Goal: Task Accomplishment & Management: Complete application form

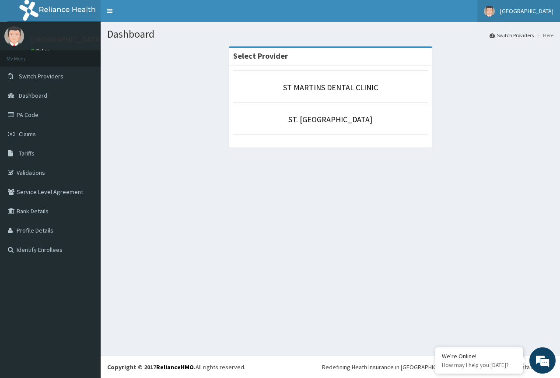
click at [536, 12] on span "[GEOGRAPHIC_DATA]" at bounding box center [526, 11] width 53 height 8
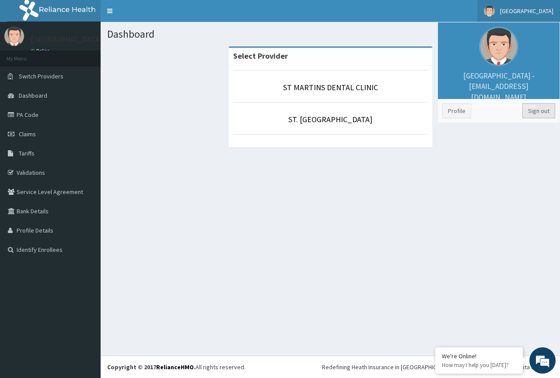
click at [536, 110] on link "Sign out" at bounding box center [538, 110] width 33 height 15
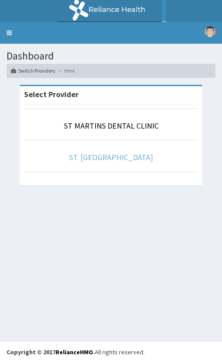
click at [106, 159] on link "ST. [GEOGRAPHIC_DATA]" at bounding box center [111, 157] width 84 height 10
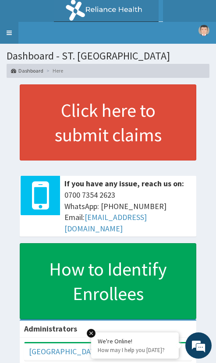
click at [8, 33] on link "Toggle navigation" at bounding box center [9, 33] width 18 height 22
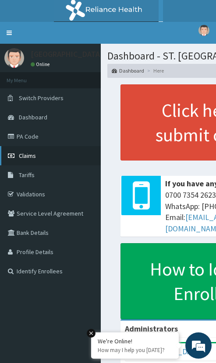
click at [29, 152] on span "Claims" at bounding box center [27, 156] width 17 height 8
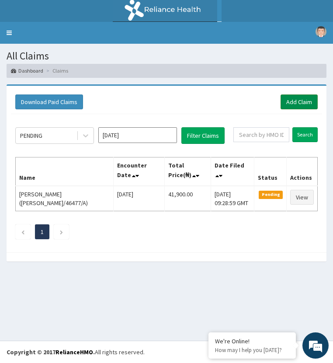
click at [222, 103] on link "Add Claim" at bounding box center [299, 102] width 37 height 15
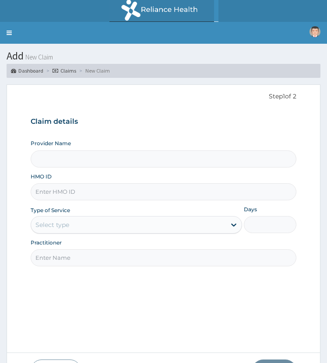
type input "ST. [GEOGRAPHIC_DATA]"
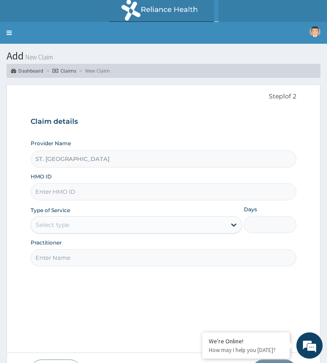
drag, startPoint x: 73, startPoint y: 189, endPoint x: 78, endPoint y: 191, distance: 5.7
paste input "AEN/10065/A"
type input "AEN/10065/A"
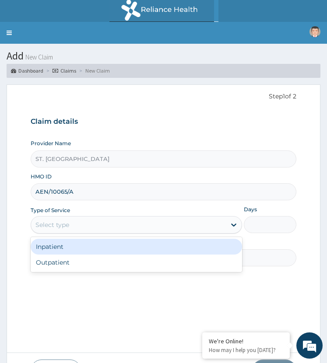
drag, startPoint x: 74, startPoint y: 226, endPoint x: 66, endPoint y: 269, distance: 44.1
click at [74, 234] on div "Provider Name ST. MARTINS HOSPITAL HMO ID AEN/10065/A Type of Service option In…" at bounding box center [164, 203] width 266 height 127
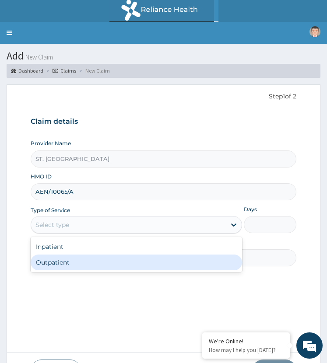
click at [86, 261] on div "Outpatient" at bounding box center [136, 263] width 211 height 16
type input "1"
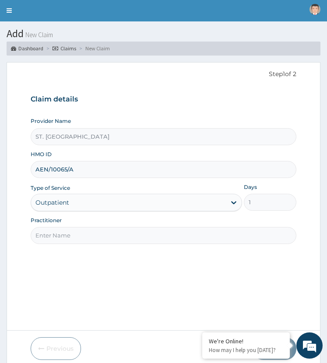
scroll to position [44, 0]
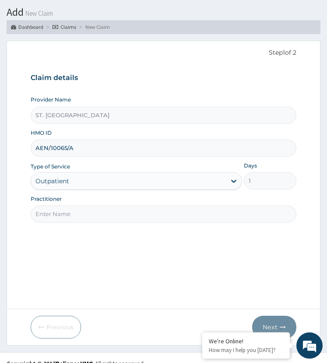
drag, startPoint x: 84, startPoint y: 213, endPoint x: 122, endPoint y: 214, distance: 38.1
click at [84, 213] on input "Practitioner" at bounding box center [164, 214] width 266 height 17
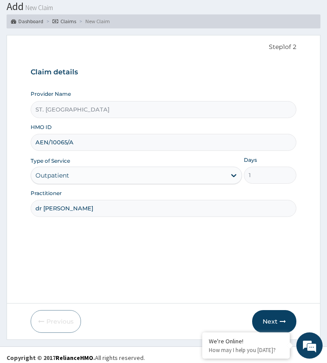
scroll to position [55, 0]
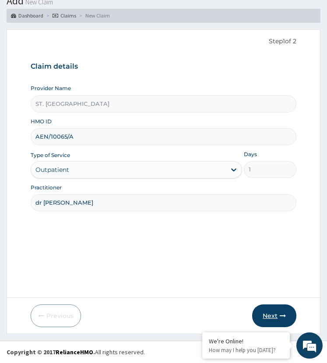
type input "dr ovunda"
click at [274, 319] on button "Next" at bounding box center [274, 316] width 44 height 23
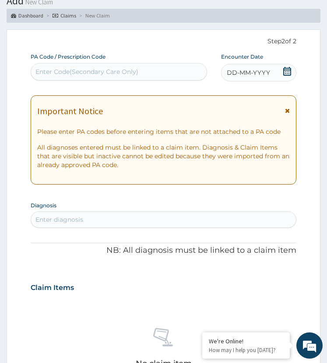
click at [273, 74] on div "DD-MM-YYYY" at bounding box center [259, 73] width 76 height 18
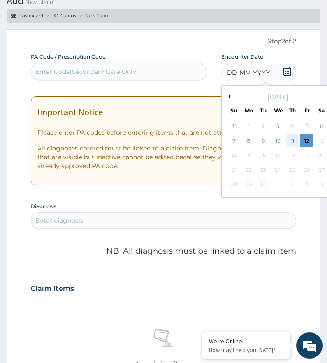
click at [290, 140] on div "11" at bounding box center [292, 141] width 13 height 13
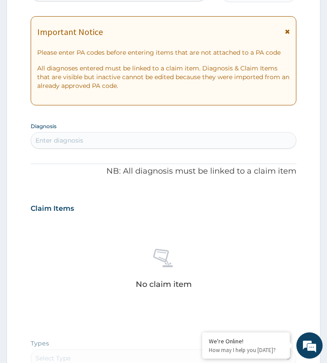
scroll to position [143, 0]
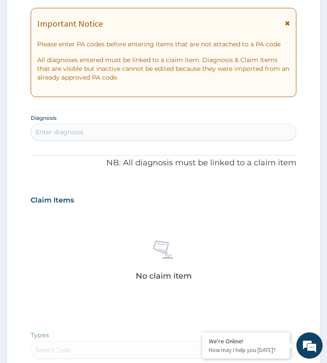
click at [111, 132] on div "Enter diagnosis" at bounding box center [163, 132] width 265 height 14
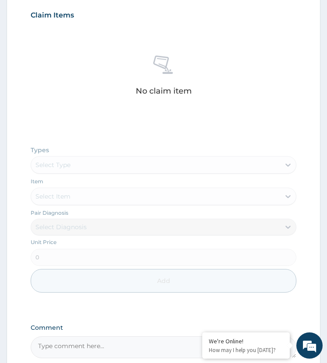
scroll to position [395, 0]
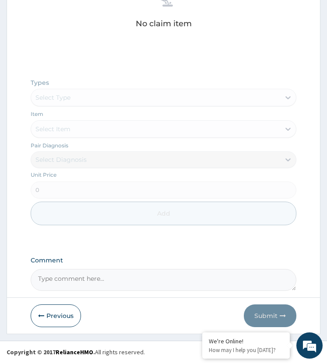
drag, startPoint x: 79, startPoint y: 281, endPoint x: 125, endPoint y: 193, distance: 99.6
paste textarea "PA/E2D796"
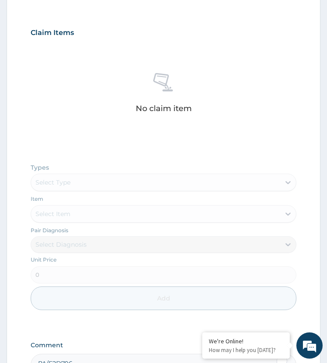
scroll to position [264, 0]
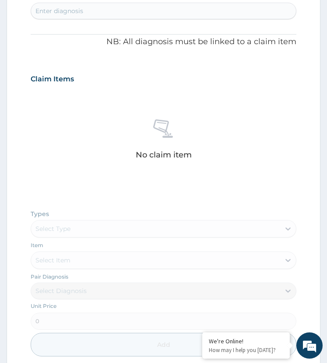
type textarea "PA/E2D796"
click at [96, 13] on div "Enter diagnosis" at bounding box center [163, 11] width 265 height 14
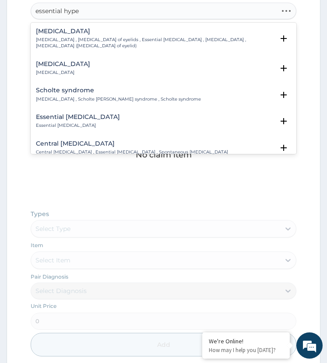
type input "essential hyper"
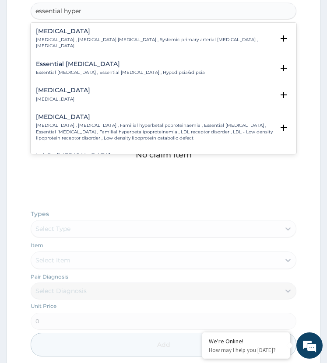
click at [70, 35] on div "Essential hypertension Essential hypertension , Idiopathic hypertension , Syste…" at bounding box center [155, 38] width 238 height 21
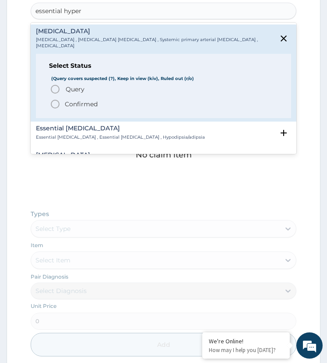
click at [56, 103] on icon "status option filled" at bounding box center [55, 104] width 11 height 11
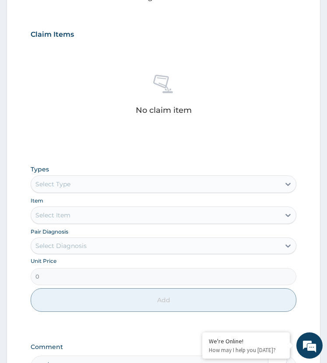
scroll to position [398, 0]
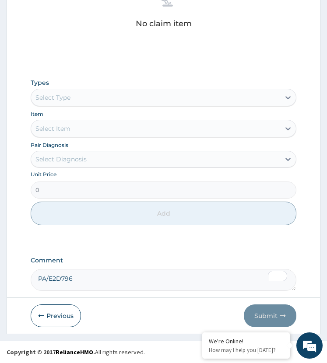
drag, startPoint x: 84, startPoint y: 98, endPoint x: 88, endPoint y: 105, distance: 8.3
click at [86, 103] on div "Select Type" at bounding box center [155, 98] width 249 height 14
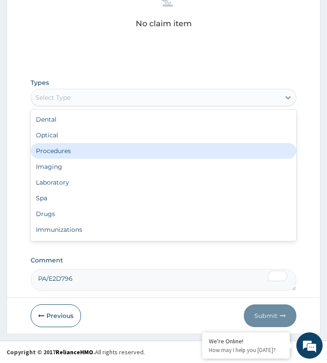
drag, startPoint x: 74, startPoint y: 153, endPoint x: 72, endPoint y: 170, distance: 16.7
click at [75, 155] on div "Procedures" at bounding box center [164, 151] width 266 height 16
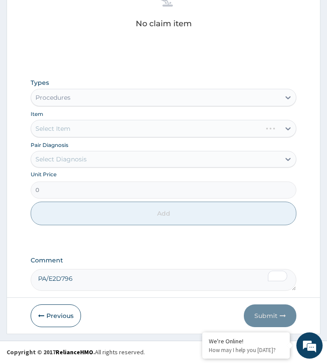
click at [76, 158] on div "Select Diagnosis" at bounding box center [60, 159] width 51 height 9
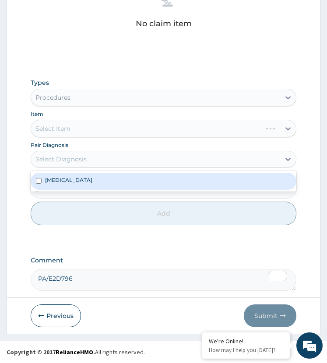
drag, startPoint x: 80, startPoint y: 181, endPoint x: 98, endPoint y: 175, distance: 19.2
click at [81, 181] on label "Essential hypertension" at bounding box center [68, 179] width 47 height 7
checkbox input "true"
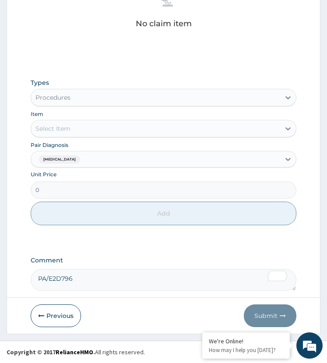
click at [109, 130] on div "Select Item" at bounding box center [155, 129] width 249 height 14
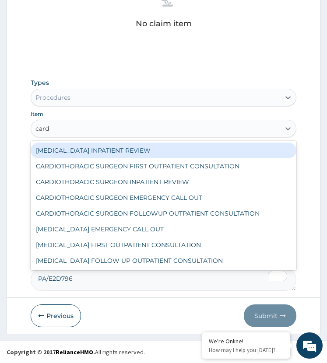
type input "cardi"
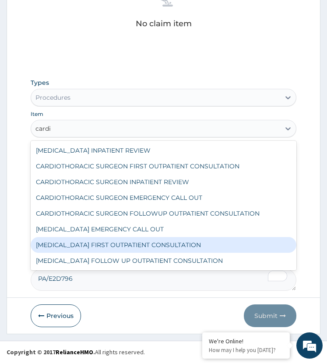
click at [103, 248] on div "[MEDICAL_DATA] FIRST OUTPATIENT CONSULTATION" at bounding box center [164, 245] width 266 height 16
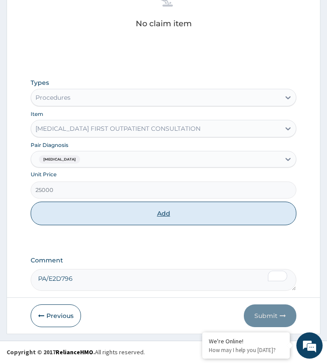
click at [154, 215] on button "Add" at bounding box center [164, 214] width 266 height 24
type input "0"
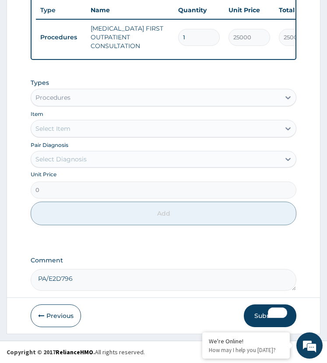
click at [170, 254] on div "PA Code / Prescription Code Enter Code(Secondary Care Only) Encounter Date 11-0…" at bounding box center [164, 18] width 266 height 543
click at [263, 311] on button "Submit" at bounding box center [270, 316] width 53 height 23
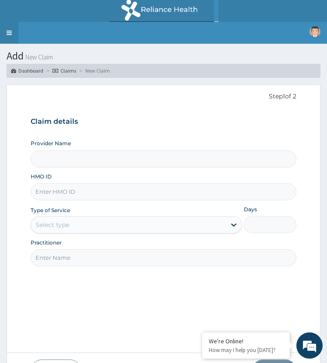
click at [10, 31] on link "Toggle navigation" at bounding box center [9, 33] width 18 height 22
type input "ST. [GEOGRAPHIC_DATA]"
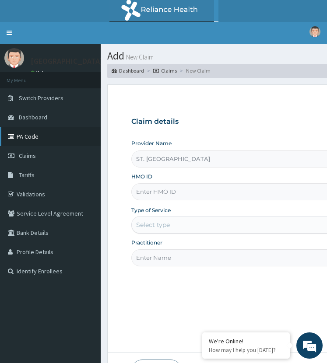
click at [28, 135] on link "PA Code" at bounding box center [50, 136] width 101 height 19
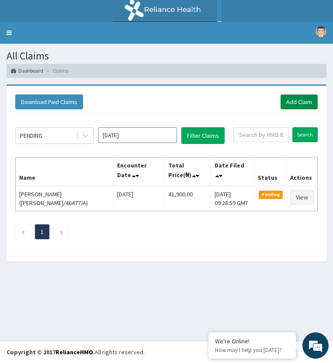
click at [290, 103] on link "Add Claim" at bounding box center [299, 102] width 37 height 15
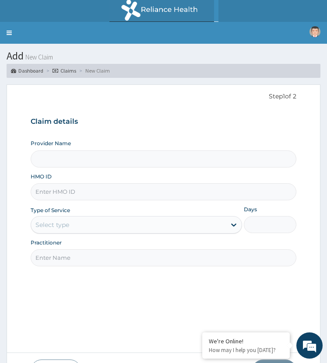
type input "ST. [GEOGRAPHIC_DATA]"
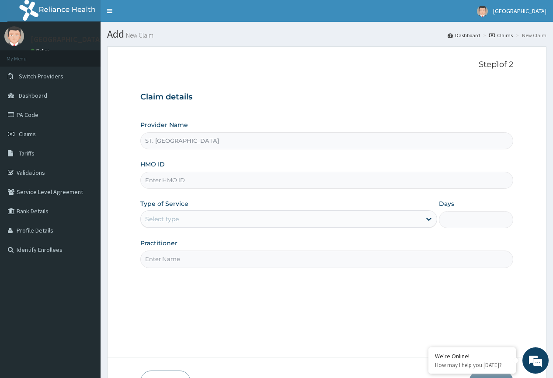
paste input "SDC/10006/A"
type input "SDC/10006/A"
drag, startPoint x: 169, startPoint y: 221, endPoint x: 172, endPoint y: 230, distance: 9.1
click at [171, 226] on div "Select type" at bounding box center [288, 219] width 297 height 18
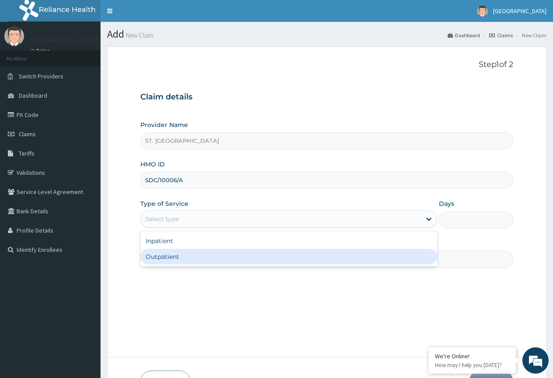
click at [175, 257] on div "Outpatient" at bounding box center [288, 257] width 297 height 16
type input "1"
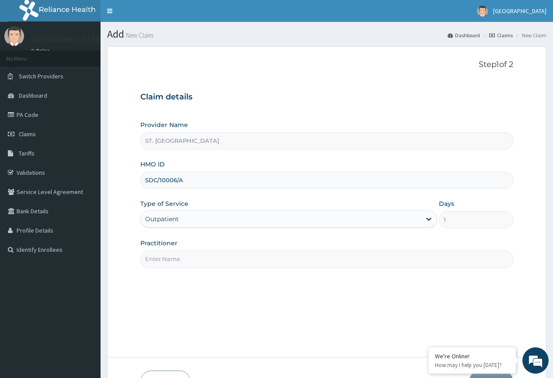
drag, startPoint x: 169, startPoint y: 259, endPoint x: 228, endPoint y: 260, distance: 58.6
click at [169, 259] on input "Practitioner" at bounding box center [326, 258] width 373 height 17
type input "Dr Gomba"
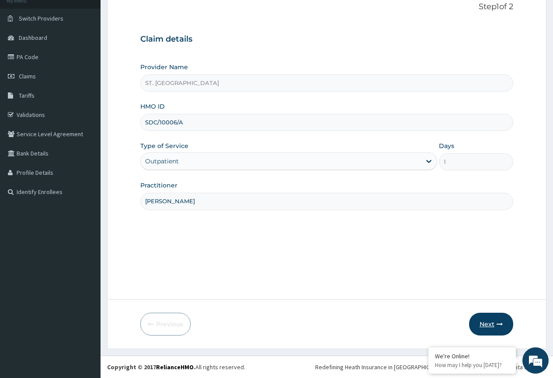
click at [326, 322] on button "Next" at bounding box center [491, 323] width 44 height 23
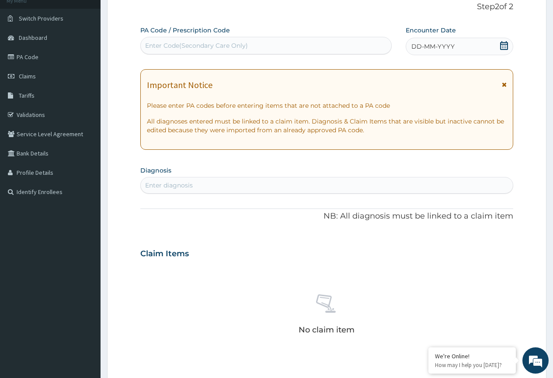
click at [326, 45] on div "DD-MM-YYYY" at bounding box center [460, 47] width 108 height 18
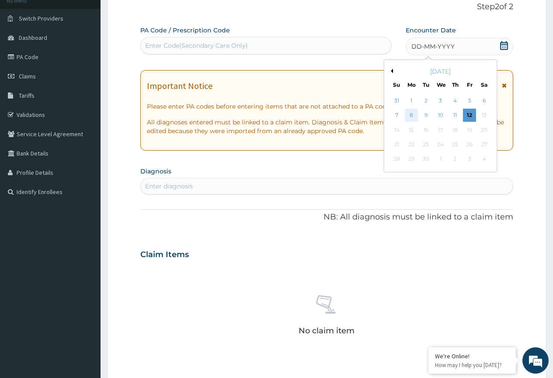
click at [326, 117] on div "8" at bounding box center [411, 115] width 13 height 13
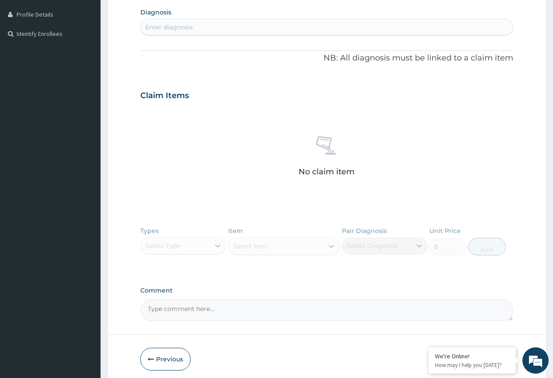
scroll to position [251, 0]
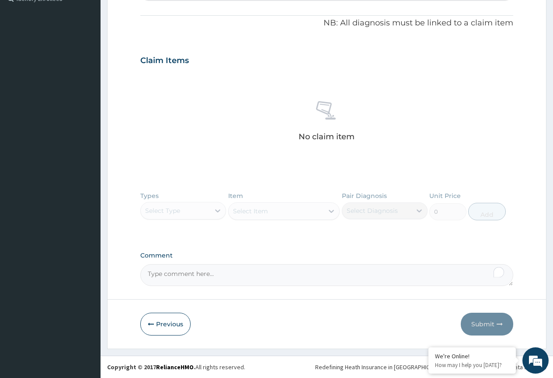
paste textarea "PA/D74954"
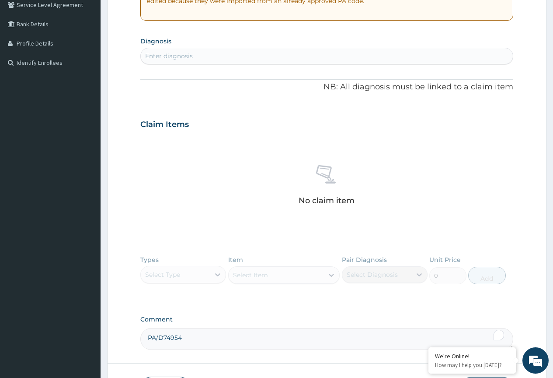
scroll to position [119, 0]
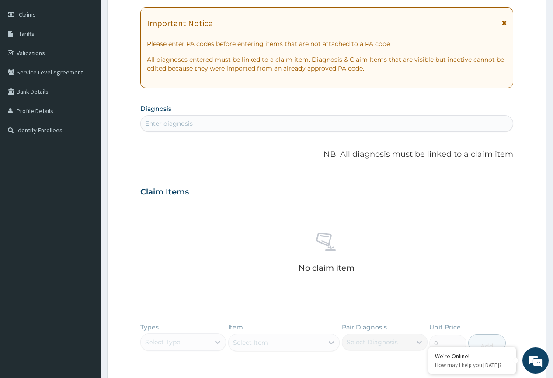
type textarea "PA/D74954"
click at [207, 128] on div "Enter diagnosis" at bounding box center [327, 123] width 372 height 14
type input "diabetes mell"
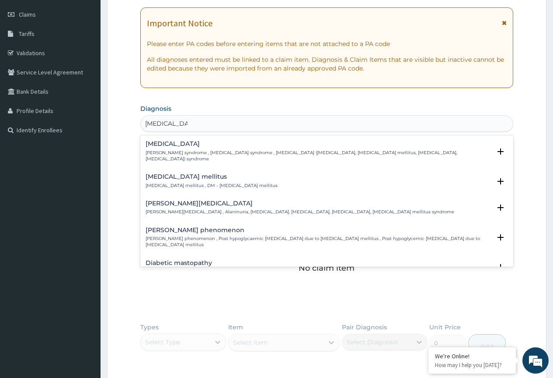
click at [164, 184] on p "Diabetes mellitus , DM - Diabetes mellitus" at bounding box center [212, 185] width 132 height 6
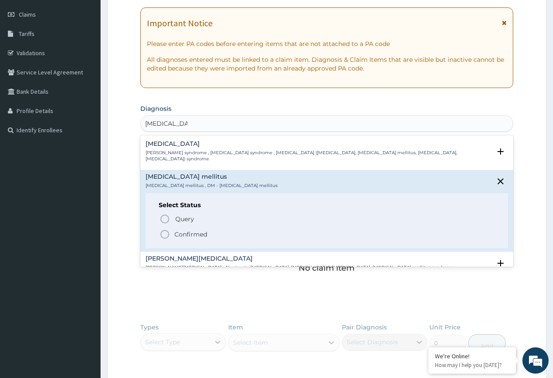
click at [168, 236] on icon "status option filled" at bounding box center [165, 234] width 11 height 11
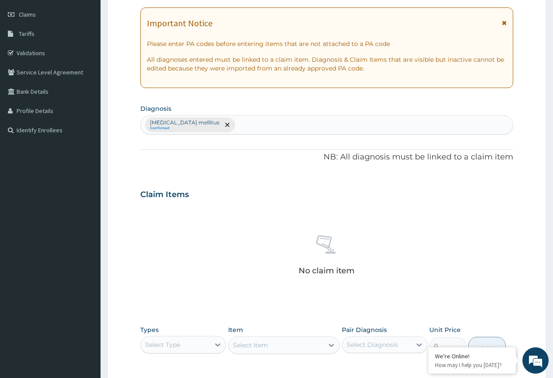
scroll to position [253, 0]
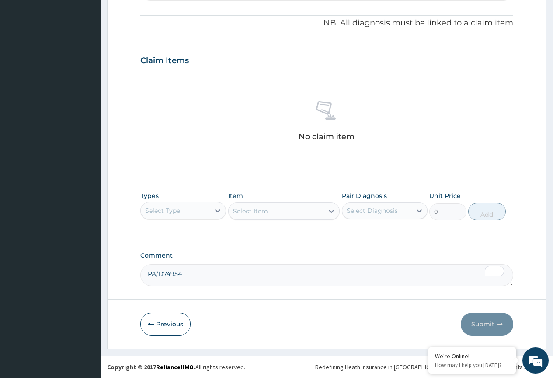
click at [206, 210] on div "Select Type" at bounding box center [175, 210] width 69 height 14
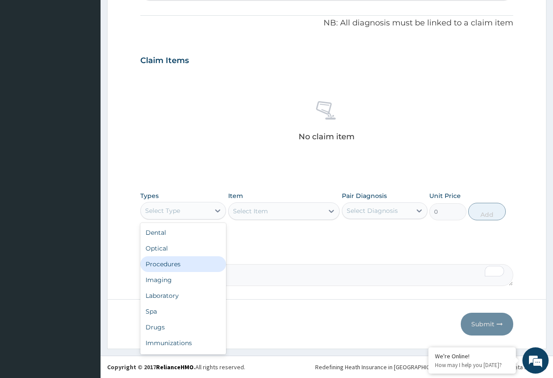
click at [193, 265] on div "Procedures" at bounding box center [183, 264] width 86 height 16
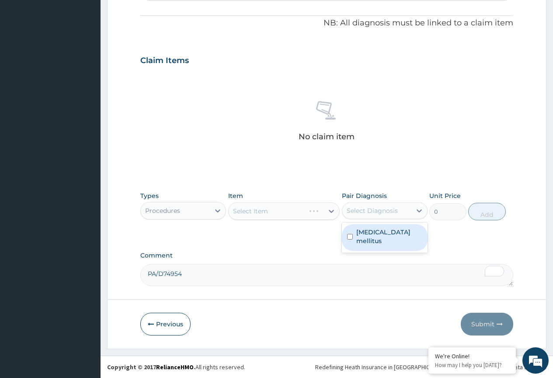
drag, startPoint x: 376, startPoint y: 215, endPoint x: 375, endPoint y: 235, distance: 19.8
click at [326, 218] on div "Select Diagnosis" at bounding box center [385, 210] width 86 height 17
click at [326, 238] on div "Diabetes mellitus" at bounding box center [385, 237] width 86 height 27
checkbox input "true"
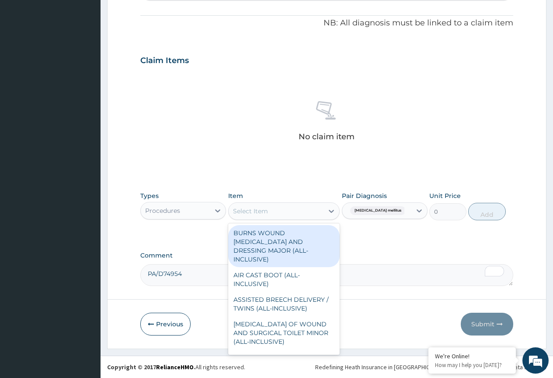
click at [283, 211] on div "Select Item" at bounding box center [276, 211] width 95 height 14
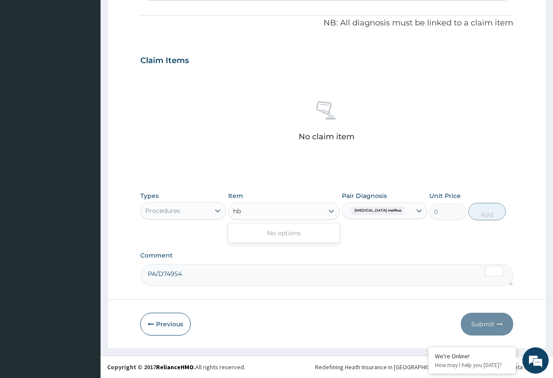
type input "h"
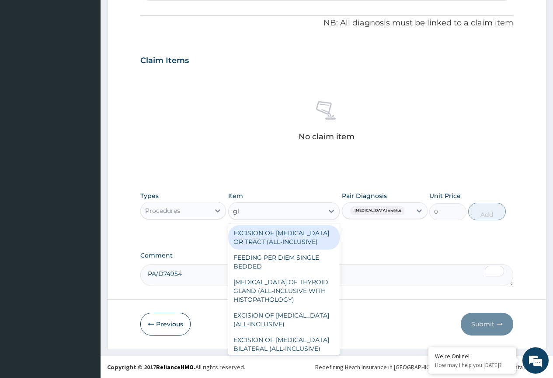
type input "gl"
click at [177, 209] on div "Procedures" at bounding box center [162, 210] width 35 height 9
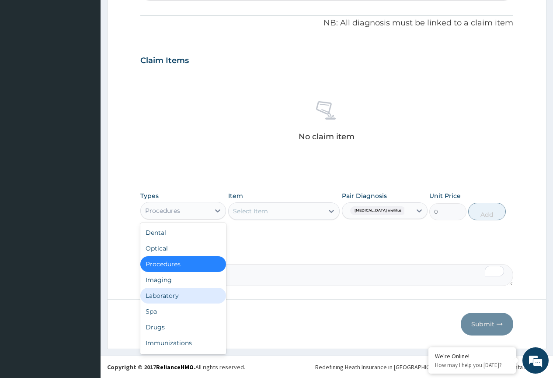
drag, startPoint x: 175, startPoint y: 293, endPoint x: 247, endPoint y: 260, distance: 78.5
click at [176, 294] on div "Laboratory" at bounding box center [183, 295] width 86 height 16
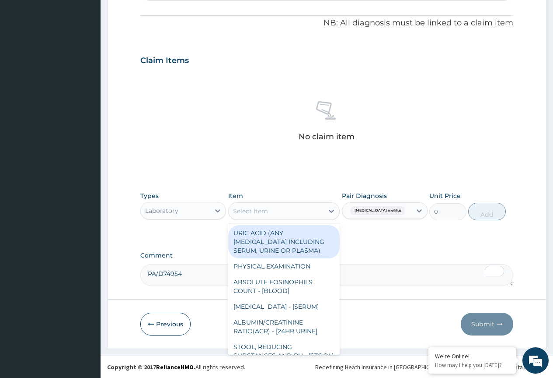
click at [270, 211] on div "Select Item" at bounding box center [276, 211] width 95 height 14
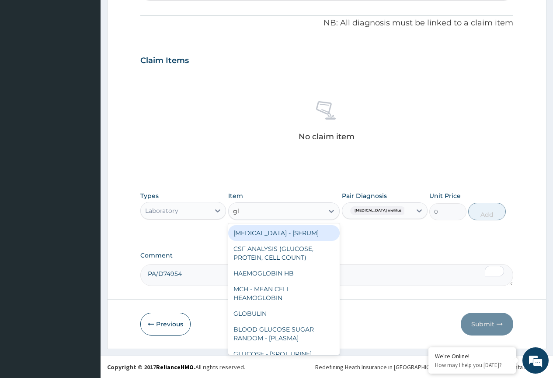
type input "gly"
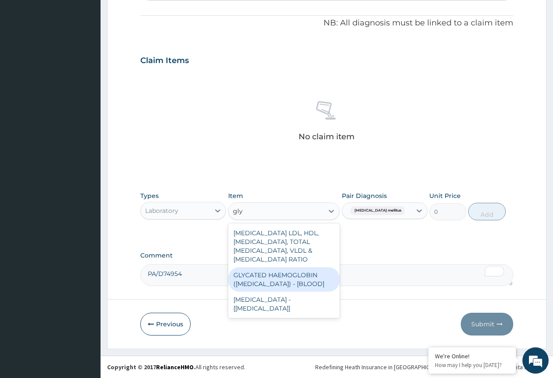
click at [282, 280] on div "GLYCATED HAEMOGLOBIN (HBA1C) - [BLOOD]" at bounding box center [284, 279] width 112 height 25
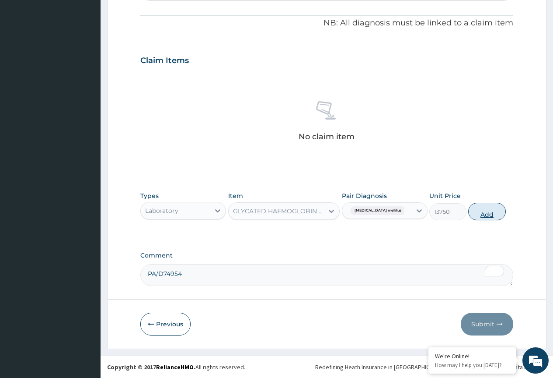
click at [326, 208] on button "Add" at bounding box center [487, 212] width 37 height 18
type input "0"
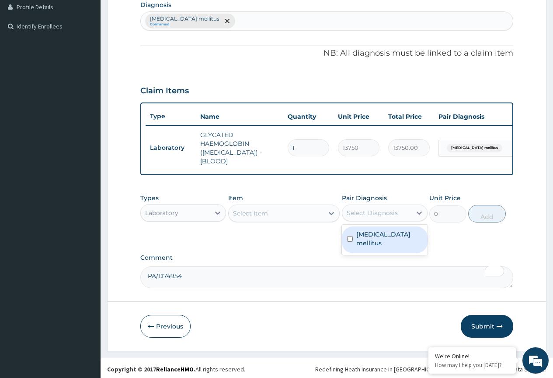
click at [326, 214] on div "Select Diagnosis" at bounding box center [372, 212] width 51 height 9
click at [326, 231] on label "Diabetes mellitus" at bounding box center [390, 239] width 66 height 18
checkbox input "true"
click at [282, 214] on div "Select Item" at bounding box center [276, 213] width 95 height 14
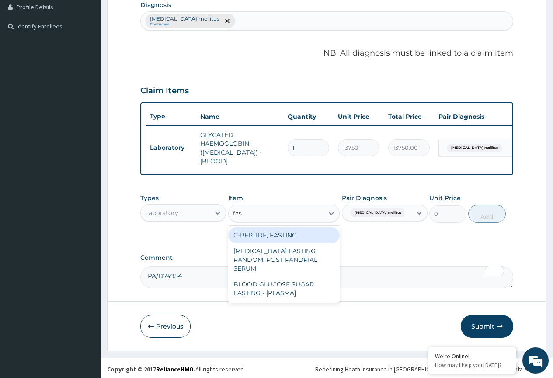
type input "fast"
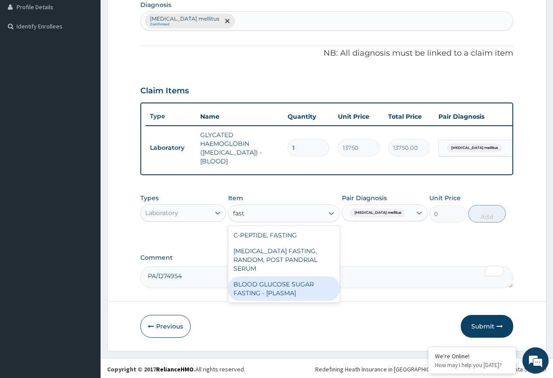
drag, startPoint x: 283, startPoint y: 276, endPoint x: 377, endPoint y: 264, distance: 95.2
click at [283, 276] on div "BLOOD GLUCOSE SUGAR FASTING - [PLASMA]" at bounding box center [284, 288] width 112 height 25
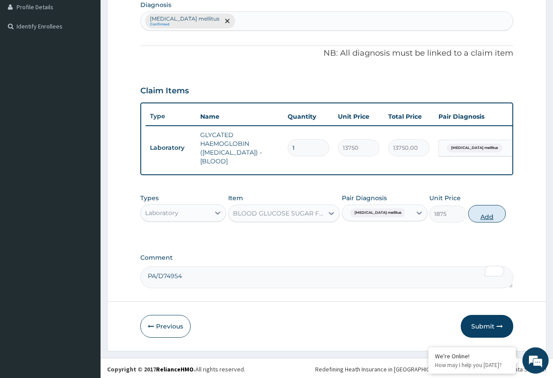
click at [326, 211] on button "Add" at bounding box center [487, 214] width 37 height 18
type input "0"
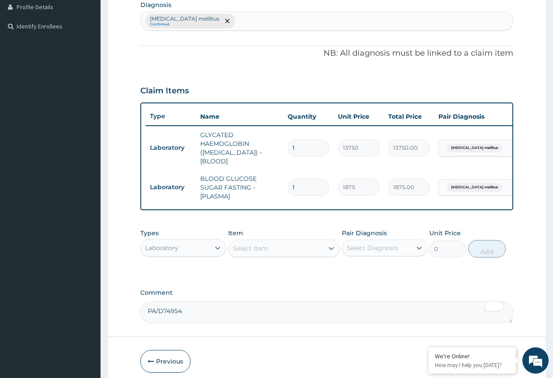
click at [326, 266] on div "Types Laboratory Item Select Item Pair Diagnosis Select Diagnosis Unit Price 0 …" at bounding box center [326, 249] width 373 height 51
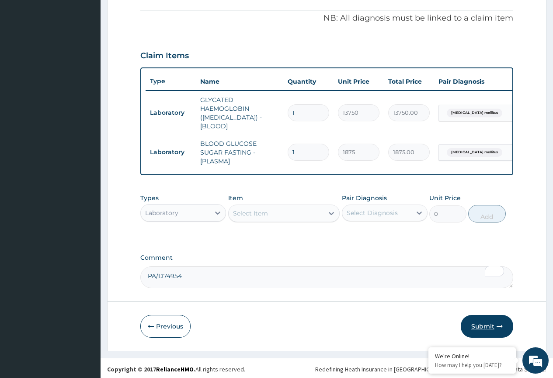
click at [326, 324] on button "Submit" at bounding box center [487, 326] width 53 height 23
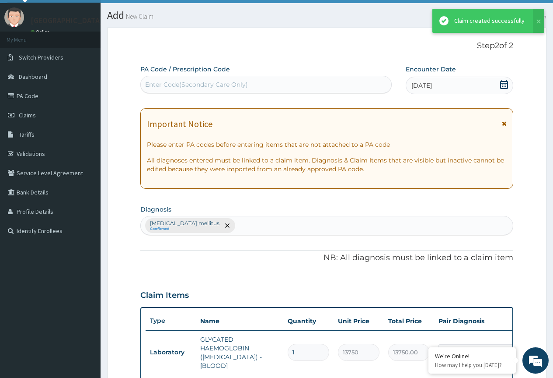
scroll to position [258, 0]
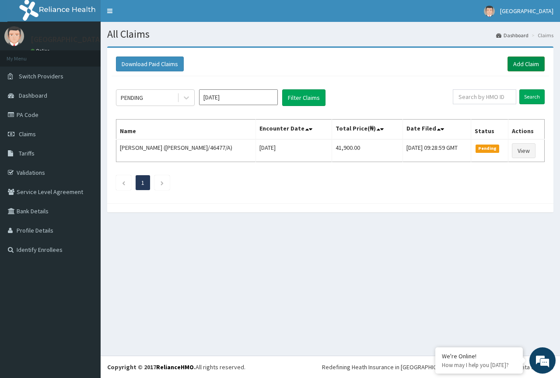
click at [527, 62] on link "Add Claim" at bounding box center [526, 63] width 37 height 15
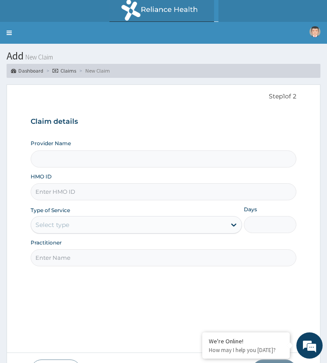
type input "ST. [GEOGRAPHIC_DATA]"
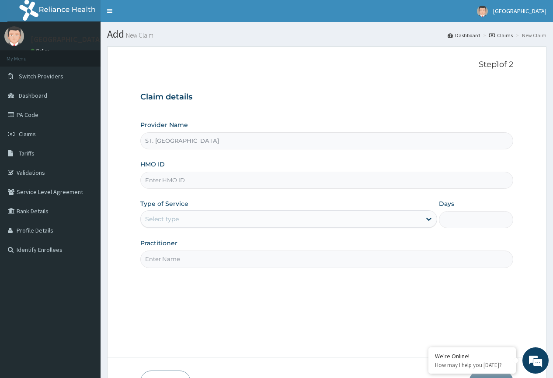
paste input "WEC/10002/A"
type input "WEC/10002/A"
drag, startPoint x: 178, startPoint y: 215, endPoint x: 181, endPoint y: 226, distance: 11.1
click at [179, 218] on div "Select type" at bounding box center [162, 218] width 34 height 9
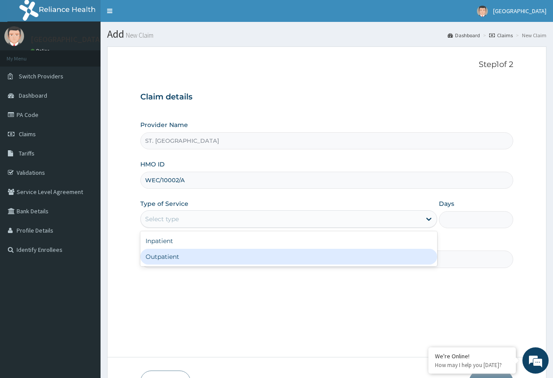
click at [186, 256] on div "Outpatient" at bounding box center [288, 257] width 297 height 16
type input "1"
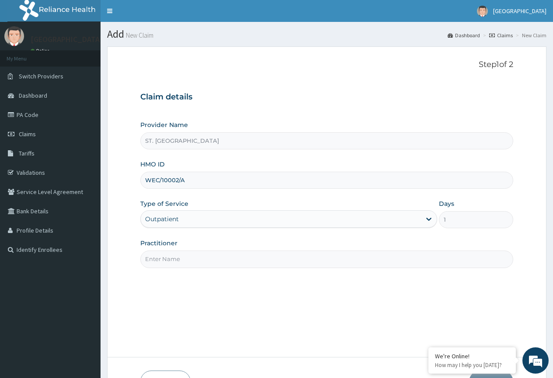
click at [189, 261] on input "Practitioner" at bounding box center [326, 258] width 373 height 17
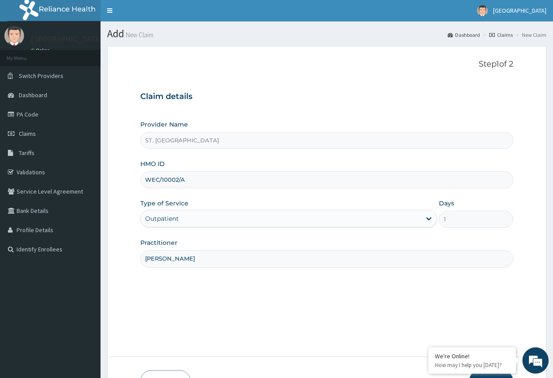
scroll to position [58, 0]
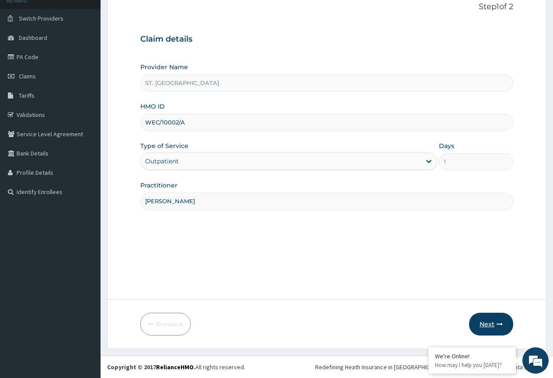
type input "[PERSON_NAME]"
click at [489, 319] on button "Next" at bounding box center [491, 323] width 44 height 23
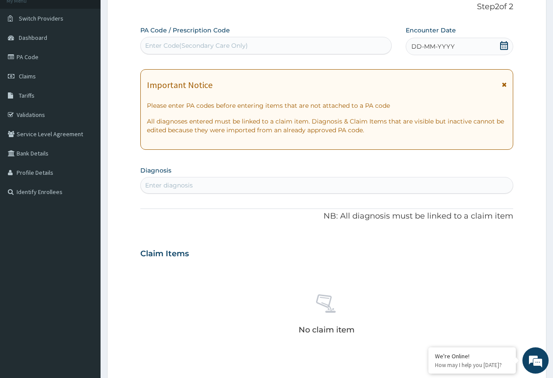
click at [452, 49] on span "DD-MM-YYYY" at bounding box center [433, 46] width 43 height 9
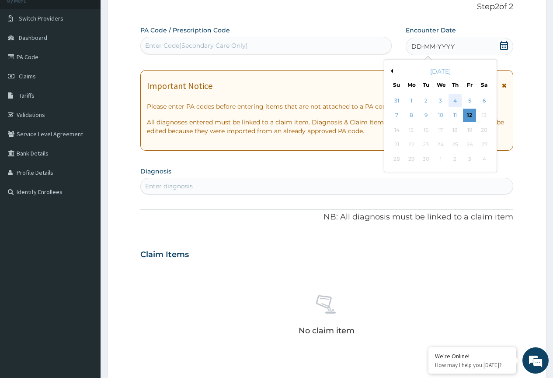
click at [454, 102] on div "4" at bounding box center [455, 100] width 13 height 13
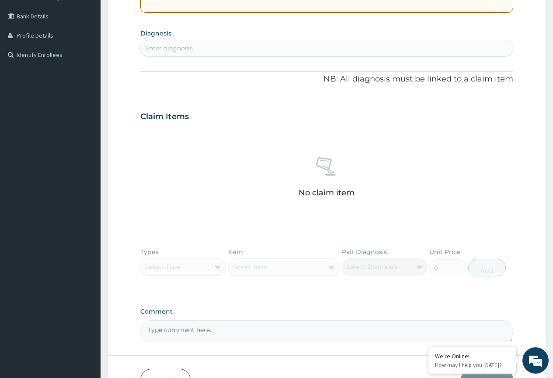
scroll to position [251, 0]
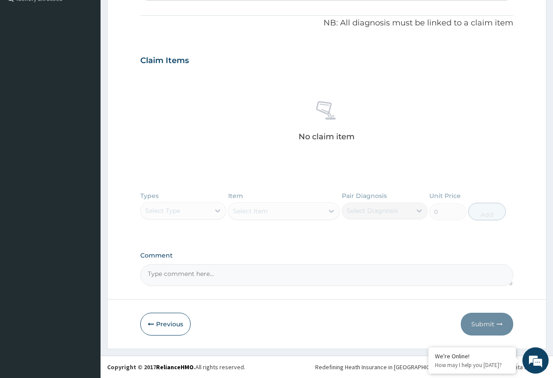
drag, startPoint x: 194, startPoint y: 276, endPoint x: 200, endPoint y: 273, distance: 6.8
paste textarea "PA/E2D895"
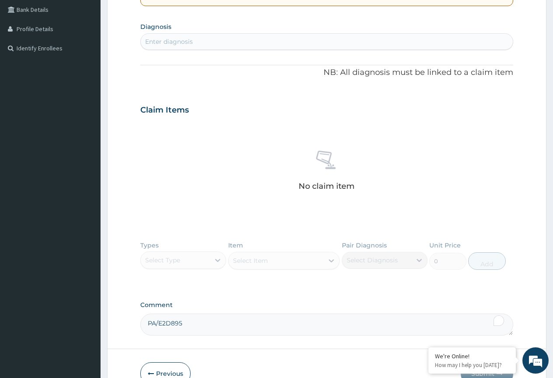
scroll to position [163, 0]
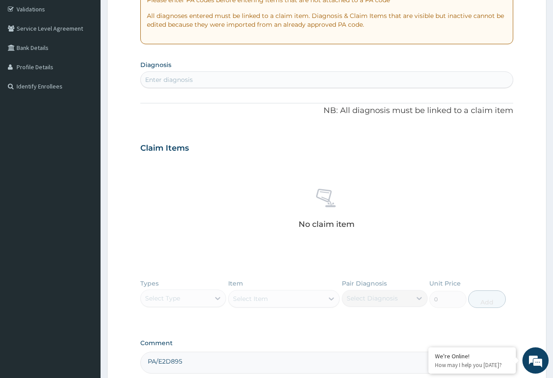
type textarea "PA/E2D895"
click at [179, 81] on div "Enter diagnosis" at bounding box center [169, 79] width 48 height 9
type input "[MEDICAL_DATA] with radic"
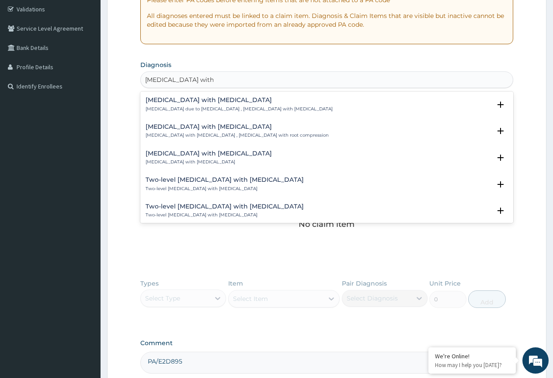
click at [176, 109] on p "[MEDICAL_DATA] due to [MEDICAL_DATA] , [MEDICAL_DATA] with [MEDICAL_DATA]" at bounding box center [239, 109] width 187 height 6
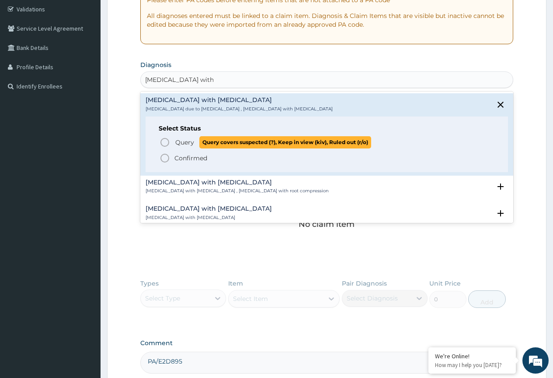
click at [162, 144] on icon "status option query" at bounding box center [165, 142] width 11 height 11
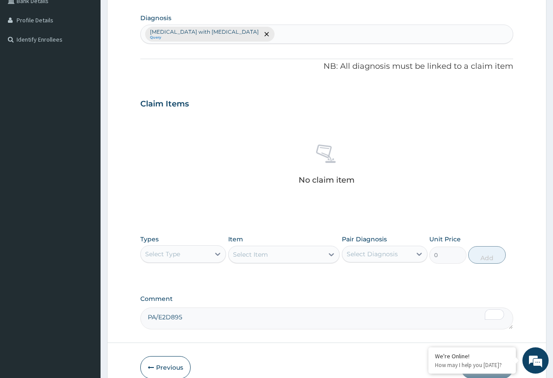
scroll to position [253, 0]
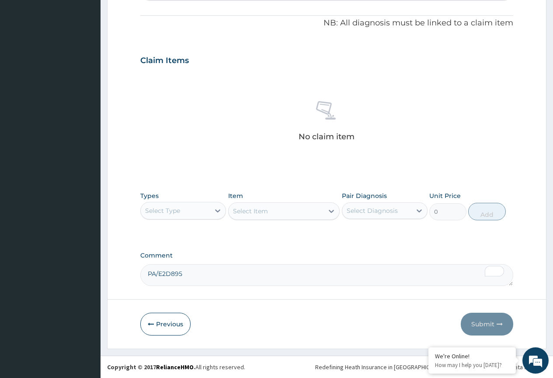
click at [202, 208] on div "Select Type" at bounding box center [175, 210] width 69 height 14
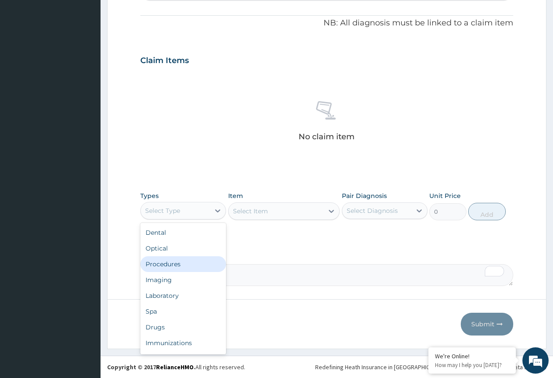
click at [195, 266] on div "Procedures" at bounding box center [183, 264] width 86 height 16
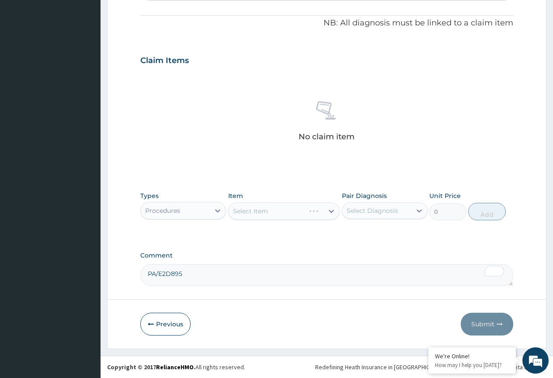
drag, startPoint x: 380, startPoint y: 209, endPoint x: 381, endPoint y: 217, distance: 8.8
click at [381, 217] on div "Select Diagnosis" at bounding box center [385, 210] width 86 height 17
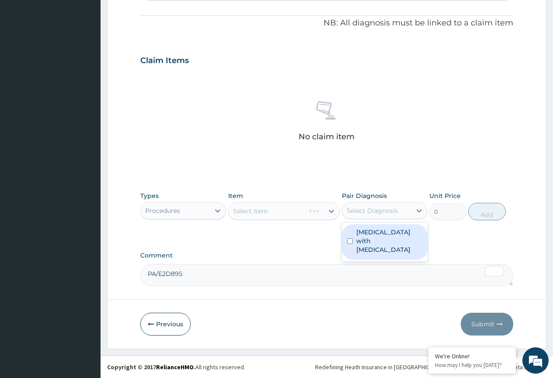
click at [378, 242] on label "Spondylosis with radiculopathy" at bounding box center [390, 241] width 66 height 26
checkbox input "true"
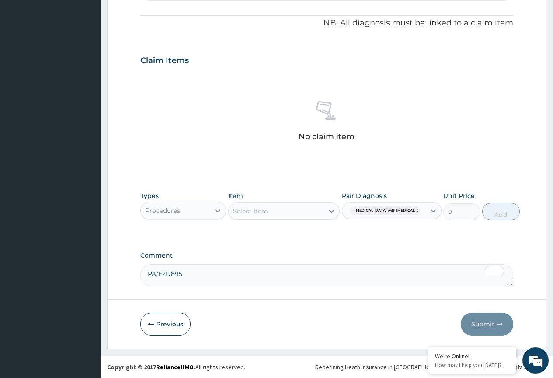
click at [295, 208] on div "Select Item" at bounding box center [276, 211] width 95 height 14
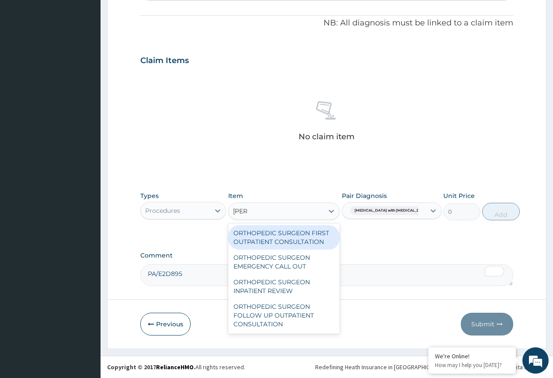
type input "ortho"
click at [312, 243] on div "ORTHOPEDIC SURGEON FIRST OUTPATIENT CONSULTATION" at bounding box center [284, 237] width 112 height 25
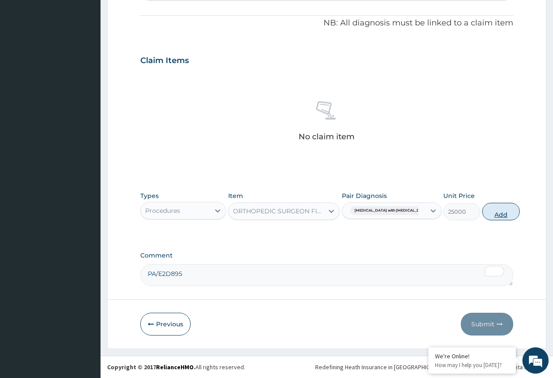
click at [483, 212] on button "Add" at bounding box center [501, 212] width 37 height 18
type input "0"
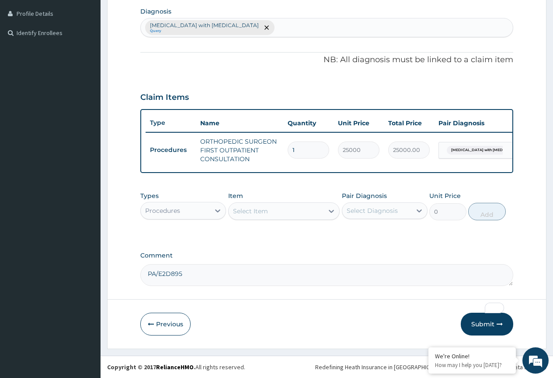
scroll to position [223, 0]
click at [488, 322] on button "Submit" at bounding box center [487, 323] width 53 height 23
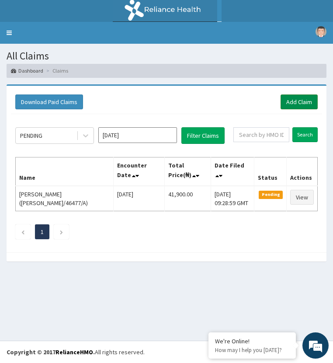
click at [296, 101] on link "Add Claim" at bounding box center [299, 102] width 37 height 15
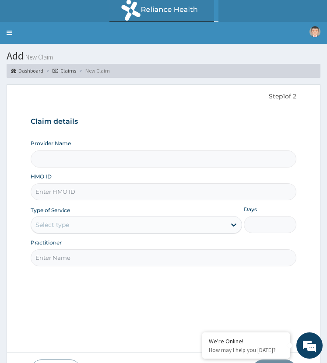
type input "ST. [GEOGRAPHIC_DATA]"
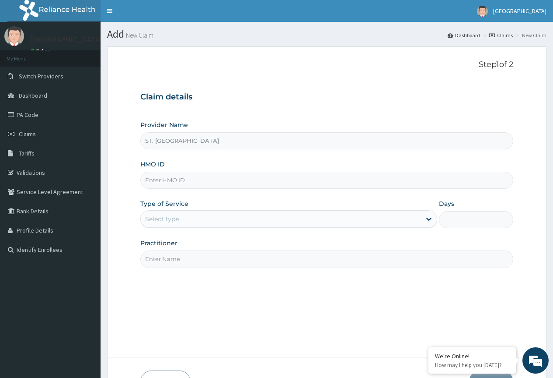
paste input "PPI/10251/A"
type input "PPI/10251/A"
click at [171, 224] on div "Select type" at bounding box center [281, 219] width 280 height 14
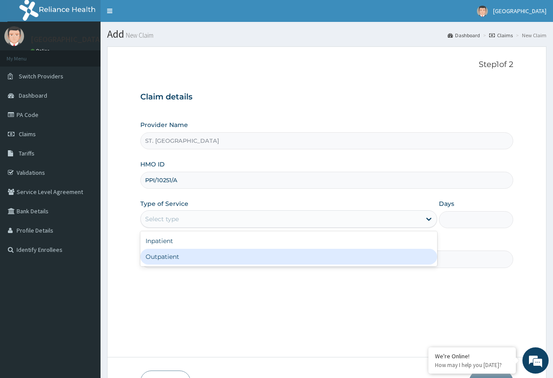
click at [180, 256] on div "Outpatient" at bounding box center [288, 257] width 297 height 16
type input "1"
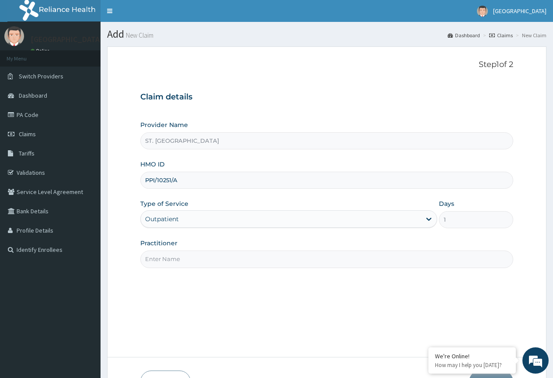
click at [169, 258] on input "Practitioner" at bounding box center [326, 258] width 373 height 17
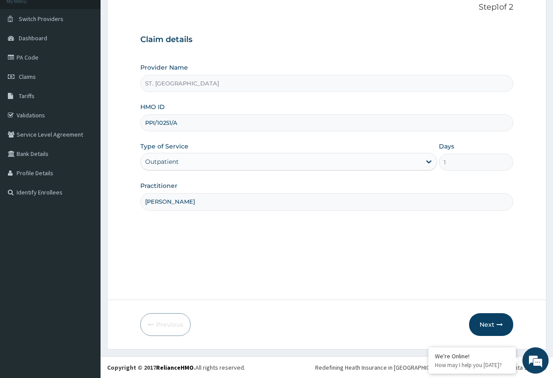
scroll to position [58, 0]
type input "prof danagogo"
click at [326, 326] on button "Next" at bounding box center [491, 323] width 44 height 23
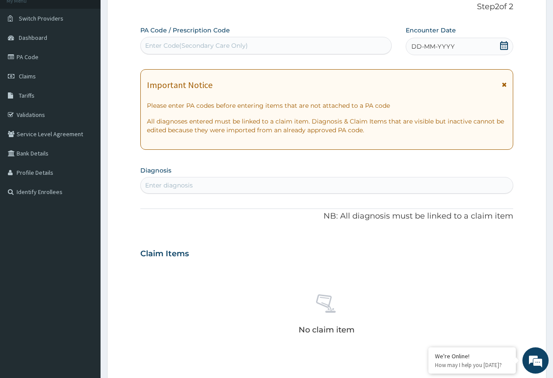
click at [326, 42] on div "DD-MM-YYYY" at bounding box center [460, 47] width 108 height 18
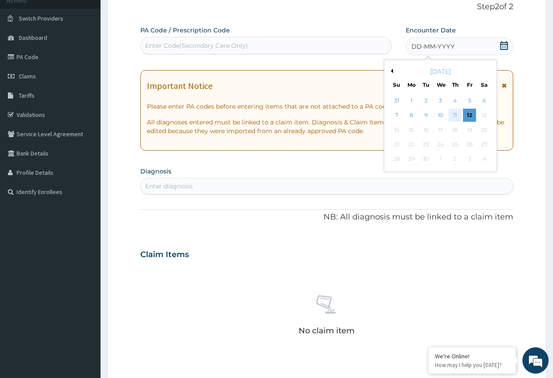
click at [326, 116] on div "11" at bounding box center [455, 115] width 13 height 13
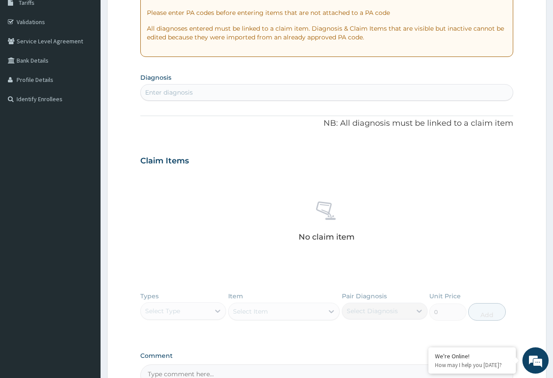
scroll to position [251, 0]
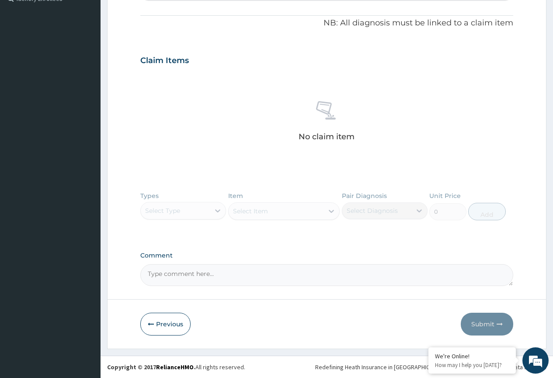
drag, startPoint x: 186, startPoint y: 283, endPoint x: 233, endPoint y: 203, distance: 93.3
paste textarea "PA/18C257"
type textarea "PA/18C257"
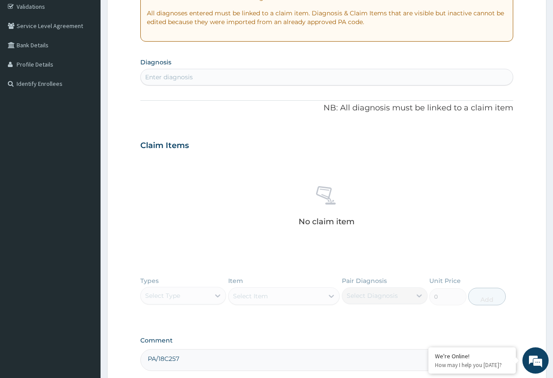
scroll to position [119, 0]
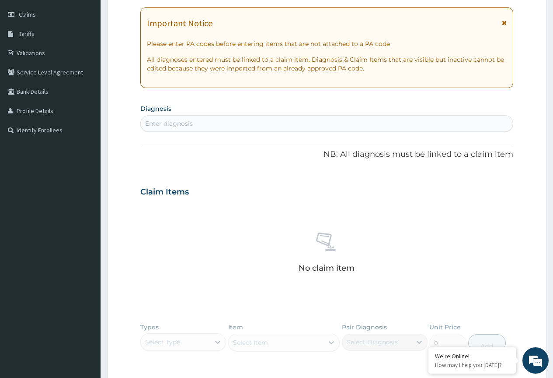
click at [195, 125] on div "Enter diagnosis" at bounding box center [327, 123] width 372 height 14
type input "male infertil"
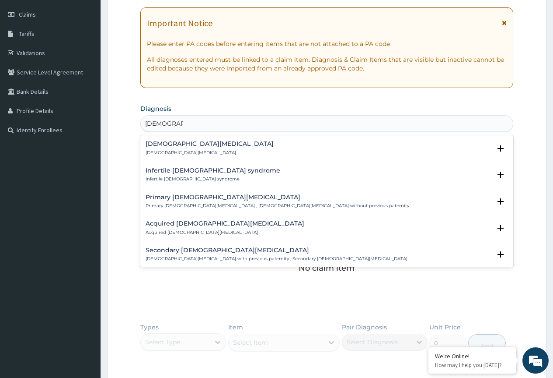
drag, startPoint x: 159, startPoint y: 148, endPoint x: 163, endPoint y: 153, distance: 6.2
click at [163, 153] on div "Male infertility Male infertility" at bounding box center [210, 147] width 128 height 15
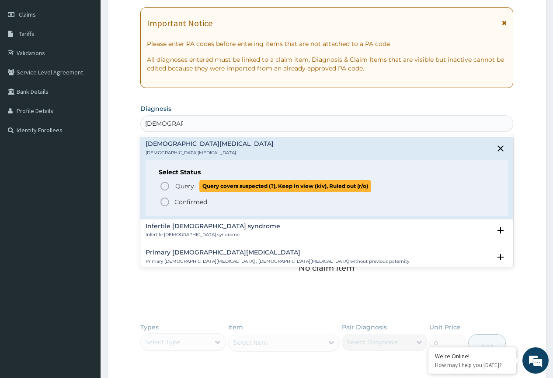
click at [171, 186] on span "Query Query covers suspected (?), Keep in view (kiv), Ruled out (r/o)" at bounding box center [328, 186] width 336 height 12
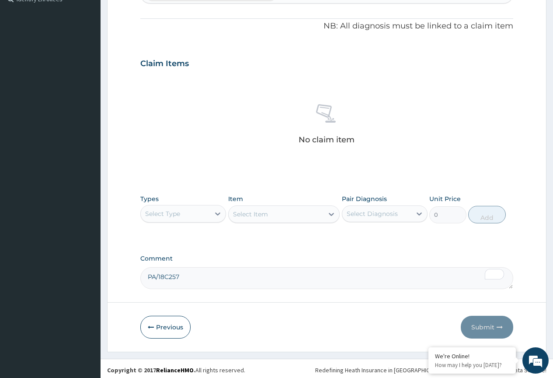
scroll to position [253, 0]
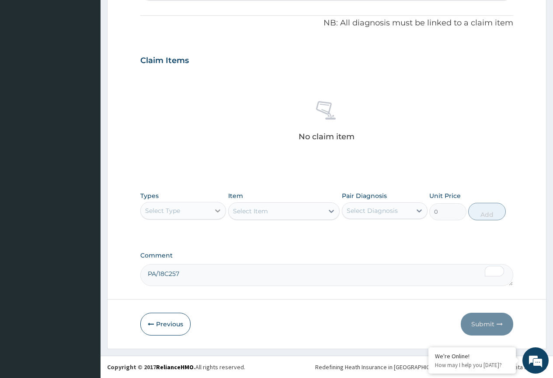
click at [220, 210] on icon at bounding box center [217, 210] width 5 height 3
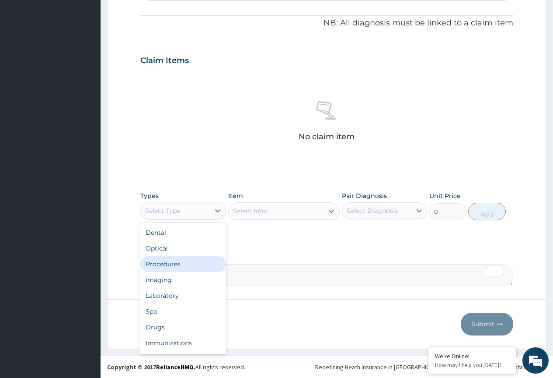
click at [191, 264] on div "Procedures" at bounding box center [183, 264] width 86 height 16
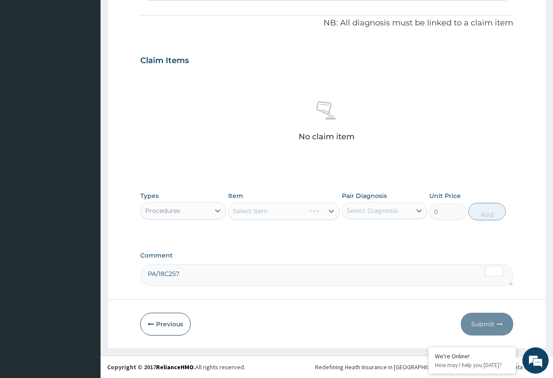
click at [326, 215] on div "Select Diagnosis" at bounding box center [377, 210] width 69 height 14
click at [326, 240] on div "Male infertility" at bounding box center [385, 237] width 86 height 27
checkbox input "true"
click at [270, 214] on div "Select Item" at bounding box center [276, 211] width 95 height 14
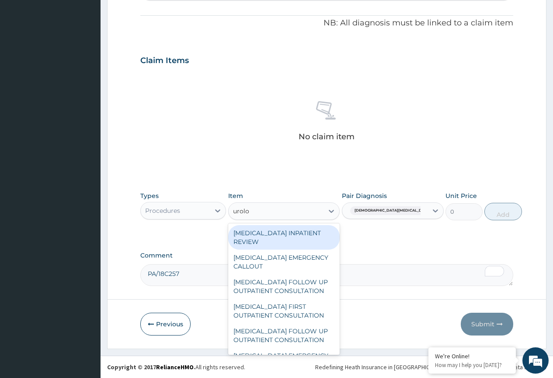
type input "urolog"
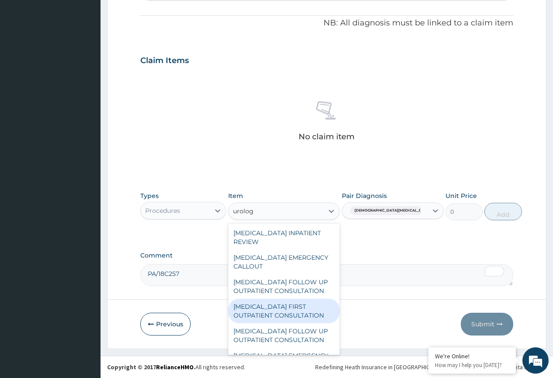
click at [287, 315] on div "UROLOGIST FIRST OUTPATIENT CONSULTATION" at bounding box center [284, 310] width 112 height 25
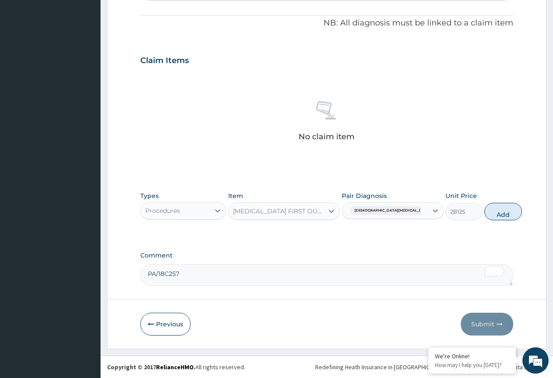
drag, startPoint x: 487, startPoint y: 210, endPoint x: 483, endPoint y: 228, distance: 17.5
click at [326, 212] on button "Add" at bounding box center [503, 212] width 37 height 18
type input "0"
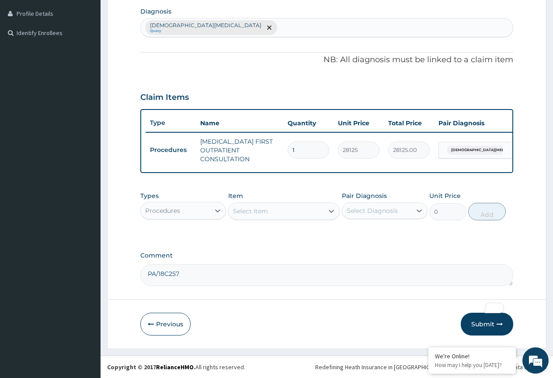
scroll to position [223, 0]
click at [195, 272] on textarea "PA/18C257" at bounding box center [326, 275] width 373 height 22
drag, startPoint x: 196, startPoint y: 272, endPoint x: 209, endPoint y: 275, distance: 14.0
paste textarea "PA/929306"
type textarea "PA/18C257 PA/929306"
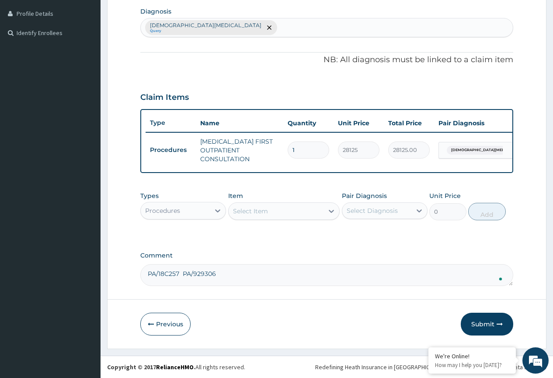
click at [178, 214] on div "Procedures" at bounding box center [162, 210] width 35 height 9
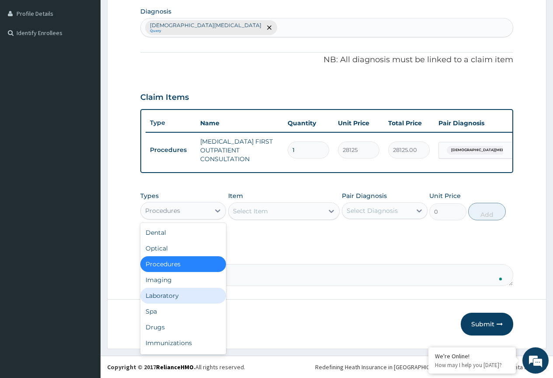
click at [167, 293] on div "Laboratory" at bounding box center [183, 295] width 86 height 16
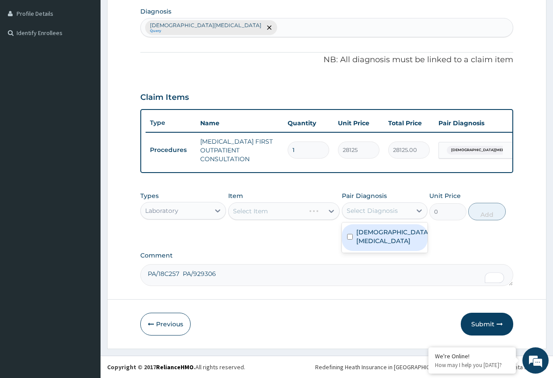
click at [326, 209] on div "Select Diagnosis" at bounding box center [372, 210] width 51 height 9
click at [326, 237] on div "Male infertility" at bounding box center [385, 237] width 86 height 27
checkbox input "true"
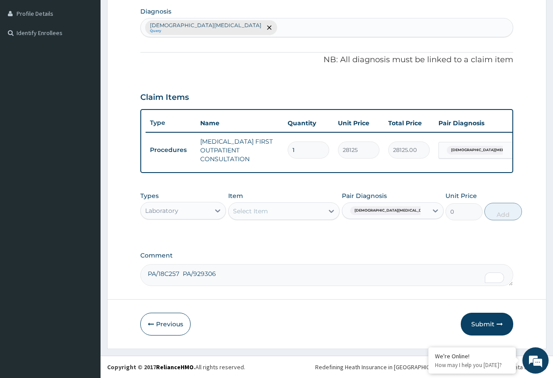
click at [267, 211] on div "Select Item" at bounding box center [250, 211] width 35 height 9
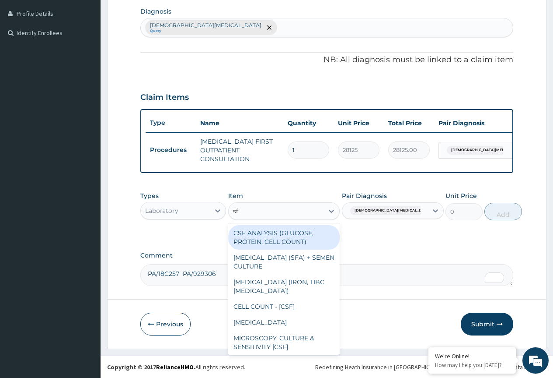
type input "sfa"
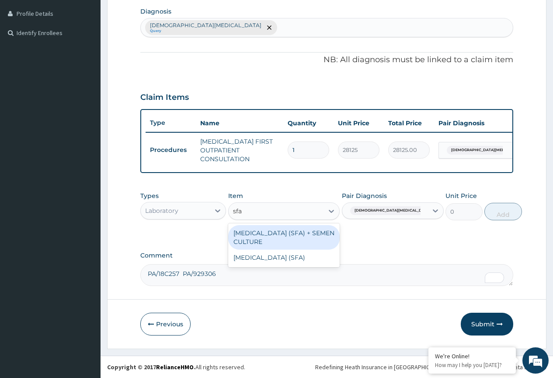
click at [282, 238] on div "SEMINAL FLUID ANALYSIS (SFA) + SEMEN CULTURE" at bounding box center [284, 237] width 112 height 25
type input "9375"
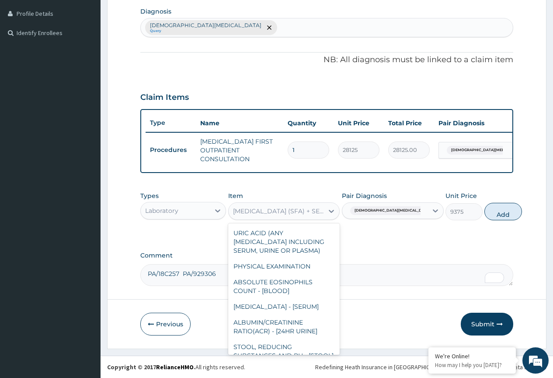
click at [270, 209] on div "SEMINAL FLUID ANALYSIS (SFA) + SEMEN CULTURE" at bounding box center [279, 211] width 92 height 9
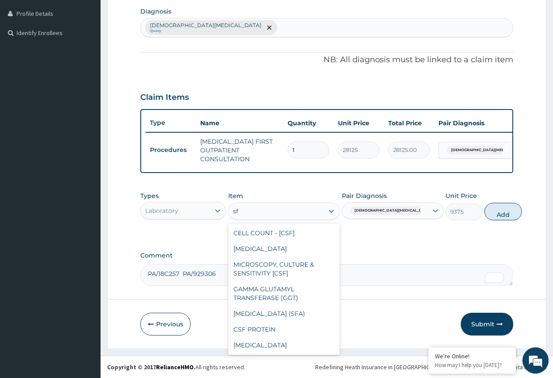
scroll to position [0, 0]
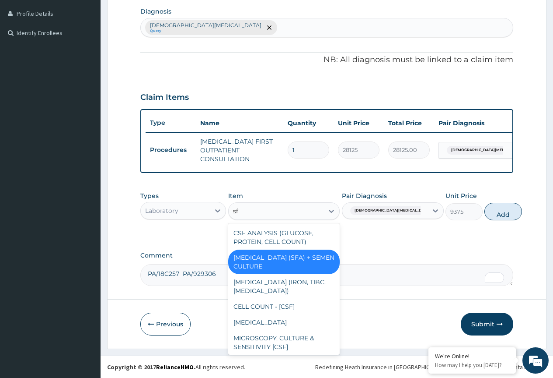
type input "sfa"
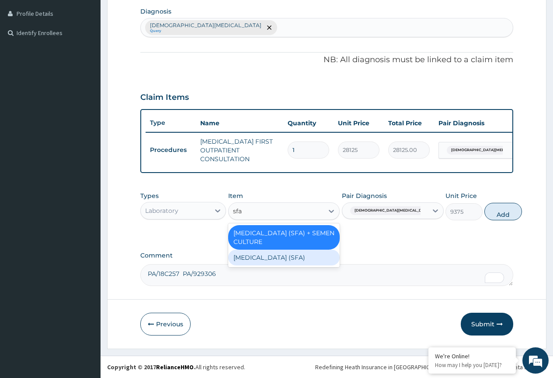
click at [286, 262] on div "SEMINAL FLUID ANALYSIS (SFA)" at bounding box center [284, 257] width 112 height 16
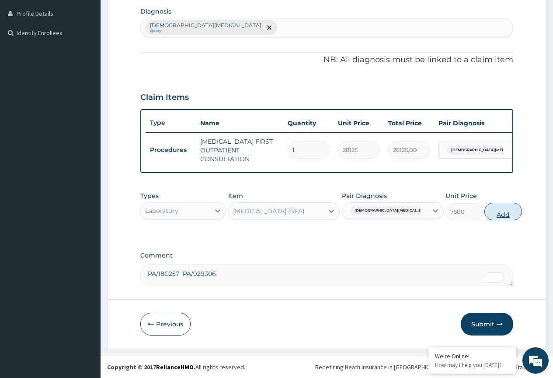
click at [326, 211] on button "Add" at bounding box center [503, 212] width 37 height 18
type input "0"
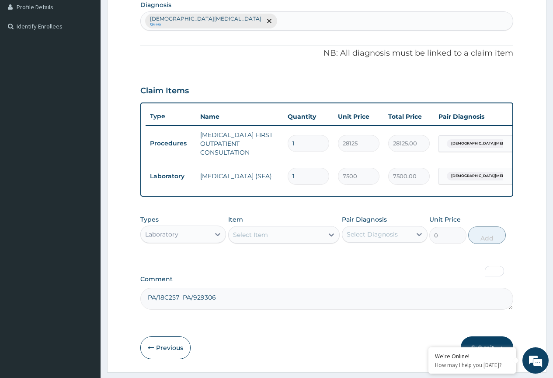
click at [300, 241] on div "Select Item" at bounding box center [276, 235] width 95 height 14
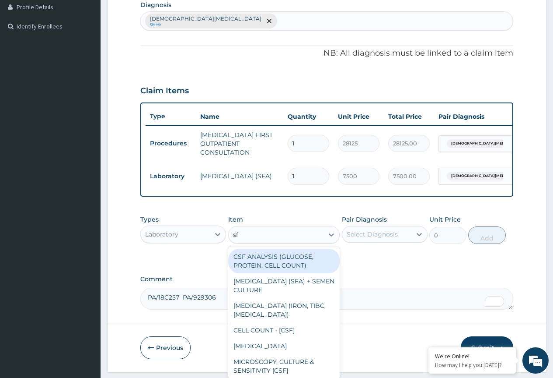
type input "sfa"
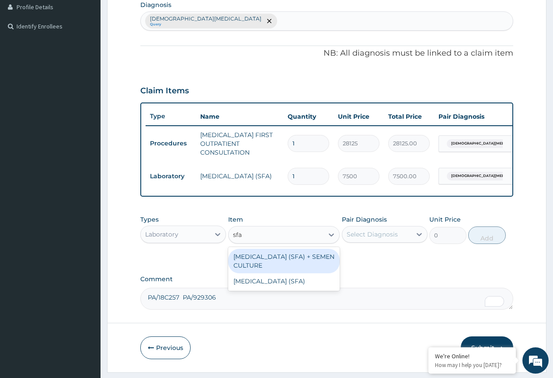
click at [292, 266] on div "SEMINAL FLUID ANALYSIS (SFA) + SEMEN CULTURE" at bounding box center [284, 261] width 112 height 25
type input "9375"
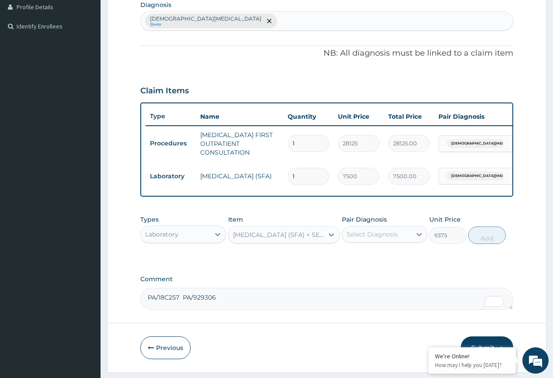
scroll to position [253, 0]
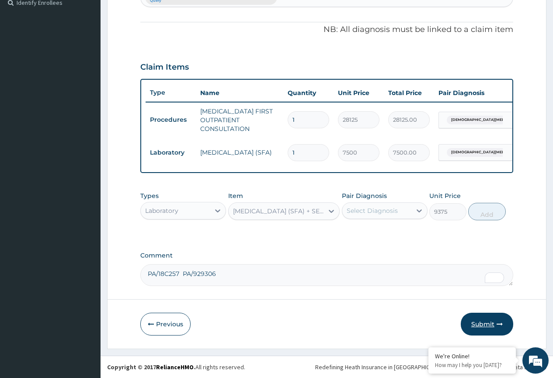
click at [326, 323] on button "Submit" at bounding box center [487, 323] width 53 height 23
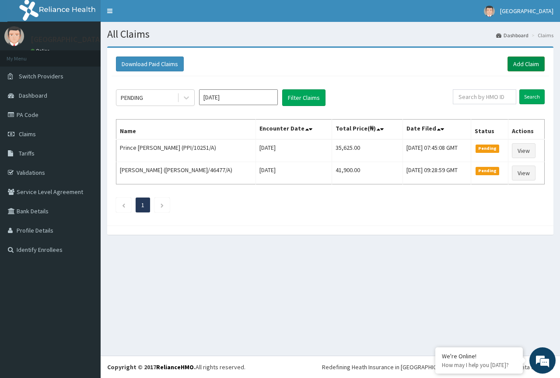
click at [525, 62] on link "Add Claim" at bounding box center [526, 63] width 37 height 15
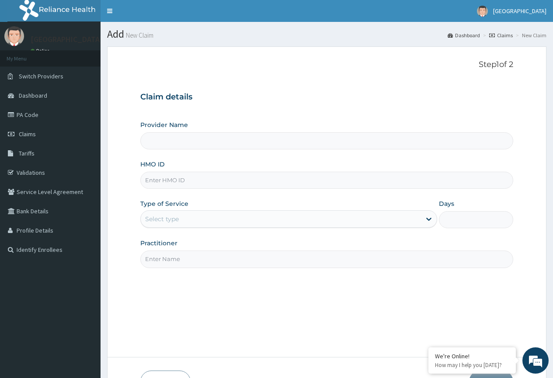
type input "ST. [GEOGRAPHIC_DATA]"
paste input "ARI/10054/A"
type input "ARI/10054/A"
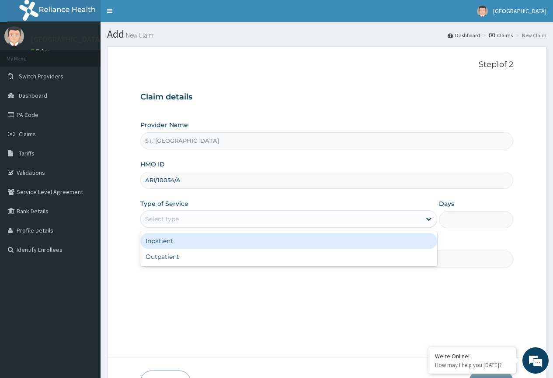
click at [186, 219] on div "Select type" at bounding box center [281, 219] width 280 height 14
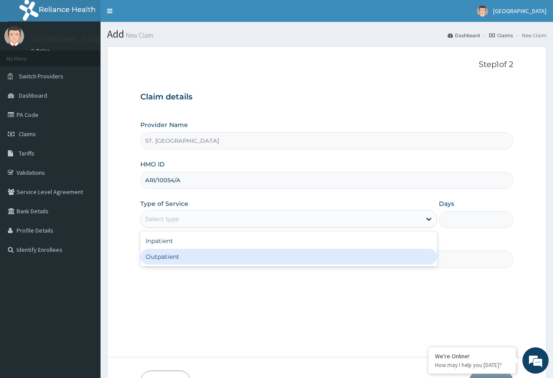
click at [184, 259] on div "Outpatient" at bounding box center [288, 257] width 297 height 16
type input "1"
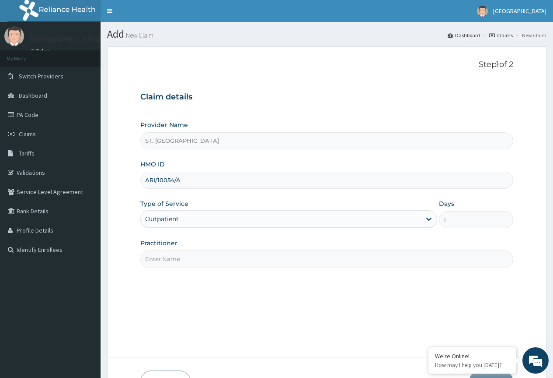
click at [168, 258] on input "Practitioner" at bounding box center [326, 258] width 373 height 17
type input "[PERSON_NAME]"
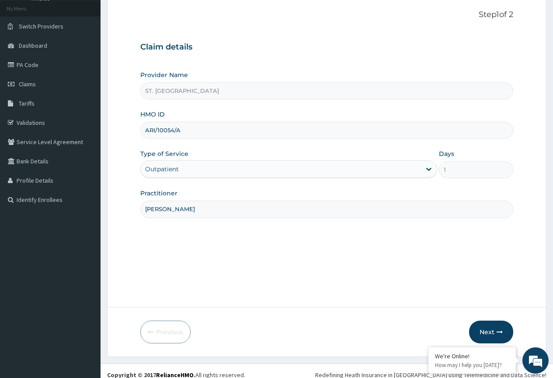
scroll to position [58, 0]
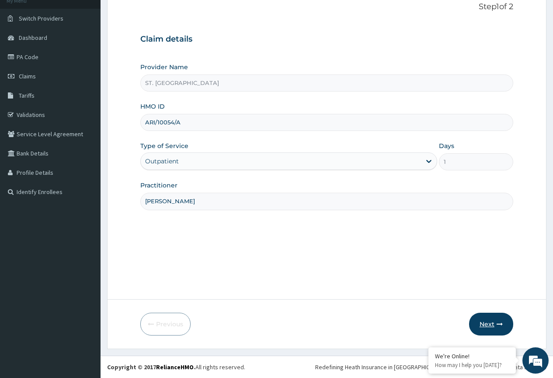
click at [482, 322] on button "Next" at bounding box center [491, 323] width 44 height 23
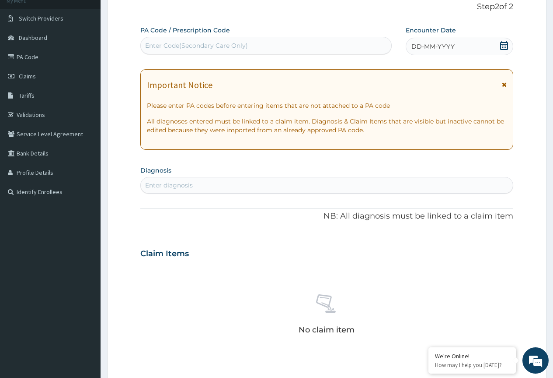
click at [471, 47] on div "DD-MM-YYYY" at bounding box center [460, 47] width 108 height 18
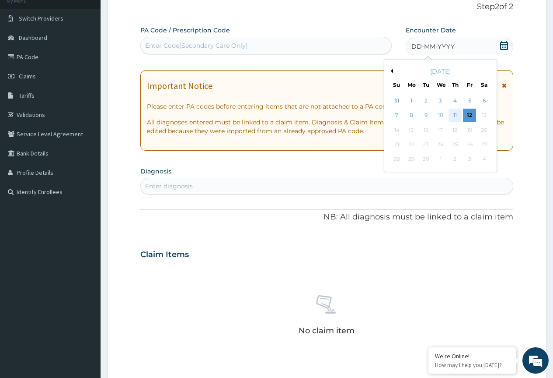
click at [455, 116] on div "11" at bounding box center [455, 115] width 13 height 13
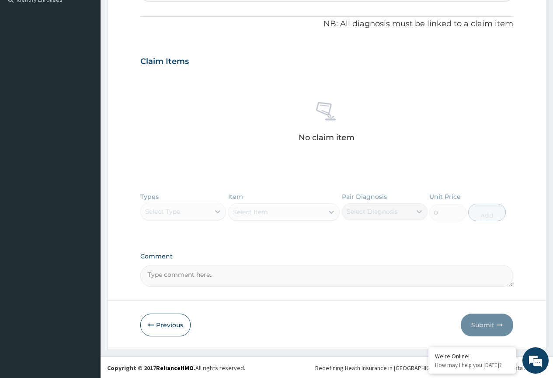
scroll to position [251, 0]
paste textarea "PA/B14E1D"
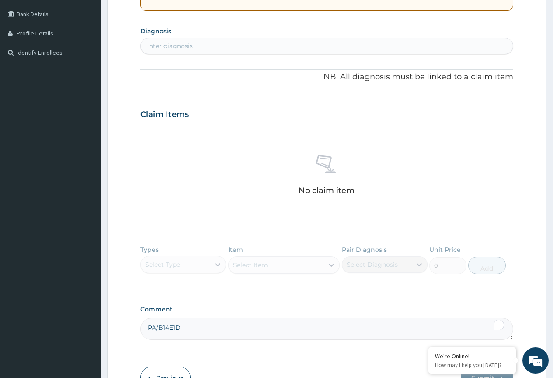
scroll to position [119, 0]
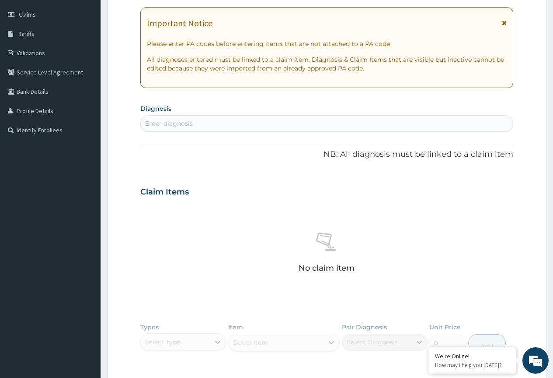
type textarea "PA/B14E1D"
click at [207, 122] on div "Enter diagnosis" at bounding box center [327, 123] width 372 height 14
type input "migrai"
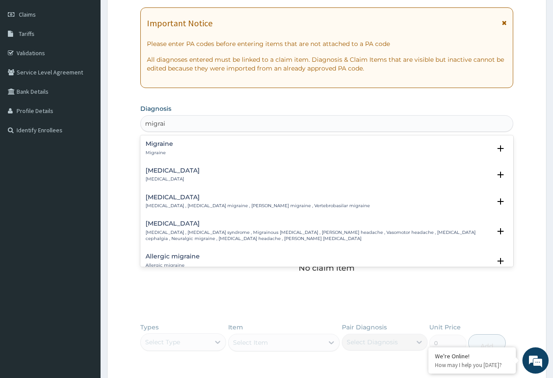
click at [153, 150] on div "Migraine Migraine" at bounding box center [160, 147] width 28 height 15
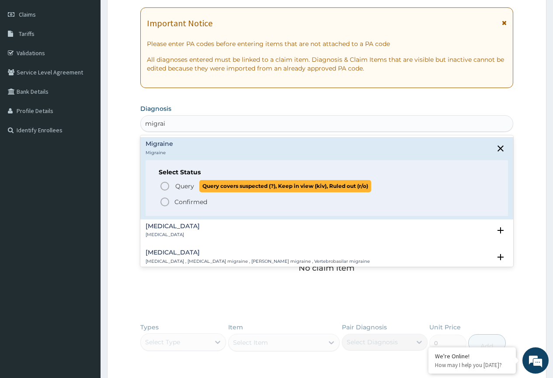
click at [160, 185] on div "Query Query covers suspected (?), Keep in view (kiv), Ruled out (r/o) Confirmed" at bounding box center [327, 193] width 336 height 27
click at [167, 185] on icon "status option query" at bounding box center [165, 186] width 11 height 11
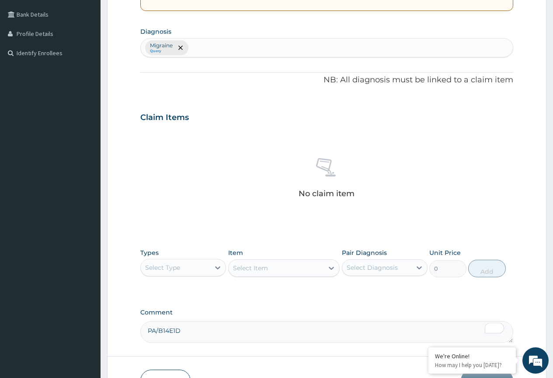
scroll to position [253, 0]
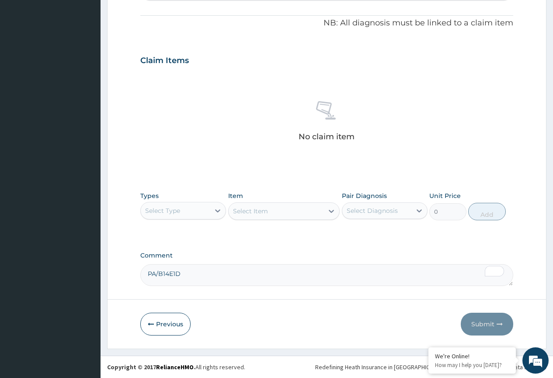
click at [205, 210] on div "Select Type" at bounding box center [175, 210] width 69 height 14
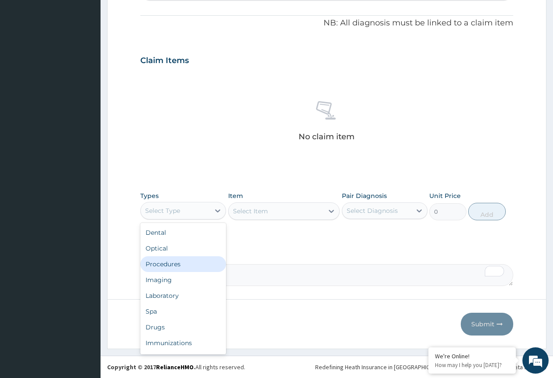
click at [192, 263] on div "Procedures" at bounding box center [183, 264] width 86 height 16
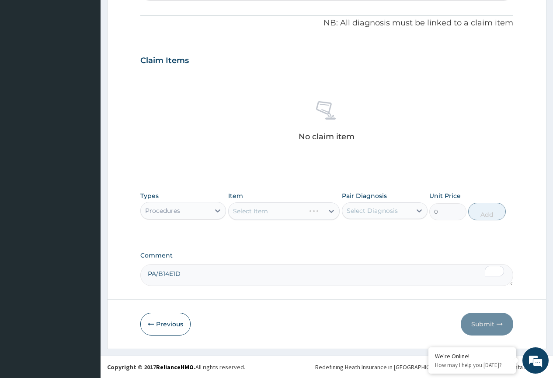
drag, startPoint x: 378, startPoint y: 214, endPoint x: 381, endPoint y: 221, distance: 7.1
click at [378, 217] on div "Select Diagnosis" at bounding box center [377, 210] width 69 height 14
drag, startPoint x: 370, startPoint y: 237, endPoint x: 317, endPoint y: 189, distance: 71.5
click at [370, 237] on div "Migraine" at bounding box center [385, 233] width 86 height 18
checkbox input "true"
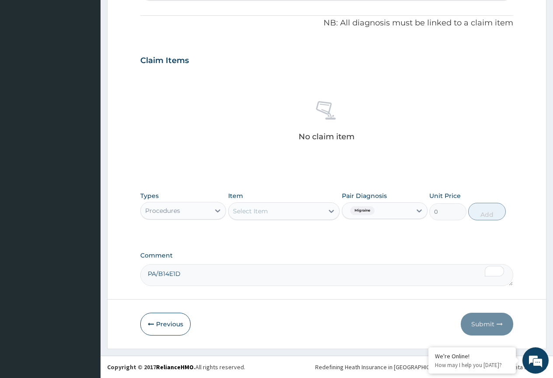
click at [263, 214] on div "Select Item" at bounding box center [250, 211] width 35 height 9
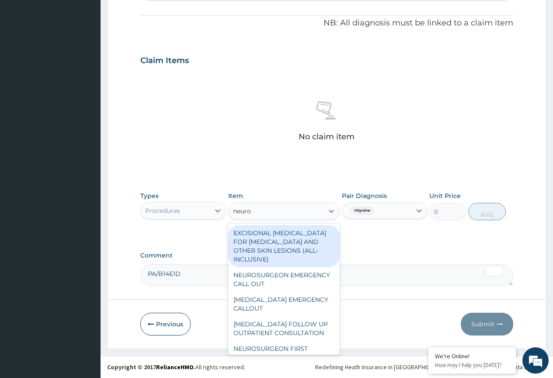
type input "neurol"
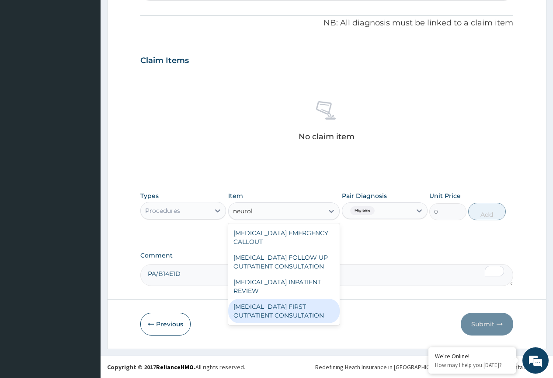
click at [283, 314] on div "NEUROLOGIST FIRST OUTPATIENT CONSULTATION" at bounding box center [284, 310] width 112 height 25
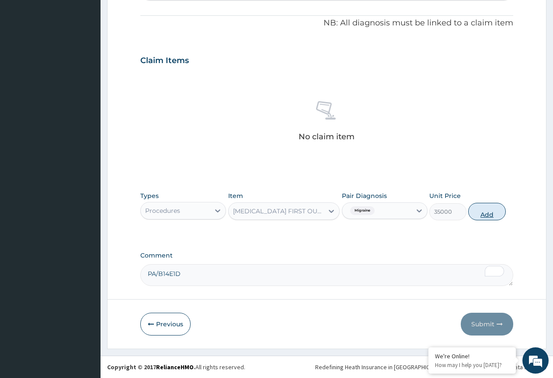
click at [479, 213] on button "Add" at bounding box center [487, 212] width 37 height 18
type input "0"
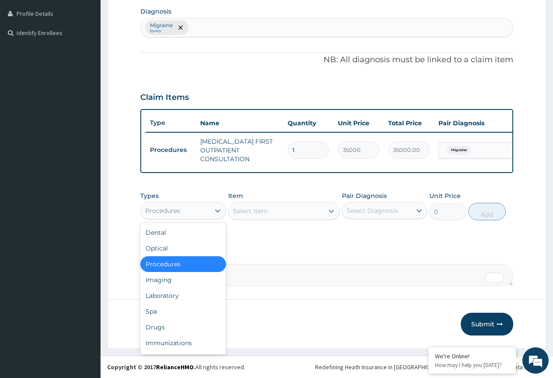
click at [201, 207] on div "Procedures" at bounding box center [175, 210] width 69 height 14
click at [181, 281] on div "Imaging" at bounding box center [183, 280] width 86 height 16
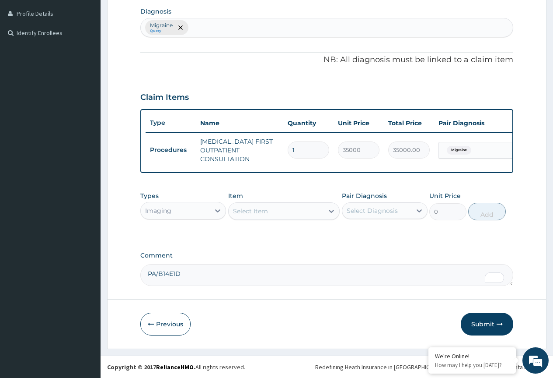
click at [217, 272] on textarea "PA/B14E1D" at bounding box center [326, 275] width 373 height 22
paste textarea "PA/35339A"
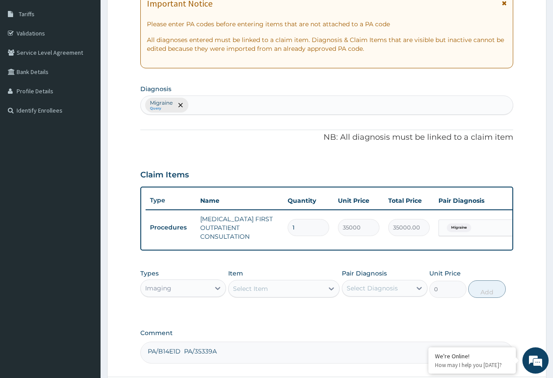
scroll to position [136, 0]
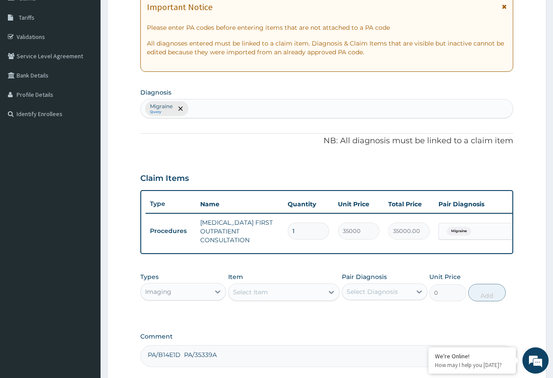
type textarea "PA/B14E1D PA/35339A"
click at [209, 109] on div "Migraine Query" at bounding box center [327, 108] width 372 height 18
type input "seizure"
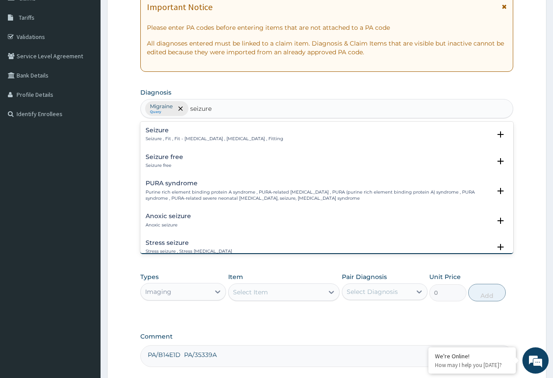
click at [150, 139] on p "Seizure , Fit , Fit - convulsion , Convulsion , Fitting" at bounding box center [215, 139] width 138 height 6
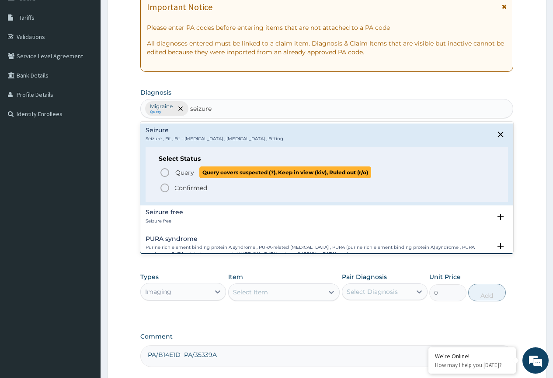
click at [161, 175] on icon "status option query" at bounding box center [165, 172] width 11 height 11
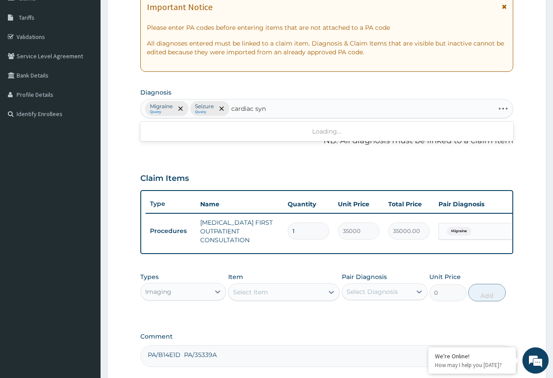
type input "cardiac sync"
click at [147, 132] on h4 "Cardiac syncope" at bounding box center [173, 130] width 54 height 7
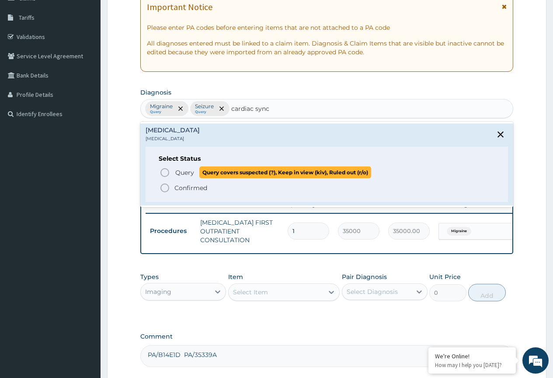
click at [163, 173] on icon "status option query" at bounding box center [165, 172] width 11 height 11
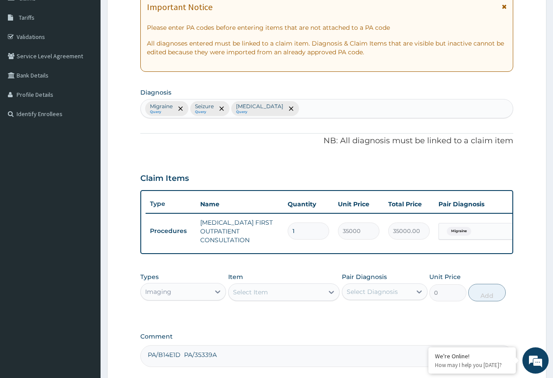
scroll to position [223, 0]
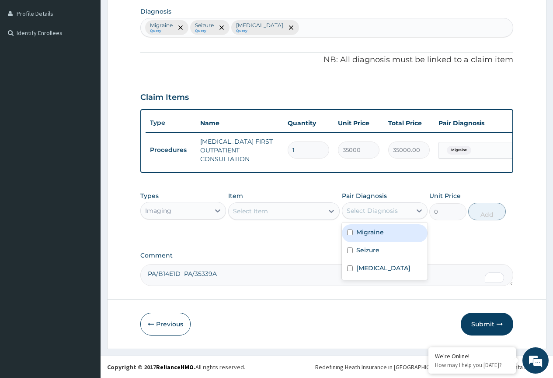
click at [374, 213] on div "Select Diagnosis" at bounding box center [372, 210] width 51 height 9
click at [378, 252] on label "Seizure" at bounding box center [368, 249] width 23 height 9
checkbox input "true"
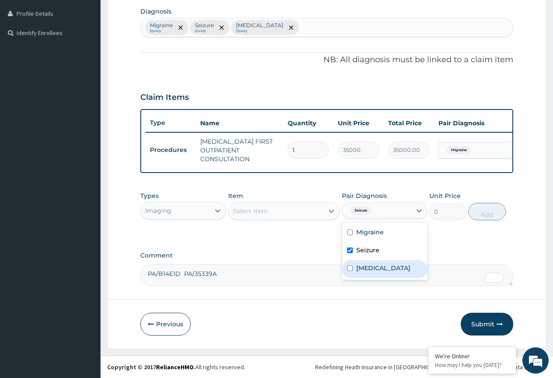
click at [381, 264] on label "Cardiac syncope" at bounding box center [384, 267] width 54 height 9
checkbox input "true"
click at [280, 208] on div "Select Item" at bounding box center [276, 211] width 95 height 14
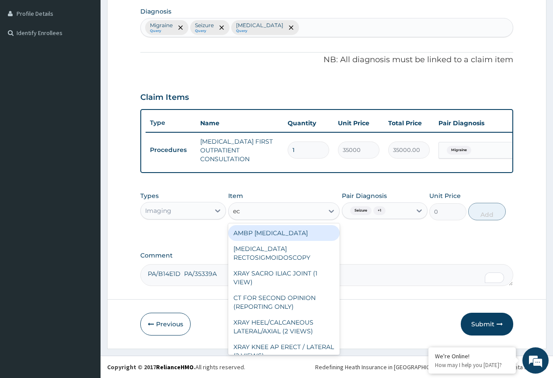
type input "ecg"
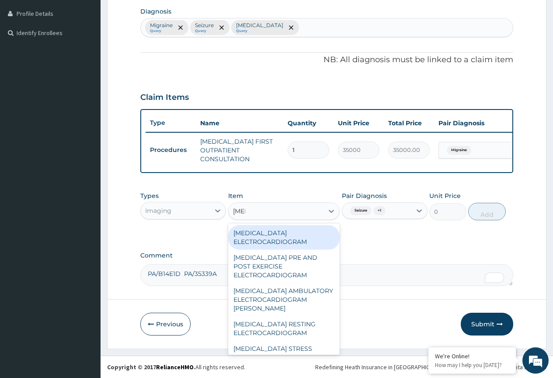
click at [279, 235] on div "ECG ELECTROCARDIOGRAM" at bounding box center [284, 237] width 112 height 25
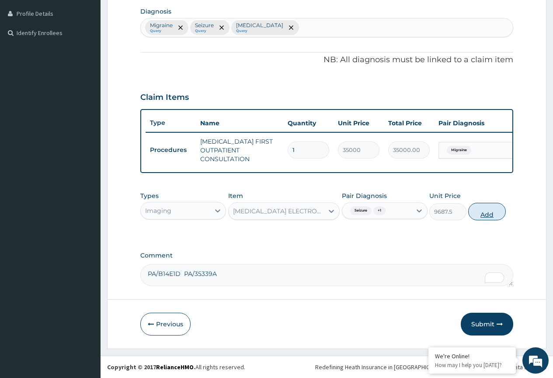
click at [481, 211] on button "Add" at bounding box center [487, 212] width 37 height 18
type input "0"
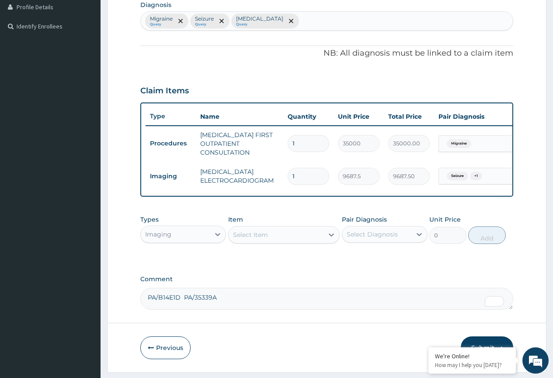
click at [269, 261] on div "Types Imaging Item Select Item Pair Diagnosis Select Diagnosis Unit Price 0 Add" at bounding box center [326, 235] width 373 height 51
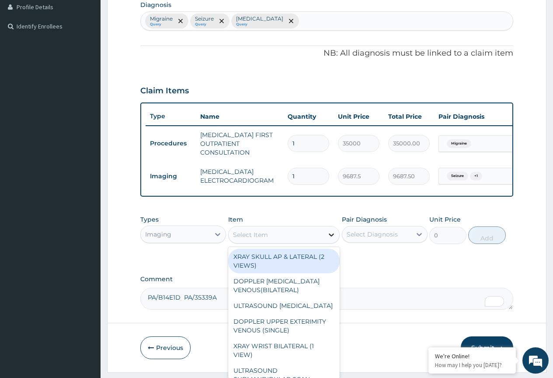
click at [329, 239] on icon at bounding box center [331, 234] width 9 height 9
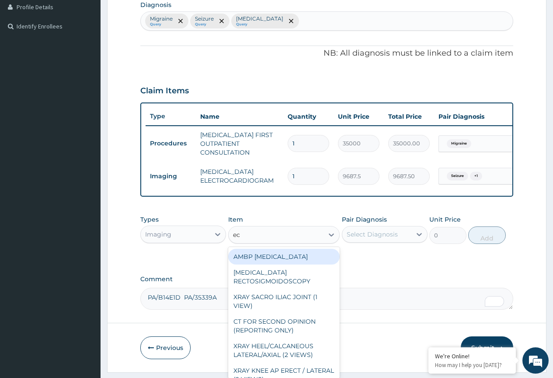
type input "ecg"
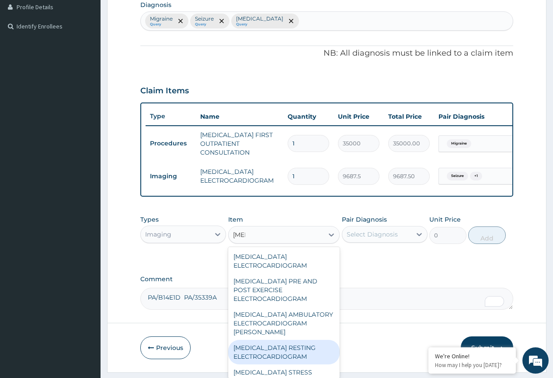
click at [266, 340] on div "ECG RESTING ELECTROCARDIOGRAM" at bounding box center [284, 352] width 112 height 25
type input "9375"
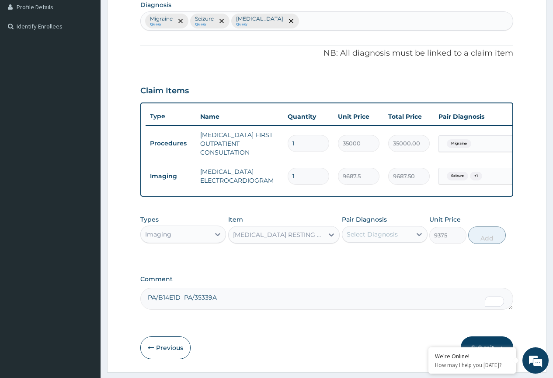
click at [266, 239] on div "ECG RESTING ELECTROCARDIOGRAM" at bounding box center [279, 234] width 92 height 9
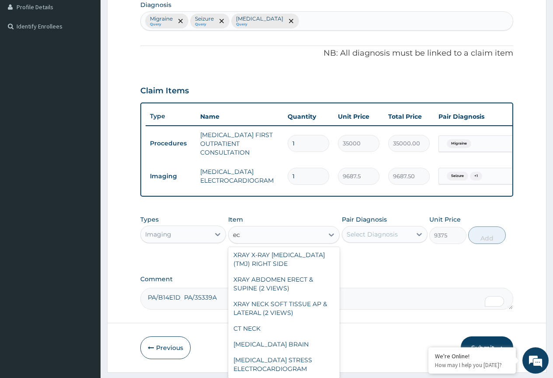
scroll to position [698, 0]
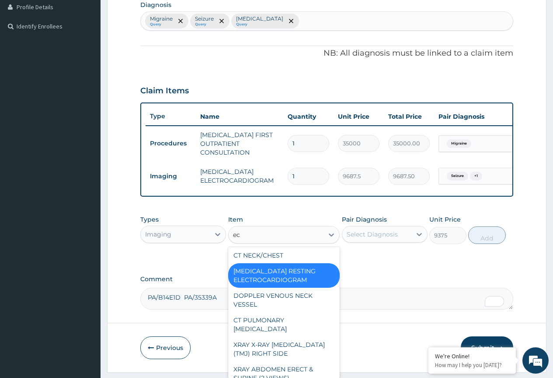
type input "ecg"
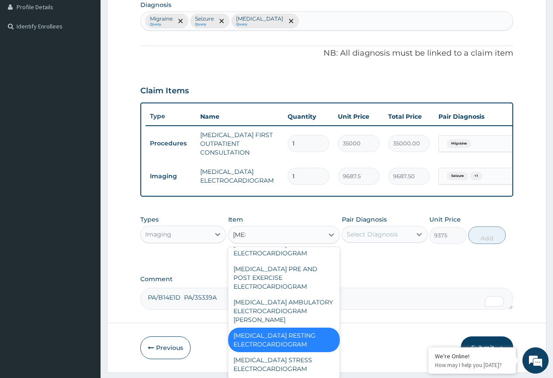
scroll to position [0, 0]
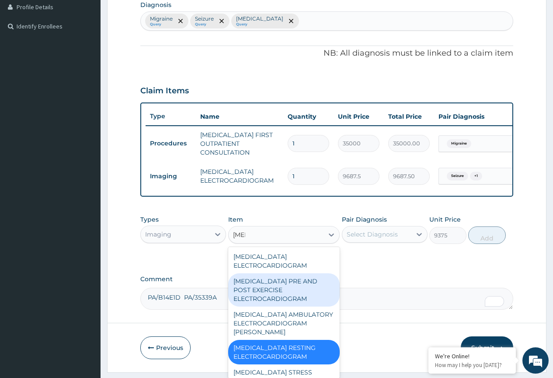
click at [286, 284] on div "ECG PRE AND POST EXERCISE ELECTROCARDIOGRAM" at bounding box center [284, 289] width 112 height 33
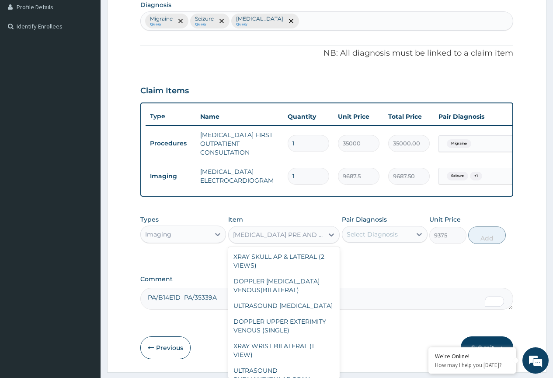
click at [263, 239] on div "ECG PRE AND POST EXERCISE ELECTROCARDIOGRAM" at bounding box center [279, 234] width 92 height 9
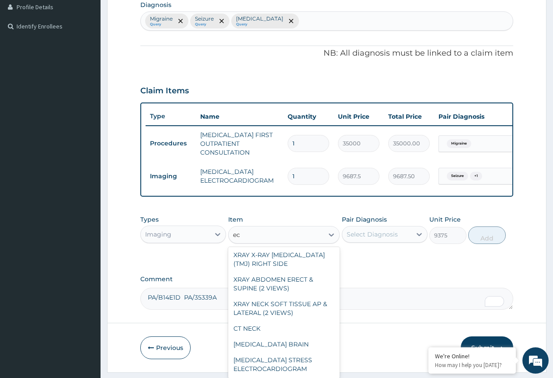
scroll to position [374, 0]
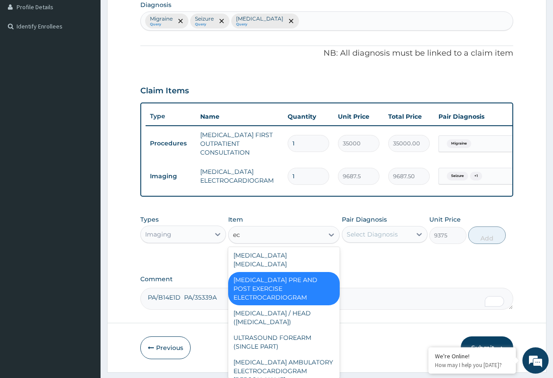
type input "ecg"
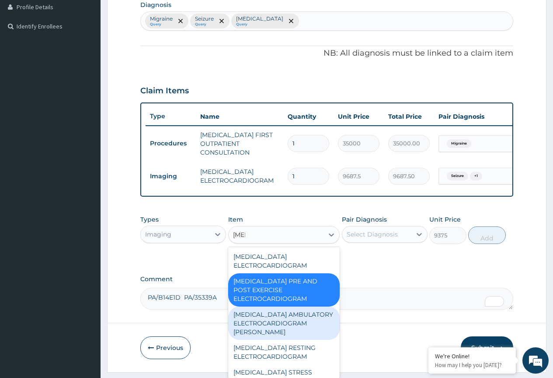
click at [275, 311] on div "ECG AMBULATORY ELECTROCARDIOGRAM HOLTER" at bounding box center [284, 322] width 112 height 33
type input "37500"
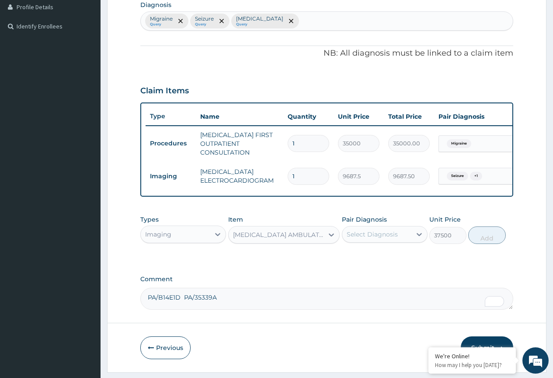
click at [275, 239] on div "ECG AMBULATORY ELECTROCARDIOGRAM HOLTER" at bounding box center [279, 234] width 92 height 9
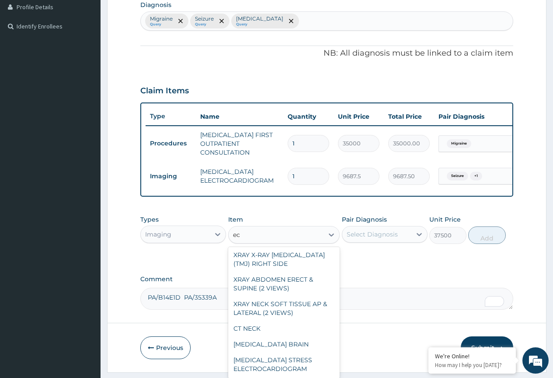
scroll to position [426, 0]
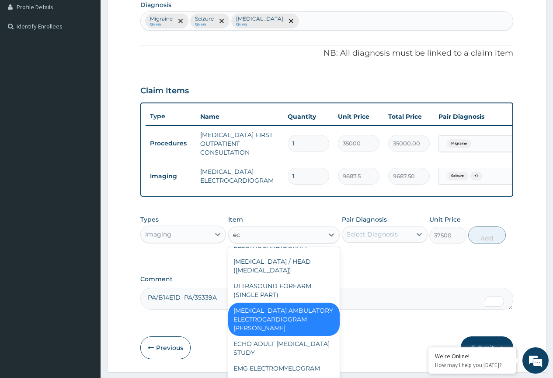
type input "ecg"
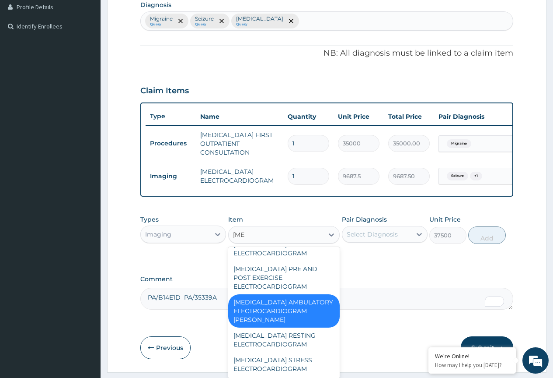
scroll to position [0, 0]
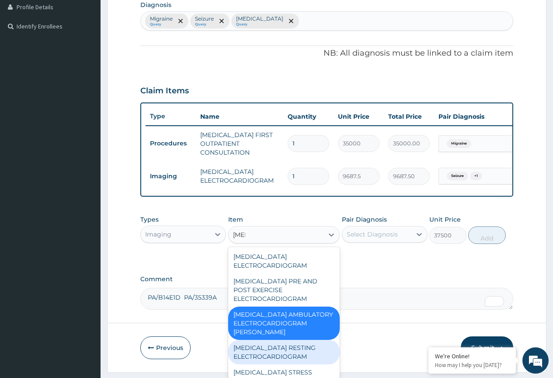
click at [266, 340] on div "ECG RESTING ELECTROCARDIOGRAM" at bounding box center [284, 352] width 112 height 25
type input "9375"
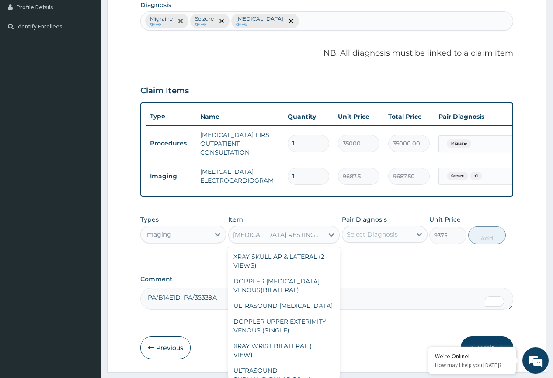
click at [256, 239] on div "ECG RESTING ELECTROCARDIOGRAM" at bounding box center [279, 234] width 92 height 9
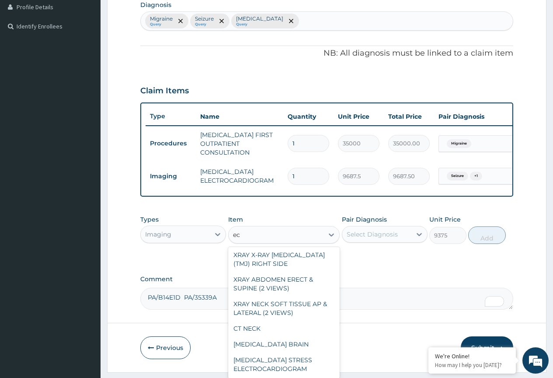
scroll to position [698, 0]
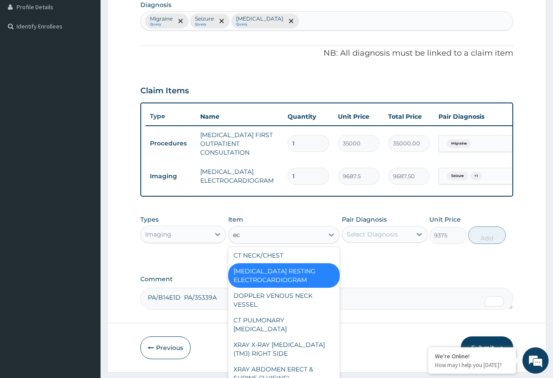
type input "ecg"
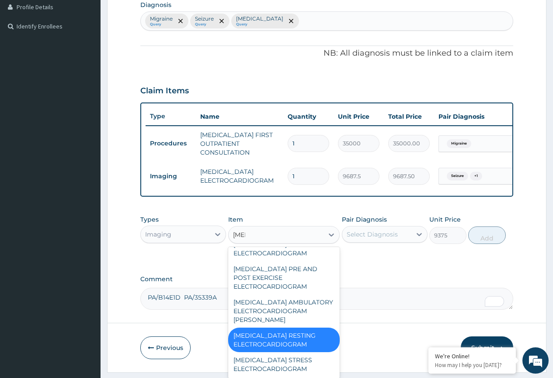
scroll to position [0, 0]
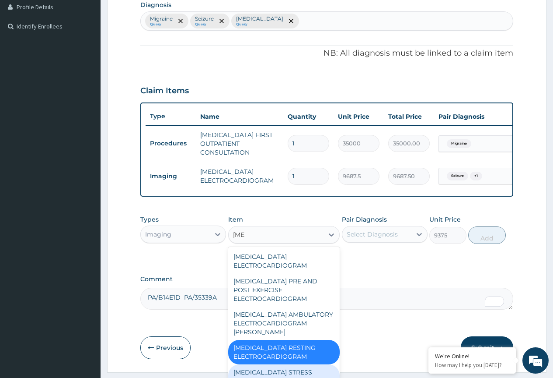
click at [259, 364] on div "ECG STRESS ELECTROCARDIOGRAM" at bounding box center [284, 376] width 112 height 25
type input "21250"
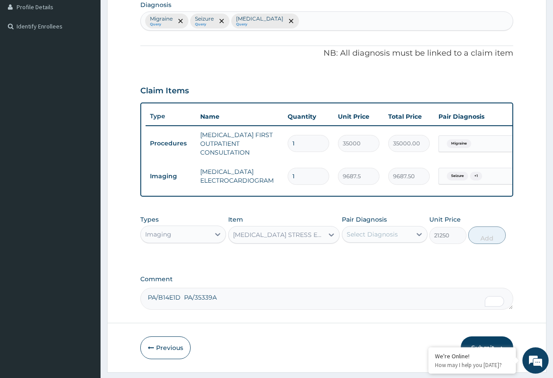
click at [257, 277] on div "PA Code / Prescription Code Enter Code(Secondary Care Only) Encounter Date 11-0…" at bounding box center [326, 84] width 373 height 449
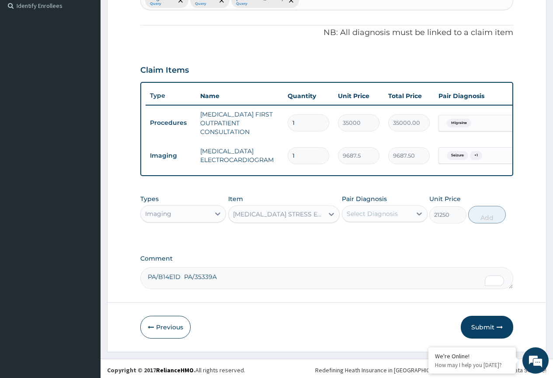
scroll to position [253, 0]
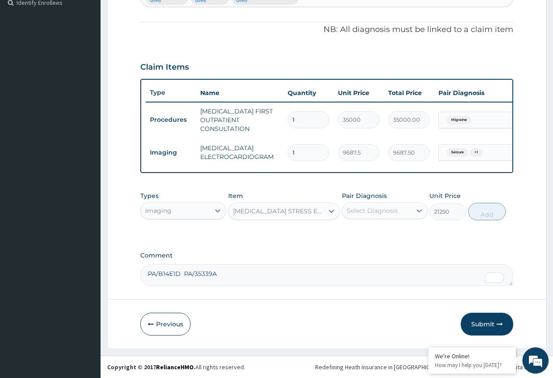
click at [470, 323] on button "Submit" at bounding box center [487, 323] width 53 height 23
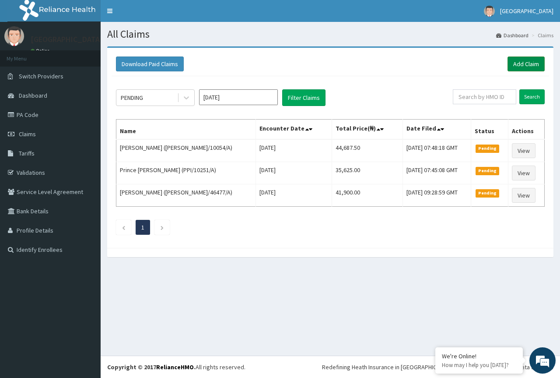
click at [529, 67] on link "Add Claim" at bounding box center [526, 63] width 37 height 15
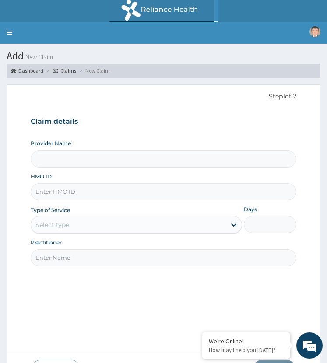
type input "ST. [GEOGRAPHIC_DATA]"
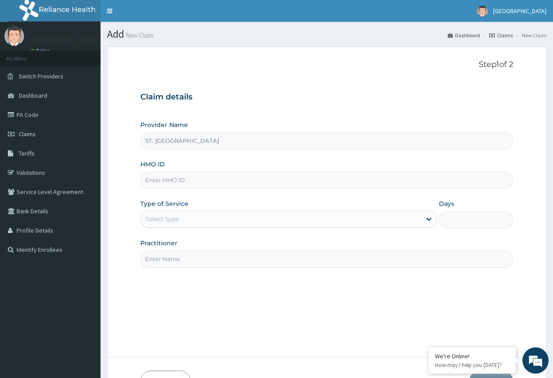
paste input "VAG/10054/B"
type input "VAG/10054/B"
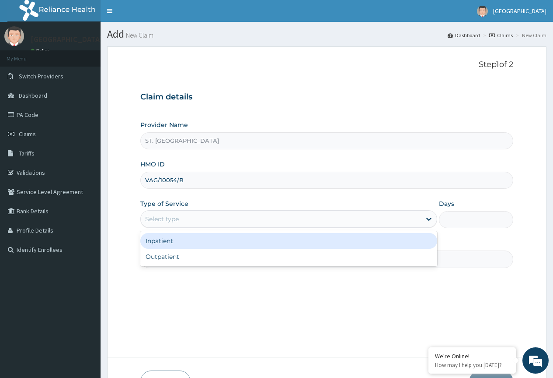
drag, startPoint x: 186, startPoint y: 223, endPoint x: 193, endPoint y: 253, distance: 30.9
click at [187, 225] on div "Select type" at bounding box center [281, 219] width 280 height 14
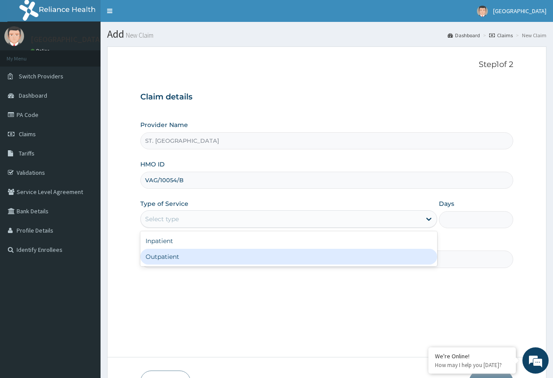
click at [191, 255] on div "Outpatient" at bounding box center [288, 257] width 297 height 16
type input "1"
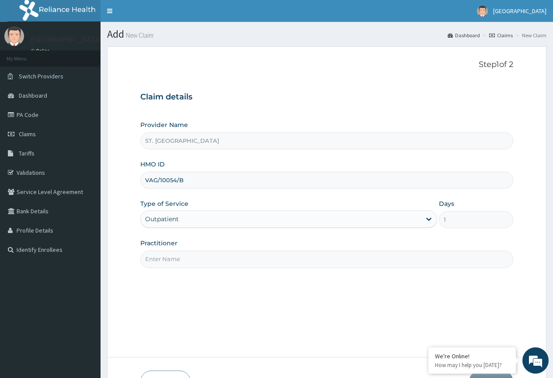
click at [193, 258] on input "Practitioner" at bounding box center [326, 258] width 373 height 17
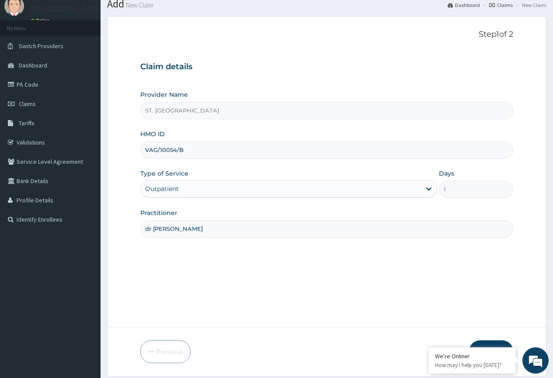
scroll to position [58, 0]
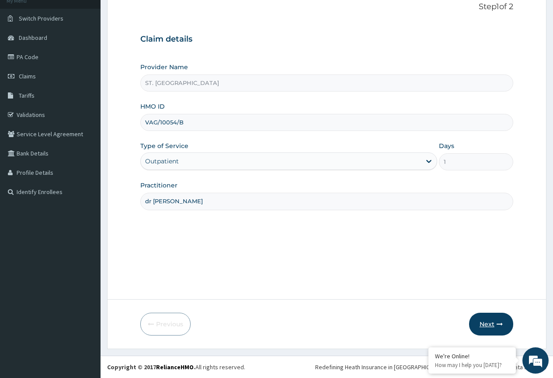
type input "dr ovunda"
click at [326, 327] on button "Next" at bounding box center [491, 323] width 44 height 23
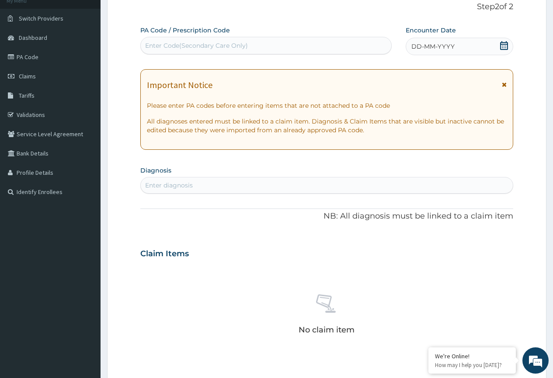
click at [326, 42] on div "DD-MM-YYYY" at bounding box center [460, 47] width 108 height 18
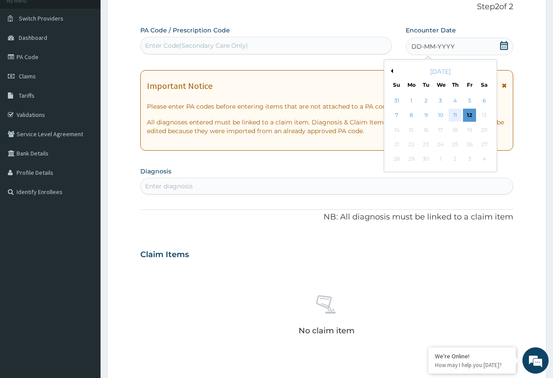
click at [326, 116] on div "11" at bounding box center [455, 115] width 13 height 13
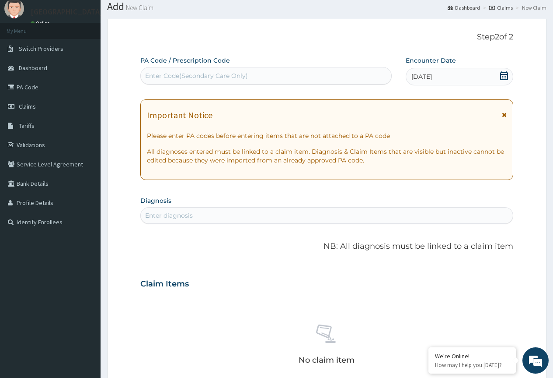
scroll to position [0, 0]
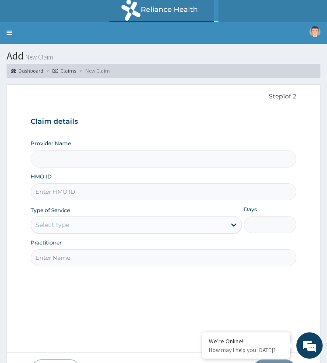
type input "ST. [GEOGRAPHIC_DATA]"
paste input "SFL/10281/A"
type input "SFL/10281/A"
click at [70, 227] on div "Select type" at bounding box center [128, 225] width 195 height 14
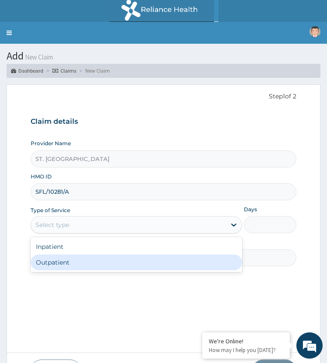
click at [74, 260] on div "Outpatient" at bounding box center [136, 263] width 211 height 16
type input "1"
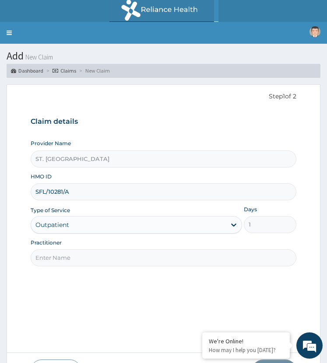
click at [67, 260] on input "Practitioner" at bounding box center [164, 257] width 266 height 17
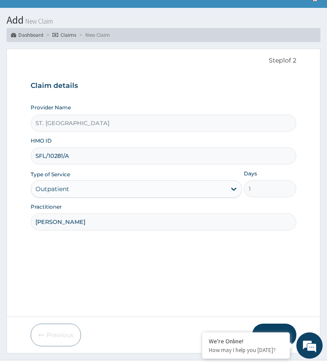
scroll to position [55, 0]
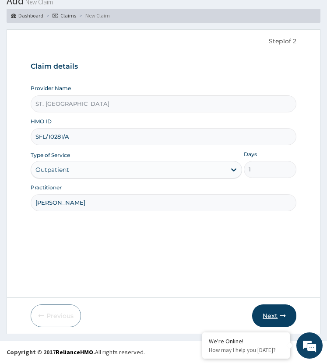
type input "[PERSON_NAME]"
click at [268, 314] on button "Next" at bounding box center [274, 316] width 44 height 23
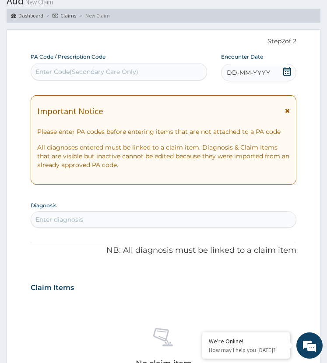
click at [265, 72] on span "DD-MM-YYYY" at bounding box center [248, 72] width 43 height 9
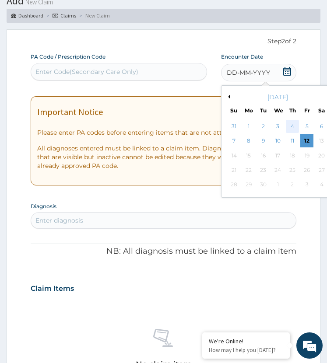
click at [294, 126] on div "4" at bounding box center [292, 126] width 13 height 13
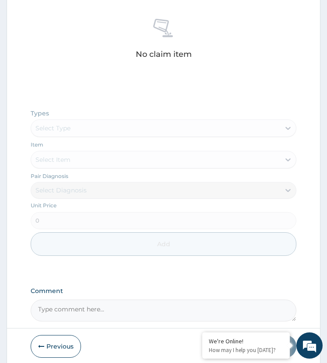
scroll to position [395, 0]
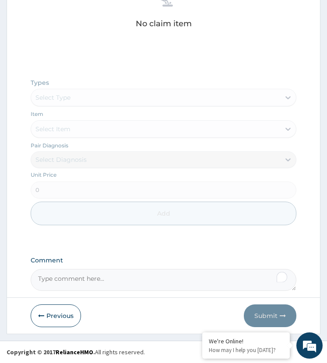
paste textarea "PA/78D244"
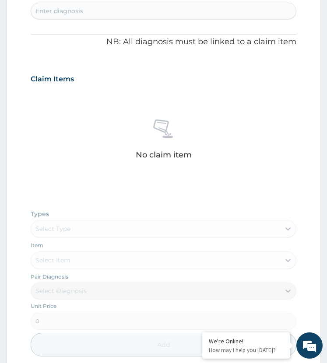
scroll to position [220, 0]
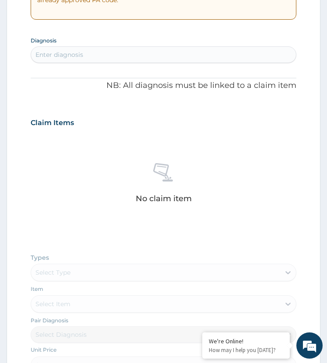
type textarea "PA/78D244"
click at [98, 52] on div "Enter diagnosis" at bounding box center [163, 55] width 265 height 14
type input "[MEDICAL_DATA] spondylo"
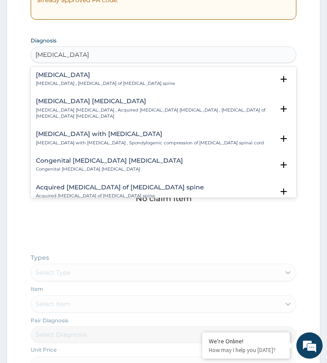
click at [58, 80] on div "[MEDICAL_DATA] [MEDICAL_DATA] , [MEDICAL_DATA] of [MEDICAL_DATA] spine" at bounding box center [105, 79] width 139 height 15
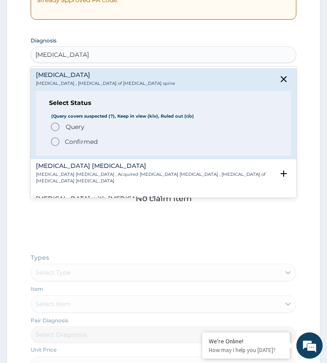
click at [53, 124] on circle "status option query" at bounding box center [55, 127] width 8 height 8
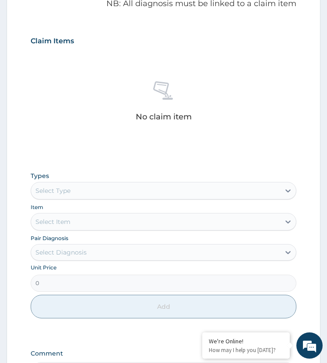
scroll to position [395, 0]
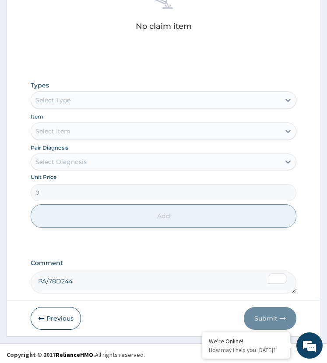
drag, startPoint x: 78, startPoint y: 99, endPoint x: 87, endPoint y: 111, distance: 14.6
click at [81, 103] on div "Select Type" at bounding box center [155, 100] width 249 height 14
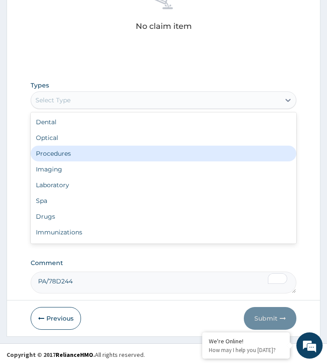
click at [81, 149] on div "Procedures" at bounding box center [164, 154] width 266 height 16
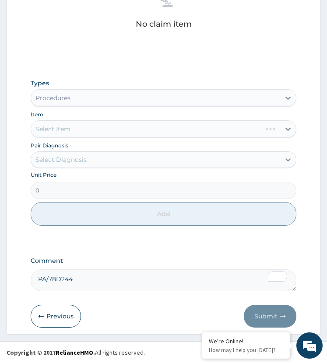
scroll to position [398, 0]
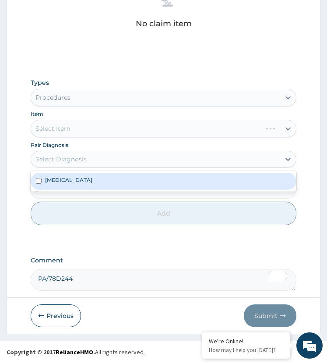
click at [82, 160] on div "Select Diagnosis" at bounding box center [60, 159] width 51 height 9
click at [76, 183] on label "Lumbar spondylosis" at bounding box center [68, 179] width 47 height 7
checkbox input "true"
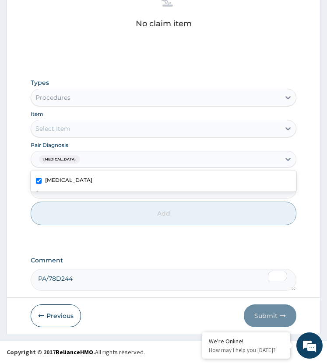
click at [106, 128] on div "Select Item" at bounding box center [155, 129] width 249 height 14
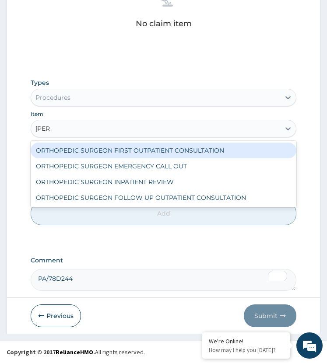
type input "ortho"
click at [126, 148] on div "ORTHOPEDIC SURGEON FIRST OUTPATIENT CONSULTATION" at bounding box center [164, 151] width 266 height 16
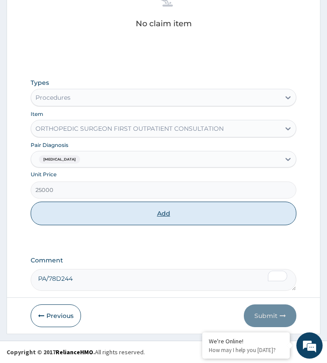
click at [139, 205] on button "Add" at bounding box center [164, 214] width 266 height 24
type input "0"
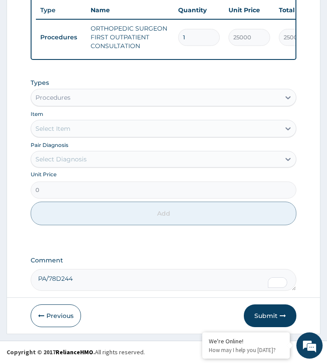
click at [150, 244] on div "PA Code / Prescription Code Enter Code(Secondary Care Only) Encounter Date 04-0…" at bounding box center [164, 18] width 266 height 543
click at [256, 312] on button "Submit" at bounding box center [270, 316] width 53 height 23
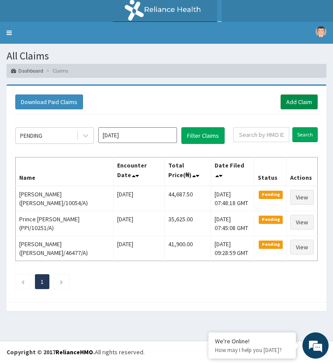
click at [293, 105] on link "Add Claim" at bounding box center [299, 102] width 37 height 15
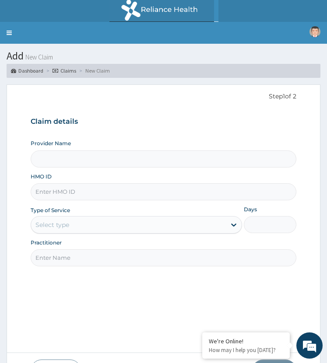
type input "ST. [GEOGRAPHIC_DATA]"
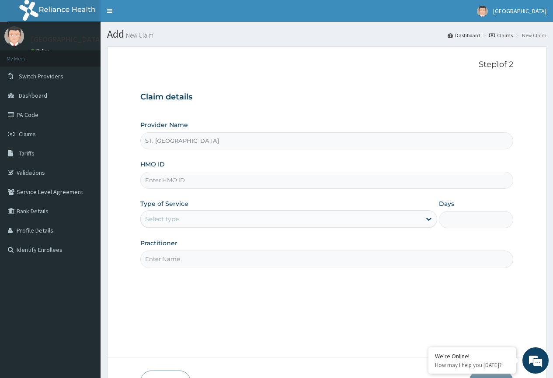
paste input "SDC/10075/D"
type input "SDC/10075/D"
click at [168, 221] on div "Select type" at bounding box center [162, 218] width 34 height 9
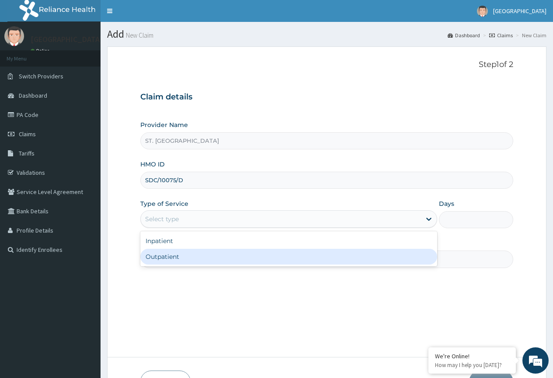
click at [174, 255] on div "Outpatient" at bounding box center [288, 257] width 297 height 16
type input "1"
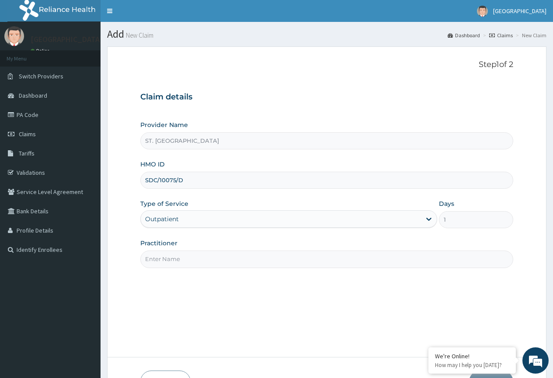
drag, startPoint x: 187, startPoint y: 261, endPoint x: 197, endPoint y: 259, distance: 10.4
click at [187, 261] on input "Practitioner" at bounding box center [326, 258] width 373 height 17
type input "Dr Gomba"
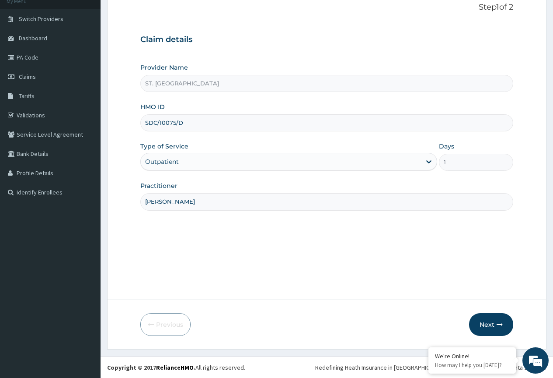
scroll to position [58, 0]
click at [326, 325] on button "Next" at bounding box center [491, 323] width 44 height 23
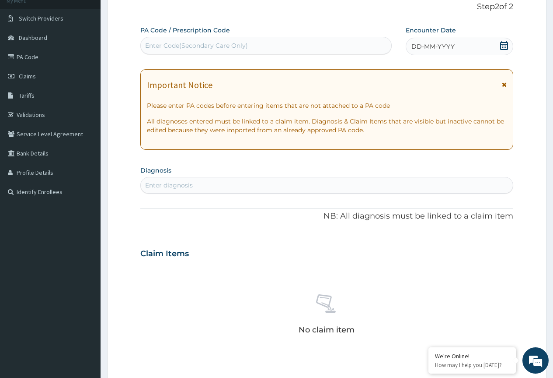
click at [326, 50] on div "DD-MM-YYYY" at bounding box center [460, 47] width 108 height 18
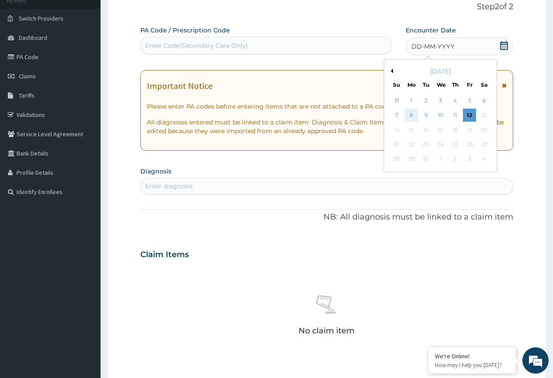
click at [326, 117] on div "8" at bounding box center [411, 115] width 13 height 13
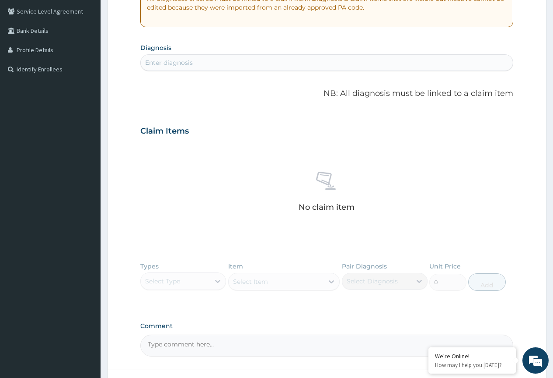
scroll to position [251, 0]
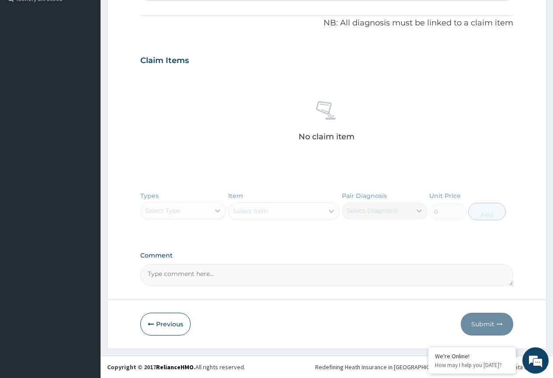
drag, startPoint x: 194, startPoint y: 270, endPoint x: 240, endPoint y: 219, distance: 68.8
paste textarea "PA/0DFE86"
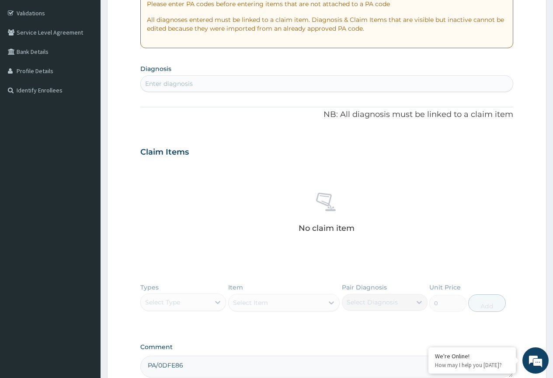
scroll to position [119, 0]
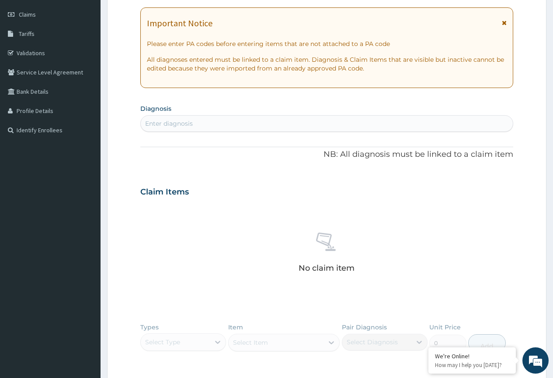
type textarea "PA/0DFE86"
click at [197, 123] on div "Enter diagnosis" at bounding box center [327, 123] width 372 height 14
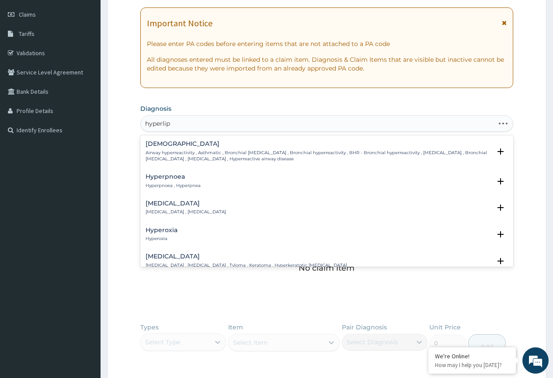
type input "hyperlipi"
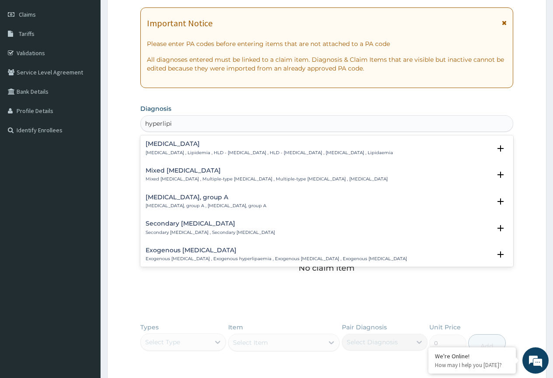
click at [166, 153] on p "Hyperlipidemia , Lipidemia , HLD - Hyperlipidemia , HLD - Hyperlipidaemia , Hyp…" at bounding box center [270, 153] width 248 height 6
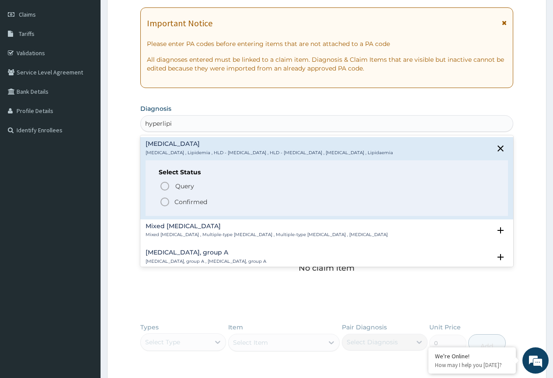
click at [168, 202] on icon "status option filled" at bounding box center [165, 201] width 11 height 11
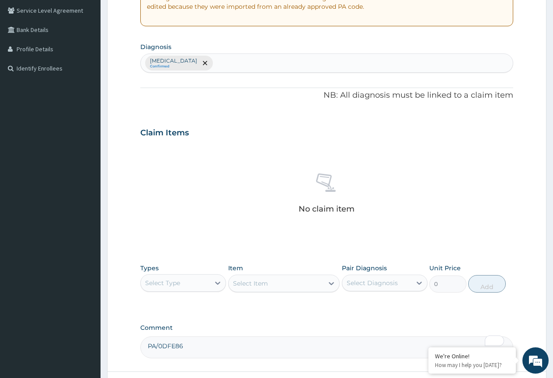
scroll to position [253, 0]
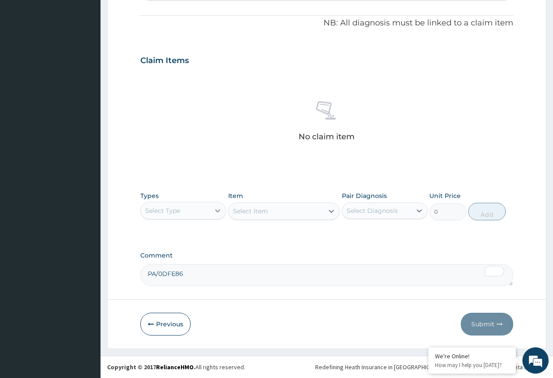
click at [215, 211] on icon at bounding box center [218, 210] width 9 height 9
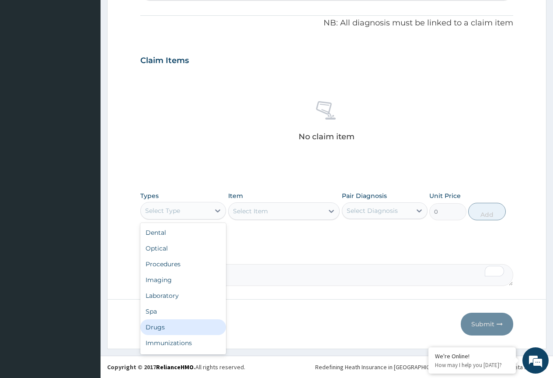
click at [168, 324] on div "Drugs" at bounding box center [183, 327] width 86 height 16
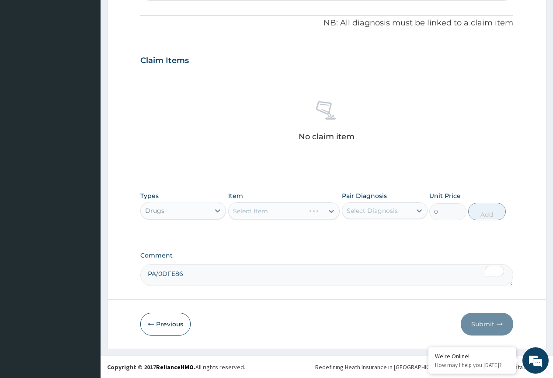
drag, startPoint x: 372, startPoint y: 210, endPoint x: 372, endPoint y: 215, distance: 4.8
click at [326, 210] on div "Select Diagnosis" at bounding box center [372, 210] width 51 height 9
click at [326, 236] on div "Hyperlipidemia" at bounding box center [385, 233] width 86 height 18
checkbox input "true"
click at [302, 214] on div "Select Item" at bounding box center [276, 211] width 95 height 14
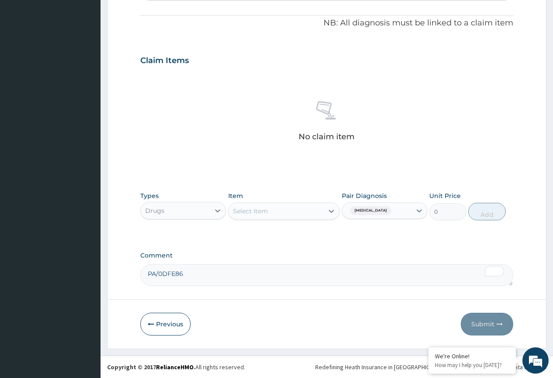
click at [269, 213] on div "Select Item" at bounding box center [276, 211] width 95 height 14
click at [194, 276] on textarea "PA/0DFE86" at bounding box center [326, 275] width 373 height 22
drag, startPoint x: 194, startPoint y: 276, endPoint x: 203, endPoint y: 280, distance: 9.4
click at [203, 280] on textarea "PA/0DFE86" at bounding box center [326, 275] width 373 height 22
paste textarea "PA/9B5EA7"
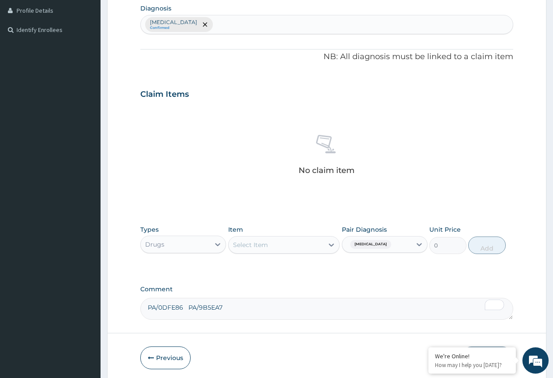
scroll to position [166, 0]
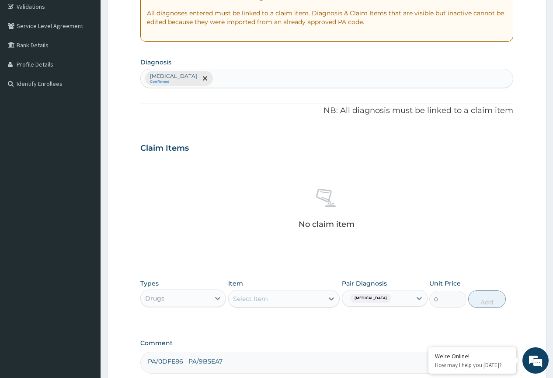
type textarea "PA/0DFE86 PA/9B5EA7"
click at [225, 74] on div "Hyperlipidemia Confirmed" at bounding box center [327, 78] width 372 height 18
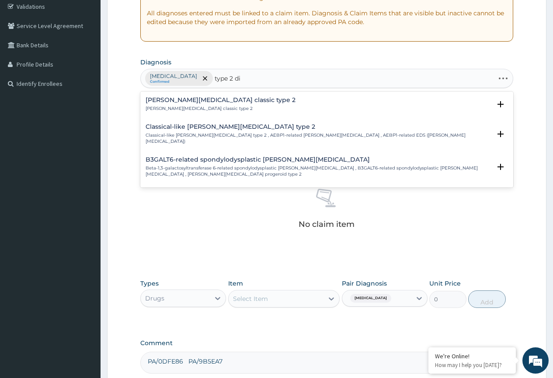
type input "type 2 dia"
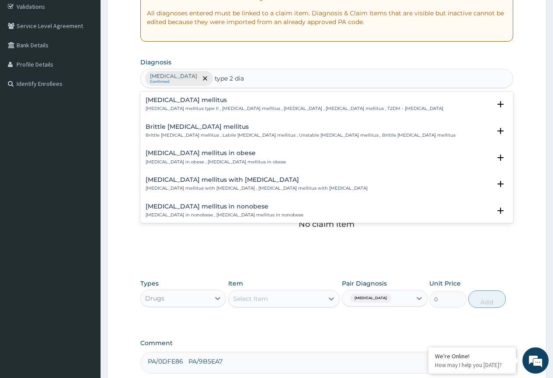
click at [173, 108] on p "Diabetes mellitus type II , Type 2 diabetes mellitus , Diabetes mellitus type 2…" at bounding box center [295, 108] width 298 height 6
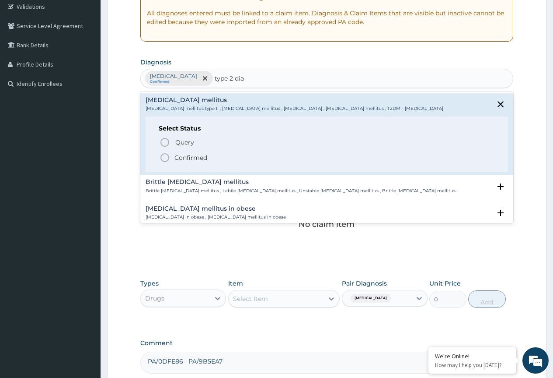
drag, startPoint x: 168, startPoint y: 154, endPoint x: 233, endPoint y: 179, distance: 69.1
click at [169, 160] on icon "status option filled" at bounding box center [165, 157] width 11 height 11
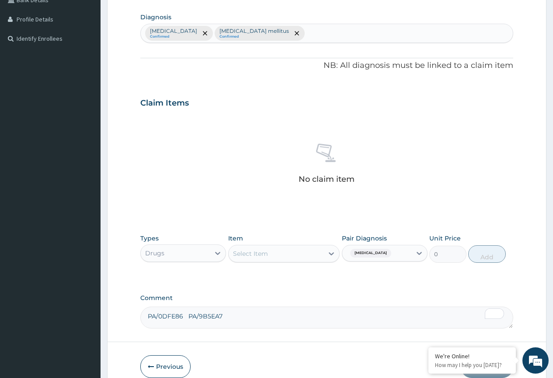
scroll to position [253, 0]
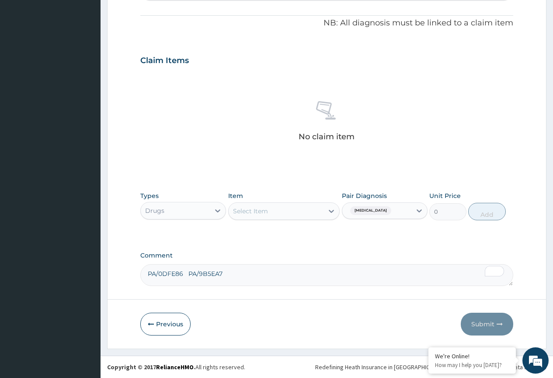
click at [306, 212] on div "Select Item" at bounding box center [276, 211] width 95 height 14
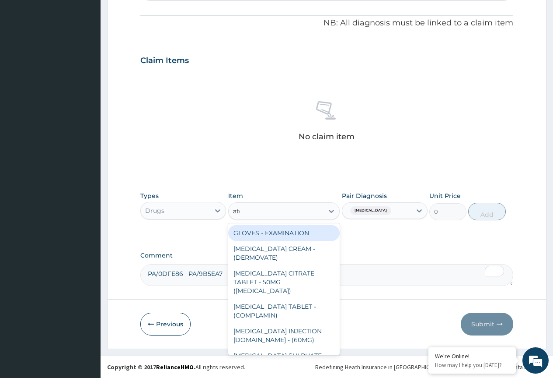
type input "ator"
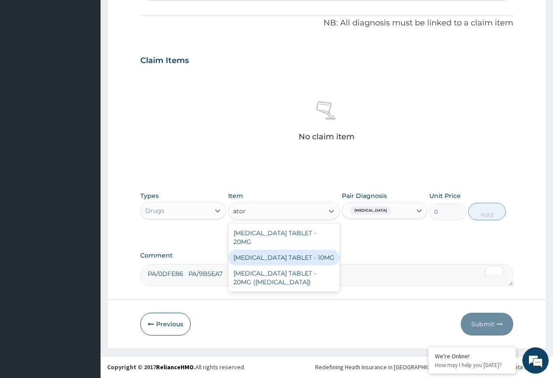
click at [275, 249] on div "[MEDICAL_DATA] TABLET - 10MG" at bounding box center [284, 257] width 112 height 16
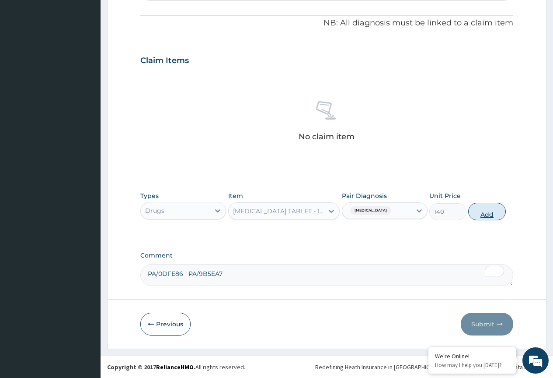
click at [326, 214] on button "Add" at bounding box center [487, 212] width 37 height 18
type input "0"
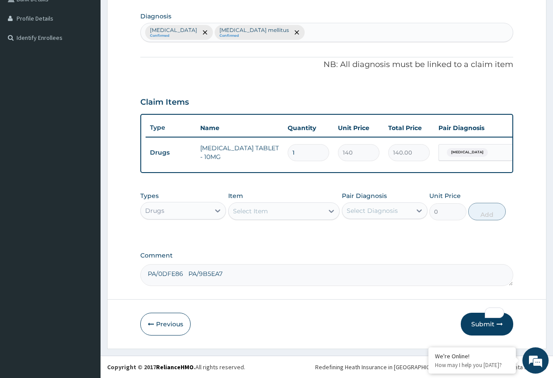
scroll to position [218, 0]
drag, startPoint x: 299, startPoint y: 145, endPoint x: 276, endPoint y: 165, distance: 30.8
click at [276, 165] on div "Type Name Quantity Unit Price Total Price Pair Diagnosis Actions Drugs ATORVAST…" at bounding box center [326, 143] width 373 height 59
type input "3"
type input "420.00"
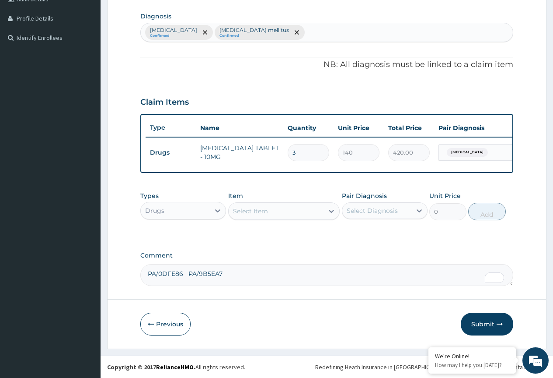
type input "30"
type input "4200.00"
type input "30"
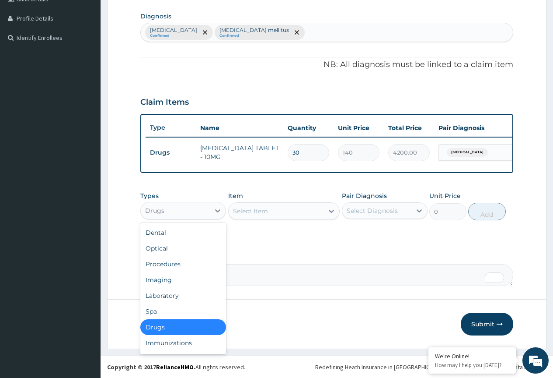
drag, startPoint x: 194, startPoint y: 204, endPoint x: 204, endPoint y: 217, distance: 15.6
click at [194, 208] on div "Drugs" at bounding box center [175, 210] width 69 height 14
click at [181, 266] on div "Procedures" at bounding box center [183, 264] width 86 height 16
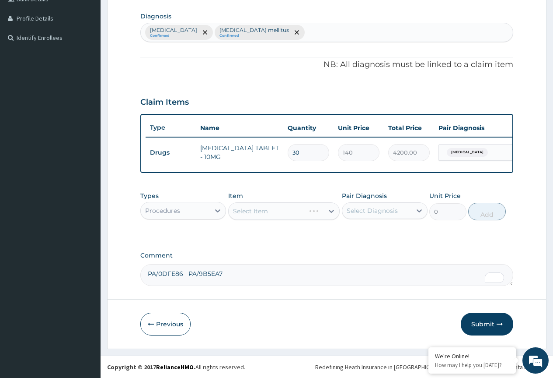
drag, startPoint x: 366, startPoint y: 211, endPoint x: 368, endPoint y: 219, distance: 7.6
click at [326, 214] on div "Select Diagnosis" at bounding box center [372, 210] width 51 height 9
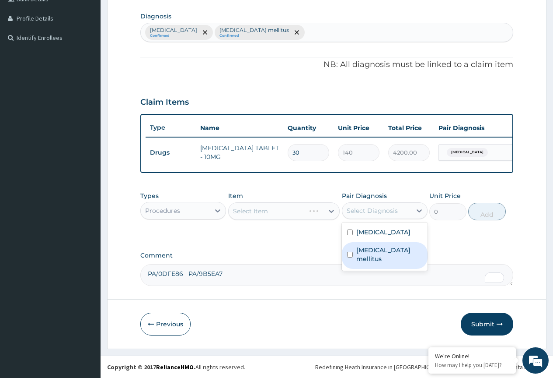
click at [326, 252] on label "Type 2 diabetes mellitus" at bounding box center [390, 254] width 66 height 18
checkbox input "true"
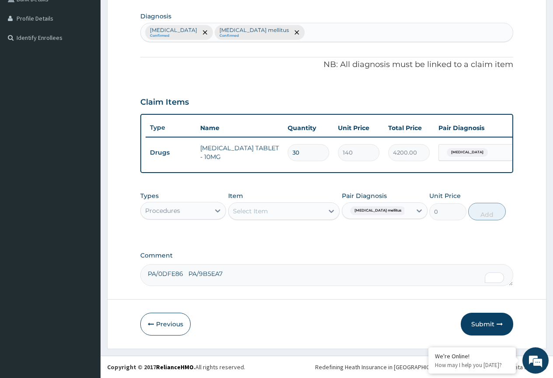
click at [267, 214] on div "Select Item" at bounding box center [250, 211] width 35 height 9
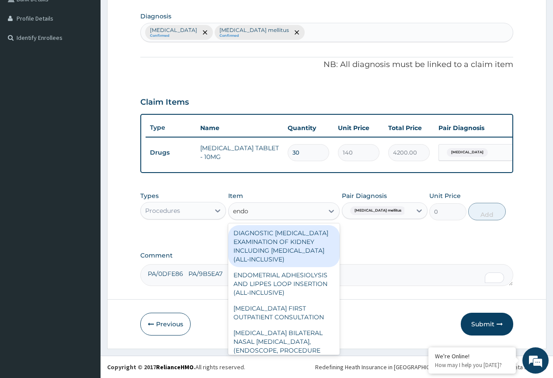
type input "endoc"
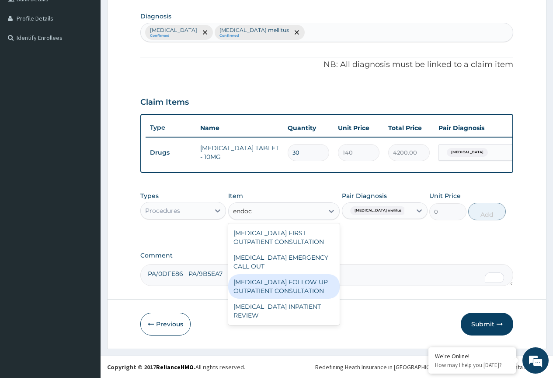
click at [286, 282] on div "ENDOCRINOLOGIST FOLLOW UP OUTPATIENT CONSULTATION" at bounding box center [284, 286] width 112 height 25
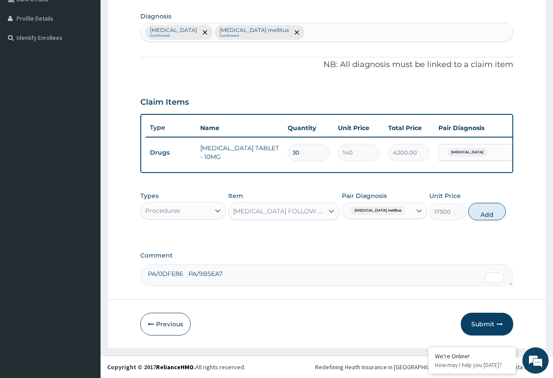
click at [326, 211] on button "Add" at bounding box center [487, 212] width 37 height 18
type input "0"
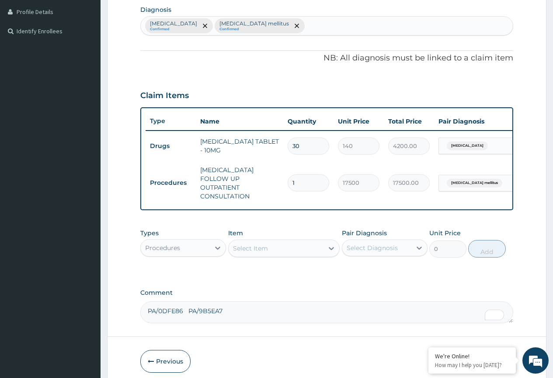
click at [326, 275] on div "Types Procedures Item Select Item Pair Diagnosis Select Diagnosis Unit Price 0 …" at bounding box center [326, 249] width 373 height 51
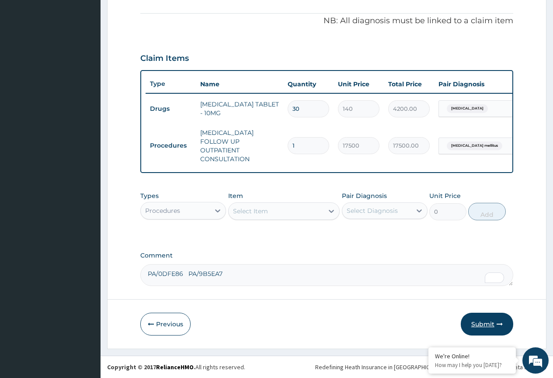
click at [326, 324] on button "Submit" at bounding box center [487, 323] width 53 height 23
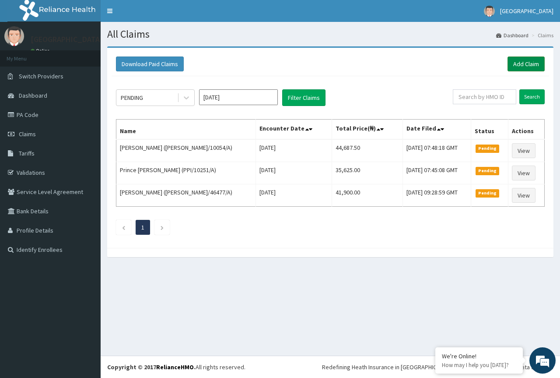
click at [526, 61] on link "Add Claim" at bounding box center [526, 63] width 37 height 15
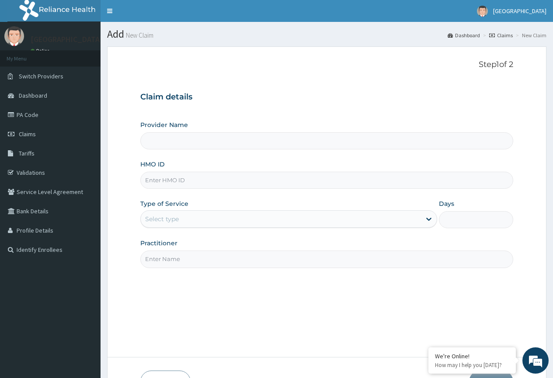
type input "ST. [GEOGRAPHIC_DATA]"
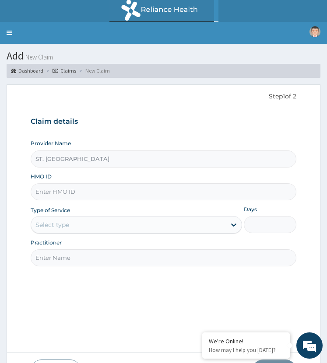
click at [78, 192] on input "HMO ID" at bounding box center [164, 191] width 266 height 17
paste input "ZEI/10064/B"
type input "ZEI/10064/B"
drag, startPoint x: 65, startPoint y: 228, endPoint x: 70, endPoint y: 236, distance: 9.6
click at [66, 229] on div "Select type" at bounding box center [128, 225] width 195 height 14
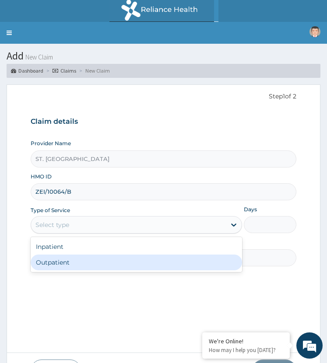
click at [67, 263] on div "Outpatient" at bounding box center [136, 263] width 211 height 16
type input "1"
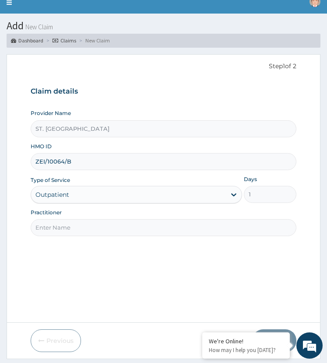
scroll to position [44, 0]
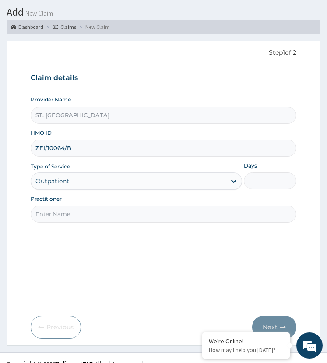
click at [78, 217] on input "Practitioner" at bounding box center [164, 214] width 266 height 17
type input "[PERSON_NAME]"
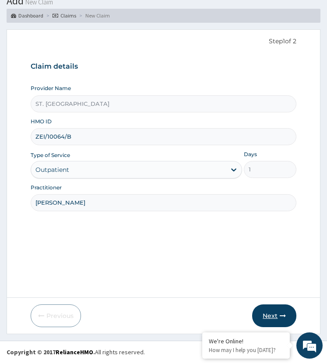
click at [270, 315] on button "Next" at bounding box center [274, 316] width 44 height 23
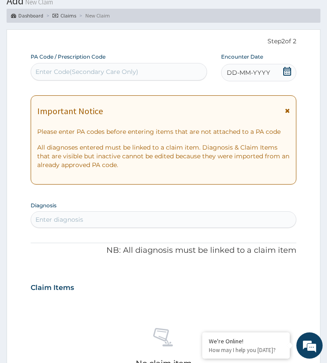
click at [261, 72] on span "DD-MM-YYYY" at bounding box center [248, 72] width 43 height 9
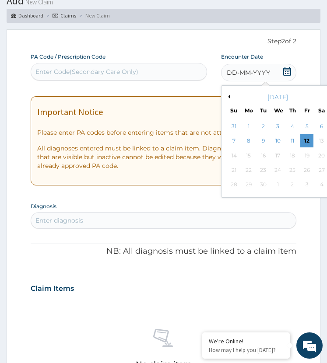
click at [277, 141] on div "10" at bounding box center [277, 141] width 13 height 13
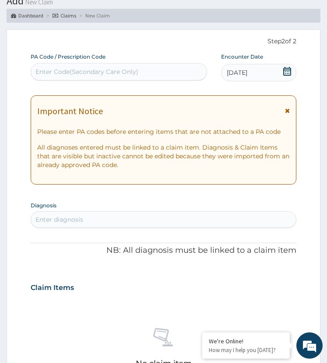
click at [95, 215] on div "Enter diagnosis" at bounding box center [163, 220] width 265 height 14
type input "malar"
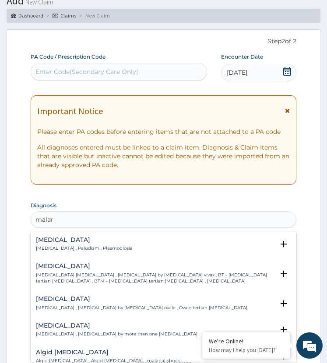
click at [48, 245] on p "[MEDICAL_DATA] , Paludism , Plasmodiosis" at bounding box center [84, 248] width 96 height 6
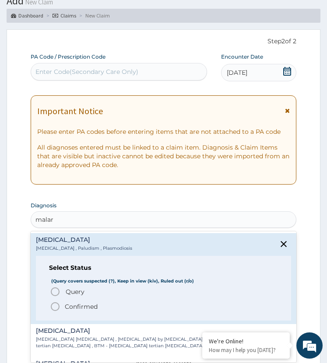
click at [58, 293] on icon "status option query" at bounding box center [55, 292] width 11 height 11
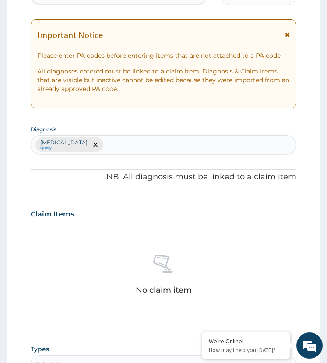
scroll to position [274, 0]
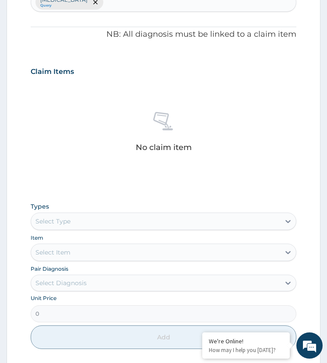
click at [78, 218] on div "Select Type" at bounding box center [155, 221] width 249 height 14
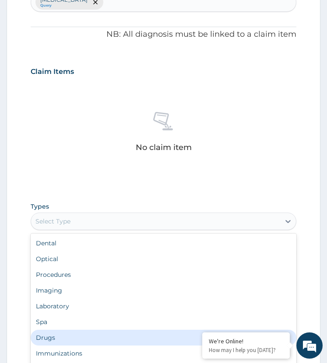
click at [64, 337] on div "Drugs" at bounding box center [164, 338] width 266 height 16
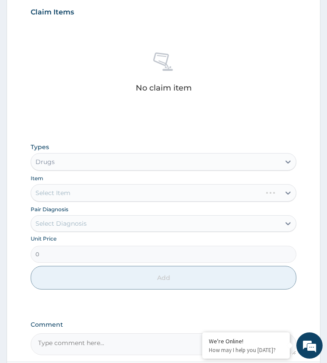
scroll to position [398, 0]
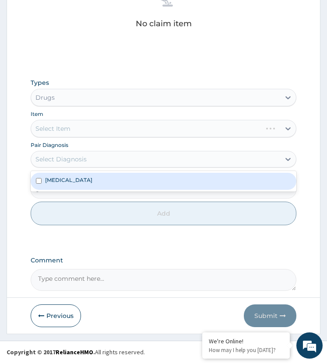
click at [78, 160] on div "Select Diagnosis" at bounding box center [60, 159] width 51 height 9
drag, startPoint x: 67, startPoint y: 180, endPoint x: 70, endPoint y: 183, distance: 4.7
click at [67, 180] on div "[MEDICAL_DATA]" at bounding box center [164, 181] width 266 height 17
checkbox input "true"
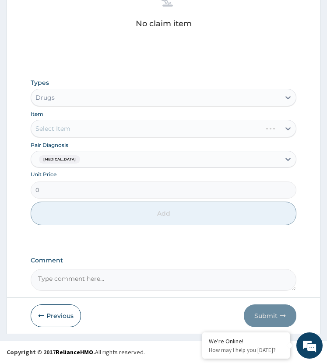
click at [111, 127] on div "Select Item" at bounding box center [164, 129] width 266 height 18
click at [112, 126] on div "Select Item" at bounding box center [155, 129] width 249 height 14
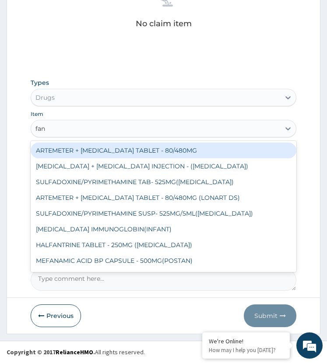
type input "fans"
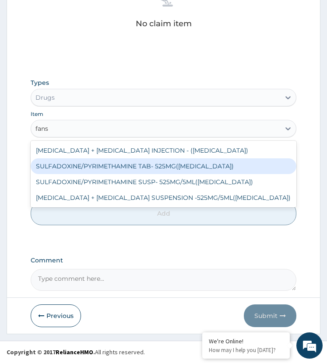
click at [130, 169] on div "SULFADOXINE/PYRIMETHAMINE TAB- 525MG([MEDICAL_DATA])" at bounding box center [164, 166] width 266 height 16
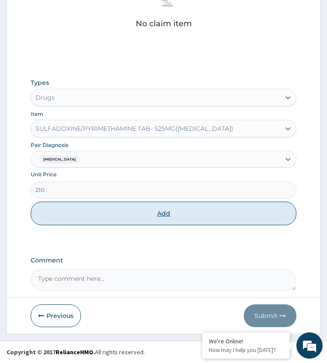
click at [131, 218] on button "Add" at bounding box center [164, 214] width 266 height 24
type input "0"
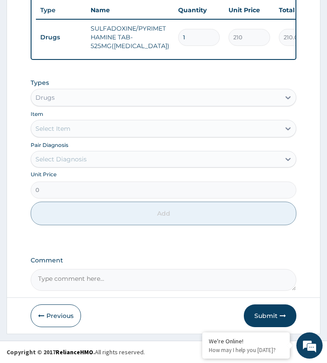
drag, startPoint x: 190, startPoint y: 29, endPoint x: 155, endPoint y: 42, distance: 37.8
click at [155, 42] on tr "Drugs SULFADOXINE/PYRIMETHAMINE TAB- 525MG(FANSIDAR) 1 210 210.00 Malaria Delete" at bounding box center [250, 37] width 429 height 35
type input "3"
type input "630.00"
type input "3"
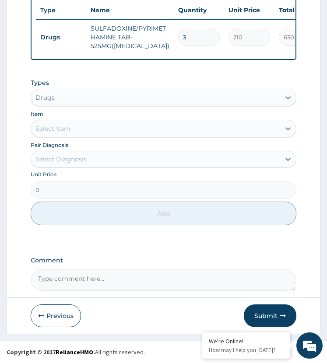
click at [155, 42] on td "SULFADOXINE/PYRIMETHAMINE TAB- 525MG(FANSIDAR)" at bounding box center [130, 37] width 88 height 35
click at [261, 307] on button "Submit" at bounding box center [270, 316] width 53 height 23
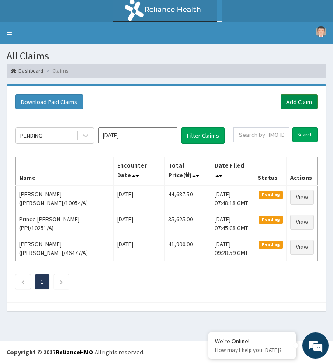
click at [299, 102] on link "Add Claim" at bounding box center [299, 102] width 37 height 15
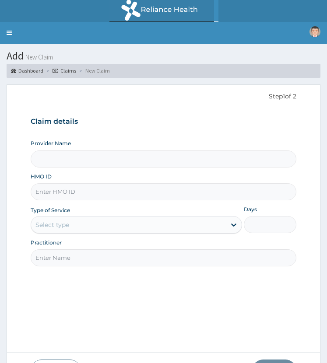
paste input "KUR/10004/B"
type input "KUR/10004/B"
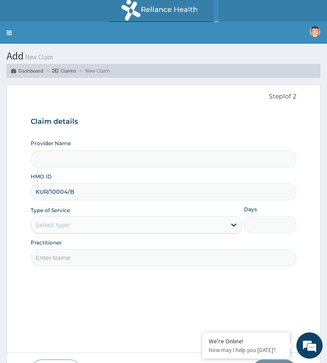
type input "ST. MARTINS HOSPITAL"
type input "KUR/10004/B"
click at [74, 222] on div "Select type" at bounding box center [128, 225] width 195 height 14
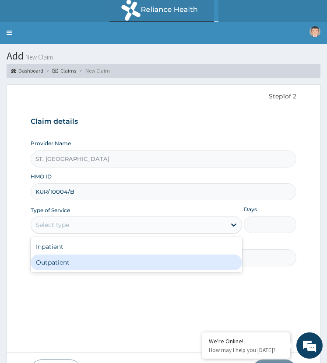
click at [82, 266] on div "Outpatient" at bounding box center [136, 263] width 211 height 16
type input "1"
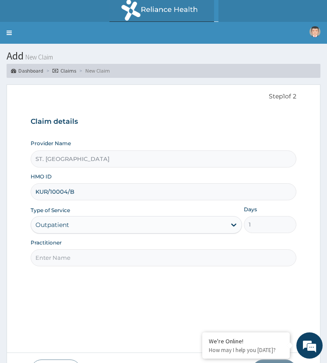
drag, startPoint x: 83, startPoint y: 260, endPoint x: 101, endPoint y: 258, distance: 18.1
click at [83, 260] on input "Practitioner" at bounding box center [164, 257] width 266 height 17
type input "dr david"
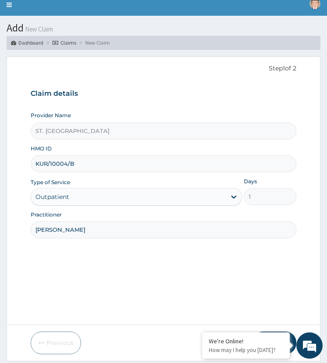
scroll to position [55, 0]
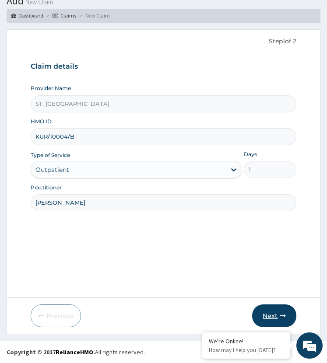
click at [270, 310] on button "Next" at bounding box center [274, 316] width 44 height 23
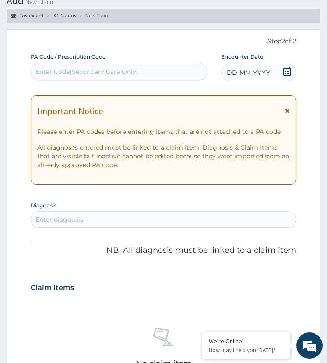
click at [285, 70] on icon at bounding box center [287, 71] width 9 height 9
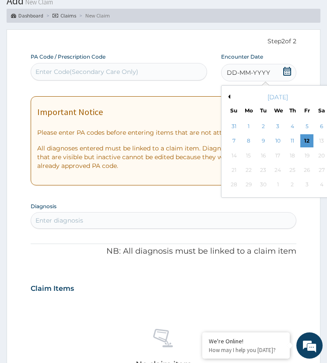
scroll to position [0, 0]
click at [276, 140] on div "10" at bounding box center [277, 141] width 13 height 13
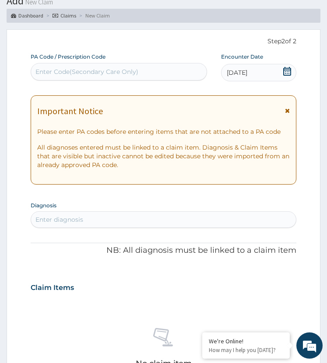
click at [131, 214] on div "Enter diagnosis" at bounding box center [163, 220] width 265 height 14
type input "malar"
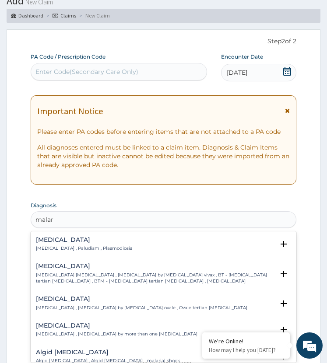
click at [45, 246] on p "Malaria , Paludism , Plasmodiosis" at bounding box center [84, 248] width 96 height 6
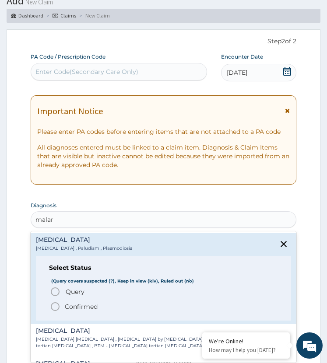
drag, startPoint x: 59, startPoint y: 291, endPoint x: 66, endPoint y: 290, distance: 7.0
click at [59, 291] on circle "status option query" at bounding box center [55, 292] width 8 height 8
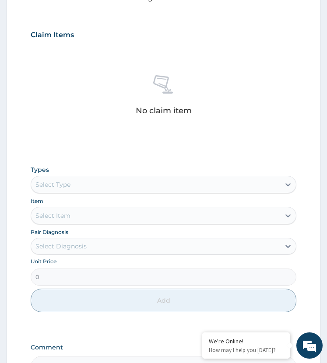
scroll to position [361, 0]
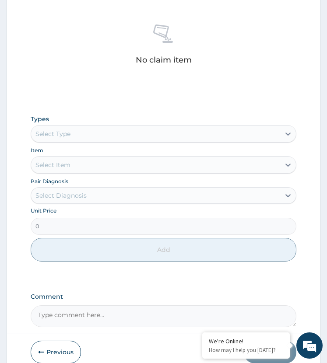
click at [103, 130] on div "Select Type" at bounding box center [155, 134] width 249 height 14
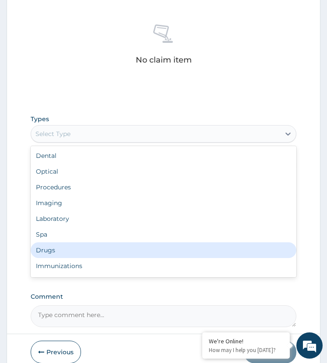
click at [63, 248] on div "Drugs" at bounding box center [164, 250] width 266 height 16
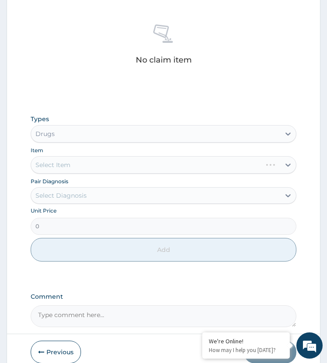
click at [88, 194] on div "Select Diagnosis" at bounding box center [155, 196] width 249 height 14
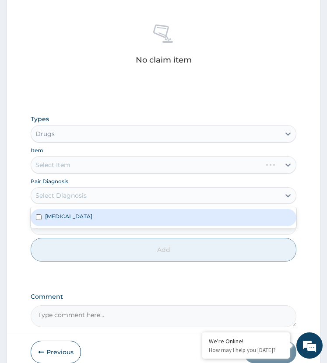
click at [88, 220] on div "Malaria" at bounding box center [164, 217] width 266 height 17
checkbox input "true"
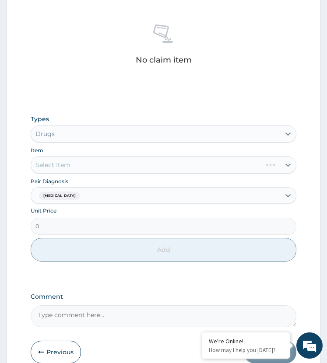
click at [111, 162] on div "Select Item" at bounding box center [164, 165] width 266 height 18
click at [116, 166] on div "Select Item" at bounding box center [164, 165] width 266 height 18
click at [118, 165] on div "Select Item" at bounding box center [164, 165] width 266 height 18
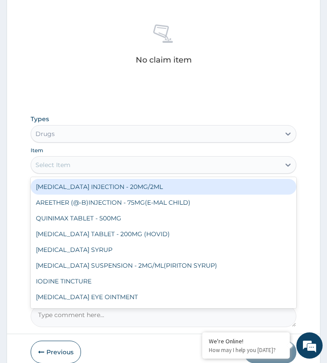
click at [118, 165] on div "Select Item" at bounding box center [155, 165] width 249 height 14
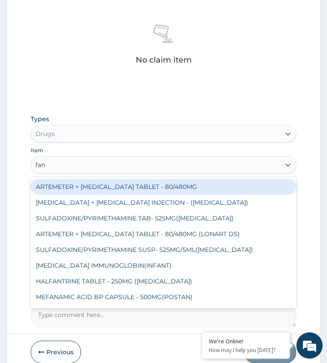
type input "fans"
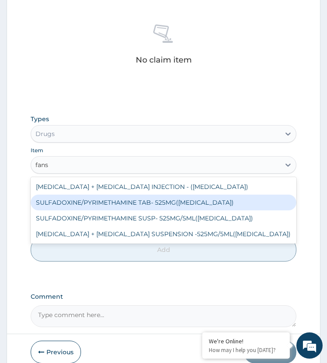
click at [151, 206] on div "SULFADOXINE/PYRIMETHAMINE TAB- 525MG([MEDICAL_DATA])" at bounding box center [164, 203] width 266 height 16
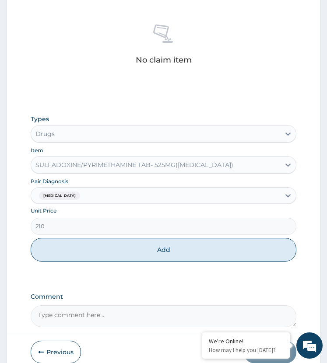
drag, startPoint x: 142, startPoint y: 244, endPoint x: 165, endPoint y: 247, distance: 23.4
click at [144, 246] on button "Add" at bounding box center [164, 250] width 266 height 24
type input "0"
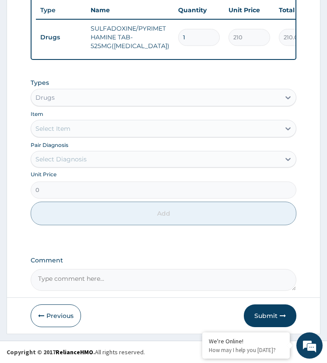
drag, startPoint x: 190, startPoint y: 35, endPoint x: 161, endPoint y: 54, distance: 34.6
click at [161, 54] on tr "Drugs SULFADOXINE/PYRIMETHAMINE TAB- 525MG([MEDICAL_DATA]) 1 210 210.00 [MEDICA…" at bounding box center [250, 37] width 429 height 35
type input "3"
type input "630.00"
type input "3"
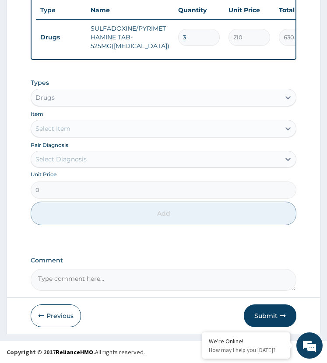
click at [180, 83] on div "Types Drugs Item Select Item Pair Diagnosis Select Diagnosis Unit Price 0 Add" at bounding box center [164, 152] width 266 height 156
click at [250, 315] on button "Submit" at bounding box center [270, 316] width 53 height 23
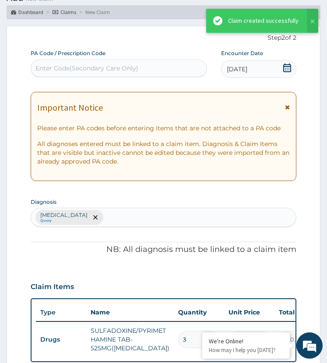
scroll to position [368, 0]
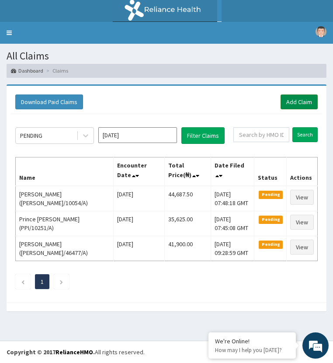
click at [300, 105] on link "Add Claim" at bounding box center [299, 102] width 37 height 15
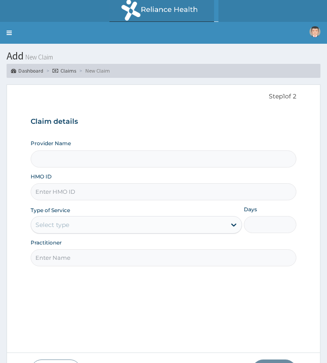
type input "ST. MARTINS HOSPITAL"
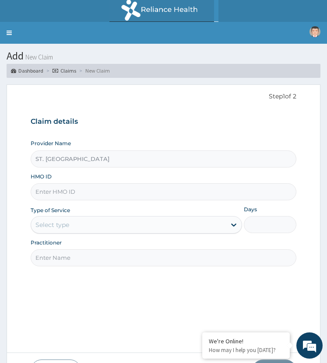
paste input "GMS/10087/B"
type input "GMS/10087/B"
drag, startPoint x: 57, startPoint y: 228, endPoint x: 65, endPoint y: 235, distance: 10.6
click at [57, 228] on div "Select type" at bounding box center [52, 225] width 34 height 9
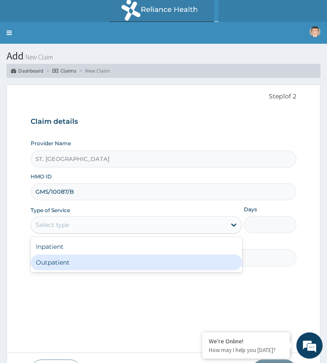
drag, startPoint x: 79, startPoint y: 262, endPoint x: 68, endPoint y: 274, distance: 16.1
click at [79, 263] on div "Outpatient" at bounding box center [136, 263] width 211 height 16
type input "1"
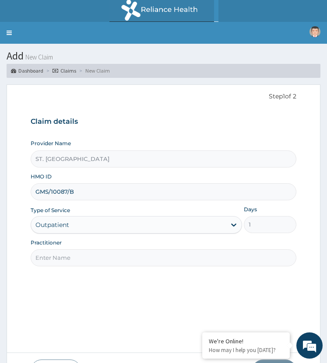
drag, startPoint x: 77, startPoint y: 259, endPoint x: 95, endPoint y: 262, distance: 18.1
click at [77, 259] on input "Practitioner" at bounding box center [164, 257] width 266 height 17
type input "dr david"
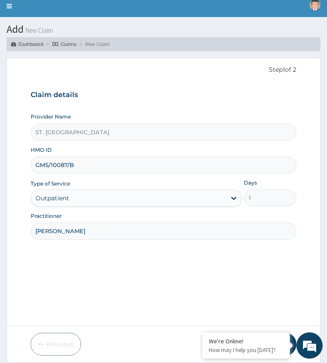
scroll to position [55, 0]
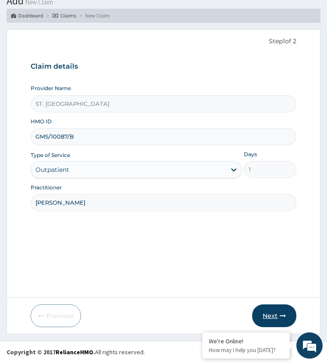
click at [273, 314] on button "Next" at bounding box center [274, 316] width 44 height 23
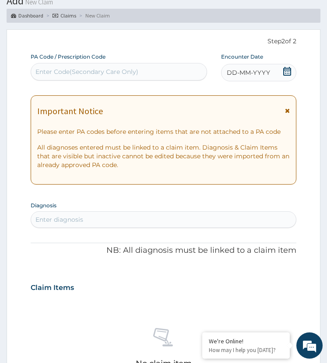
click at [282, 74] on div "DD-MM-YYYY" at bounding box center [259, 73] width 76 height 18
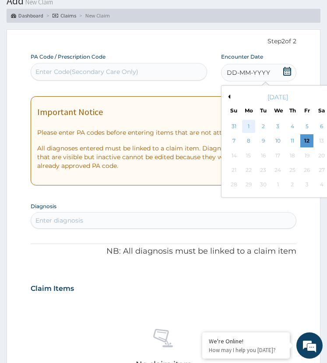
scroll to position [0, 0]
click at [278, 142] on div "10" at bounding box center [277, 141] width 13 height 13
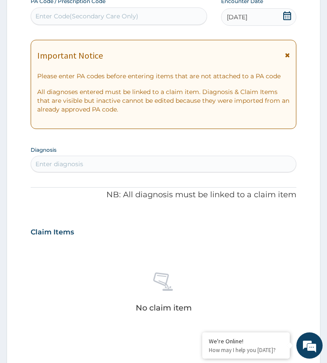
scroll to position [186, 0]
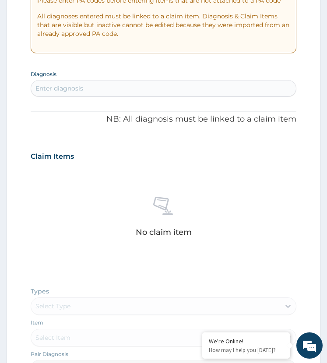
click at [112, 91] on div "Enter diagnosis" at bounding box center [163, 88] width 265 height 14
type input "malar"
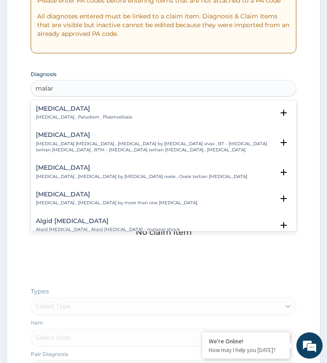
click at [60, 113] on div "Malaria Malaria , Paludism , Plasmodiosis" at bounding box center [84, 112] width 96 height 15
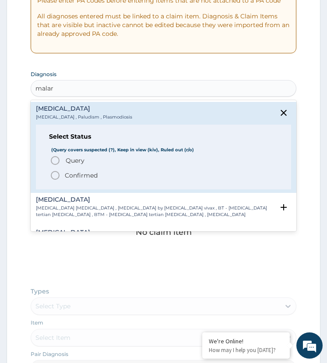
click at [53, 156] on icon "status option query" at bounding box center [55, 160] width 11 height 11
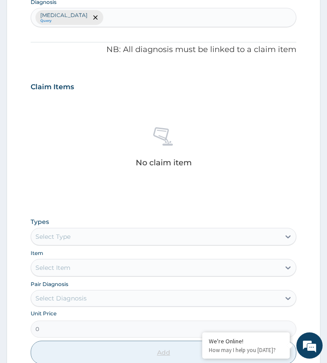
scroll to position [398, 0]
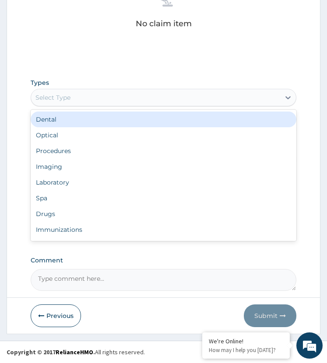
drag, startPoint x: 91, startPoint y: 92, endPoint x: 94, endPoint y: 178, distance: 85.3
click at [93, 99] on div "Select Type" at bounding box center [155, 98] width 249 height 14
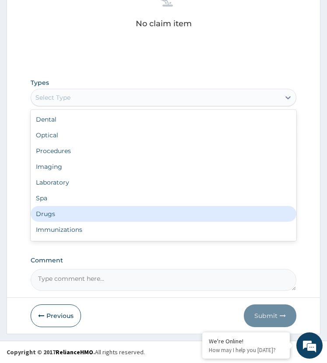
click at [58, 214] on div "Drugs" at bounding box center [164, 214] width 266 height 16
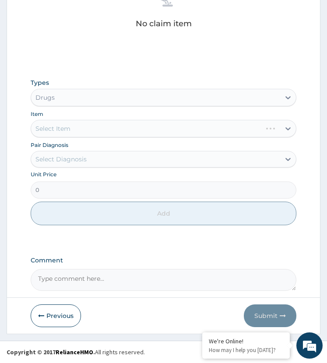
click at [81, 158] on div "Select Diagnosis" at bounding box center [60, 159] width 51 height 9
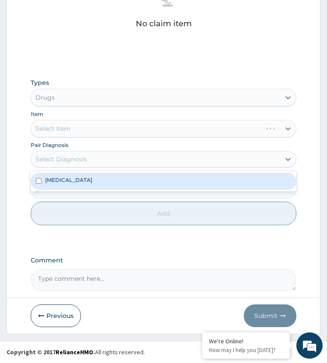
click at [76, 180] on div "Malaria" at bounding box center [164, 181] width 266 height 17
checkbox input "true"
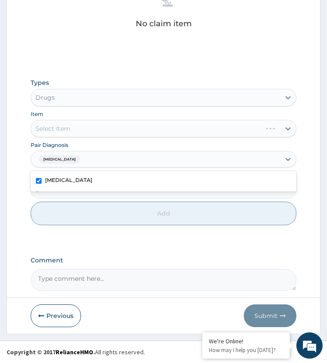
click at [90, 127] on div "Select Item" at bounding box center [164, 129] width 266 height 18
click at [90, 127] on div "Select Item" at bounding box center [155, 129] width 249 height 14
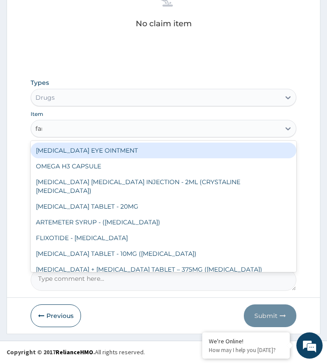
type input "fans"
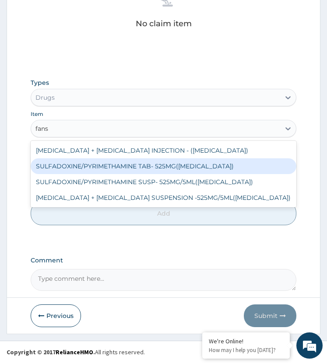
click at [128, 169] on div "SULFADOXINE/PYRIMETHAMINE TAB- 525MG(FANSIDAR)" at bounding box center [164, 166] width 266 height 16
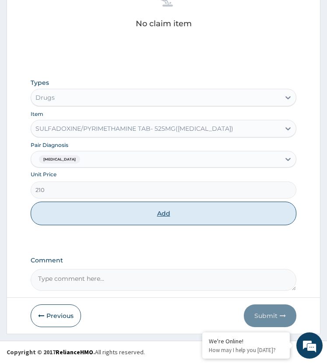
click at [115, 214] on button "Add" at bounding box center [164, 214] width 266 height 24
type input "0"
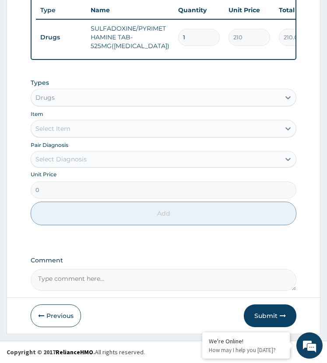
drag, startPoint x: 191, startPoint y: 28, endPoint x: 157, endPoint y: 37, distance: 35.3
click at [157, 37] on tr "Drugs SULFADOXINE/PYRIMETHAMINE TAB- 525MG(FANSIDAR) 1 210 210.00 Malaria Delete" at bounding box center [250, 37] width 429 height 35
type input "3"
type input "630.00"
type input "3"
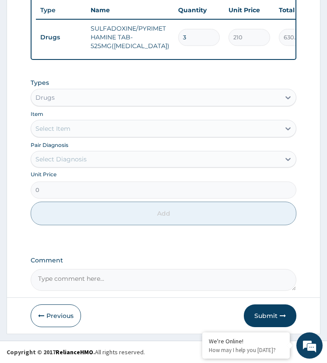
click at [161, 71] on div "PA Code / Prescription Code Enter Code(Secondary Care Only) Encounter Date 10-0…" at bounding box center [164, 18] width 266 height 543
click at [259, 316] on button "Submit" at bounding box center [270, 316] width 53 height 23
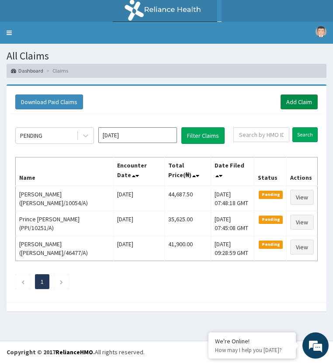
click at [304, 104] on link "Add Claim" at bounding box center [299, 102] width 37 height 15
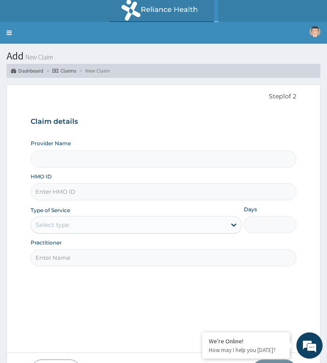
type input "ST. [GEOGRAPHIC_DATA]"
click at [71, 191] on input "HMO ID" at bounding box center [164, 191] width 266 height 17
paste input "XIA/10551/A"
type input "XIA/10551/A"
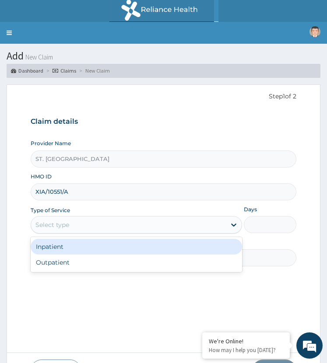
click at [67, 226] on div "Select type" at bounding box center [52, 225] width 34 height 9
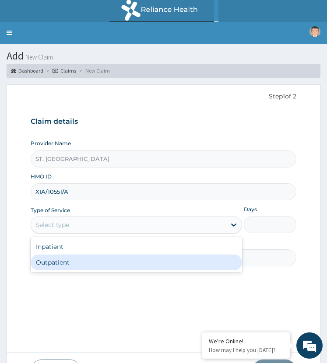
click at [74, 259] on div "Outpatient" at bounding box center [136, 263] width 211 height 16
type input "1"
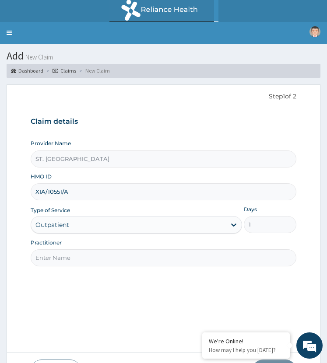
click at [65, 261] on input "Practitioner" at bounding box center [164, 257] width 266 height 17
type input "[PERSON_NAME]"
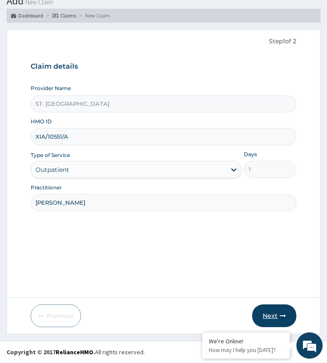
click at [268, 310] on button "Next" at bounding box center [274, 316] width 44 height 23
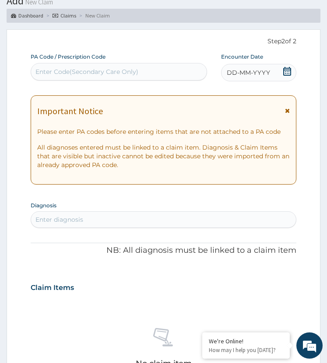
click at [263, 71] on span "DD-MM-YYYY" at bounding box center [248, 72] width 43 height 9
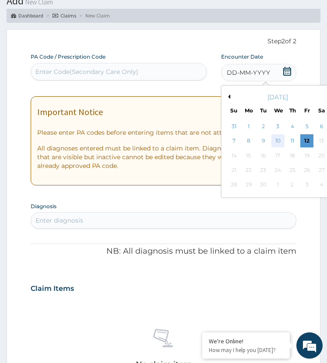
click at [278, 143] on div "10" at bounding box center [277, 141] width 13 height 13
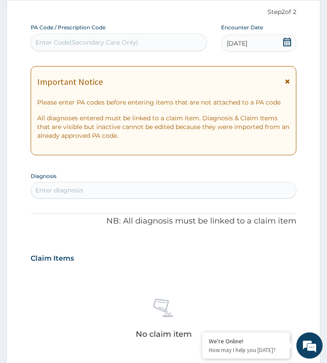
scroll to position [99, 0]
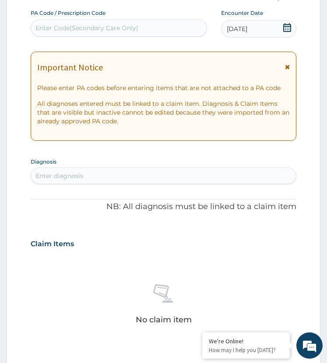
click at [95, 169] on div "Enter diagnosis" at bounding box center [163, 176] width 265 height 14
type input "allergic rhi"
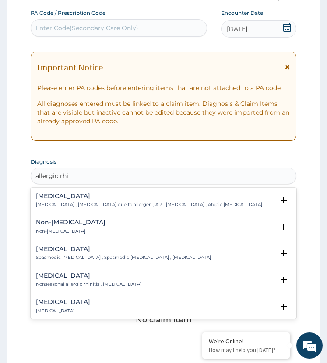
click at [60, 202] on div "Allergic rhinitis Allergic rhinitis , Allergic rhinitis due to allergen , AR - …" at bounding box center [149, 200] width 226 height 15
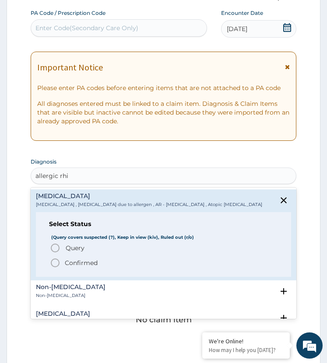
click at [61, 249] on span "Query Query covers suspected (?), Keep in view (kiv), Ruled out (r/o)" at bounding box center [164, 248] width 228 height 11
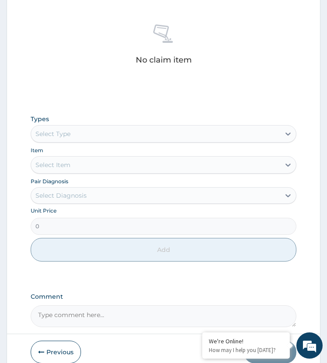
scroll to position [398, 0]
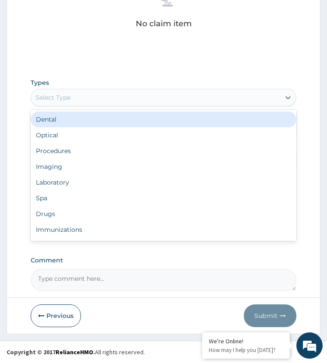
click at [83, 91] on div "Select Type" at bounding box center [155, 98] width 249 height 14
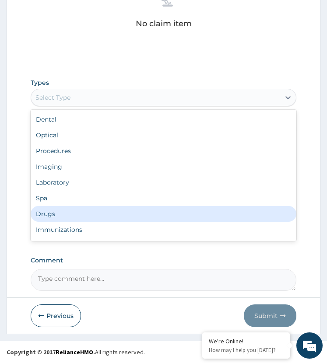
drag, startPoint x: 55, startPoint y: 215, endPoint x: 77, endPoint y: 166, distance: 54.0
click at [55, 214] on div "Drugs" at bounding box center [164, 214] width 266 height 16
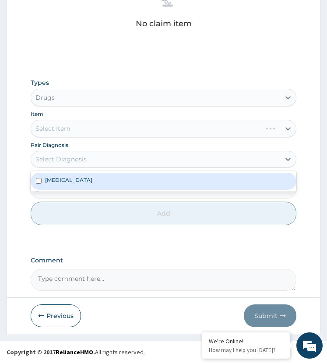
drag, startPoint x: 89, startPoint y: 156, endPoint x: 91, endPoint y: 165, distance: 8.6
click at [90, 161] on div "Select Diagnosis" at bounding box center [155, 159] width 249 height 14
click at [101, 182] on div "Allergic rhinitis" at bounding box center [164, 181] width 266 height 17
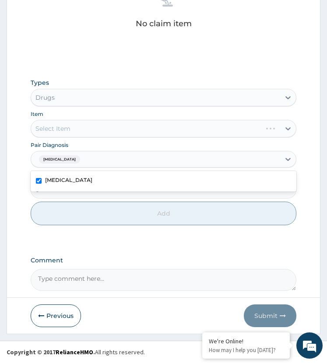
checkbox input "true"
click at [131, 130] on div "Select Item" at bounding box center [155, 129] width 249 height 14
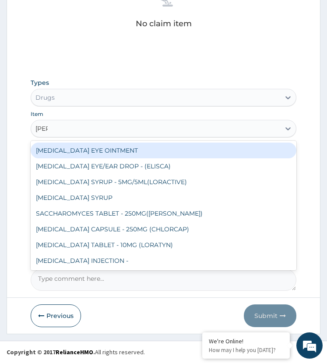
type input "lorat"
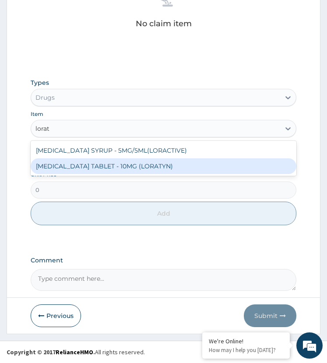
click at [134, 161] on div "LORATADINE TABLET - 10MG (LORATYN)" at bounding box center [164, 166] width 266 height 16
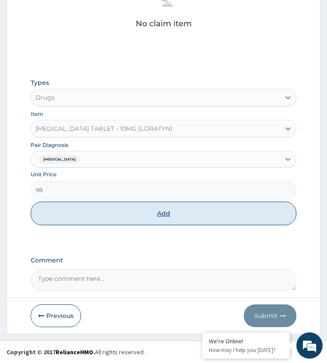
click at [139, 210] on button "Add" at bounding box center [164, 214] width 266 height 24
type input "0"
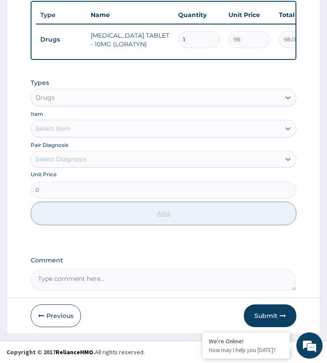
type input "10"
type input "980.00"
type input "10"
click at [268, 315] on button "Submit" at bounding box center [270, 316] width 53 height 23
click at [59, 318] on button "Previous" at bounding box center [56, 316] width 50 height 23
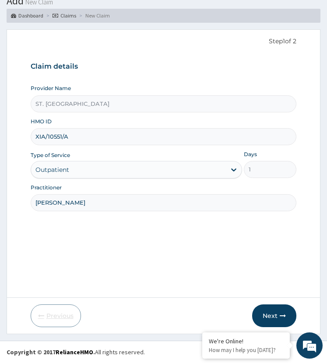
scroll to position [55, 0]
click at [50, 139] on input "XIA/10551/A" at bounding box center [164, 136] width 266 height 17
click at [46, 201] on input "dr david" at bounding box center [164, 202] width 266 height 17
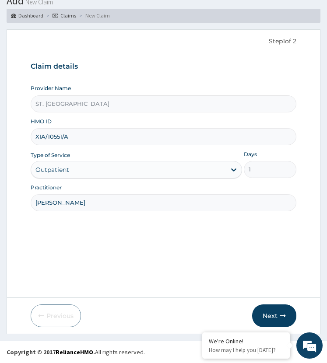
click at [46, 201] on input "dr david" at bounding box center [164, 202] width 266 height 17
click at [268, 316] on button "Next" at bounding box center [274, 316] width 44 height 23
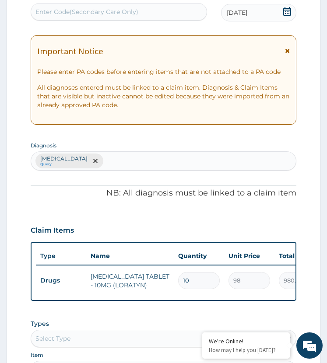
scroll to position [230, 0]
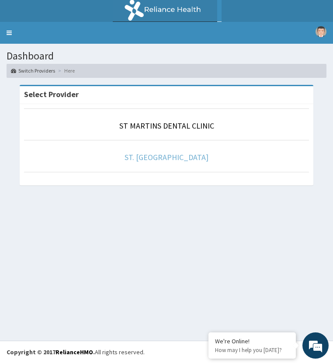
click at [180, 159] on link "ST. [GEOGRAPHIC_DATA]" at bounding box center [167, 157] width 84 height 10
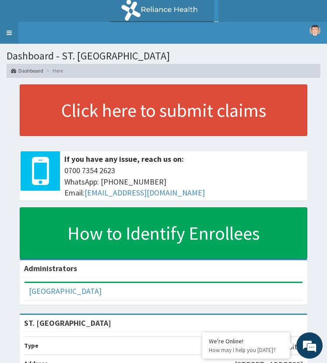
click at [10, 31] on link "Toggle navigation" at bounding box center [9, 33] width 18 height 22
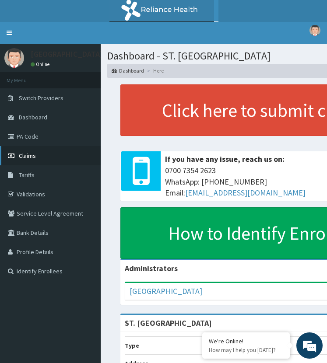
click at [29, 160] on link "Claims" at bounding box center [50, 155] width 101 height 19
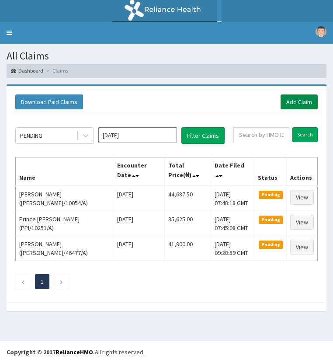
click at [293, 106] on link "Add Claim" at bounding box center [299, 102] width 37 height 15
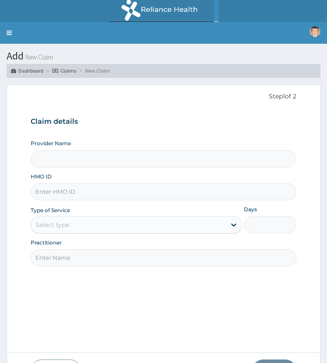
drag, startPoint x: 83, startPoint y: 193, endPoint x: 96, endPoint y: 193, distance: 13.1
paste input "XIA/10551/A"
type input "XIA/10551/A"
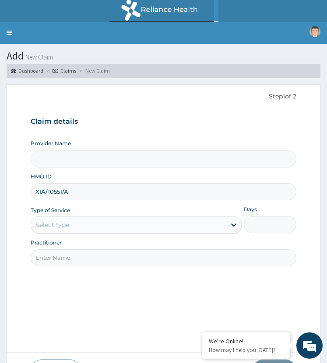
type input "ST. [GEOGRAPHIC_DATA]"
type input "XIA/10551/A"
click at [71, 226] on div "Select type" at bounding box center [128, 225] width 195 height 14
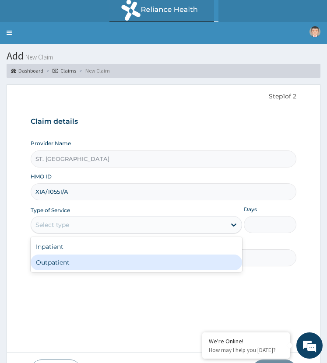
click at [74, 264] on div "Outpatient" at bounding box center [136, 263] width 211 height 16
type input "1"
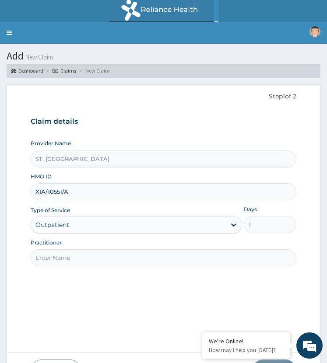
click at [62, 254] on input "Practitioner" at bounding box center [164, 257] width 266 height 17
paste input "dr david"
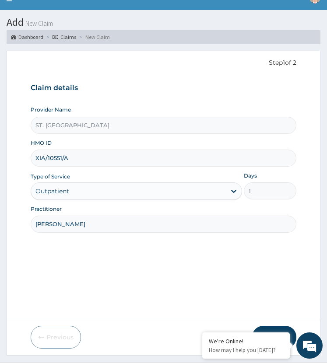
scroll to position [55, 0]
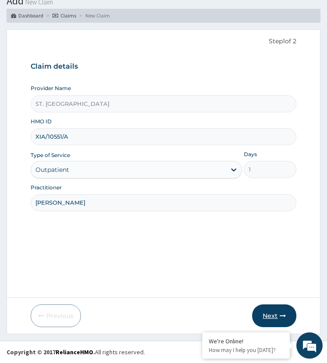
type input "dr david"
click at [273, 313] on button "Next" at bounding box center [274, 316] width 44 height 23
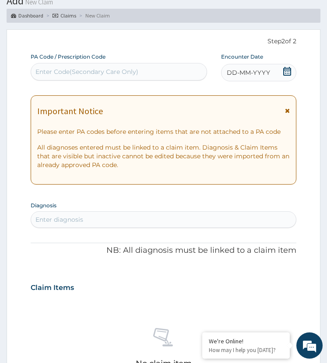
drag, startPoint x: 242, startPoint y: 64, endPoint x: 249, endPoint y: 77, distance: 13.7
click at [242, 65] on div "DD-MM-YYYY" at bounding box center [259, 73] width 76 height 18
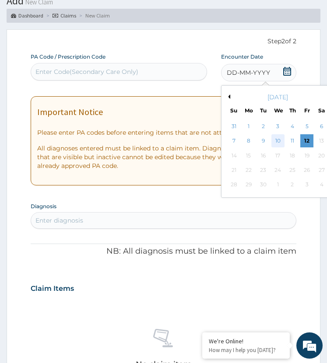
click at [276, 140] on div "10" at bounding box center [277, 141] width 13 height 13
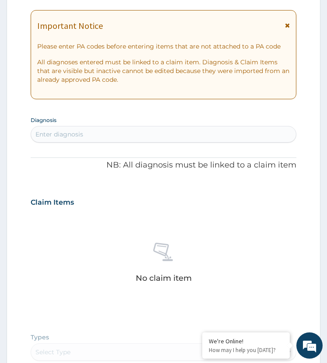
scroll to position [230, 0]
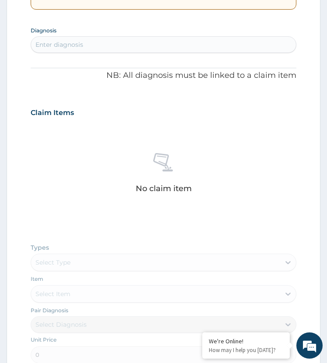
click at [90, 49] on div "Enter diagnosis" at bounding box center [163, 45] width 265 height 14
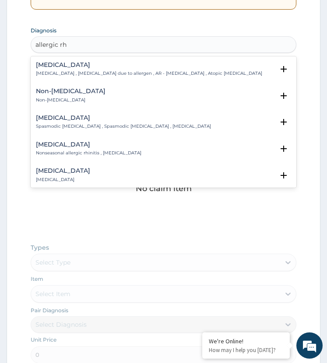
type input "allergic rhi"
click at [54, 70] on p "Allergic rhinitis , Allergic rhinitis due to allergen , AR - Allergic rhinitis …" at bounding box center [149, 73] width 226 height 6
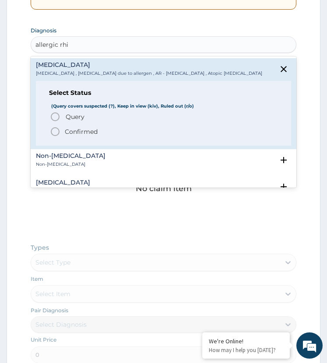
click at [61, 116] on span "Query Query covers suspected (?), Keep in view (kiv), Ruled out (r/o)" at bounding box center [164, 117] width 228 height 11
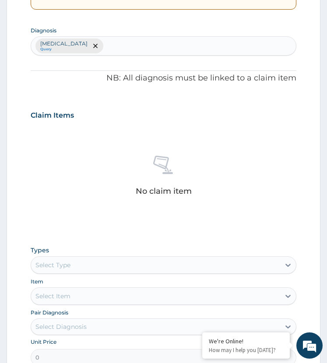
scroll to position [398, 0]
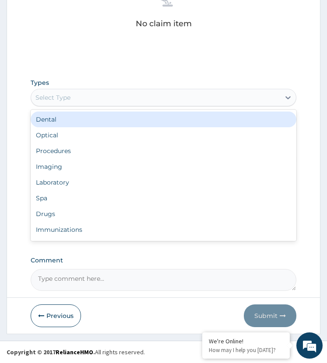
drag, startPoint x: 78, startPoint y: 95, endPoint x: 70, endPoint y: 183, distance: 89.2
click at [79, 100] on div "Select Type" at bounding box center [155, 98] width 249 height 14
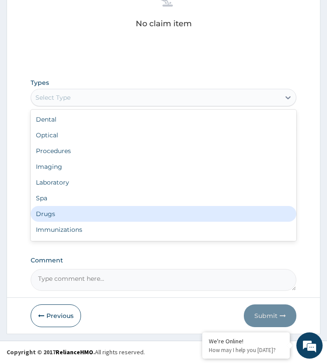
click at [62, 211] on div "Drugs" at bounding box center [164, 214] width 266 height 16
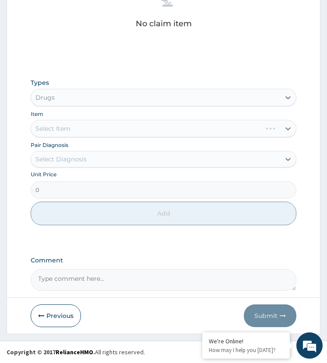
click at [77, 158] on div "Select Diagnosis" at bounding box center [60, 159] width 51 height 9
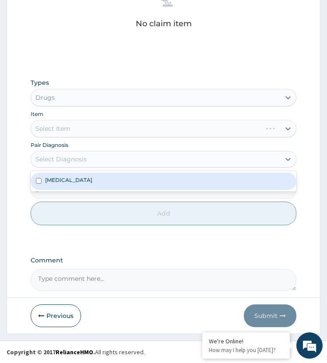
click at [89, 182] on div "Allergic rhinitis" at bounding box center [164, 181] width 266 height 17
checkbox input "true"
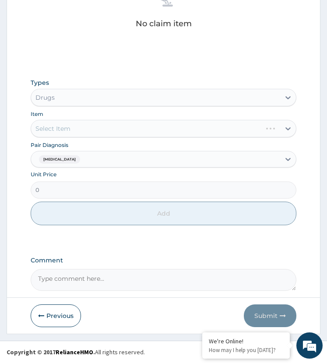
click at [104, 125] on div "Select Item" at bounding box center [164, 129] width 266 height 18
click at [94, 130] on div "Select Item" at bounding box center [155, 129] width 249 height 14
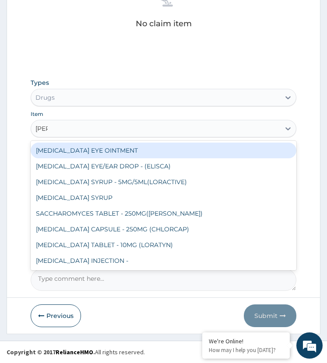
type input "lorat"
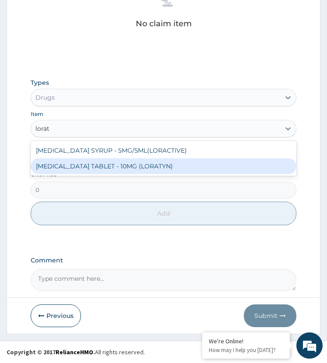
click at [110, 167] on div "LORATADINE TABLET - 10MG (LORATYN)" at bounding box center [164, 166] width 266 height 16
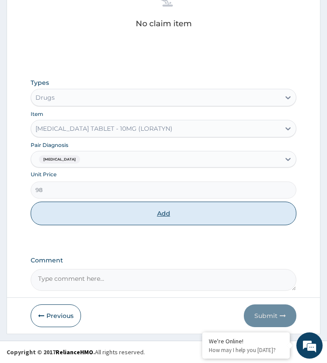
click at [116, 218] on button "Add" at bounding box center [164, 214] width 266 height 24
type input "0"
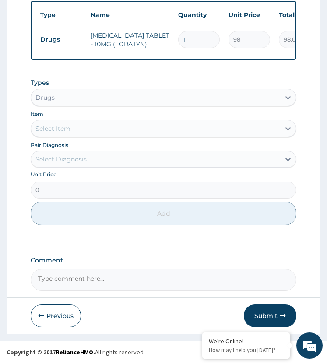
scroll to position [363, 0]
type input "10"
type input "980.00"
type input "10"
click at [146, 239] on div "Types Drugs Item Select Item Pair Diagnosis Select Diagnosis Unit Price 0 Add" at bounding box center [164, 158] width 266 height 169
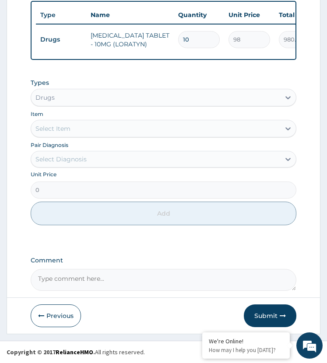
drag, startPoint x: 264, startPoint y: 311, endPoint x: 254, endPoint y: 311, distance: 9.6
click at [264, 311] on button "Submit" at bounding box center [270, 316] width 53 height 23
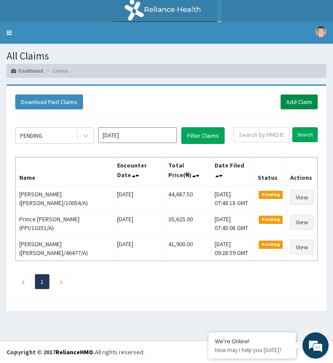
click at [293, 105] on link "Add Claim" at bounding box center [299, 102] width 37 height 15
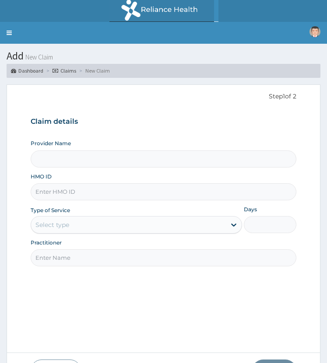
type input "ST. [GEOGRAPHIC_DATA]"
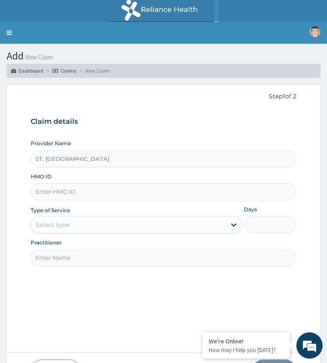
paste input "CYU/10038/F"
type input "CYU/10038/F"
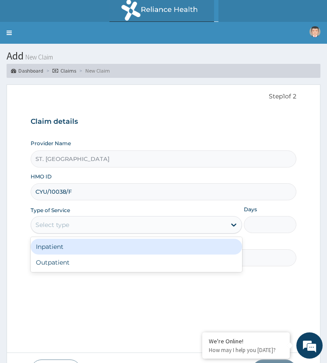
click at [60, 222] on div "Select type" at bounding box center [52, 225] width 34 height 9
click at [66, 247] on div "Inpatient" at bounding box center [136, 247] width 211 height 16
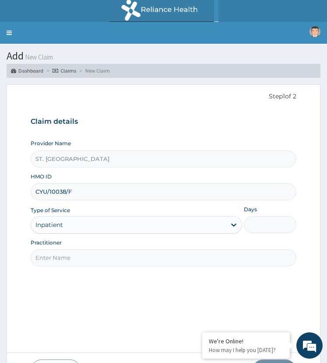
click at [258, 224] on input "Days" at bounding box center [270, 224] width 53 height 17
type input "1"
drag, startPoint x: 81, startPoint y: 259, endPoint x: 91, endPoint y: 259, distance: 9.6
paste input "Dr. Usun"
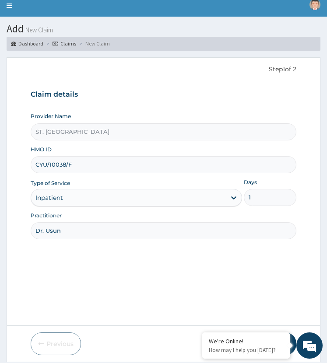
scroll to position [55, 0]
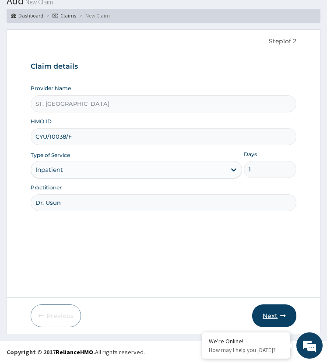
type input "Dr. Usun"
click at [279, 312] on button "Next" at bounding box center [274, 316] width 44 height 23
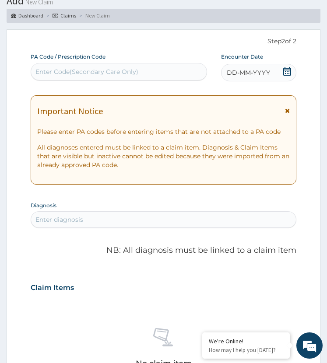
click at [283, 72] on icon at bounding box center [287, 71] width 9 height 9
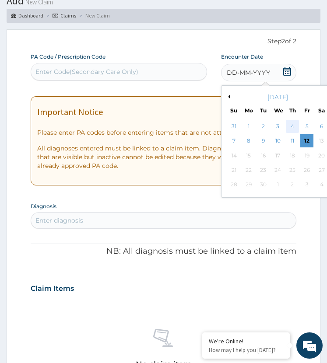
click at [294, 129] on div "4" at bounding box center [292, 126] width 13 height 13
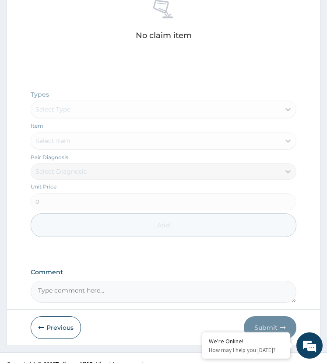
scroll to position [395, 0]
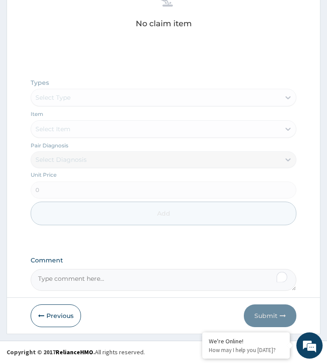
paste textarea "PA/34EA07"
type textarea "PA/34EA07"
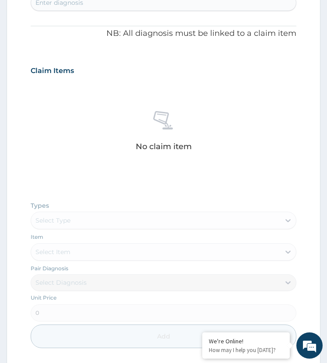
scroll to position [264, 0]
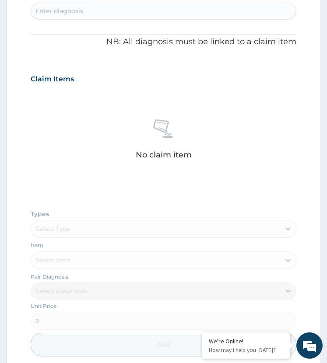
click at [82, 12] on div "Enter diagnosis" at bounding box center [59, 11] width 48 height 9
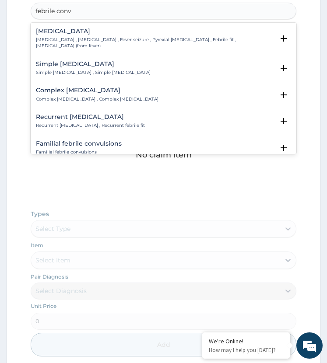
type input "febrile conv"
click at [30, 44] on form "Step 2 of 2 PA Code / Prescription Code Enter Code(Secondary Care Only) Encount…" at bounding box center [164, 143] width 314 height 645
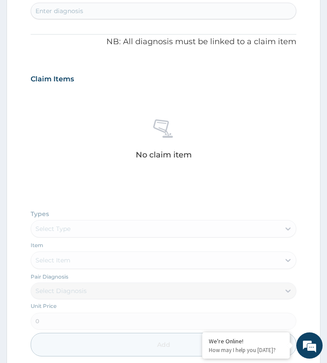
click at [71, 14] on div "Enter diagnosis" at bounding box center [59, 11] width 48 height 9
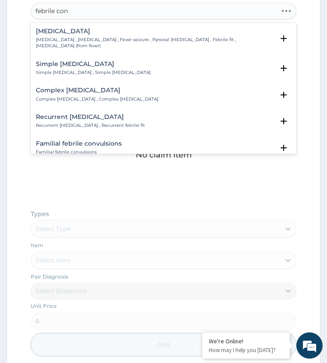
type input "febrile conv"
click at [57, 37] on p "[MEDICAL_DATA] , [MEDICAL_DATA] , Fever seizure , Pyrexial [MEDICAL_DATA] , Feb…" at bounding box center [155, 43] width 238 height 13
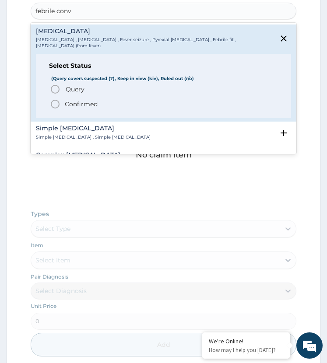
click at [62, 87] on span "Query Query covers suspected (?), Keep in view (kiv), Ruled out (r/o)" at bounding box center [164, 89] width 228 height 11
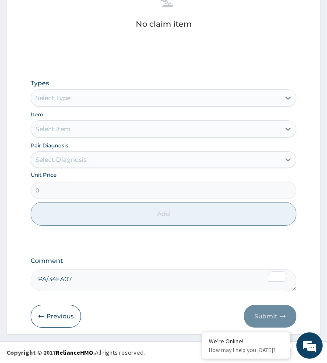
scroll to position [398, 0]
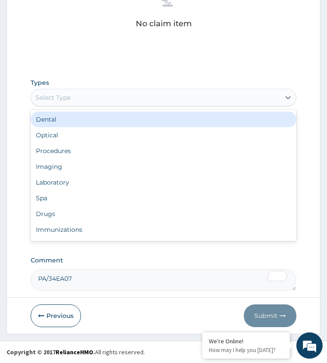
drag, startPoint x: 94, startPoint y: 92, endPoint x: 98, endPoint y: 107, distance: 15.2
click at [93, 94] on div "Select Type" at bounding box center [155, 98] width 249 height 14
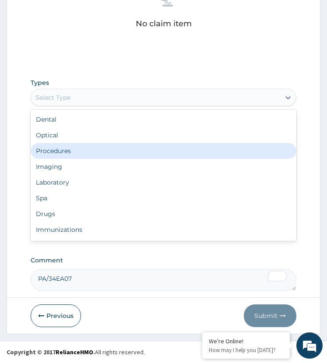
click at [81, 151] on div "Procedures" at bounding box center [164, 151] width 266 height 16
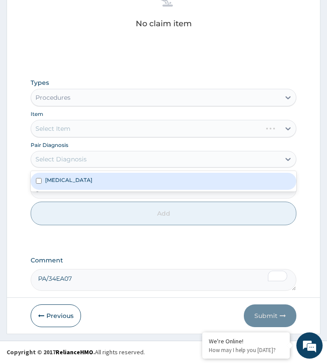
drag, startPoint x: 78, startPoint y: 154, endPoint x: 68, endPoint y: 173, distance: 21.3
click at [78, 156] on div "Select Diagnosis" at bounding box center [155, 159] width 249 height 14
click at [87, 182] on label "[MEDICAL_DATA]" at bounding box center [68, 179] width 47 height 7
checkbox input "true"
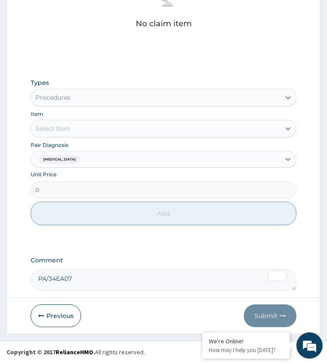
click at [90, 125] on div "Select Item" at bounding box center [155, 129] width 249 height 14
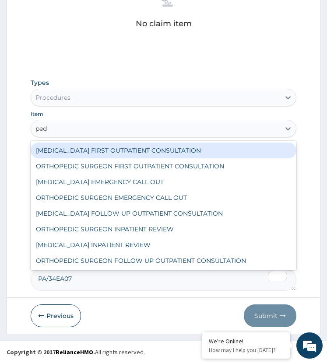
type input "pedi"
click at [115, 151] on div "[MEDICAL_DATA] FIRST OUTPATIENT CONSULTATION" at bounding box center [164, 151] width 266 height 16
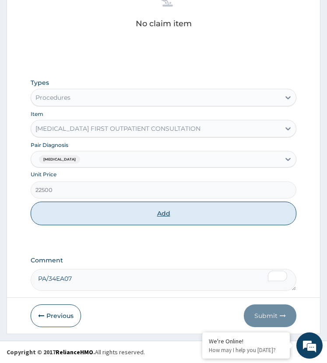
click at [115, 214] on button "Add" at bounding box center [164, 214] width 266 height 24
type input "0"
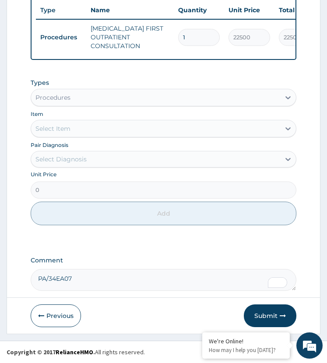
click at [141, 250] on div "PA Code / Prescription Code Enter Code(Secondary Care Only) Encounter Date [DAT…" at bounding box center [164, 18] width 266 height 543
click at [80, 277] on textarea "PA/34EA07" at bounding box center [164, 280] width 266 height 22
paste textarea "PA/6B2B1D"
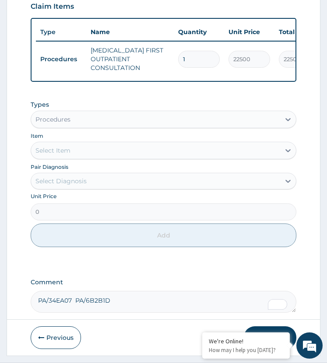
scroll to position [324, 0]
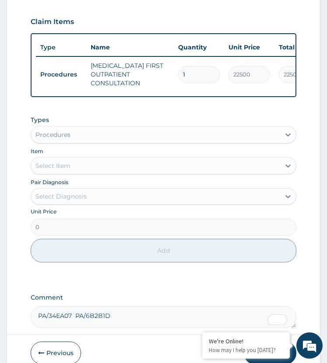
type textarea "PA/34EA07 PA/6B2B1D"
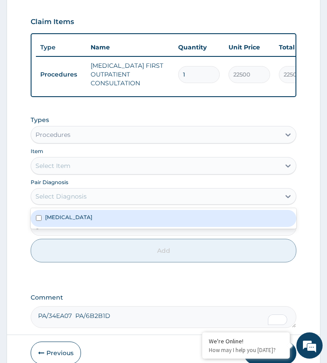
click at [85, 200] on div "Select Diagnosis" at bounding box center [60, 196] width 51 height 9
click at [97, 227] on div "[MEDICAL_DATA]" at bounding box center [164, 218] width 266 height 17
checkbox input "true"
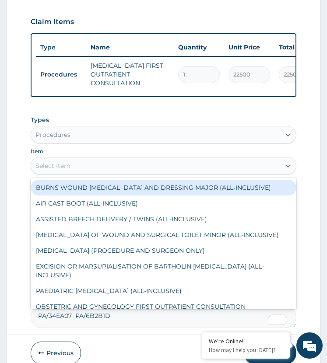
click at [81, 172] on div "Select Item" at bounding box center [155, 166] width 249 height 14
type input "sem"
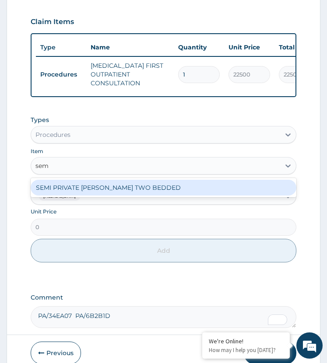
click at [98, 194] on div "SEMI PRIVATE [PERSON_NAME] TWO BEDDED" at bounding box center [164, 188] width 266 height 16
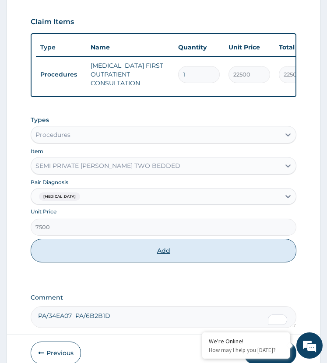
click at [105, 263] on button "Add" at bounding box center [164, 251] width 266 height 24
type input "0"
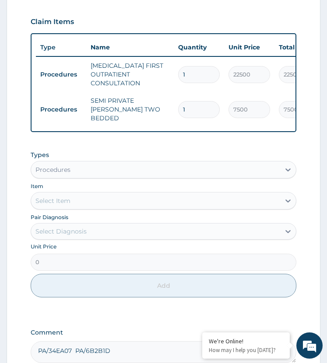
click at [73, 233] on div "Select Diagnosis" at bounding box center [60, 231] width 51 height 9
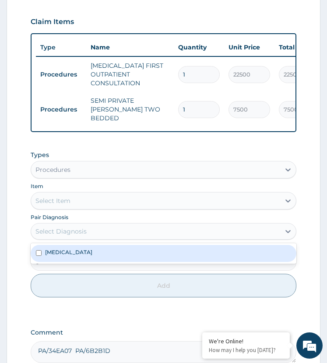
click at [80, 256] on label "[MEDICAL_DATA]" at bounding box center [68, 252] width 47 height 7
checkbox input "true"
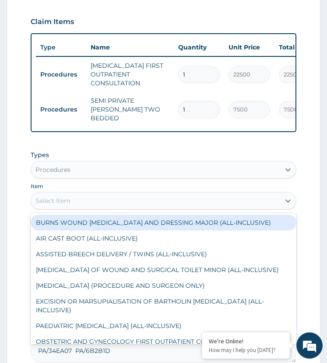
click at [80, 205] on div "Select Item" at bounding box center [155, 201] width 249 height 14
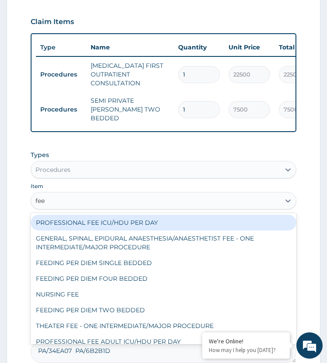
type input "feed"
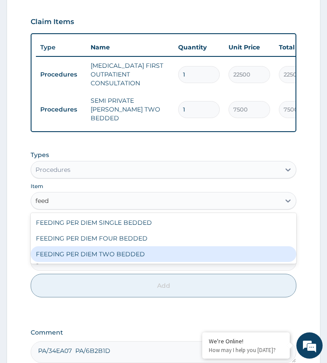
click at [118, 255] on div "FEEDING PER DIEM TWO BEDDED" at bounding box center [164, 254] width 266 height 16
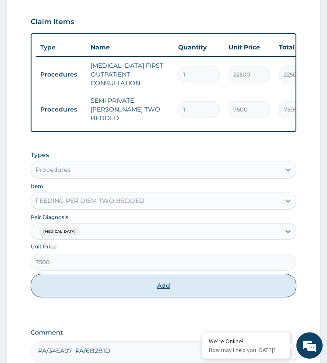
click at [119, 284] on button "Add" at bounding box center [164, 286] width 266 height 24
type input "0"
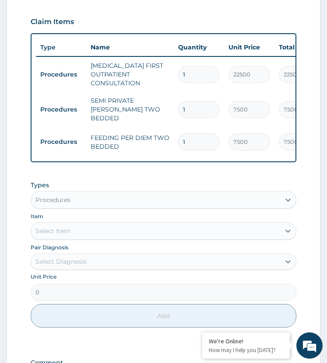
click at [160, 186] on div "Types Procedures" at bounding box center [164, 195] width 266 height 28
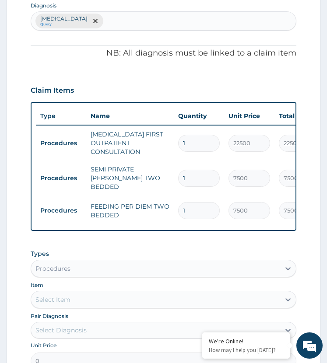
scroll to position [236, 0]
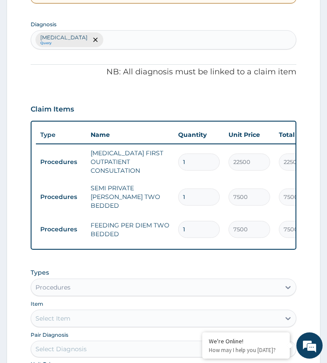
click at [129, 38] on div "[MEDICAL_DATA] Query" at bounding box center [163, 40] width 265 height 18
type input "malar"
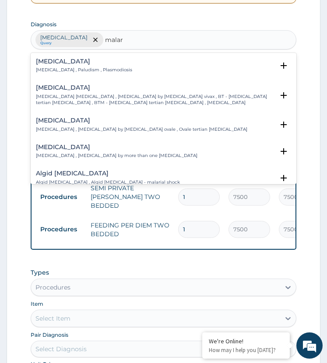
click at [53, 67] on p "[MEDICAL_DATA] , Paludism , Plasmodiosis" at bounding box center [84, 70] width 96 height 6
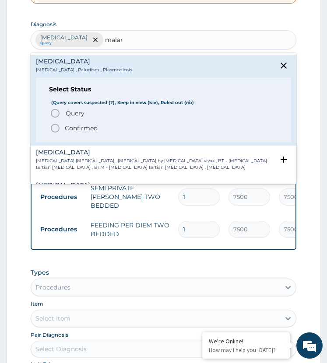
click at [55, 115] on icon "status option query" at bounding box center [55, 113] width 11 height 11
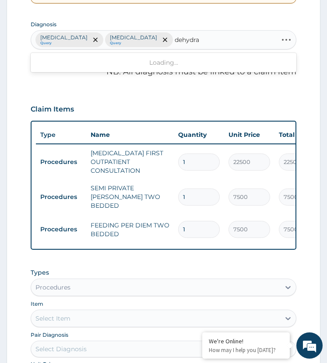
type input "dehydrat"
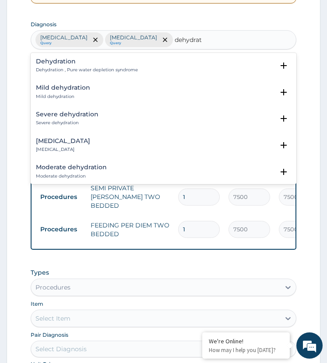
click at [52, 72] on p "Dehydration , Pure water depletion syndrome" at bounding box center [87, 70] width 102 height 6
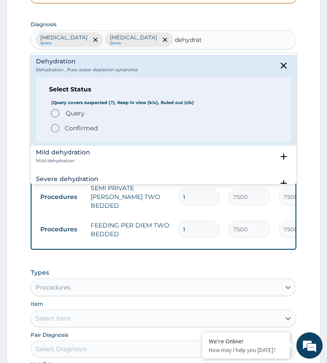
click at [49, 156] on div "Mild dehydration Mild dehydration" at bounding box center [63, 156] width 54 height 15
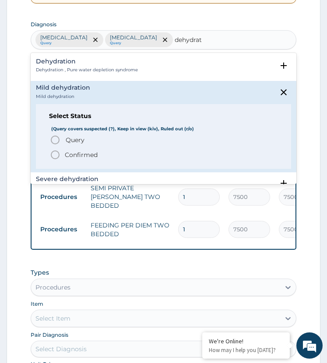
click at [53, 138] on icon "status option query" at bounding box center [55, 140] width 11 height 11
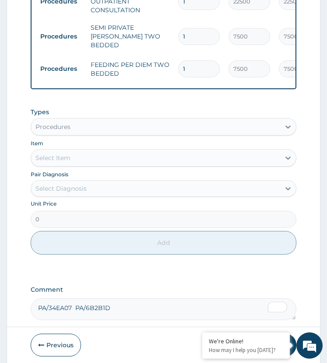
scroll to position [428, 0]
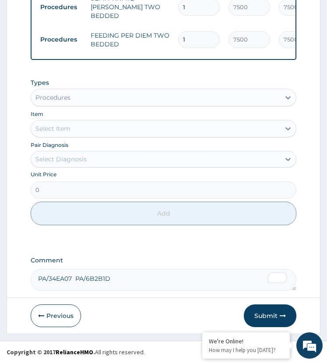
click at [137, 236] on div "Types Procedures Item Select Item Pair Diagnosis Select Diagnosis Unit Price 0 …" at bounding box center [164, 158] width 266 height 169
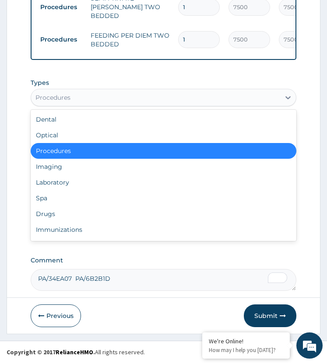
click at [62, 93] on div "Procedures" at bounding box center [155, 98] width 249 height 14
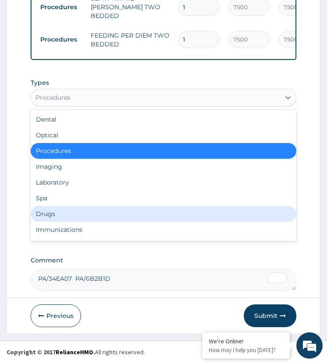
click at [53, 217] on div "Drugs" at bounding box center [164, 214] width 266 height 16
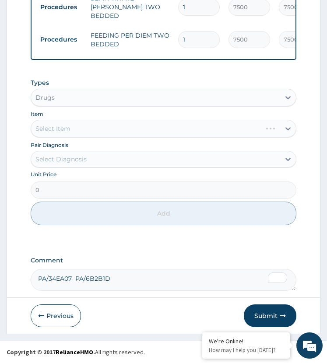
click at [75, 159] on div "Select Diagnosis" at bounding box center [60, 159] width 51 height 9
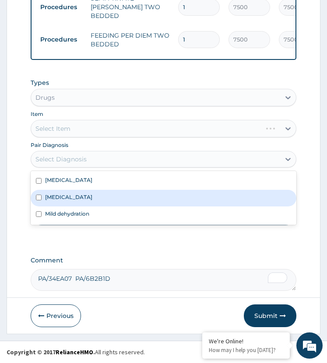
click at [85, 197] on div "Malaria" at bounding box center [164, 198] width 266 height 17
checkbox input "true"
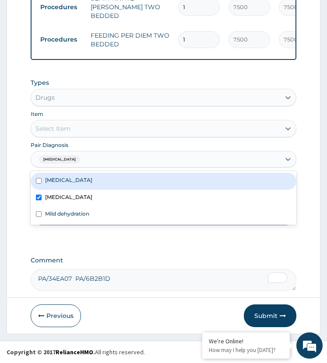
click at [87, 130] on div "Select Item" at bounding box center [155, 129] width 249 height 14
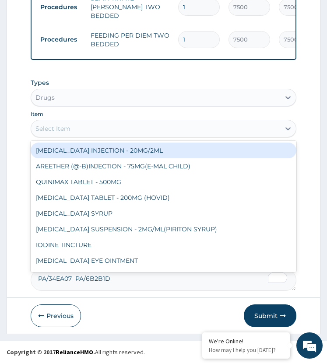
type input "a"
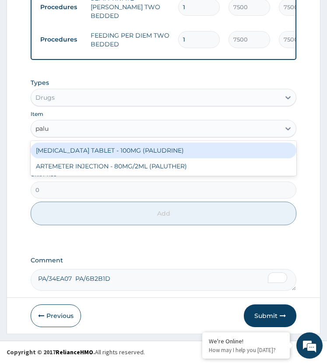
type input "palut"
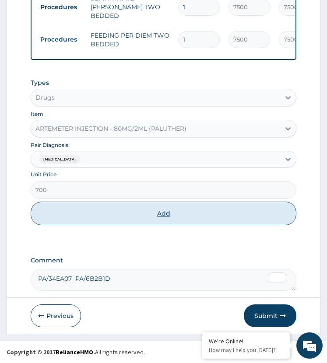
click at [132, 210] on button "Add" at bounding box center [164, 214] width 266 height 24
type input "0"
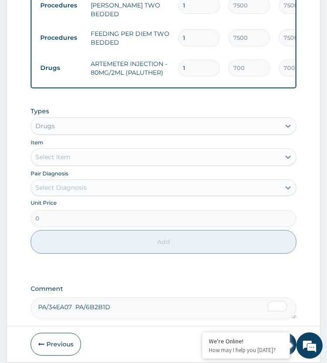
drag, startPoint x: 190, startPoint y: 62, endPoint x: 130, endPoint y: 84, distance: 63.4
click at [130, 84] on div "Type Name Quantity Unit Price Total Price Pair Diagnosis Actions Procedures PED…" at bounding box center [164, 8] width 266 height 159
type input "3"
type input "2100.00"
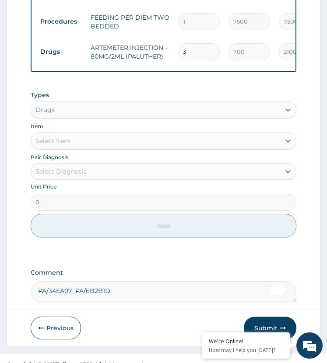
scroll to position [458, 0]
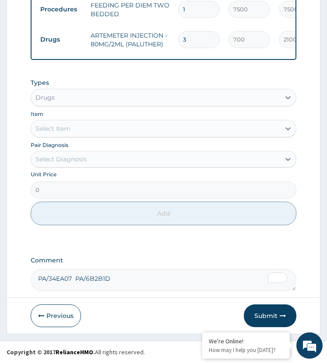
type input "3"
click at [82, 160] on div "Select Diagnosis" at bounding box center [60, 159] width 51 height 9
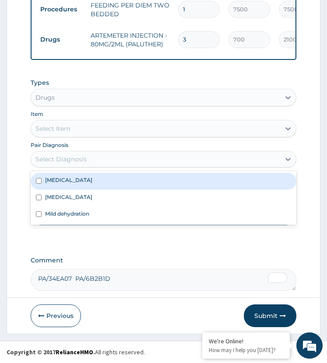
drag, startPoint x: 102, startPoint y: 182, endPoint x: 79, endPoint y: 180, distance: 23.2
click at [100, 183] on div "Febrile convulsion" at bounding box center [164, 181] width 266 height 17
checkbox input "true"
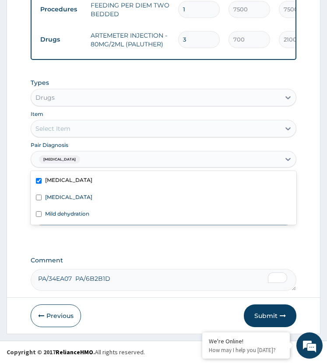
click at [106, 125] on div "Select Item" at bounding box center [155, 129] width 249 height 14
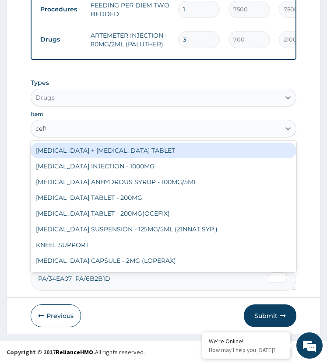
type input "ceftr"
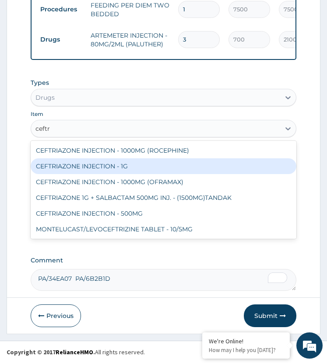
drag, startPoint x: 117, startPoint y: 162, endPoint x: 112, endPoint y: 205, distance: 43.1
click at [117, 163] on div "CEFTRIAZONE INJECTION - 1G" at bounding box center [164, 166] width 266 height 16
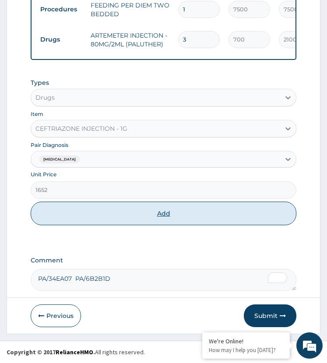
click at [123, 216] on button "Add" at bounding box center [164, 214] width 266 height 24
type input "0"
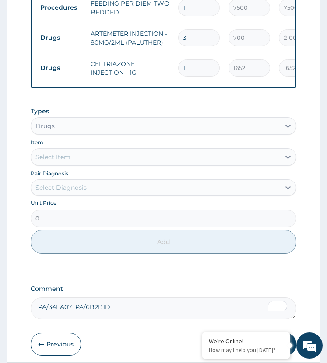
drag, startPoint x: 185, startPoint y: 65, endPoint x: 161, endPoint y: 76, distance: 26.6
click at [161, 76] on tr "Drugs CEFTRIAZONE INJECTION - 1G 1 1652 1652.00 Febrile convulsion Delete" at bounding box center [250, 68] width 429 height 30
type input "2"
type input "3304.00"
type input "2"
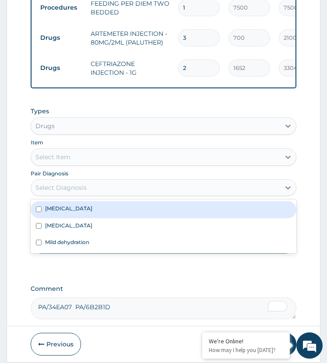
drag, startPoint x: 81, startPoint y: 191, endPoint x: 87, endPoint y: 204, distance: 14.7
click at [82, 191] on div "Select Diagnosis" at bounding box center [60, 187] width 51 height 9
click at [86, 211] on label "Febrile convulsion" at bounding box center [68, 208] width 47 height 7
checkbox input "true"
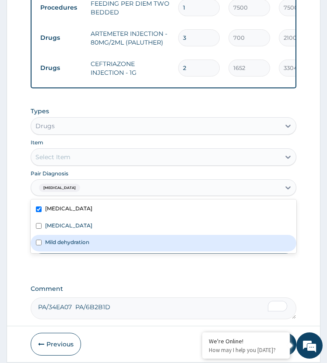
click at [84, 242] on label "Mild dehydration" at bounding box center [67, 241] width 44 height 7
checkbox input "true"
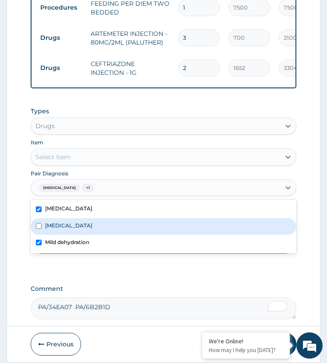
click at [77, 227] on div "Malaria" at bounding box center [164, 226] width 266 height 17
checkbox input "true"
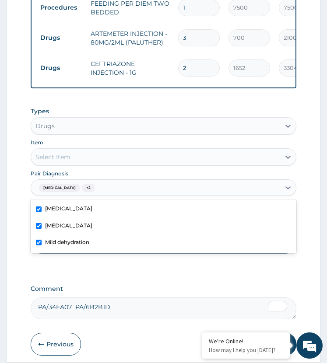
click at [101, 158] on div "Select Item" at bounding box center [155, 157] width 249 height 14
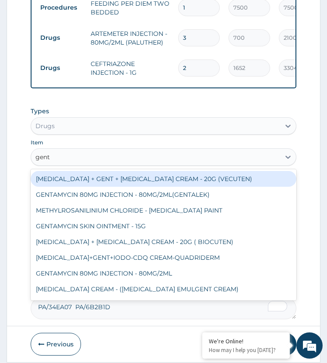
type input "genta"
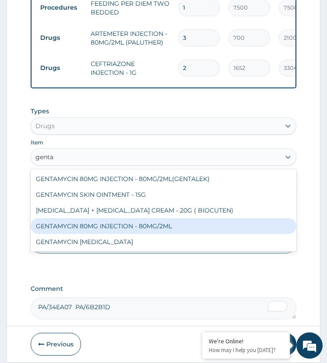
click at [111, 230] on div "GENTAMYCIN 80MG INJECTION - 80MG/2ML" at bounding box center [164, 226] width 266 height 16
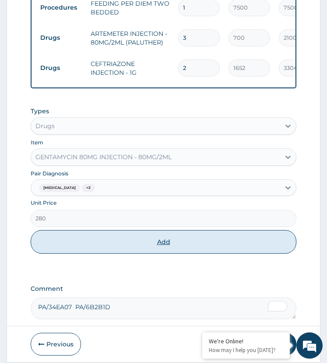
click at [108, 242] on button "Add" at bounding box center [164, 242] width 266 height 24
type input "0"
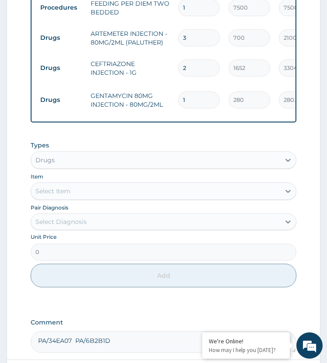
drag, startPoint x: 188, startPoint y: 93, endPoint x: 178, endPoint y: 114, distance: 23.3
click at [178, 114] on div "Type Name Quantity Unit Price Total Price Pair Diagnosis Actions Procedures PED…" at bounding box center [164, 11] width 266 height 224
type input "2"
type input "560.00"
type input "2"
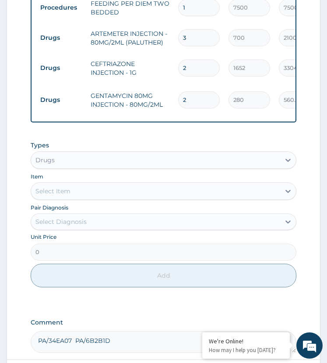
click at [192, 139] on div "Types Drugs Item Select Item Pair Diagnosis Select Diagnosis Unit Price 0 Add" at bounding box center [164, 215] width 266 height 156
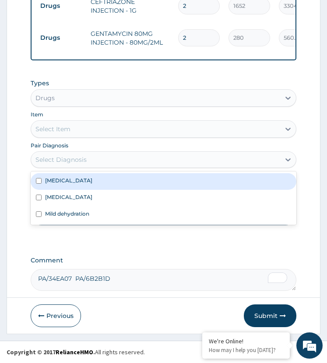
click at [79, 158] on div "Select Diagnosis" at bounding box center [60, 159] width 51 height 9
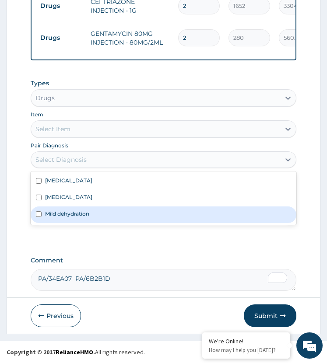
click at [80, 212] on label "Mild dehydration" at bounding box center [67, 213] width 44 height 7
checkbox input "true"
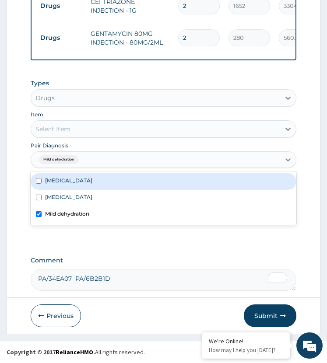
click at [85, 184] on label "Febrile convulsion" at bounding box center [68, 180] width 47 height 7
checkbox input "true"
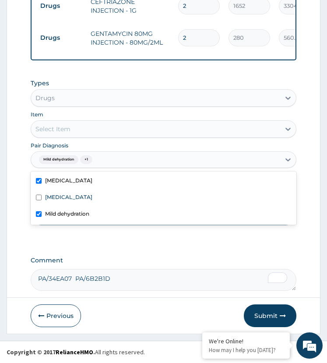
click at [85, 128] on div "Select Item" at bounding box center [155, 129] width 249 height 14
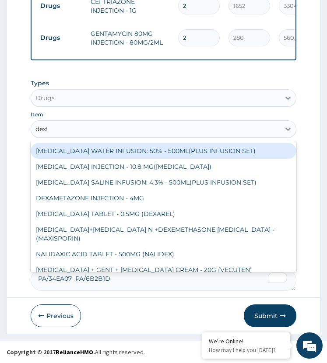
type input "dextr"
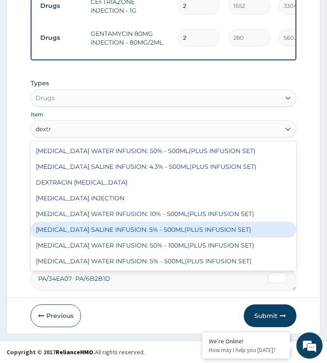
click at [88, 226] on div "[MEDICAL_DATA] SALINE INFUSION: 5% - 500ML(PLUS INFUSION SET)" at bounding box center [164, 230] width 266 height 16
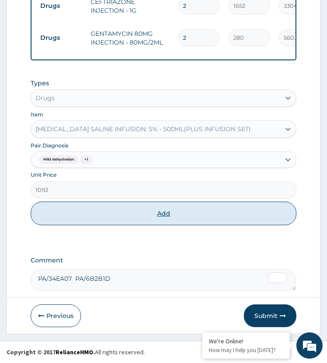
click at [112, 215] on button "Add" at bounding box center [164, 214] width 266 height 24
type input "0"
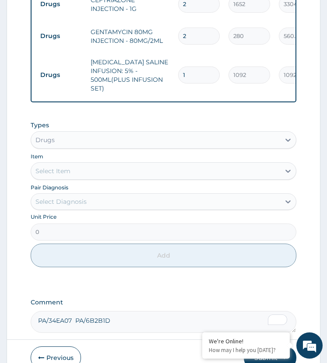
drag, startPoint x: 189, startPoint y: 67, endPoint x: 170, endPoint y: 91, distance: 30.5
click at [170, 91] on tr "Drugs [MEDICAL_DATA] SALINE INFUSION: 5% - 500ML(PLUS INFUSION SET) 1 1092 1092…" at bounding box center [250, 75] width 429 height 44
type input "3"
type input "3276.00"
type input "3"
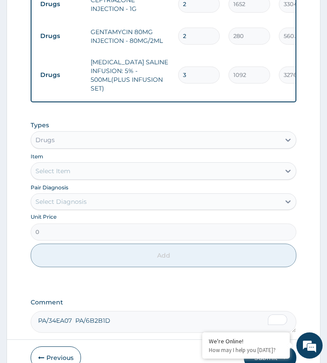
click at [168, 90] on td "[MEDICAL_DATA] SALINE INFUSION: 5% - 500ML(PLUS INFUSION SET)" at bounding box center [130, 75] width 88 height 44
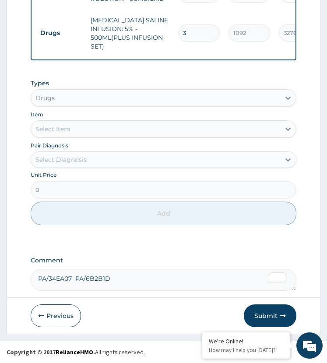
scroll to position [566, 0]
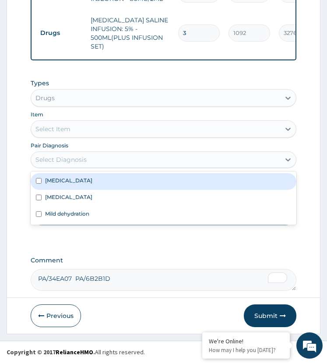
click at [88, 160] on div "Select Diagnosis" at bounding box center [155, 160] width 249 height 14
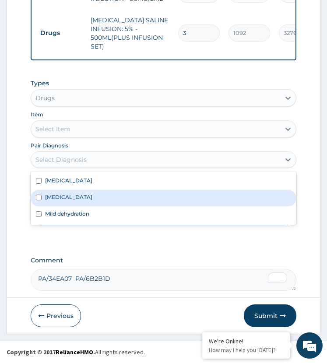
click at [78, 198] on div "Malaria" at bounding box center [164, 198] width 266 height 17
checkbox input "true"
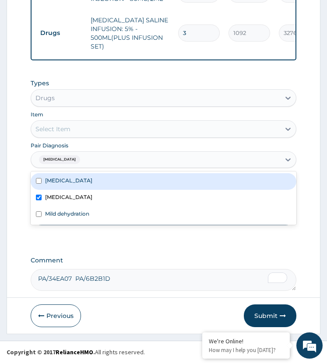
drag, startPoint x: 111, startPoint y: 123, endPoint x: 120, endPoint y: 124, distance: 9.4
click at [111, 123] on div "Select Item" at bounding box center [155, 129] width 249 height 14
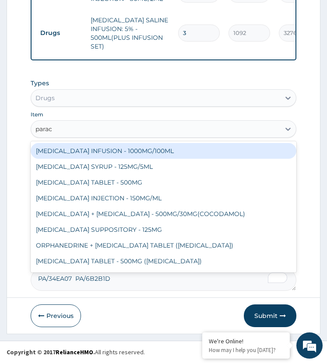
type input "parace"
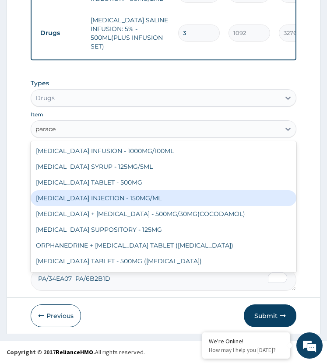
click at [114, 196] on div "[MEDICAL_DATA] INJECTION - 150MG/ML" at bounding box center [164, 198] width 266 height 16
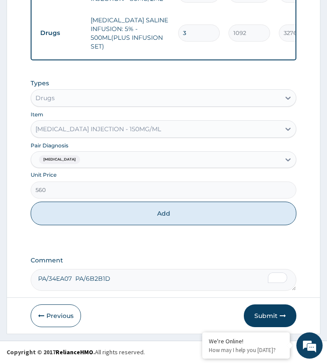
drag, startPoint x: 123, startPoint y: 213, endPoint x: 144, endPoint y: 203, distance: 22.9
click at [123, 213] on button "Add" at bounding box center [164, 214] width 266 height 24
type input "0"
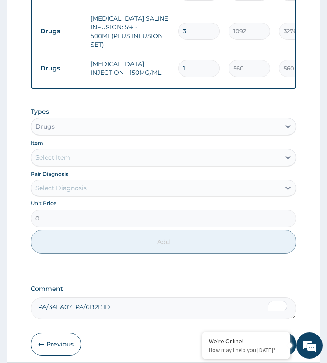
drag, startPoint x: 190, startPoint y: 60, endPoint x: 165, endPoint y: 83, distance: 33.8
type input "6"
type input "3360.00"
type input "6"
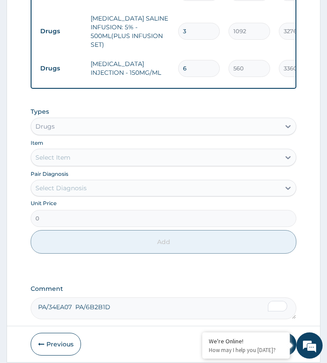
click at [168, 108] on div "Types Drugs Item Select Item Pair Diagnosis Select Diagnosis Unit Price 0 Add" at bounding box center [164, 181] width 266 height 156
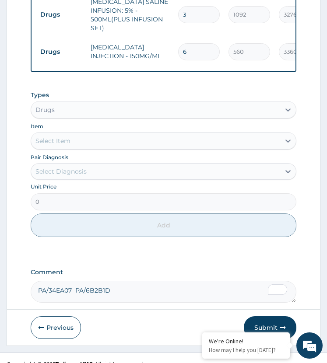
scroll to position [596, 0]
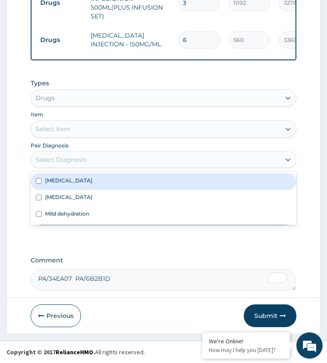
drag, startPoint x: 104, startPoint y: 157, endPoint x: 104, endPoint y: 187, distance: 30.2
click at [104, 159] on div "Select Diagnosis" at bounding box center [155, 160] width 249 height 14
click at [102, 182] on div "Febrile convulsion" at bounding box center [164, 181] width 266 height 17
checkbox input "true"
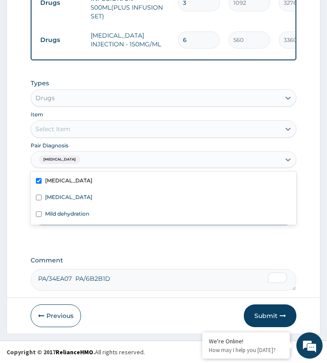
click at [98, 130] on div "Select Item" at bounding box center [155, 129] width 249 height 14
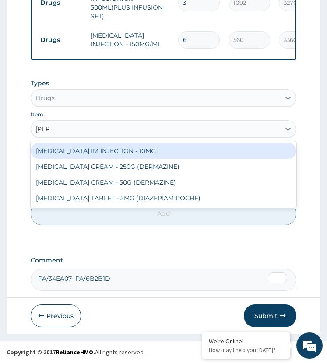
type input "diaze"
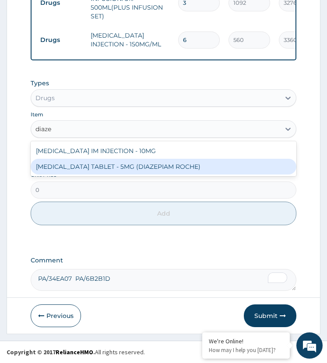
click at [94, 166] on div "[MEDICAL_DATA] TABLET - 5MG (DIAZEPIAM ROCHE)" at bounding box center [164, 167] width 266 height 16
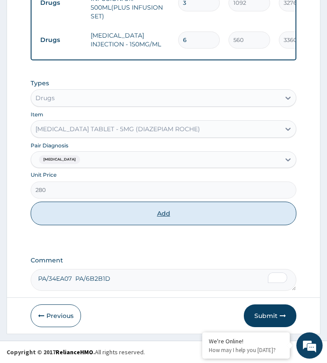
click at [117, 215] on button "Add" at bounding box center [164, 214] width 266 height 24
type input "0"
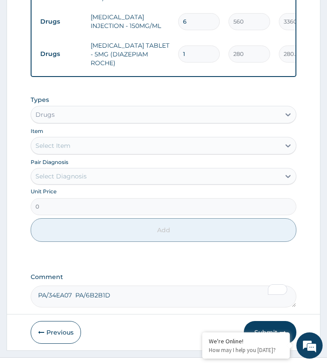
scroll to position [626, 0]
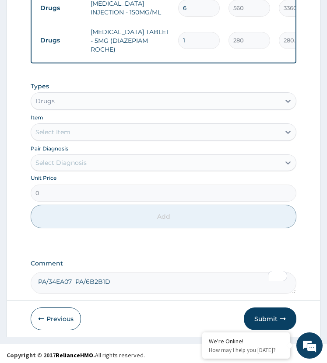
click at [93, 159] on div "Select Diagnosis" at bounding box center [155, 163] width 249 height 14
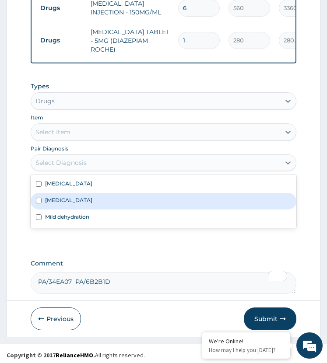
click at [87, 193] on div "Malaria" at bounding box center [164, 201] width 266 height 17
checkbox input "true"
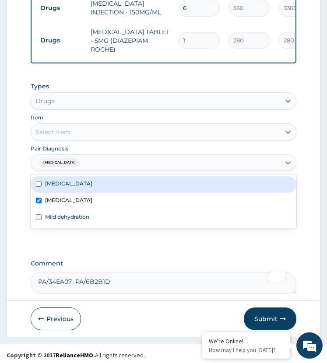
click at [119, 130] on div "Select Item" at bounding box center [155, 132] width 249 height 14
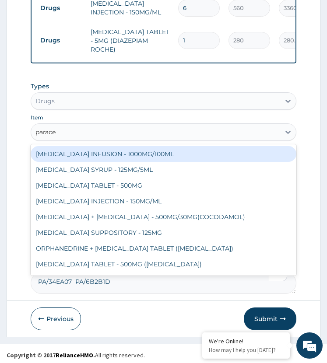
type input "paracet"
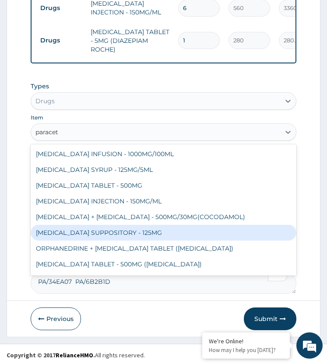
click at [102, 228] on div "[MEDICAL_DATA] SUPPOSITORY - 125MG" at bounding box center [164, 233] width 266 height 16
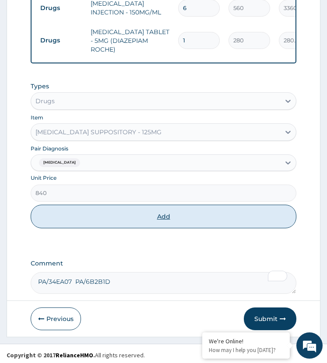
click at [155, 221] on button "Add" at bounding box center [164, 217] width 266 height 24
type input "0"
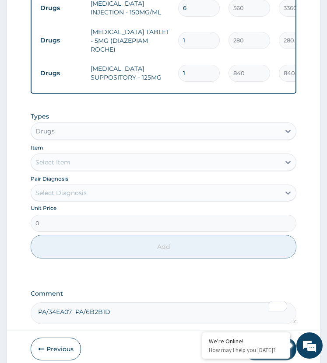
click at [177, 78] on tr "Drugs PARACETAMOL SUPPOSITORY - 125MG 1 840 840.00 Malaria Delete" at bounding box center [250, 73] width 429 height 30
type input "2"
type input "1680.00"
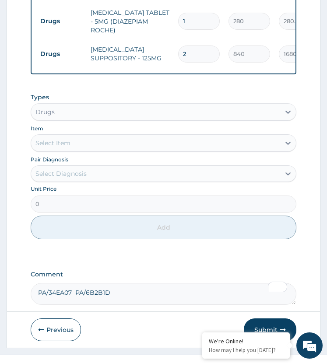
scroll to position [656, 0]
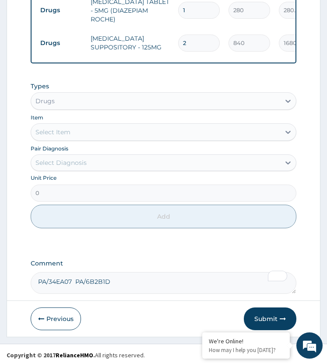
type input "2"
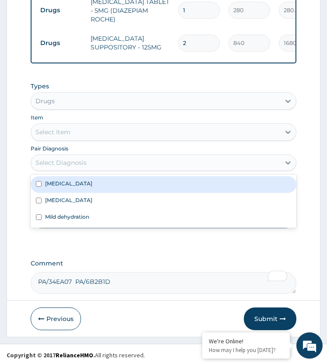
drag, startPoint x: 83, startPoint y: 161, endPoint x: 83, endPoint y: 180, distance: 18.8
click at [83, 161] on div "Select Diagnosis" at bounding box center [60, 162] width 51 height 9
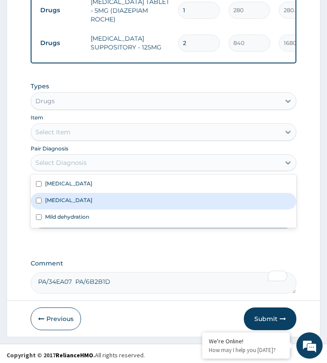
drag, startPoint x: 76, startPoint y: 197, endPoint x: 70, endPoint y: 182, distance: 16.3
click at [75, 193] on div "Malaria" at bounding box center [164, 201] width 266 height 17
checkbox input "true"
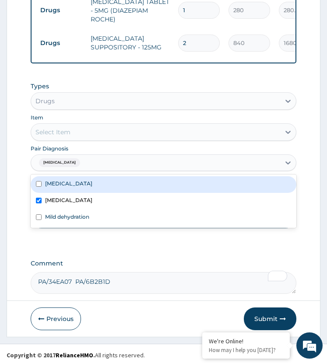
click at [94, 125] on div "Select Item" at bounding box center [155, 132] width 249 height 14
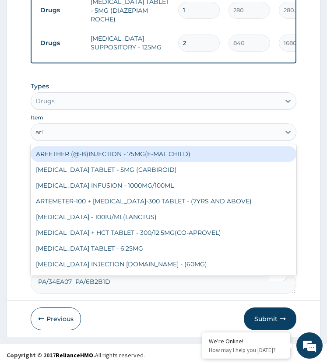
type input "arte"
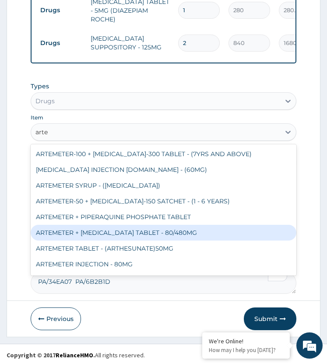
click at [124, 228] on div "ARTEMETER + [MEDICAL_DATA] TABLET - 80/480MG" at bounding box center [164, 233] width 266 height 16
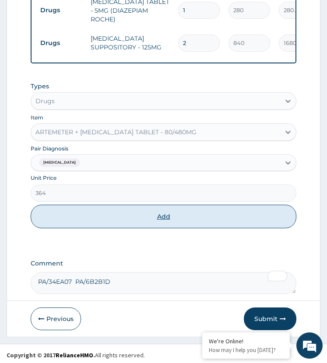
click at [134, 206] on button "Add" at bounding box center [164, 217] width 266 height 24
type input "0"
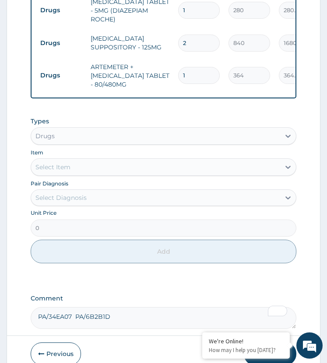
drag, startPoint x: 190, startPoint y: 65, endPoint x: 169, endPoint y: 71, distance: 22.2
click at [177, 70] on td "1" at bounding box center [199, 76] width 50 height 26
type input "6"
type input "2184.00"
type input "6"
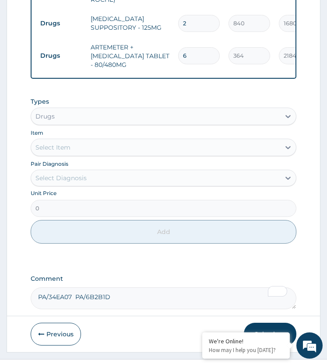
scroll to position [691, 0]
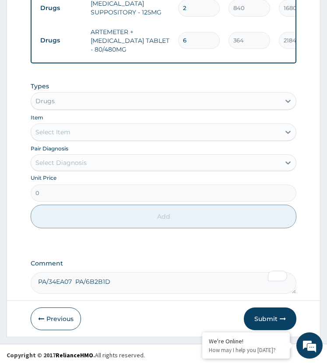
click at [112, 163] on div "Select Diagnosis" at bounding box center [155, 163] width 249 height 14
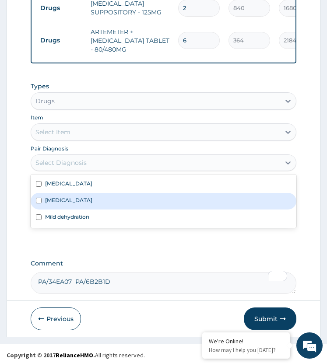
click at [87, 203] on div "Malaria" at bounding box center [164, 201] width 266 height 17
checkbox input "true"
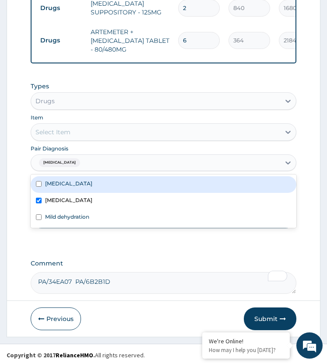
click at [116, 126] on div "Select Item" at bounding box center [155, 132] width 249 height 14
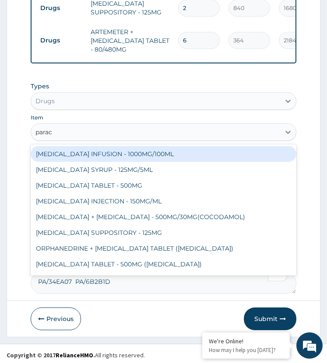
type input "parace"
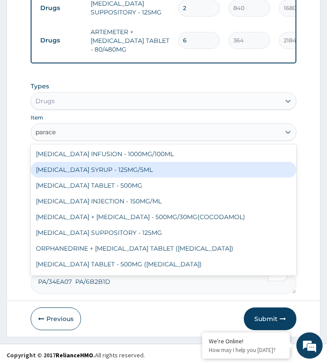
click at [118, 164] on div "[MEDICAL_DATA] SYRUP - 125MG/5ML" at bounding box center [164, 170] width 266 height 16
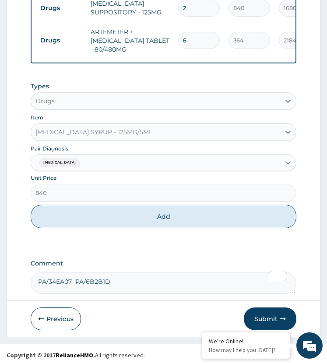
click at [133, 214] on button "Add" at bounding box center [164, 217] width 266 height 24
type input "0"
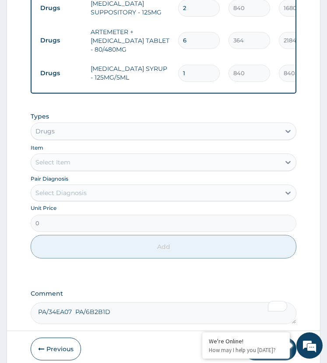
click at [165, 260] on div "Types Drugs Item Select Item Pair Diagnosis Select Diagnosis Unit Price 0 Add" at bounding box center [164, 192] width 266 height 169
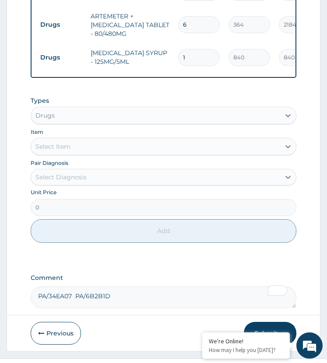
scroll to position [721, 0]
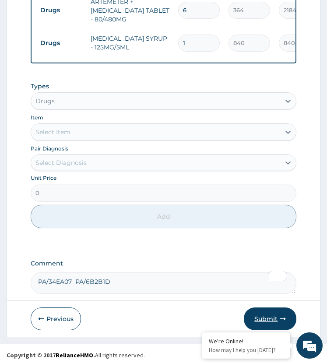
click at [264, 315] on button "Submit" at bounding box center [270, 319] width 53 height 23
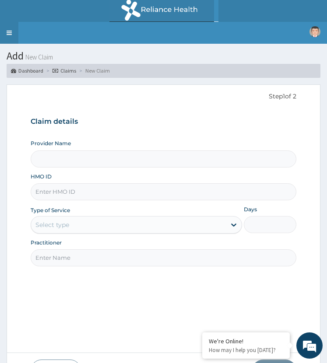
click at [6, 34] on link "Toggle navigation" at bounding box center [9, 33] width 18 height 22
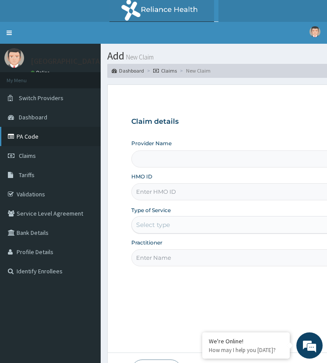
click at [34, 137] on link "PA Code" at bounding box center [50, 136] width 101 height 19
type input "ST. [GEOGRAPHIC_DATA]"
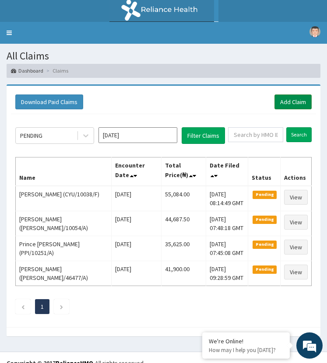
drag, startPoint x: 305, startPoint y: 102, endPoint x: 276, endPoint y: 108, distance: 29.0
click at [305, 102] on link "Add Claim" at bounding box center [292, 102] width 37 height 15
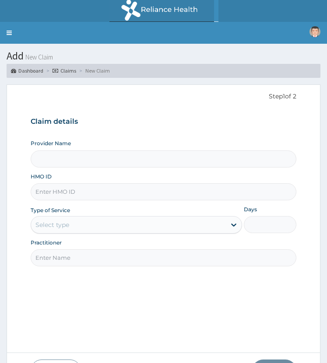
type input "ST. [GEOGRAPHIC_DATA]"
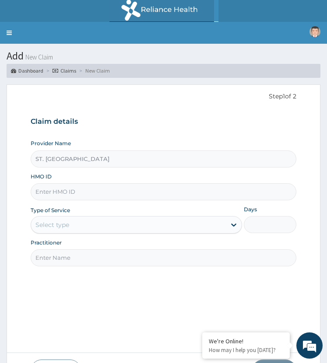
drag, startPoint x: 82, startPoint y: 194, endPoint x: 92, endPoint y: 194, distance: 10.1
paste input "ZEI/10089/C"
type input "ZEI/10089/C"
drag, startPoint x: 67, startPoint y: 226, endPoint x: 69, endPoint y: 231, distance: 5.8
click at [68, 226] on div "Select type" at bounding box center [52, 225] width 34 height 9
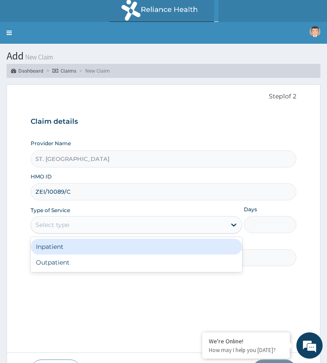
click at [69, 245] on div "Inpatient" at bounding box center [136, 247] width 211 height 16
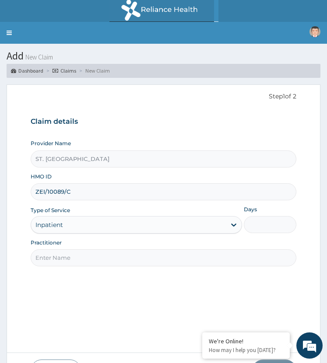
click at [257, 220] on input "Days" at bounding box center [270, 224] width 53 height 17
type input "6"
paste input "sindy Orufa"
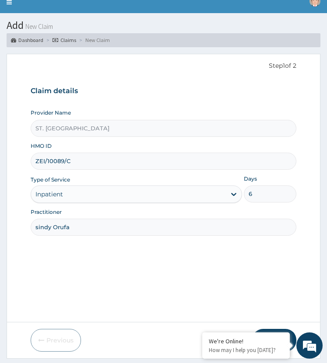
scroll to position [55, 0]
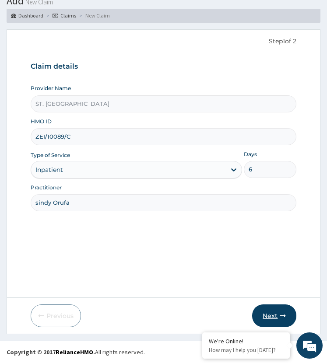
type input "sindy Orufa"
click at [263, 314] on button "Next" at bounding box center [274, 316] width 44 height 23
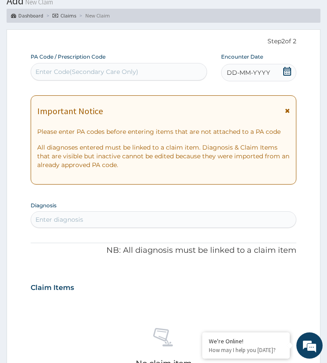
click at [272, 77] on div "DD-MM-YYYY" at bounding box center [259, 73] width 76 height 18
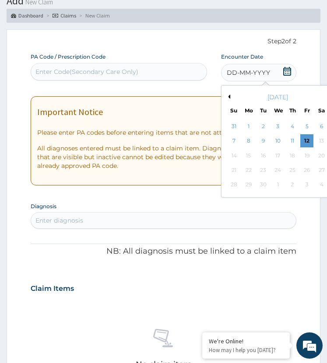
click at [228, 96] on button "Previous Month" at bounding box center [228, 97] width 4 height 4
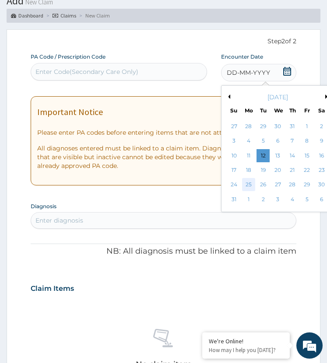
click at [249, 184] on div "25" at bounding box center [248, 185] width 13 height 13
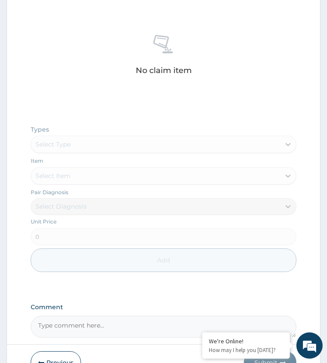
scroll to position [395, 0]
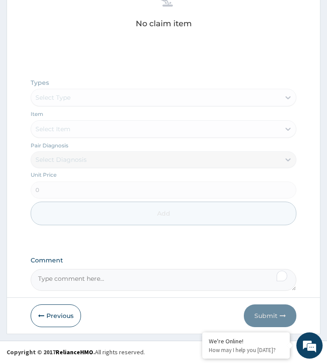
paste textarea "PA/B134B0"
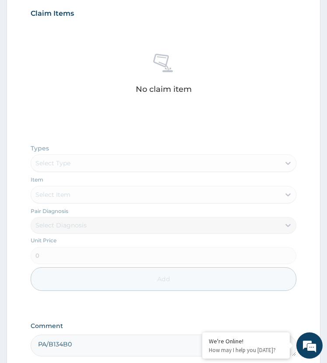
scroll to position [264, 0]
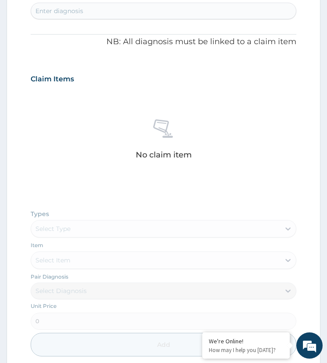
type textarea "PA/B134B0"
click at [98, 18] on div "Enter diagnosis" at bounding box center [163, 11] width 265 height 14
type input "complicated malar"
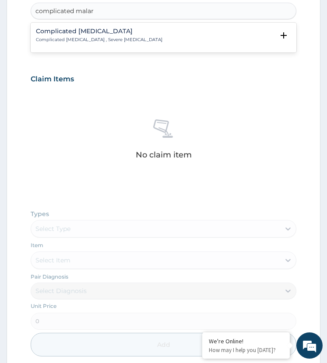
click at [65, 39] on p "Complicated [MEDICAL_DATA] , Severe [MEDICAL_DATA]" at bounding box center [99, 40] width 126 height 6
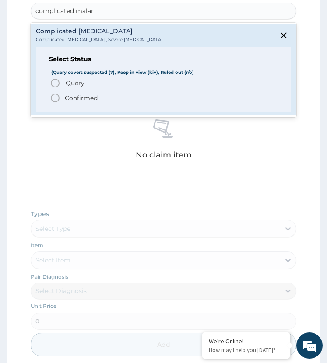
click at [54, 96] on icon "status option filled" at bounding box center [55, 98] width 11 height 11
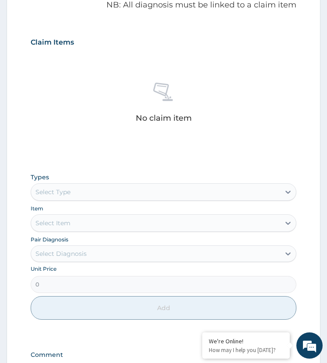
scroll to position [395, 0]
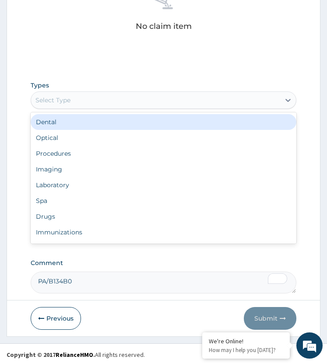
click at [88, 101] on div "Select Type" at bounding box center [155, 100] width 249 height 14
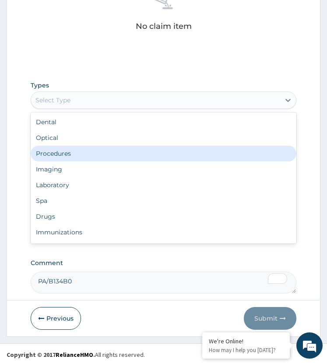
click at [79, 157] on div "Procedures" at bounding box center [164, 154] width 266 height 16
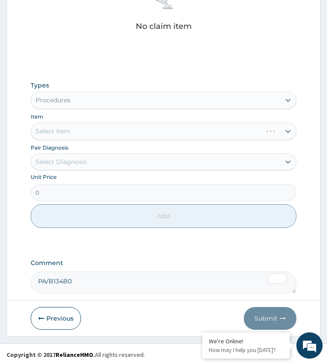
drag, startPoint x: 79, startPoint y: 164, endPoint x: 79, endPoint y: 170, distance: 6.1
click at [79, 166] on div "Select Diagnosis" at bounding box center [60, 162] width 51 height 9
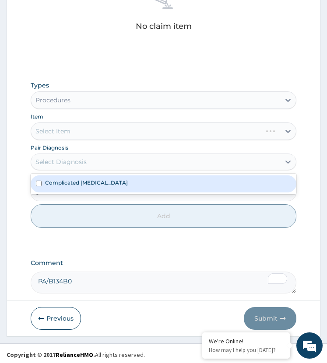
click at [82, 190] on div "Complicated [MEDICAL_DATA]" at bounding box center [164, 183] width 266 height 17
checkbox input "true"
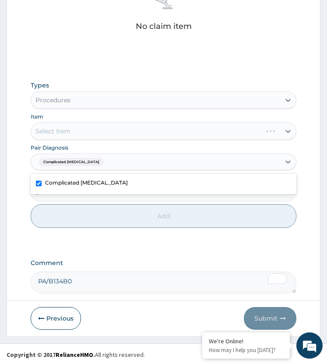
click at [97, 130] on div "Select Item" at bounding box center [164, 132] width 266 height 18
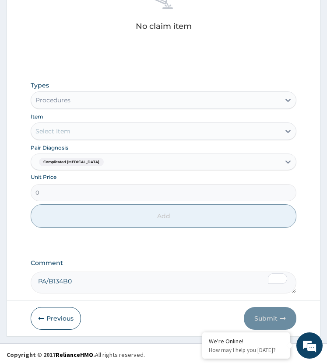
click at [108, 133] on div "Select Item" at bounding box center [155, 131] width 249 height 14
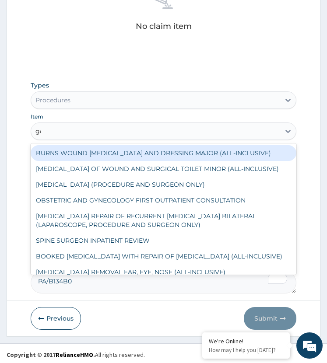
type input "gene"
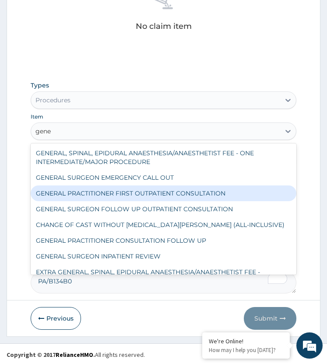
click at [124, 194] on div "GENERAL PRACTITIONER FIRST OUTPATIENT CONSULTATION" at bounding box center [164, 194] width 266 height 16
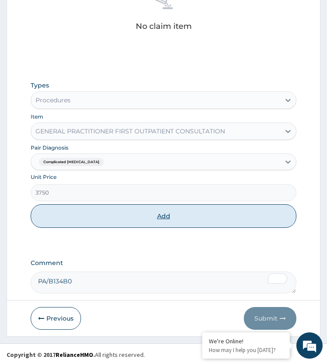
click at [144, 222] on button "Add" at bounding box center [164, 216] width 266 height 24
type input "0"
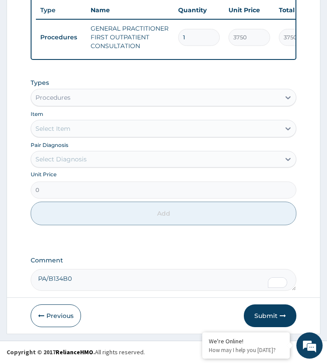
drag, startPoint x: 77, startPoint y: 157, endPoint x: 89, endPoint y: 169, distance: 17.3
click at [77, 158] on div "Select Diagnosis" at bounding box center [60, 159] width 51 height 9
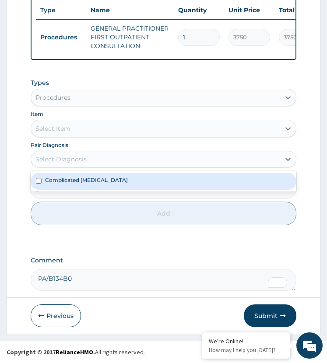
click at [79, 186] on div "Complicated [MEDICAL_DATA]" at bounding box center [164, 181] width 266 height 17
checkbox input "true"
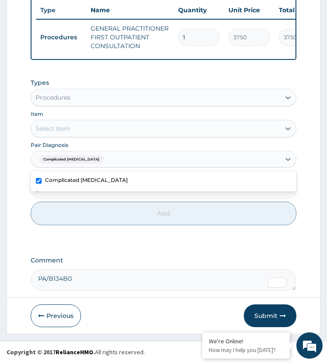
click at [92, 130] on div "Select Item" at bounding box center [155, 129] width 249 height 14
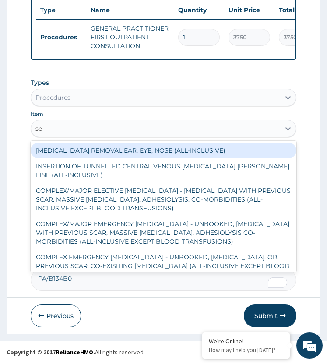
type input "sem"
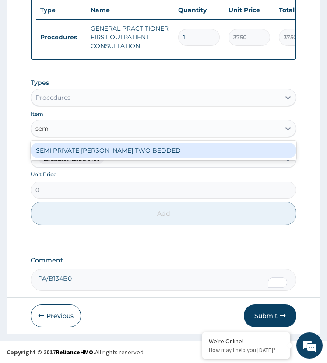
click at [130, 149] on div "SEMI PRIVATE [PERSON_NAME] TWO BEDDED" at bounding box center [164, 151] width 266 height 16
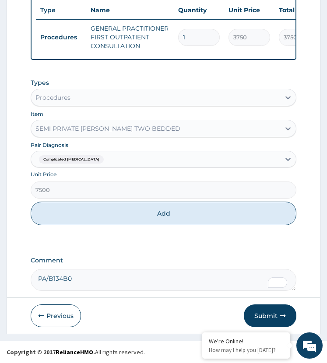
click at [136, 212] on button "Add" at bounding box center [164, 214] width 266 height 24
type input "0"
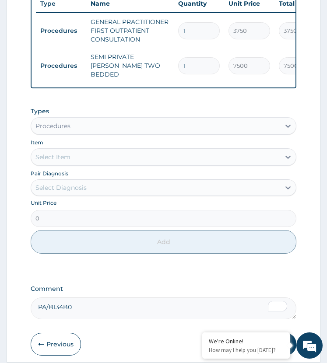
drag, startPoint x: 191, startPoint y: 63, endPoint x: 167, endPoint y: 77, distance: 28.0
click at [167, 77] on tr "Procedures SEMI PRIVATE [PERSON_NAME] TWO BEDDED 1 7500 7500.00 Complicated [ME…" at bounding box center [250, 65] width 429 height 35
type input "2"
type input "15000.00"
type input "2"
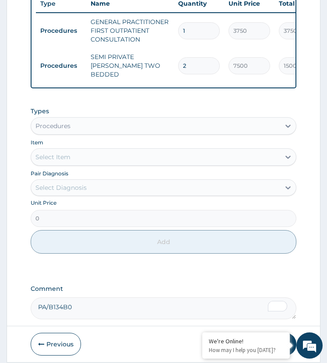
click at [116, 111] on div "Types Procedures" at bounding box center [164, 121] width 266 height 28
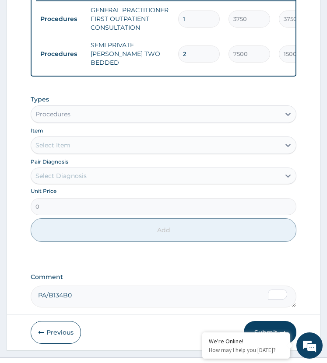
scroll to position [398, 0]
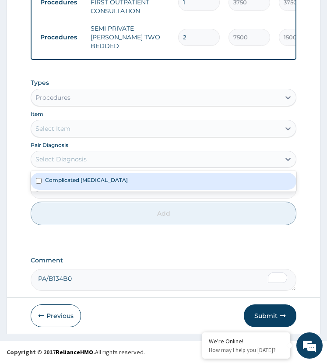
click at [74, 159] on div "Select Diagnosis" at bounding box center [60, 159] width 51 height 9
click at [83, 183] on label "Complicated [MEDICAL_DATA]" at bounding box center [86, 179] width 83 height 7
checkbox input "true"
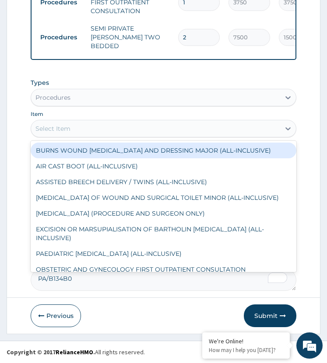
click at [85, 126] on div "Select Item" at bounding box center [155, 129] width 249 height 14
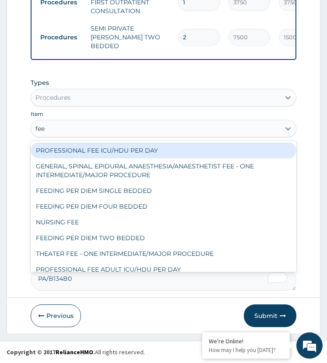
type input "feed"
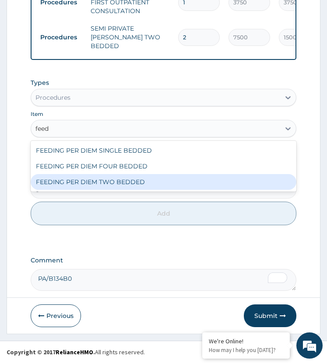
click at [98, 184] on div "FEEDING PER DIEM TWO BEDDED" at bounding box center [164, 182] width 266 height 16
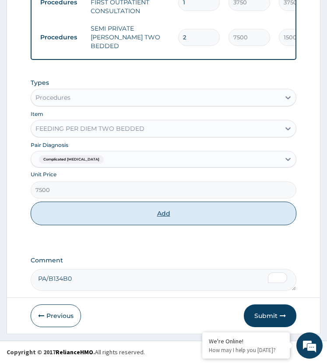
click at [102, 213] on button "Add" at bounding box center [164, 214] width 266 height 24
type input "0"
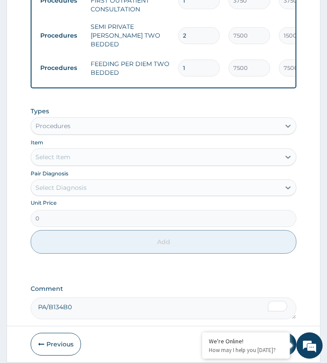
drag, startPoint x: 191, startPoint y: 59, endPoint x: 152, endPoint y: 84, distance: 46.5
click at [152, 84] on div "Type Name Quantity Unit Price Total Price Pair Diagnosis Actions Procedures GEN…" at bounding box center [164, 23] width 266 height 129
type input "2"
type input "15000.00"
type input "2"
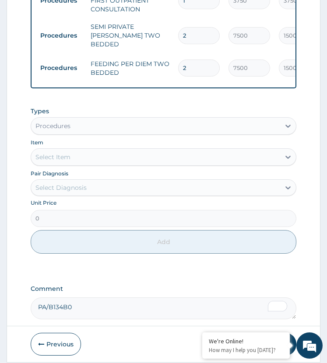
click at [170, 105] on div "Types Procedures Item Select Item Pair Diagnosis Select Diagnosis Unit Price 0 …" at bounding box center [164, 180] width 266 height 156
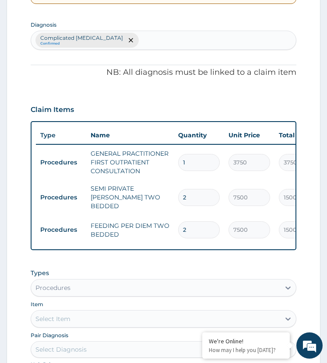
scroll to position [209, 0]
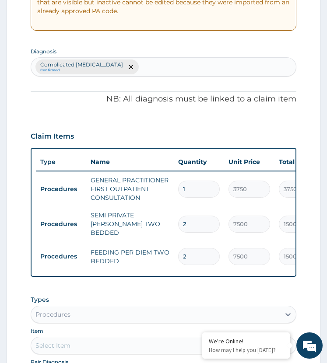
click at [144, 69] on div "Complicated [MEDICAL_DATA] Confirmed" at bounding box center [163, 67] width 265 height 18
type input "acute upper resp"
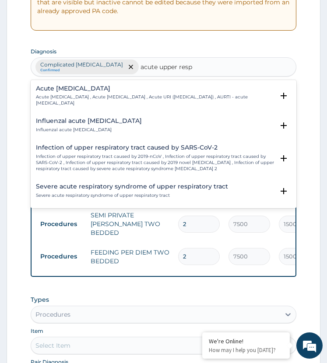
click at [64, 82] on div "Acute [MEDICAL_DATA] Acute [MEDICAL_DATA] , Acute [MEDICAL_DATA] , Acute URI ([…" at bounding box center [164, 98] width 266 height 33
click at [68, 98] on p "Acute [MEDICAL_DATA] , Acute [MEDICAL_DATA] , Acute URI ([MEDICAL_DATA]) , AURT…" at bounding box center [155, 100] width 238 height 13
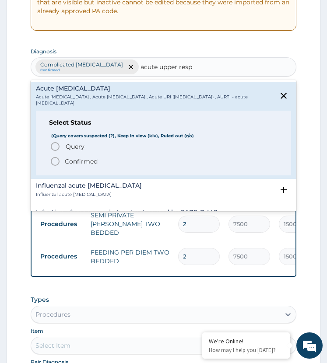
click at [57, 145] on icon "status option query" at bounding box center [55, 146] width 11 height 11
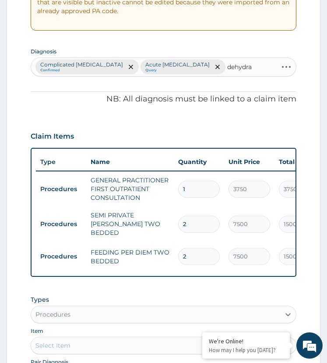
type input "dehydrat"
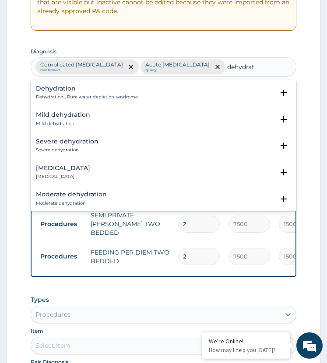
click at [60, 118] on h4 "Mild dehydration" at bounding box center [63, 115] width 54 height 7
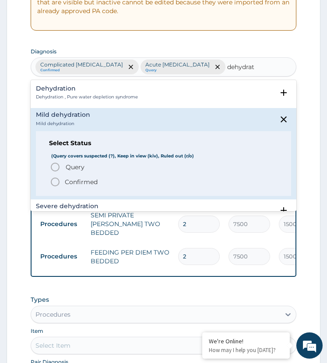
click at [54, 168] on icon "status option query" at bounding box center [55, 167] width 11 height 11
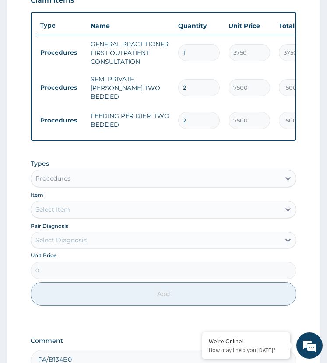
scroll to position [428, 0]
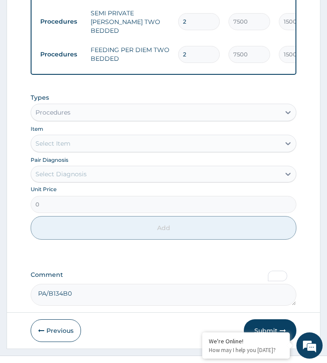
click at [72, 105] on div "Procedures" at bounding box center [155, 112] width 249 height 14
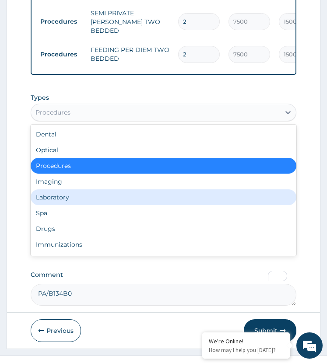
click at [67, 189] on div "Laboratory" at bounding box center [164, 197] width 266 height 16
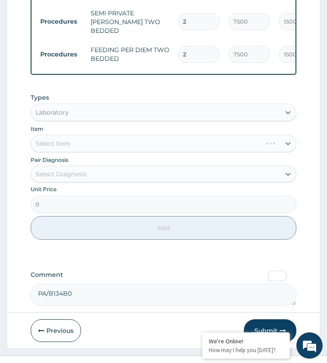
drag, startPoint x: 77, startPoint y: 160, endPoint x: 80, endPoint y: 165, distance: 6.1
click at [78, 170] on div "Select Diagnosis" at bounding box center [60, 174] width 51 height 9
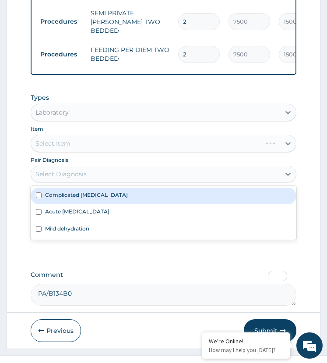
drag, startPoint x: 105, startPoint y: 184, endPoint x: 85, endPoint y: 175, distance: 22.5
click at [98, 188] on div "Complicated [MEDICAL_DATA]" at bounding box center [164, 196] width 266 height 17
checkbox input "true"
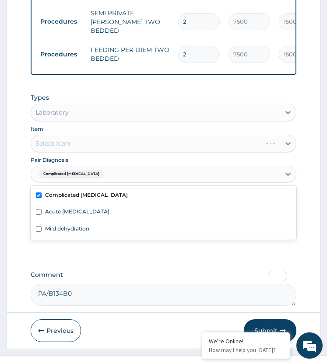
click at [100, 135] on div "Select Item" at bounding box center [164, 144] width 266 height 18
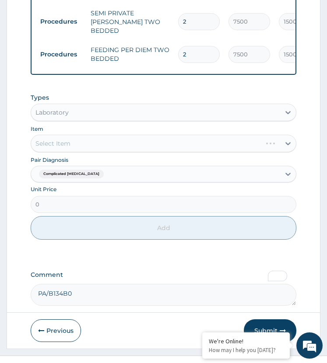
click at [112, 135] on div "Select Item" at bounding box center [164, 144] width 266 height 18
click at [109, 135] on div "Select Item" at bounding box center [164, 144] width 266 height 18
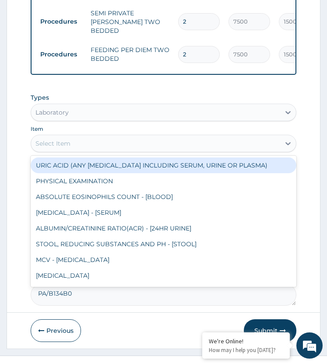
click at [105, 137] on div "Select Item" at bounding box center [155, 144] width 249 height 14
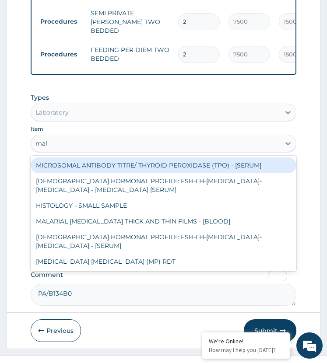
type input "mala"
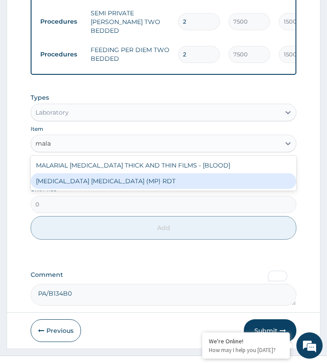
click at [109, 173] on div "[MEDICAL_DATA] [MEDICAL_DATA] (MP) RDT" at bounding box center [164, 181] width 266 height 16
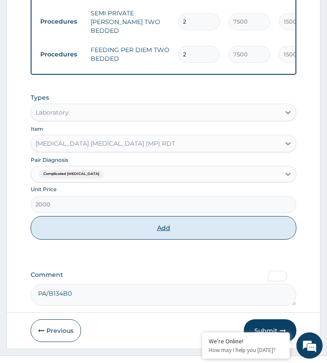
click at [106, 217] on button "Add" at bounding box center [164, 228] width 266 height 24
type input "0"
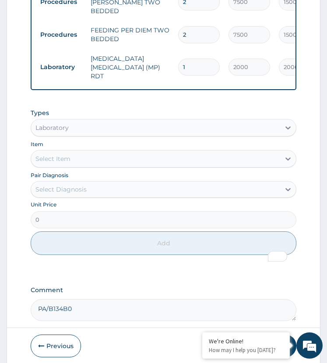
scroll to position [458, 0]
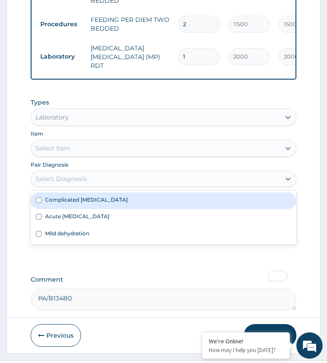
click at [91, 172] on div "Select Diagnosis" at bounding box center [155, 179] width 249 height 14
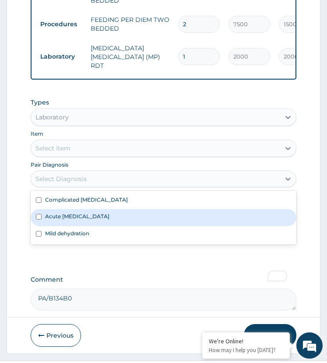
click at [83, 213] on label "Acute [MEDICAL_DATA]" at bounding box center [77, 216] width 64 height 7
checkbox input "true"
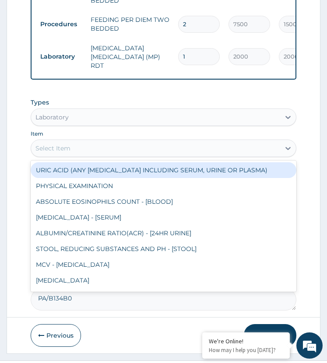
click at [84, 141] on div "Select Item" at bounding box center [155, 148] width 249 height 14
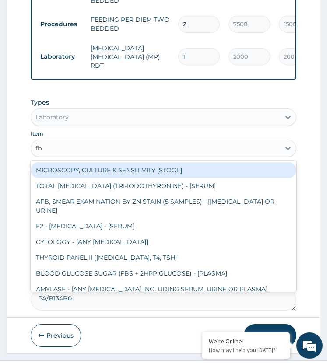
type input "fbc"
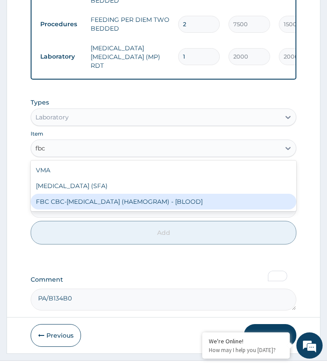
drag, startPoint x: 84, startPoint y: 176, endPoint x: 94, endPoint y: 188, distance: 15.9
click at [84, 194] on div "FBC CBC-[MEDICAL_DATA] (HAEMOGRAM) - [BLOOD]" at bounding box center [164, 202] width 266 height 16
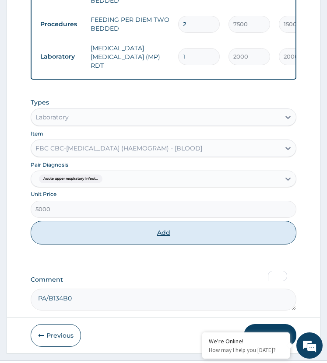
click at [98, 221] on button "Add" at bounding box center [164, 233] width 266 height 24
type input "0"
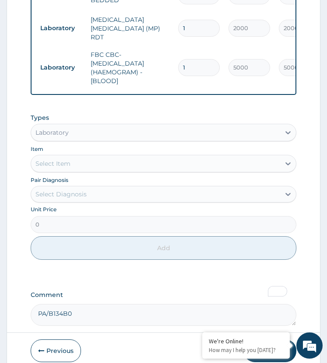
scroll to position [502, 0]
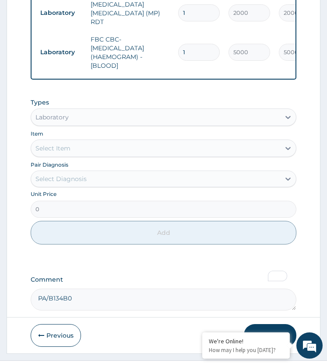
click at [137, 241] on div "Types Laboratory Item Select Item Pair Diagnosis Select Diagnosis Unit Price 0 …" at bounding box center [164, 178] width 266 height 169
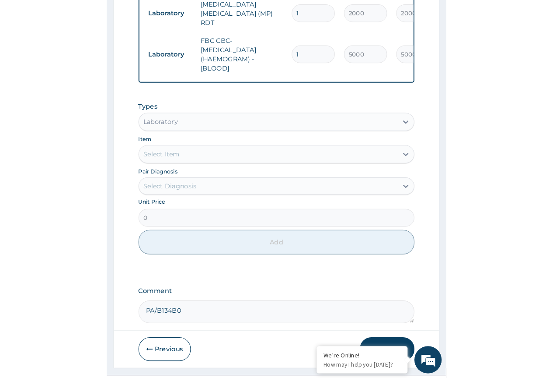
scroll to position [357, 0]
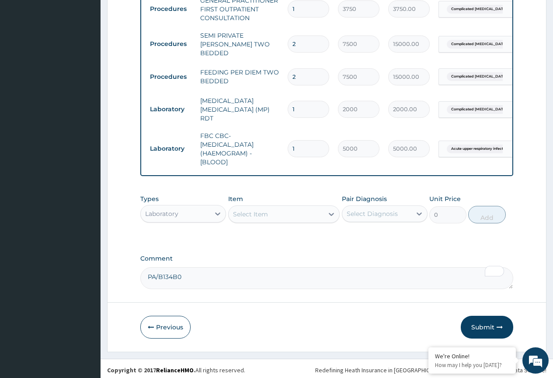
click at [202, 274] on textarea "PA/B134B0" at bounding box center [326, 278] width 373 height 22
paste textarea "PA/49AE91"
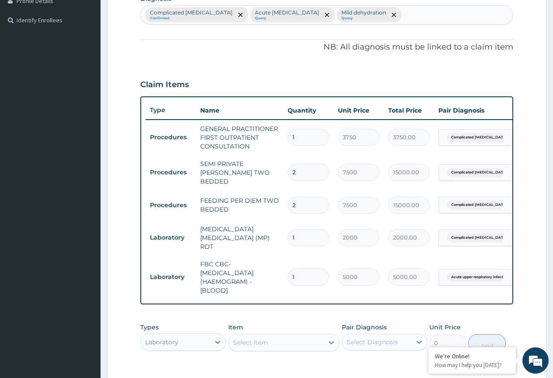
scroll to position [226, 0]
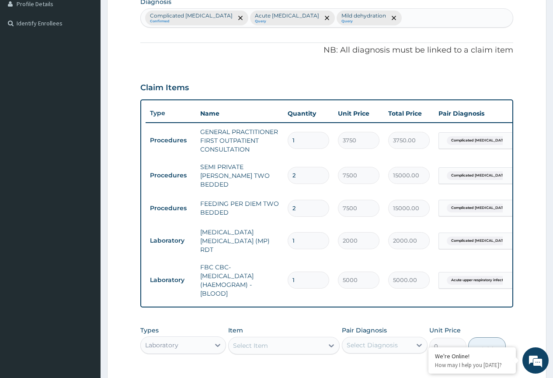
type textarea "PA/B134B0 PA/49AE91"
drag, startPoint x: 298, startPoint y: 176, endPoint x: 286, endPoint y: 181, distance: 13.2
click at [286, 181] on td "2" at bounding box center [309, 175] width 50 height 26
type input "3"
type input "22500.00"
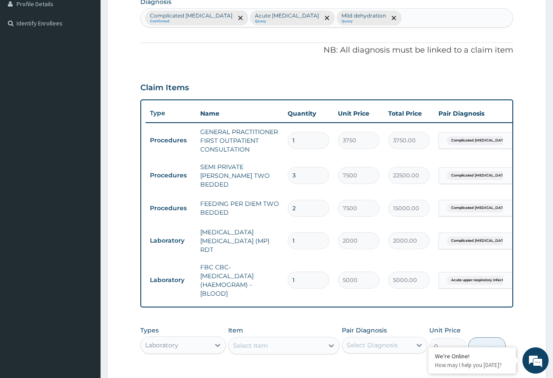
type input "3"
drag, startPoint x: 298, startPoint y: 206, endPoint x: 281, endPoint y: 210, distance: 17.5
click at [281, 210] on tr "Procedures FEEDING PER DIEM TWO BEDDED 2 7500 15000.00 Complicated [MEDICAL_DAT…" at bounding box center [360, 208] width 429 height 30
type input "3"
type input "22500.00"
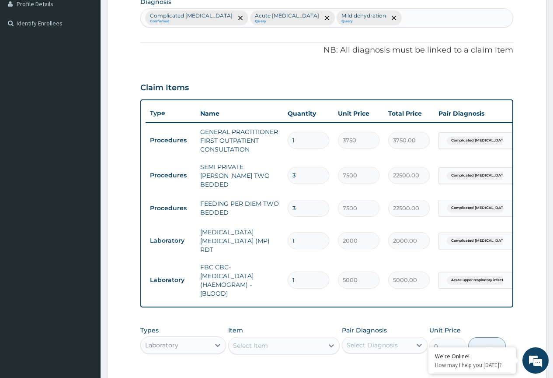
type input "3"
click at [266, 216] on td "FEEDING PER DIEM TWO BEDDED" at bounding box center [240, 208] width 88 height 26
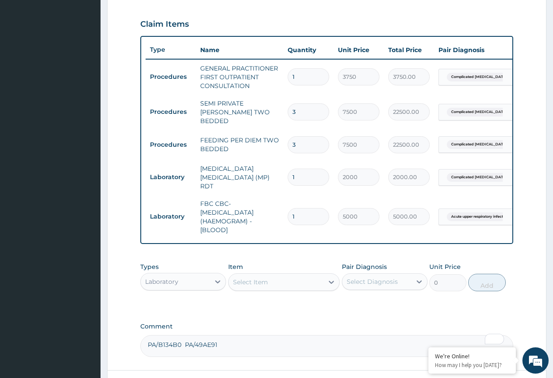
scroll to position [357, 0]
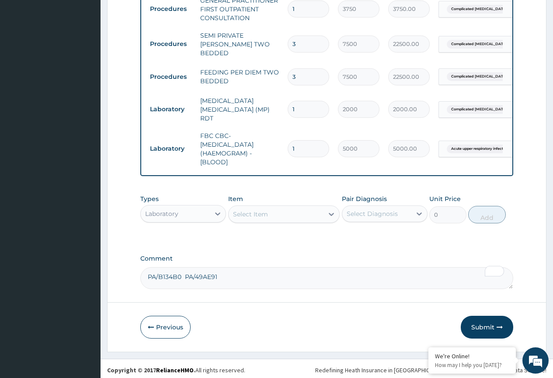
click at [234, 272] on textarea "PA/B134B0 PA/49AE91" at bounding box center [326, 278] width 373 height 22
paste textarea "PA/3E48B0"
type textarea "PA/B134B0 PA/49AE91 PA/3E48B0"
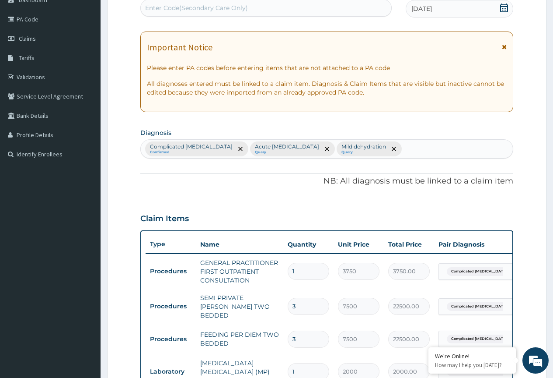
scroll to position [95, 0]
click at [326, 147] on div "Complicated [MEDICAL_DATA] Confirmed Acute [MEDICAL_DATA] Query Mild dehydratio…" at bounding box center [327, 149] width 372 height 18
type input "nausea"
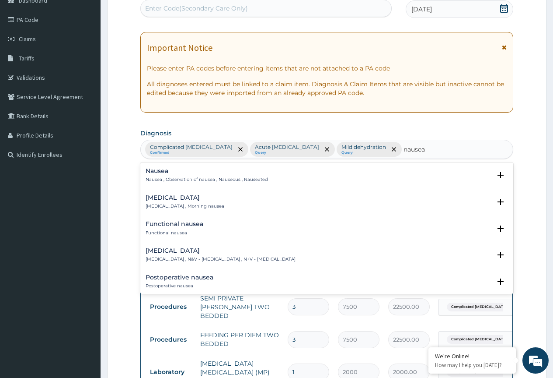
click at [185, 255] on div "[MEDICAL_DATA] [MEDICAL_DATA] , N&V - [MEDICAL_DATA] , N+V - [MEDICAL_DATA]" at bounding box center [221, 254] width 150 height 15
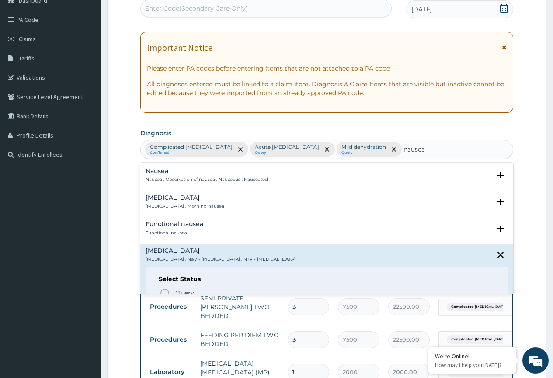
scroll to position [44, 0]
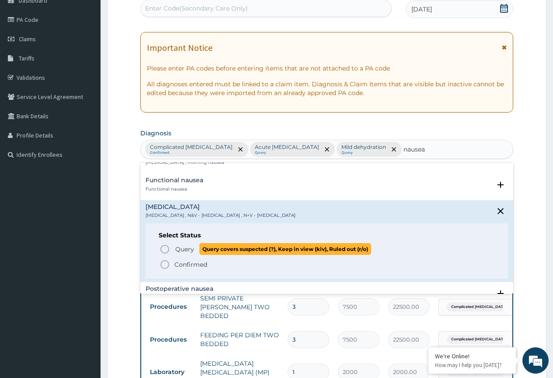
click at [165, 247] on icon "status option query" at bounding box center [165, 249] width 11 height 11
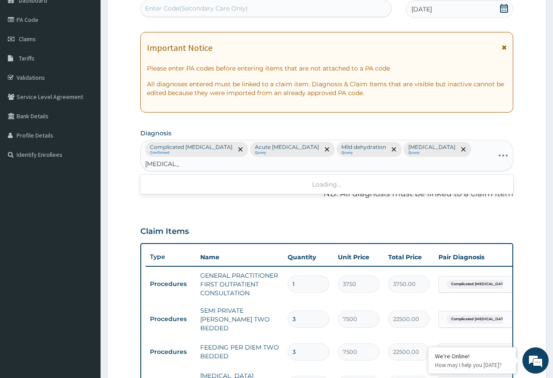
type input "[MEDICAL_DATA] cere"
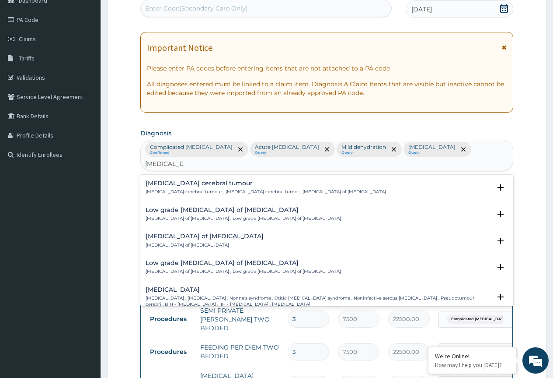
click at [172, 193] on p "[MEDICAL_DATA] cerebral tumour , [MEDICAL_DATA] cerebral tumor , [MEDICAL_DATA]…" at bounding box center [266, 192] width 241 height 6
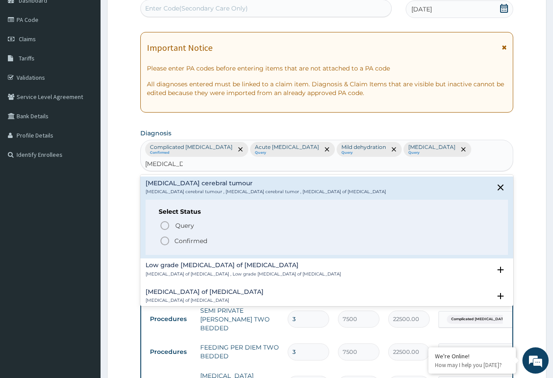
click at [162, 226] on icon "status option query" at bounding box center [165, 225] width 11 height 11
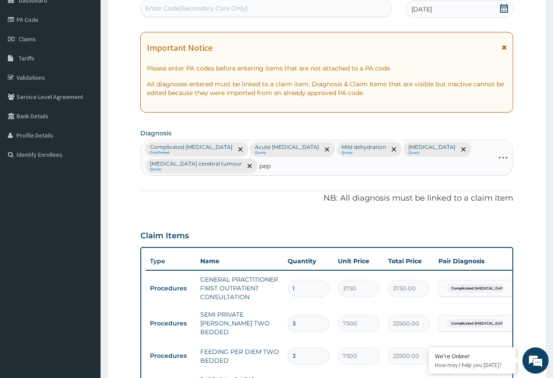
type input "pept"
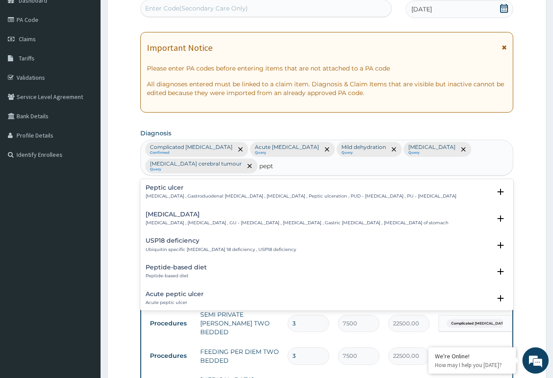
click at [169, 191] on div "[MEDICAL_DATA] [MEDICAL_DATA] , Gastroduodenal [MEDICAL_DATA] , [MEDICAL_DATA] …" at bounding box center [301, 191] width 311 height 15
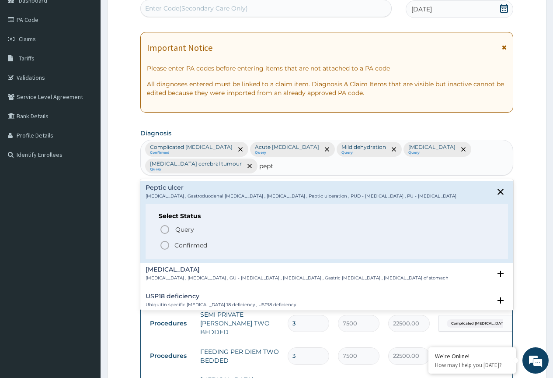
click at [162, 229] on icon "status option query" at bounding box center [165, 229] width 11 height 11
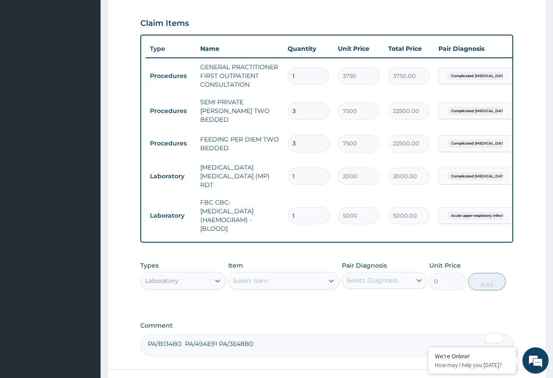
scroll to position [374, 0]
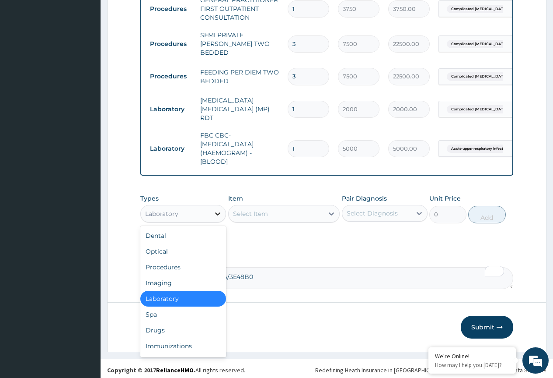
click at [216, 211] on icon at bounding box center [218, 213] width 9 height 9
click at [171, 282] on div "Imaging" at bounding box center [183, 283] width 86 height 16
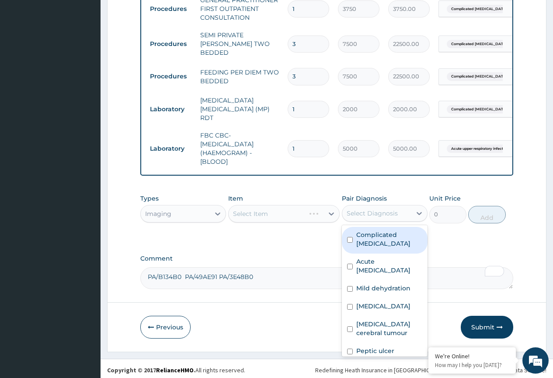
click at [326, 211] on div "Select Diagnosis" at bounding box center [372, 213] width 51 height 9
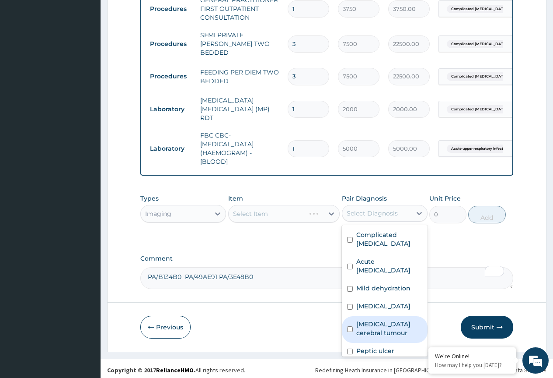
scroll to position [24, 0]
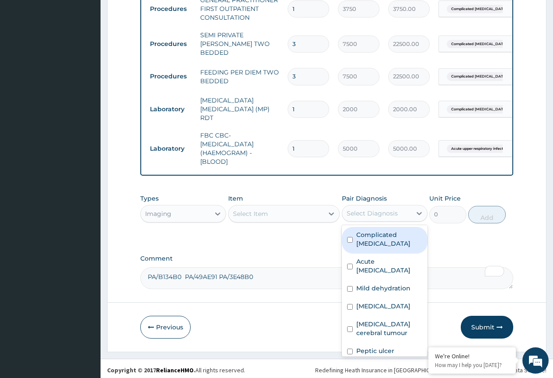
click at [326, 209] on div "Select Diagnosis" at bounding box center [372, 213] width 51 height 9
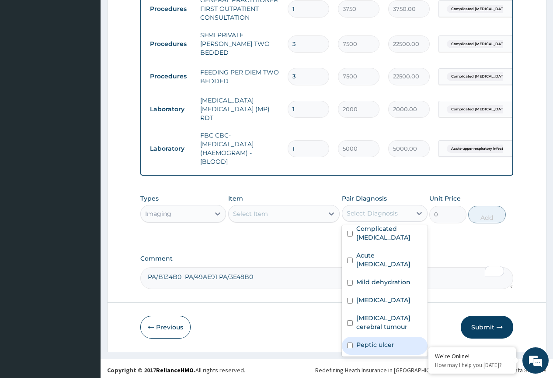
click at [326, 340] on label "Peptic ulcer" at bounding box center [376, 344] width 38 height 9
checkbox input "true"
click at [278, 212] on div "Select Item" at bounding box center [276, 214] width 95 height 14
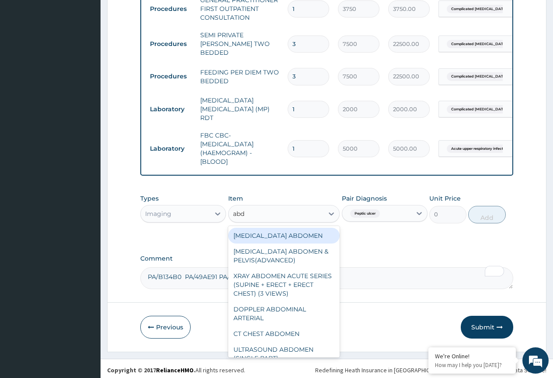
type input "abdo"
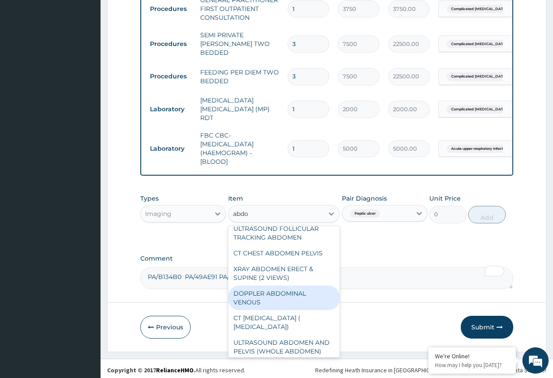
scroll to position [229, 0]
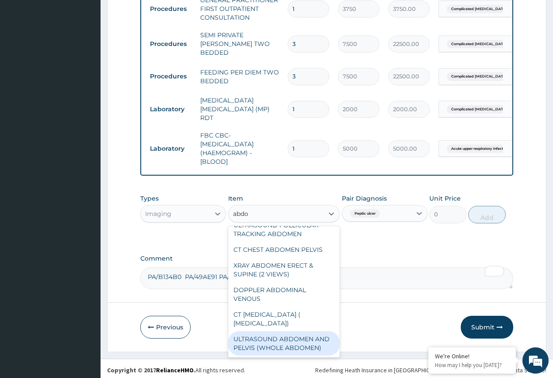
click at [283, 335] on div "ULTRASOUND ABDOMEN AND PELVIS (WHOLE ABDOMEN)" at bounding box center [284, 343] width 112 height 25
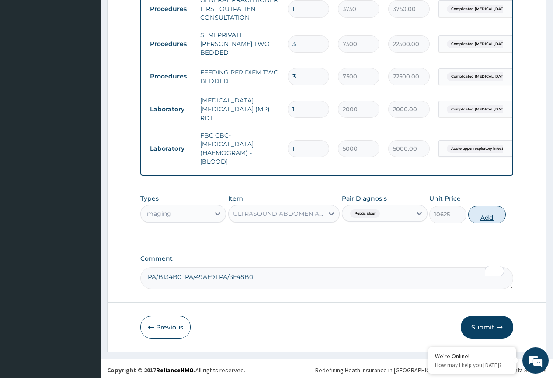
click at [326, 214] on button "Add" at bounding box center [487, 215] width 37 height 18
type input "0"
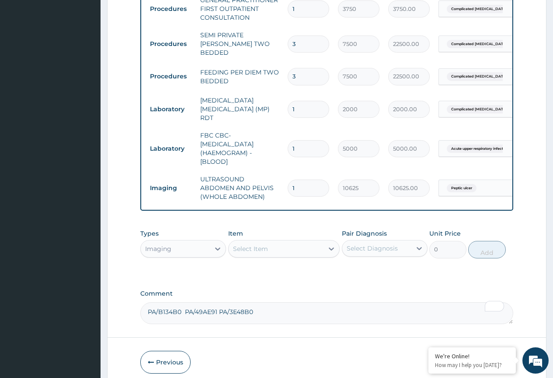
scroll to position [409, 0]
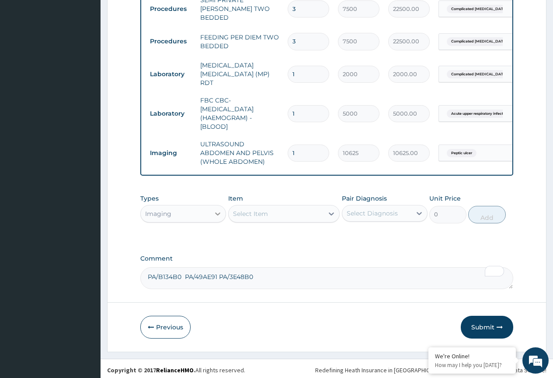
click at [213, 209] on div at bounding box center [218, 214] width 16 height 16
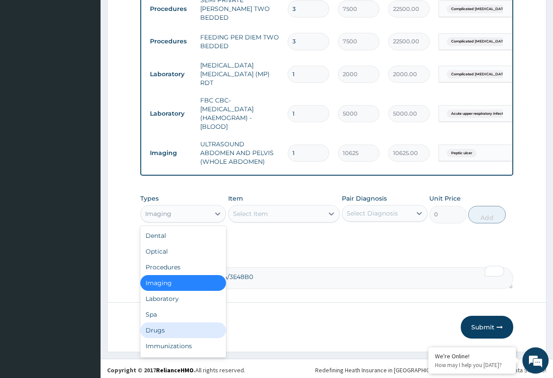
click at [166, 322] on div "Drugs" at bounding box center [183, 330] width 86 height 16
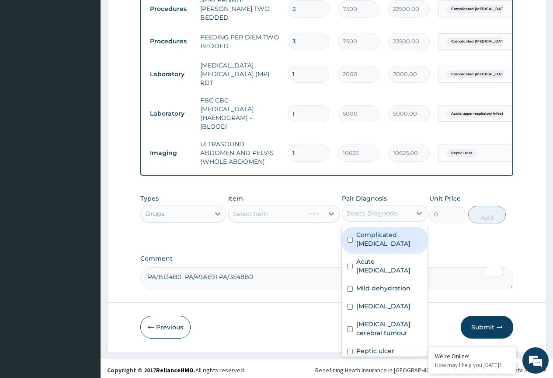
click at [326, 209] on div "Select Diagnosis" at bounding box center [372, 213] width 51 height 9
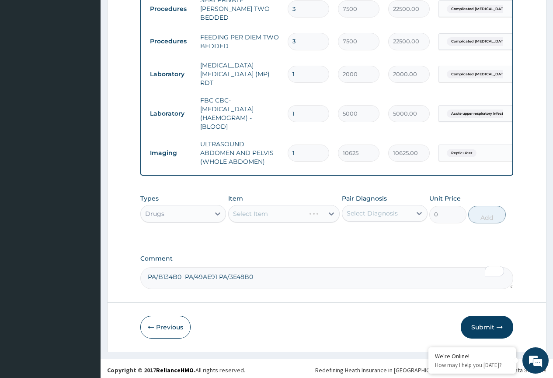
click at [326, 210] on div "Select Diagnosis" at bounding box center [372, 213] width 51 height 9
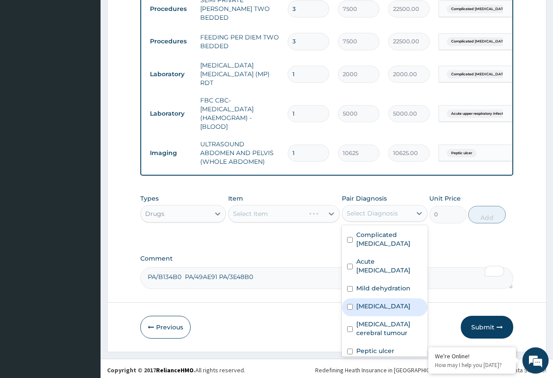
click at [326, 310] on label "Nausea and vomiting" at bounding box center [384, 305] width 54 height 9
checkbox input "true"
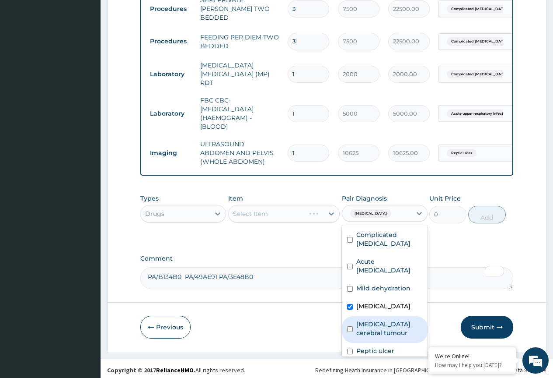
click at [326, 337] on label "Benign cerebral tumour" at bounding box center [390, 328] width 66 height 18
checkbox input "true"
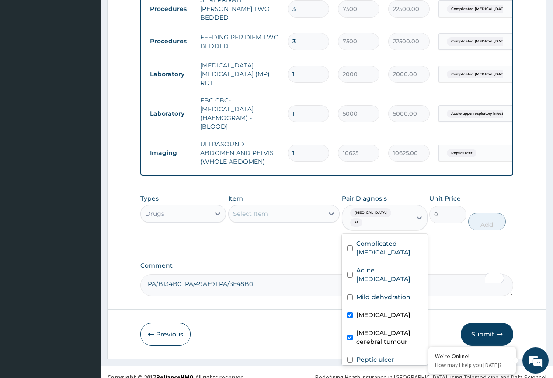
click at [287, 207] on div "Select Item" at bounding box center [276, 214] width 95 height 14
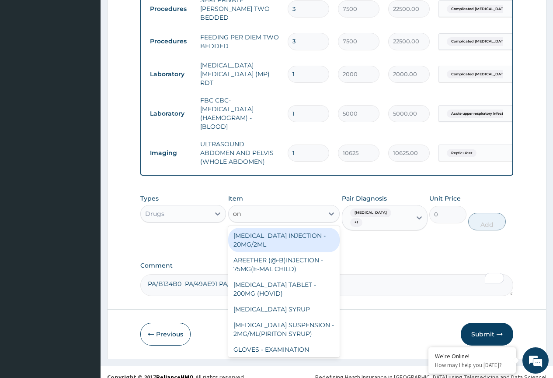
type input "ond"
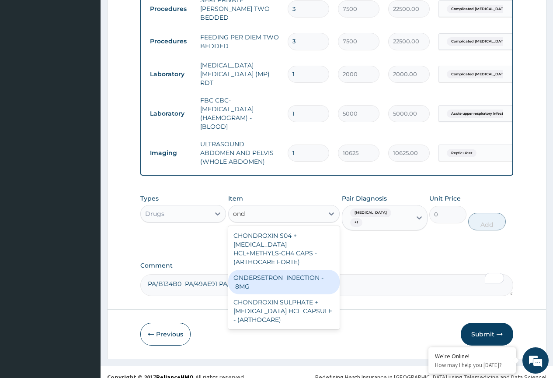
click at [297, 272] on div "ONDERSETRON INJECTION - 8MG" at bounding box center [284, 282] width 112 height 25
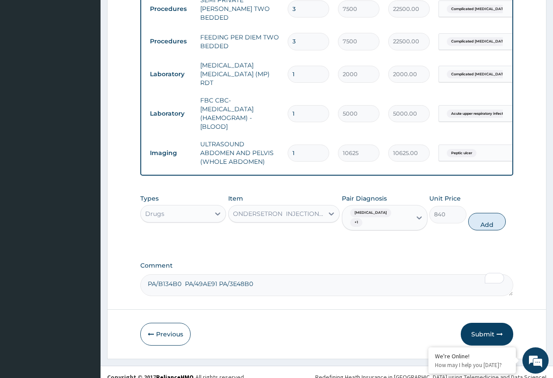
click at [326, 221] on button "Add" at bounding box center [487, 222] width 37 height 18
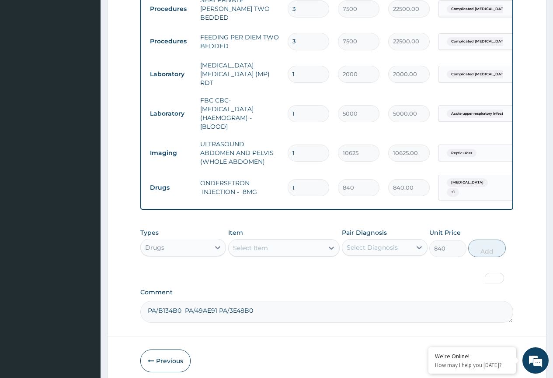
type input "0"
drag, startPoint x: 297, startPoint y: 175, endPoint x: 287, endPoint y: 191, distance: 19.2
click at [287, 191] on tr "Drugs ONDERSETRON INJECTION - 8MG 1 840 840.00 Nausea and vomiting + 1 Delete" at bounding box center [360, 187] width 429 height 34
type input "2"
type input "1680.00"
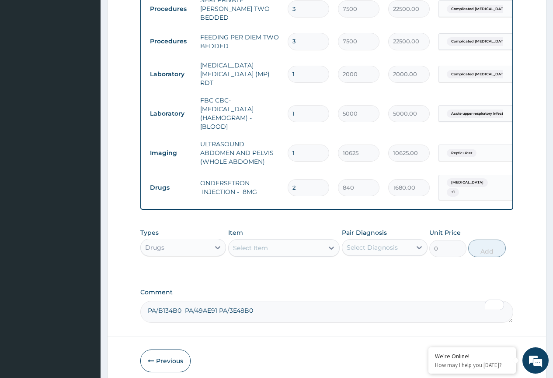
type input "2"
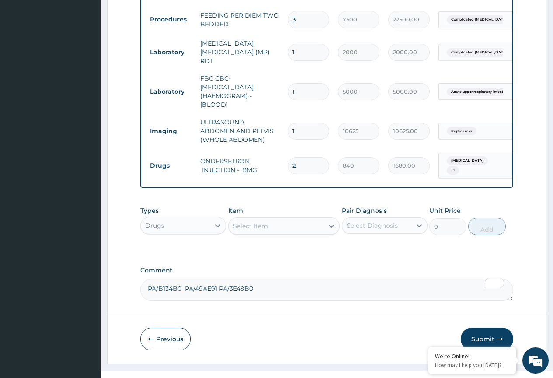
scroll to position [443, 0]
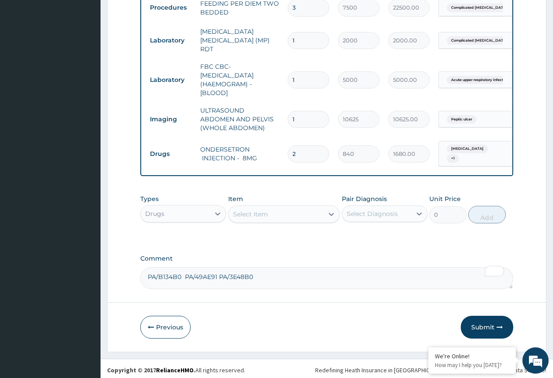
click at [266, 276] on textarea "PA/B134B0 PA/49AE91 PA/3E48B0" at bounding box center [326, 278] width 373 height 22
paste textarea "PA/DEEC3E"
type textarea "PA/B134B0 PA/49AE91 PA/3E48B0 PA/DEEC3E"
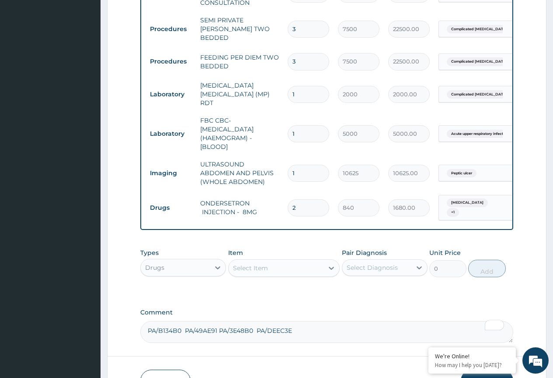
scroll to position [312, 0]
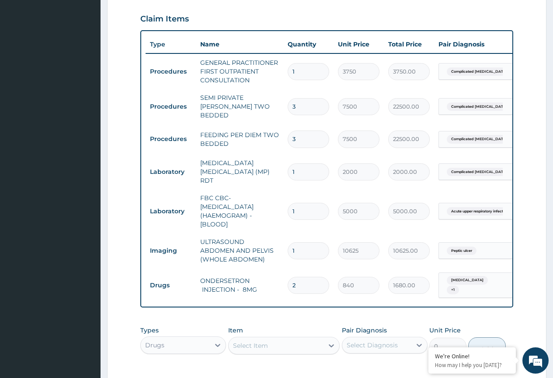
drag, startPoint x: 302, startPoint y: 102, endPoint x: 286, endPoint y: 113, distance: 19.5
click at [286, 113] on td "3" at bounding box center [309, 107] width 50 height 26
type input "5"
type input "37500.00"
type input "5"
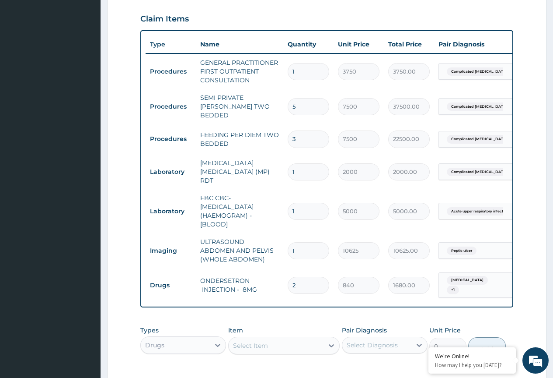
drag, startPoint x: 299, startPoint y: 137, endPoint x: 274, endPoint y: 146, distance: 26.3
click at [274, 146] on tr "Procedures FEEDING PER DIEM TWO BEDDED 3 7500 22500.00 Complicated malaria Dele…" at bounding box center [360, 139] width 429 height 30
type input "5"
type input "37500.00"
type input "5"
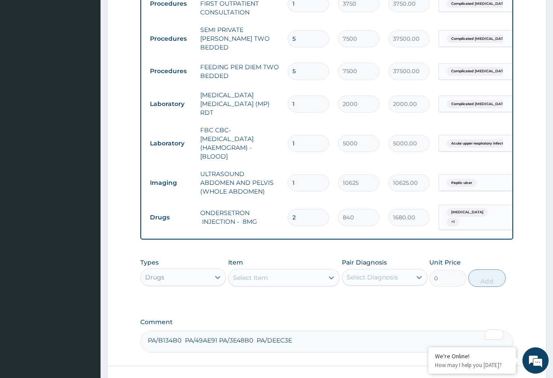
scroll to position [443, 0]
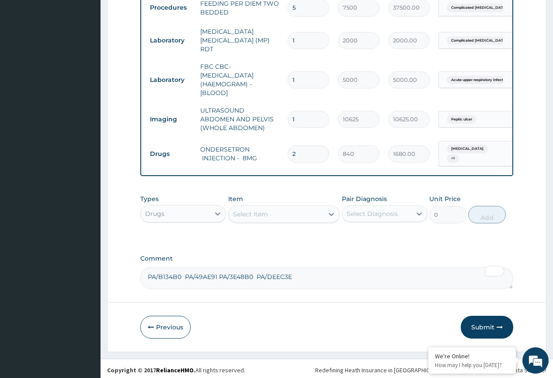
click at [315, 272] on textarea "PA/B134B0 PA/49AE91 PA/3E48B0 PA/DEEC3E" at bounding box center [326, 278] width 373 height 22
paste textarea "PA/27CF02"
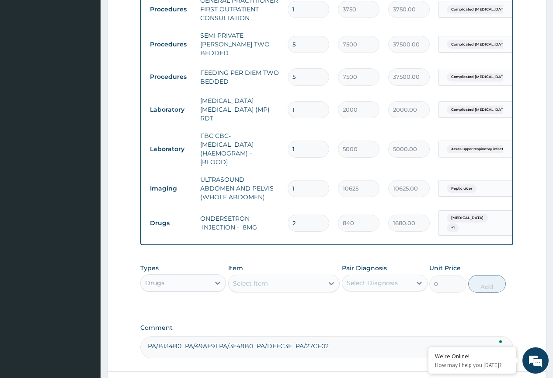
scroll to position [312, 0]
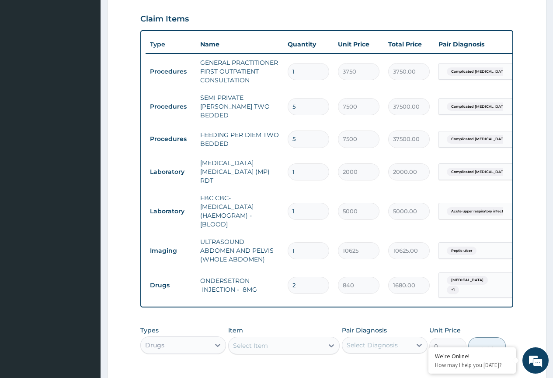
type textarea "PA/B134B0 PA/49AE91 PA/3E48B0 PA/DEEC3E PA/27CF02"
drag, startPoint x: 299, startPoint y: 103, endPoint x: 282, endPoint y: 112, distance: 18.8
click at [282, 112] on tr "Procedures SEMI PRIVATE WARD TWO BEDDED 5 7500 37500.00 Complicated malaria Del…" at bounding box center [360, 106] width 429 height 35
type input "7"
type input "52500.00"
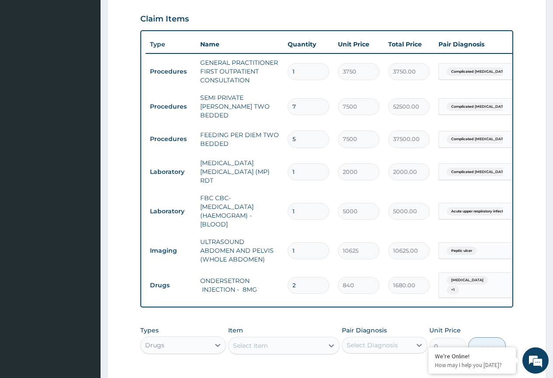
type input "7"
drag, startPoint x: 299, startPoint y: 134, endPoint x: 277, endPoint y: 147, distance: 25.9
click at [277, 147] on tr "Procedures FEEDING PER DIEM TWO BEDDED 5 7500 37500.00 Complicated malaria Dele…" at bounding box center [360, 139] width 429 height 30
type input "7"
type input "52500.00"
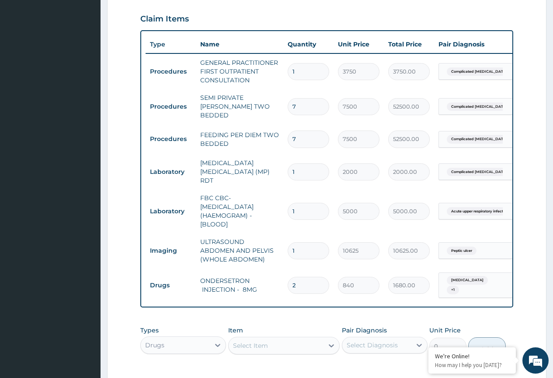
type input "7"
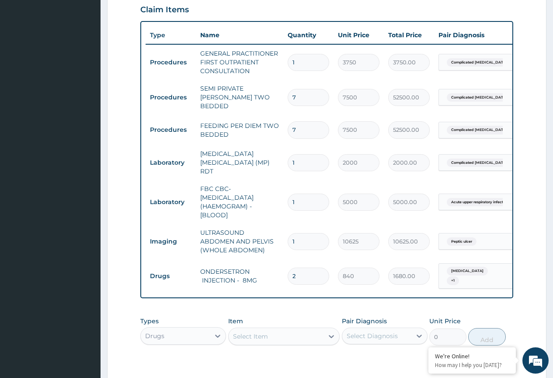
scroll to position [443, 0]
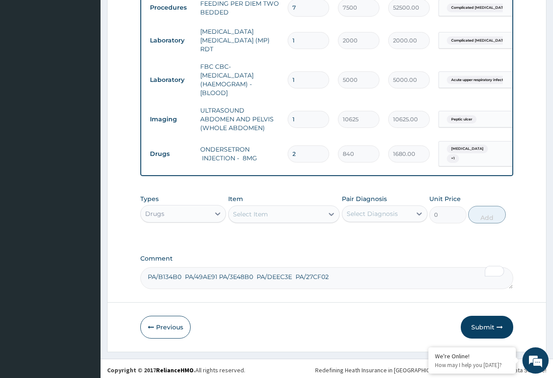
click at [326, 273] on textarea "PA/B134B0 PA/49AE91 PA/3E48B0 PA/DEEC3E PA/27CF02" at bounding box center [326, 278] width 373 height 22
paste textarea "PA/BEB1C1"
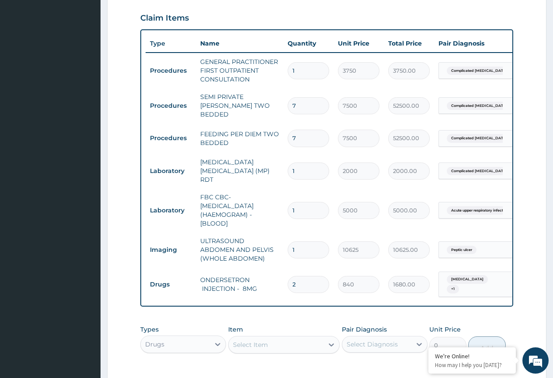
scroll to position [312, 0]
type textarea "PA/B134B0 PA/49AE91 PA/3E48B0 PA/DEEC3E PA/27CF02 PA/BEB1C1"
drag, startPoint x: 300, startPoint y: 104, endPoint x: 276, endPoint y: 118, distance: 28.1
click at [276, 118] on tr "Procedures SEMI PRIVATE WARD TWO BEDDED 7 7500 52500.00 Complicated malaria Del…" at bounding box center [360, 106] width 429 height 35
type input "8"
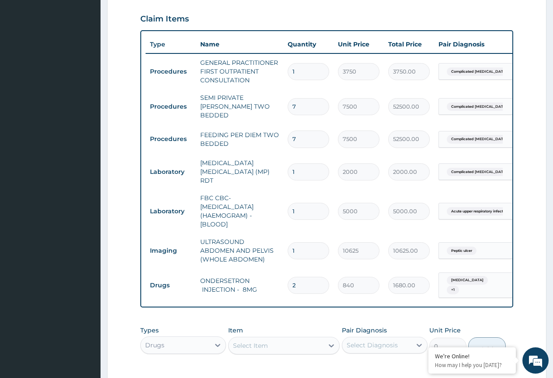
type input "60000.00"
type input "8"
drag, startPoint x: 299, startPoint y: 135, endPoint x: 268, endPoint y: 147, distance: 33.8
click at [268, 147] on tr "Procedures FEEDING PER DIEM TWO BEDDED 7 7500 52500.00 Complicated malaria Dele…" at bounding box center [360, 139] width 429 height 30
type input "8"
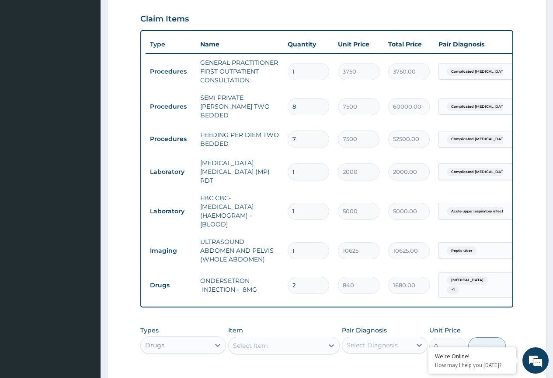
type input "60000.00"
type input "8"
click at [266, 146] on td "FEEDING PER DIEM TWO BEDDED" at bounding box center [240, 139] width 88 height 26
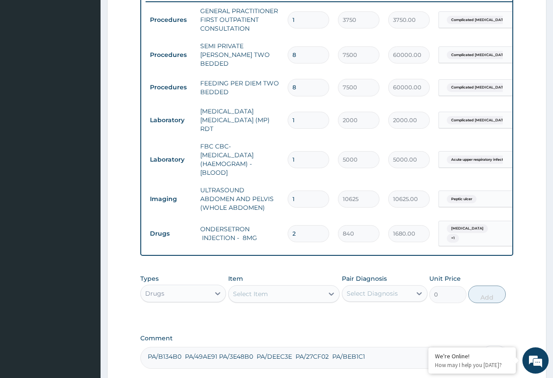
scroll to position [443, 0]
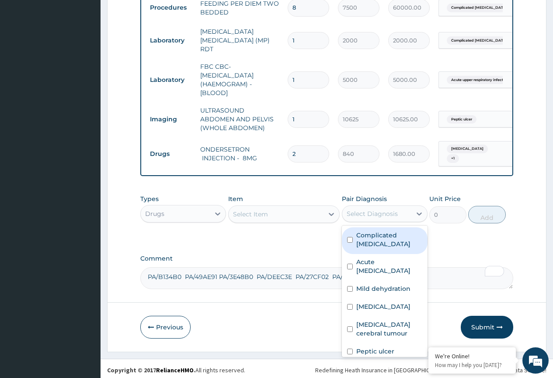
drag, startPoint x: 364, startPoint y: 211, endPoint x: 365, endPoint y: 248, distance: 36.8
click at [326, 213] on div "Select Diagnosis" at bounding box center [372, 213] width 51 height 9
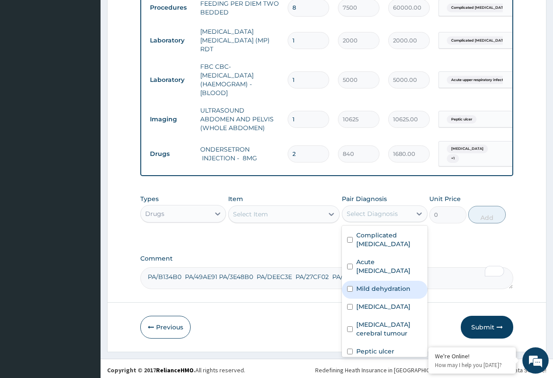
click at [326, 293] on label "Mild dehydration" at bounding box center [384, 288] width 54 height 9
checkbox input "true"
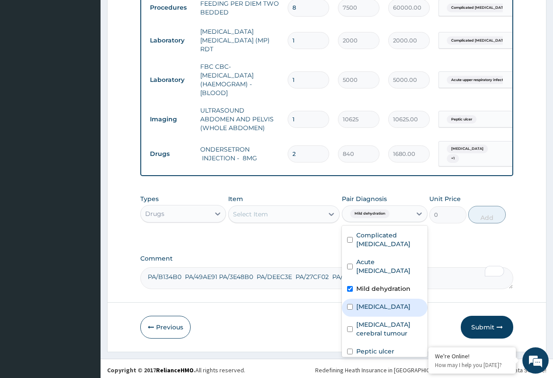
click at [326, 311] on label "Nausea and vomiting" at bounding box center [384, 306] width 54 height 9
checkbox input "true"
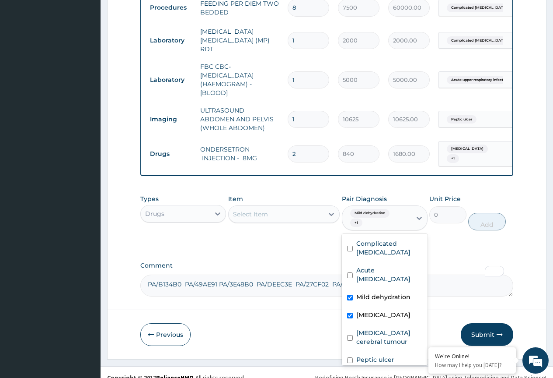
click at [277, 210] on div "Select Item" at bounding box center [276, 214] width 95 height 14
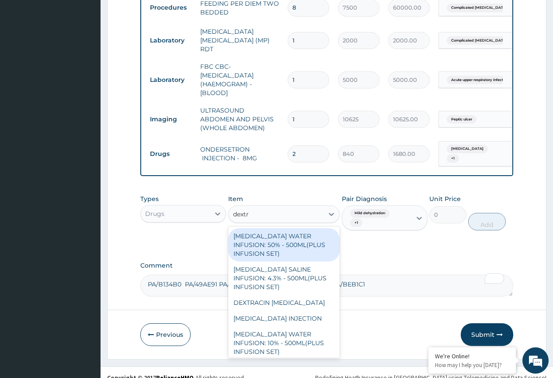
type input "dextro"
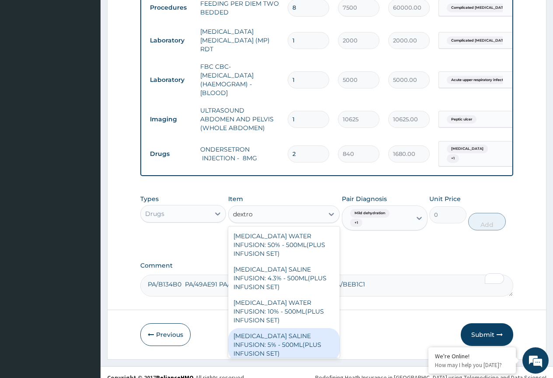
click at [265, 336] on div "[MEDICAL_DATA] SALINE INFUSION: 5% - 500ML(PLUS INFUSION SET)" at bounding box center [284, 344] width 112 height 33
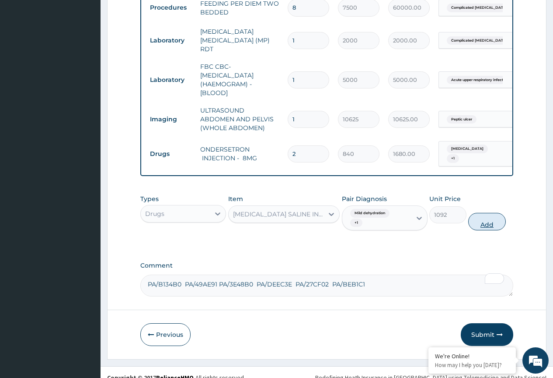
click at [326, 214] on button "Add" at bounding box center [487, 222] width 37 height 18
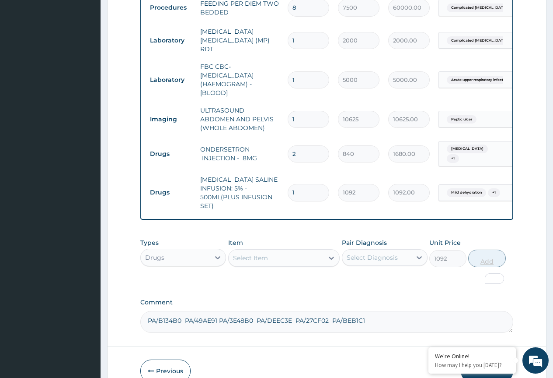
type input "0"
drag, startPoint x: 298, startPoint y: 181, endPoint x: 284, endPoint y: 196, distance: 20.2
click at [284, 196] on tr "Drugs DEXTROSE SALINE INFUSION: 5% - 500ML(PLUS INFUSION SET) 1 1092 1092.00 Mi…" at bounding box center [360, 193] width 429 height 44
type input "2"
type input "2184.00"
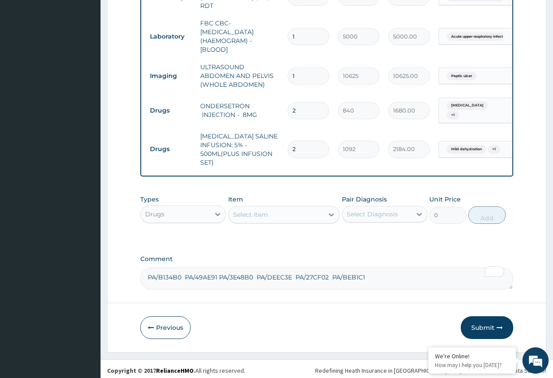
scroll to position [487, 0]
type input "2"
click at [326, 216] on div "Select Diagnosis" at bounding box center [377, 214] width 69 height 14
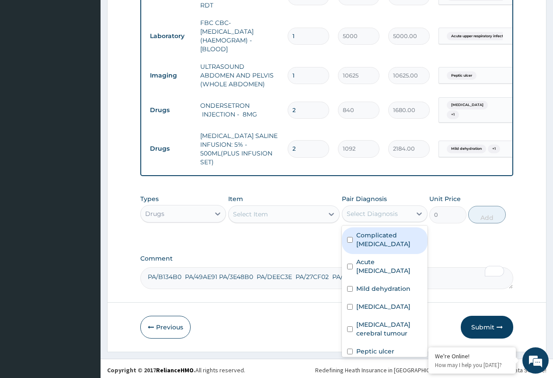
click at [326, 233] on label "Complicated [MEDICAL_DATA]" at bounding box center [390, 240] width 66 height 18
checkbox input "true"
click at [268, 210] on div "Select Item" at bounding box center [250, 214] width 35 height 9
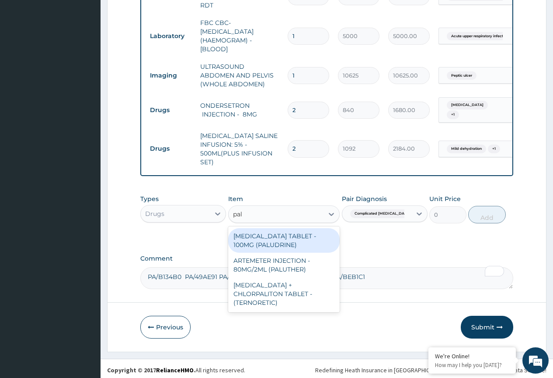
type input "palu"
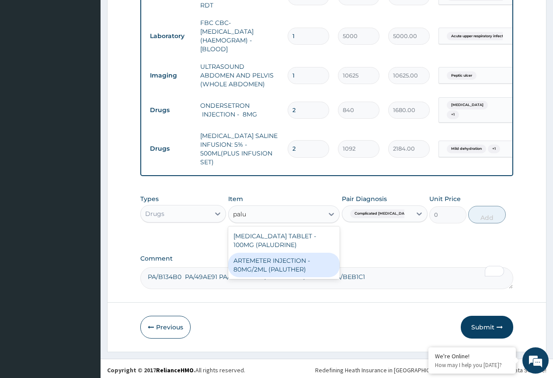
click at [277, 263] on div "ARTEMETER INJECTION - 80MG/2ML (PALUTHER)" at bounding box center [284, 264] width 112 height 25
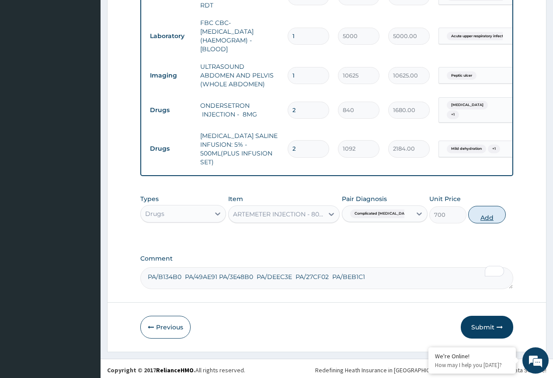
click at [326, 210] on button "Add" at bounding box center [487, 215] width 37 height 18
type input "0"
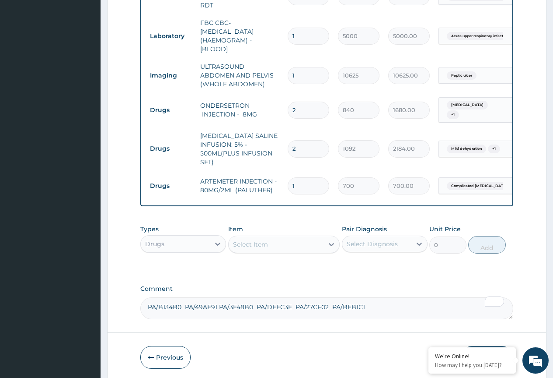
drag, startPoint x: 300, startPoint y: 175, endPoint x: 274, endPoint y: 193, distance: 31.3
click at [274, 193] on div "Type Name Quantity Unit Price Total Price Pair Diagnosis Actions Procedures GEN…" at bounding box center [326, 30] width 373 height 351
type input "3"
type input "2100.00"
type input "3"
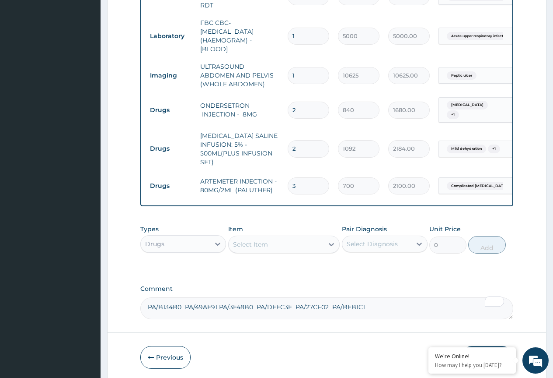
click at [280, 220] on div "Types Drugs Item Select Item Pair Diagnosis Select Diagnosis Unit Price 0 Add" at bounding box center [326, 239] width 373 height 38
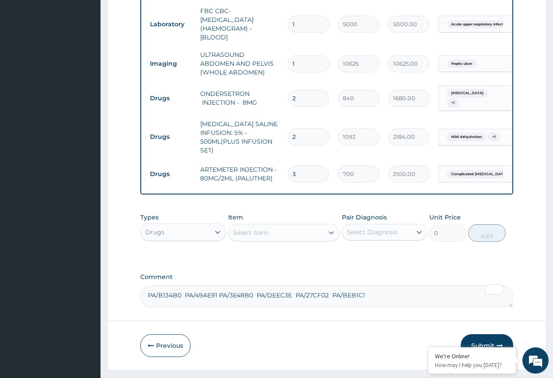
scroll to position [517, 0]
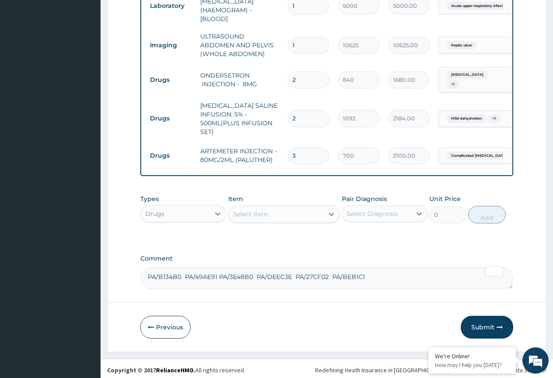
drag, startPoint x: 371, startPoint y: 210, endPoint x: 372, endPoint y: 219, distance: 9.7
click at [326, 211] on div "Select Diagnosis" at bounding box center [372, 213] width 51 height 9
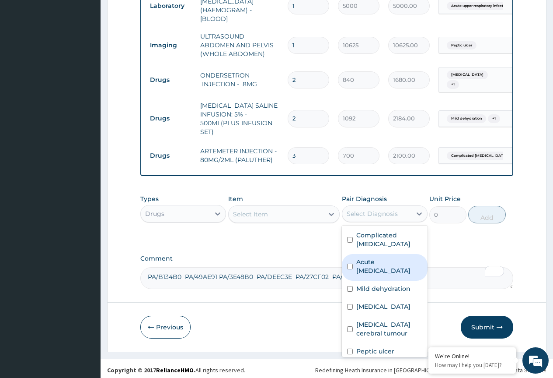
click at [326, 270] on label "Acute upper respiratory infection" at bounding box center [390, 266] width 66 height 18
checkbox input "true"
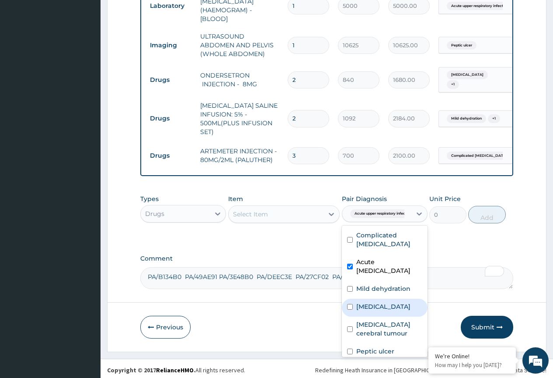
scroll to position [24, 0]
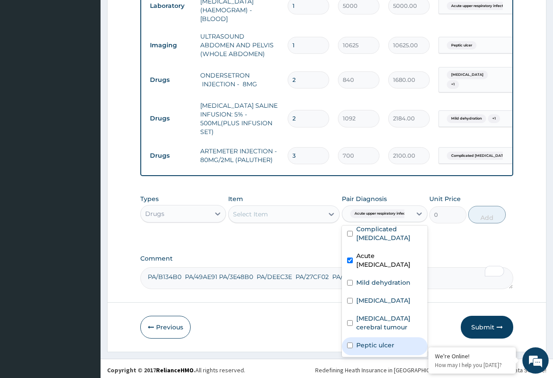
click at [326, 340] on label "Peptic ulcer" at bounding box center [376, 344] width 38 height 9
checkbox input "true"
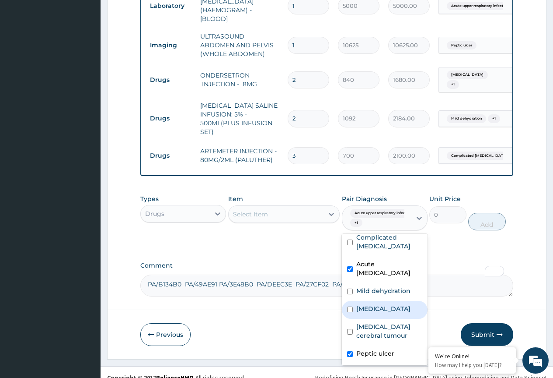
scroll to position [0, 0]
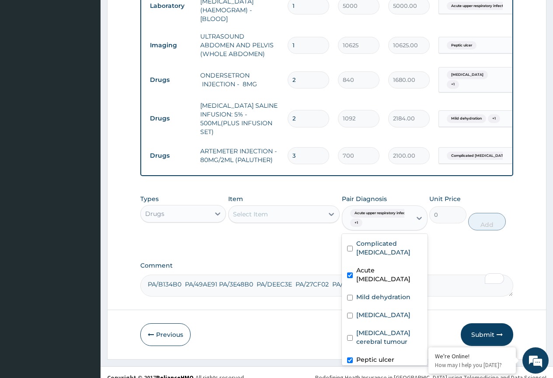
click at [287, 212] on div "Select Item" at bounding box center [276, 214] width 95 height 14
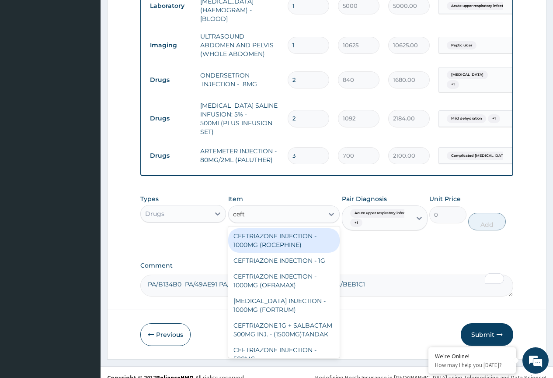
type input "ceftr"
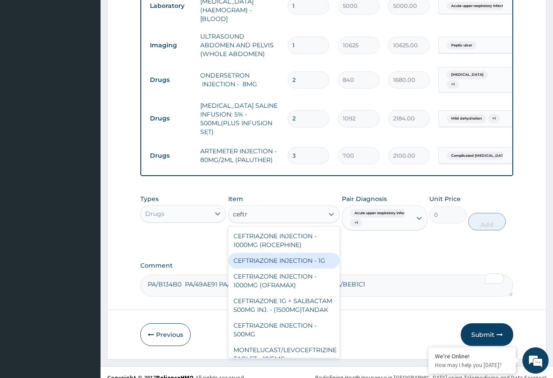
click at [299, 258] on div "CEFTRIAZONE INJECTION - 1G" at bounding box center [284, 260] width 112 height 16
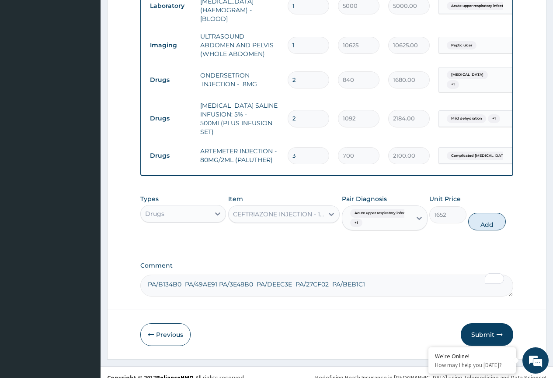
click at [326, 222] on button "Add" at bounding box center [487, 222] width 37 height 18
type input "0"
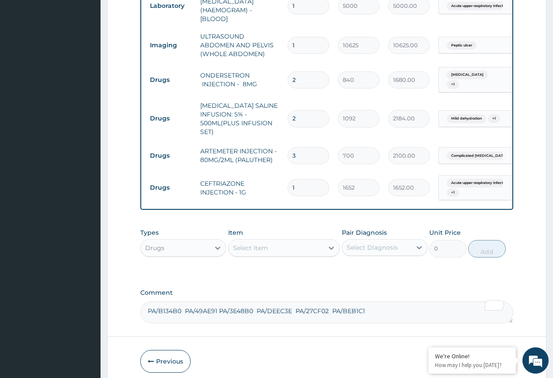
drag, startPoint x: 304, startPoint y: 177, endPoint x: 286, endPoint y: 186, distance: 20.0
click at [286, 186] on td "1" at bounding box center [309, 188] width 50 height 26
type input "7"
type input "11564.00"
type input "7"
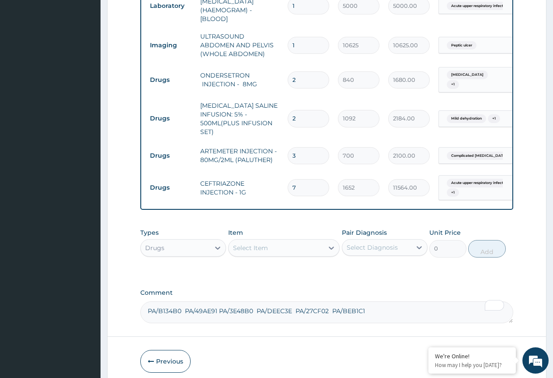
click at [274, 188] on td "CEFTRIAZONE INJECTION - 1G" at bounding box center [240, 188] width 88 height 26
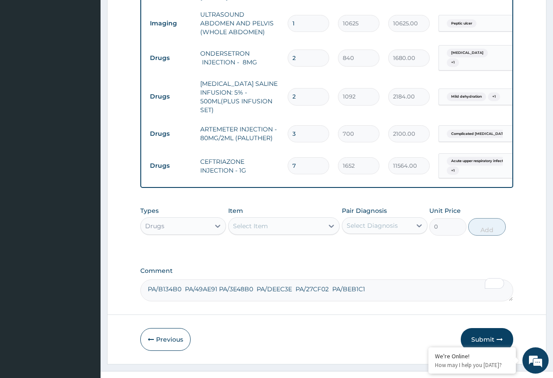
scroll to position [551, 0]
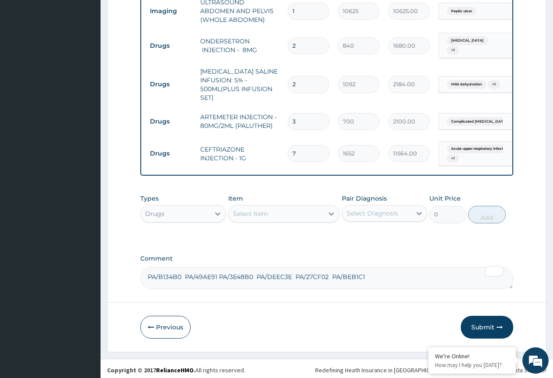
drag, startPoint x: 367, startPoint y: 207, endPoint x: 382, endPoint y: 218, distance: 19.1
click at [326, 209] on div "Select Diagnosis" at bounding box center [372, 213] width 51 height 9
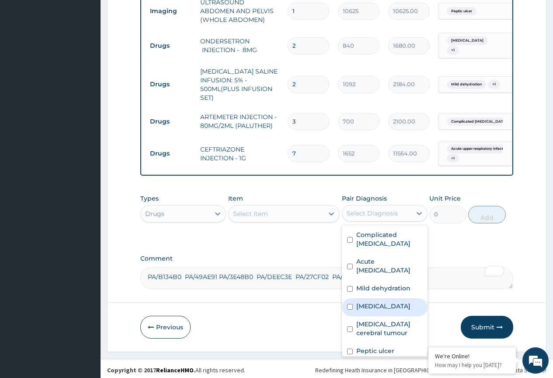
scroll to position [24, 0]
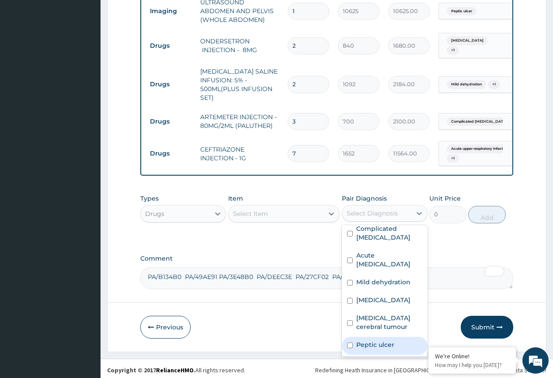
click at [326, 336] on div "Peptic ulcer" at bounding box center [385, 345] width 86 height 18
checkbox input "true"
click at [284, 214] on div "Select Item" at bounding box center [276, 214] width 95 height 14
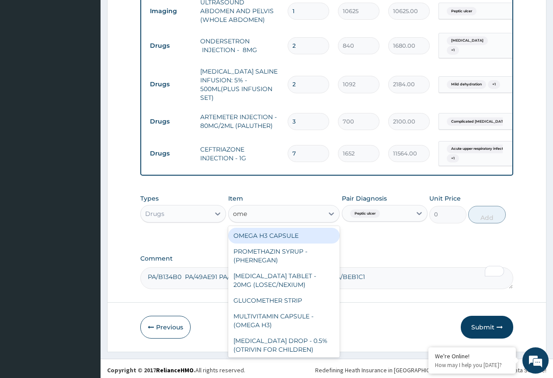
type input "omep"
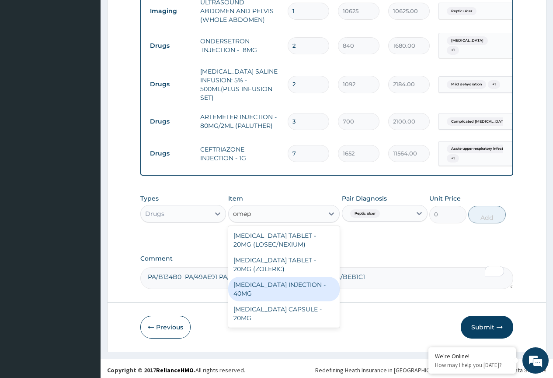
click at [291, 281] on div "[MEDICAL_DATA] INJECTION - 40MG" at bounding box center [284, 289] width 112 height 25
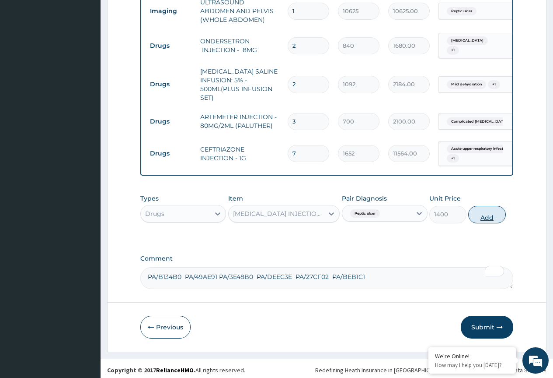
click at [326, 210] on button "Add" at bounding box center [487, 215] width 37 height 18
type input "0"
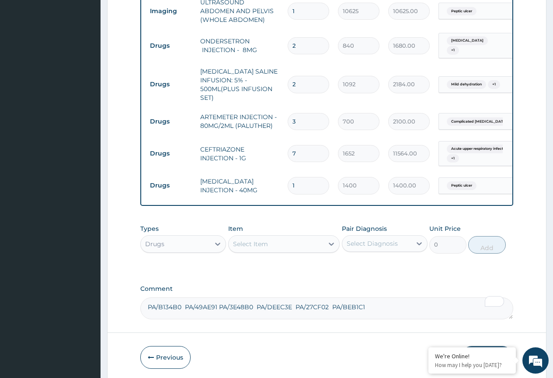
drag, startPoint x: 300, startPoint y: 175, endPoint x: 277, endPoint y: 186, distance: 24.7
click at [279, 186] on tr "Drugs OMEPRAZOLE INJECTION - 40MG 1 1400 1400.00 Peptic ulcer Delete" at bounding box center [360, 185] width 429 height 30
type input "7"
type input "9800.00"
type input "7"
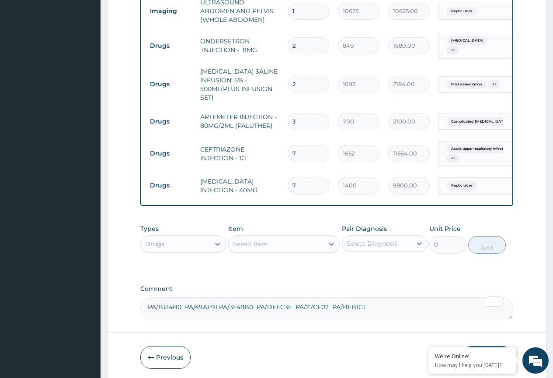
click at [270, 221] on div "Types Drugs Item Select Item Pair Diagnosis Select Diagnosis Unit Price 0 Add" at bounding box center [326, 239] width 373 height 38
click at [326, 239] on div "Select Diagnosis" at bounding box center [372, 243] width 51 height 9
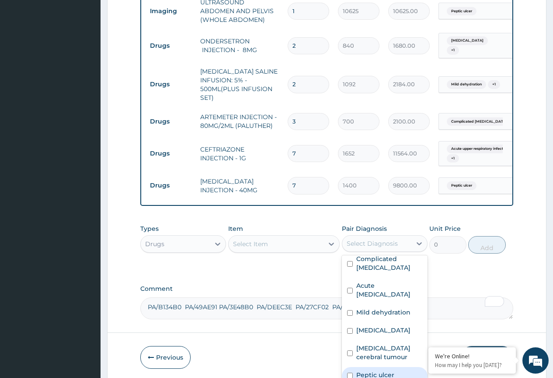
click at [326, 363] on div "Peptic ulcer" at bounding box center [385, 376] width 86 height 18
checkbox input "true"
click at [280, 240] on div "Select Item" at bounding box center [276, 244] width 95 height 14
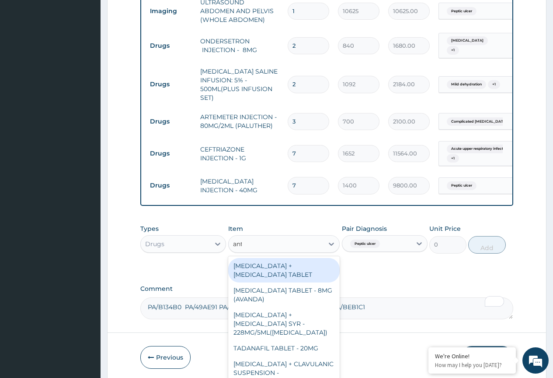
type input "anta"
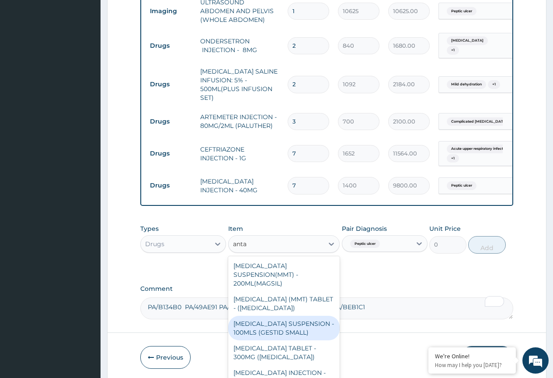
click at [283, 316] on div "[MEDICAL_DATA] SUSPENSION - 100MLS (GESTID SMALL)" at bounding box center [284, 327] width 112 height 25
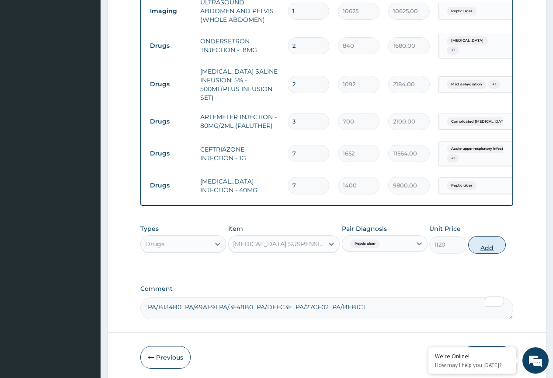
click at [326, 245] on button "Add" at bounding box center [487, 245] width 37 height 18
type input "0"
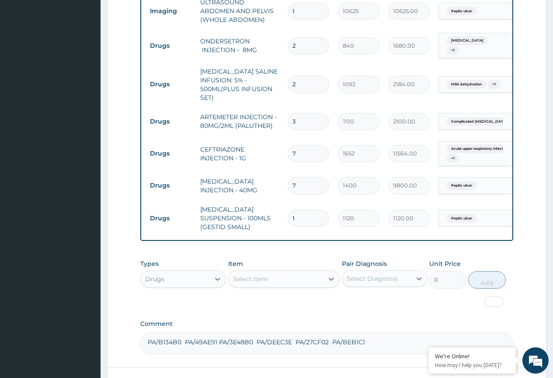
click at [325, 292] on div "Types Drugs Item Select Item Pair Diagnosis Select Diagnosis Unit Price 0 Add" at bounding box center [326, 280] width 373 height 51
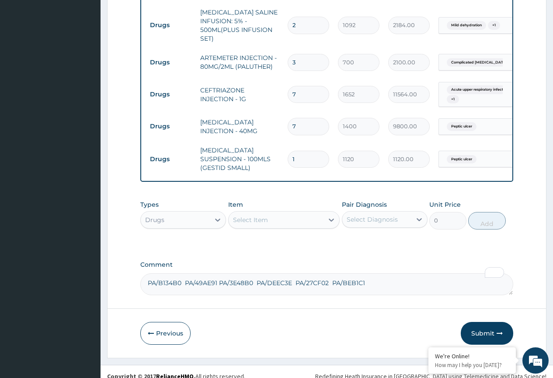
scroll to position [611, 0]
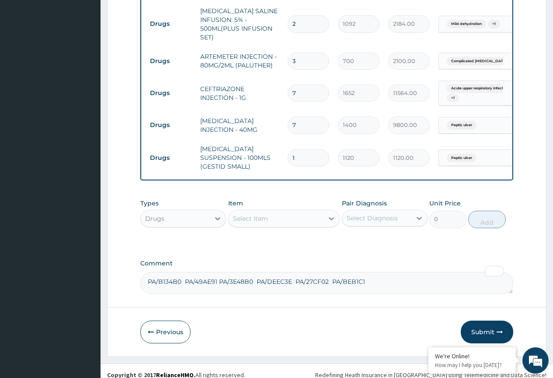
click at [326, 214] on div "Select Diagnosis" at bounding box center [372, 218] width 51 height 9
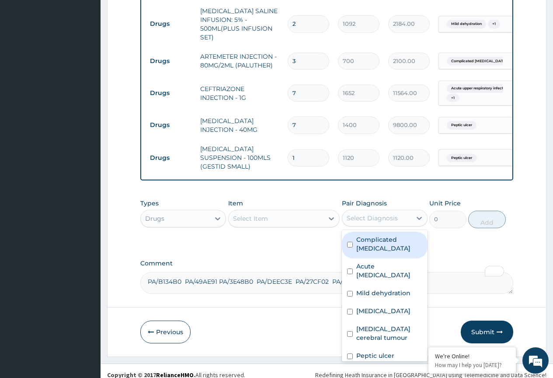
click at [326, 241] on label "Complicated malaria" at bounding box center [390, 244] width 66 height 18
checkbox input "true"
click at [293, 211] on div "Select Item" at bounding box center [276, 218] width 95 height 14
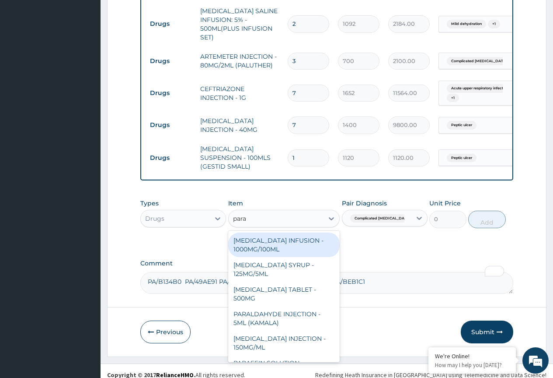
type input "parac"
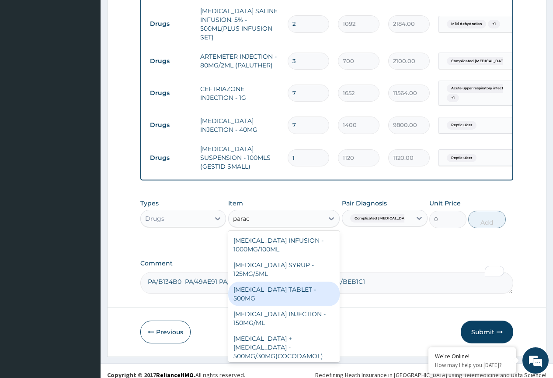
click at [280, 286] on div "[MEDICAL_DATA] TABLET - 500MG" at bounding box center [284, 293] width 112 height 25
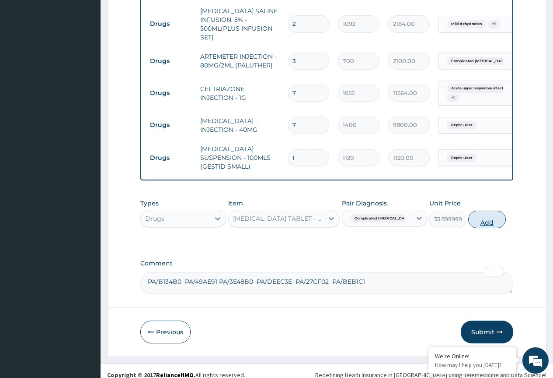
click at [326, 212] on button "Add" at bounding box center [487, 219] width 37 height 18
type input "0"
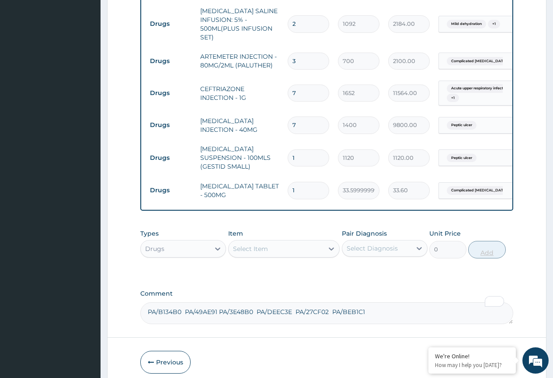
type input "10"
type input "336.00"
type input "10"
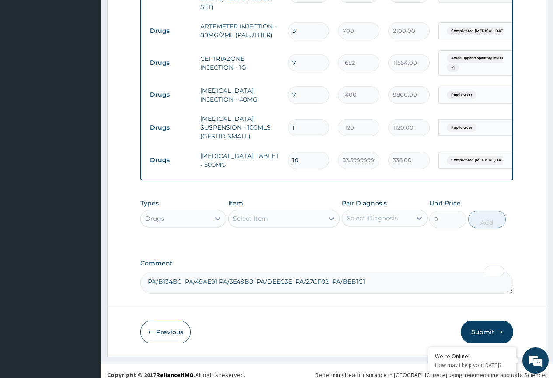
click at [326, 214] on div "Select Diagnosis" at bounding box center [372, 218] width 51 height 9
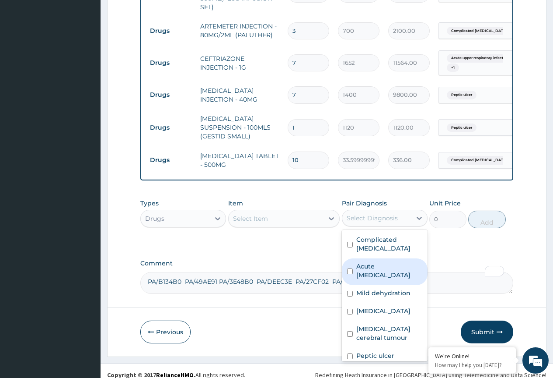
click at [326, 267] on label "Acute upper respiratory infection" at bounding box center [390, 271] width 66 height 18
checkbox input "true"
click at [273, 211] on div "Select Item" at bounding box center [276, 218] width 95 height 14
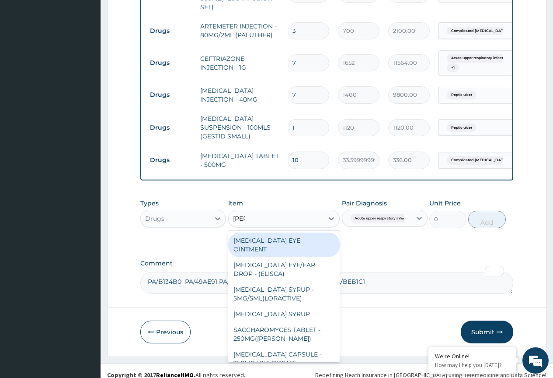
type input "lorat"
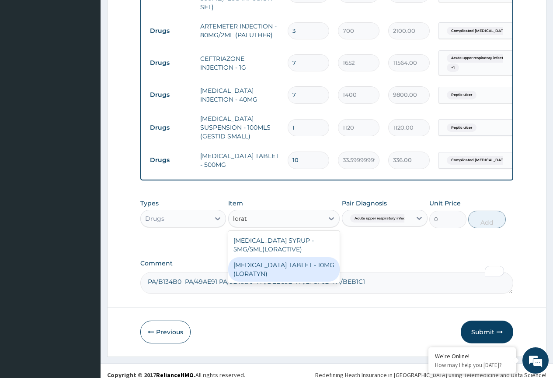
click at [280, 257] on div "[MEDICAL_DATA] TABLET - 10MG (LORATYN)" at bounding box center [284, 269] width 112 height 25
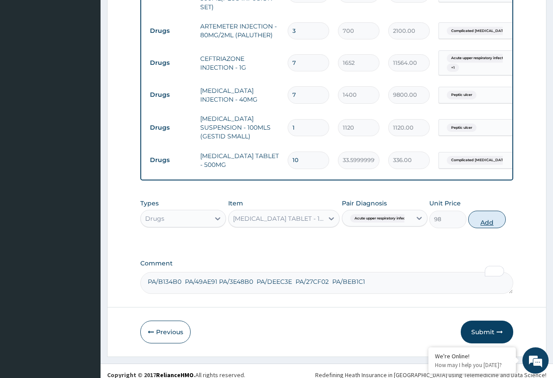
click at [326, 211] on button "Add" at bounding box center [487, 219] width 37 height 18
type input "0"
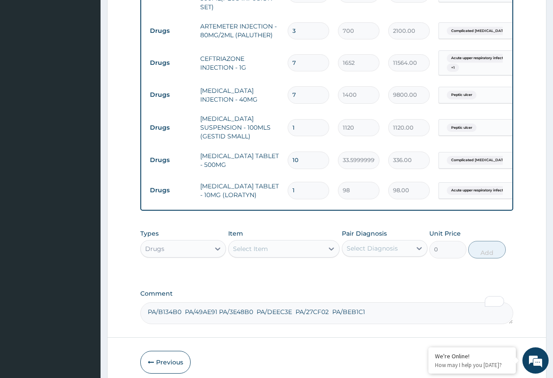
drag, startPoint x: 298, startPoint y: 172, endPoint x: 284, endPoint y: 193, distance: 26.2
type input "3"
type input "294.00"
type input "3"
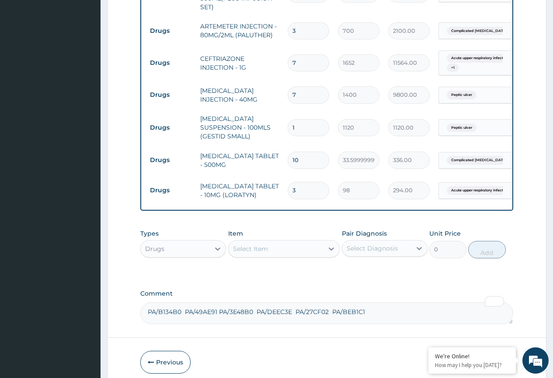
click at [266, 182] on td "[MEDICAL_DATA] TABLET - 10MG (LORATYN)" at bounding box center [240, 190] width 88 height 26
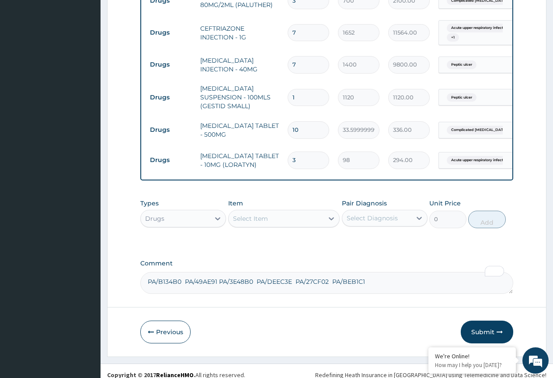
click at [326, 214] on div "Select Diagnosis" at bounding box center [372, 218] width 51 height 9
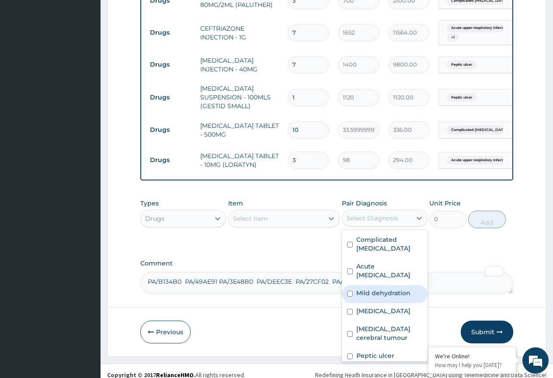
click at [326, 294] on label "Mild dehydration" at bounding box center [384, 292] width 54 height 9
checkbox input "true"
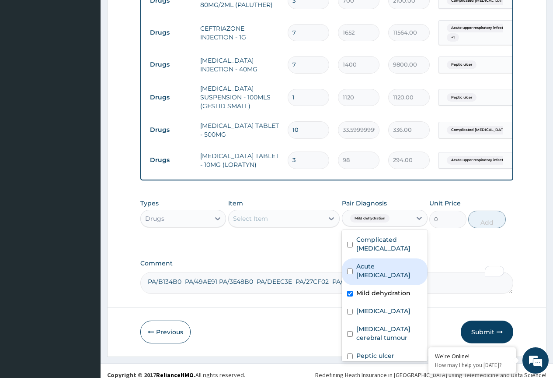
click at [326, 266] on label "Acute upper respiratory infection" at bounding box center [390, 271] width 66 height 18
checkbox input "true"
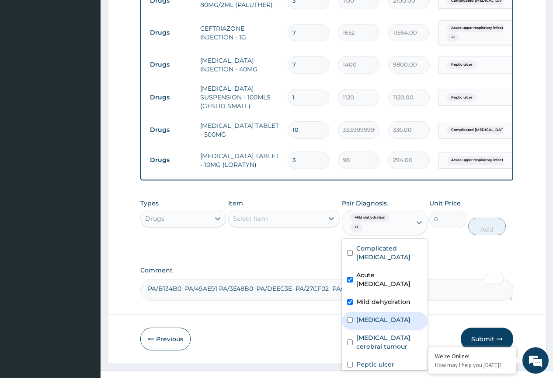
click at [326, 319] on label "Nausea and vomiting" at bounding box center [384, 319] width 54 height 9
checkbox input "true"
click at [278, 211] on div "Select Item" at bounding box center [276, 218] width 95 height 14
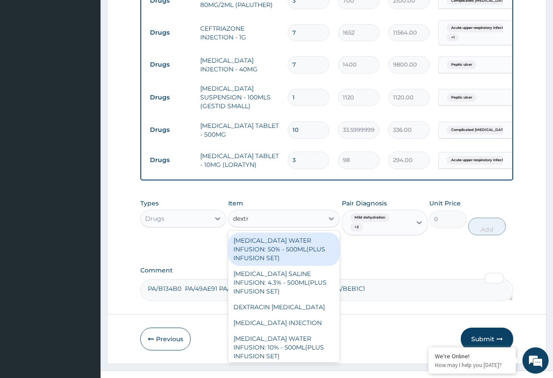
type input "dextro"
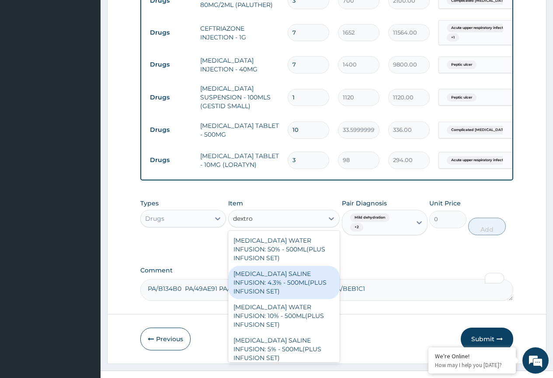
click at [270, 268] on div "[MEDICAL_DATA] SALINE INFUSION: 4.3% - 500ML(PLUS INFUSION SET)" at bounding box center [284, 282] width 112 height 33
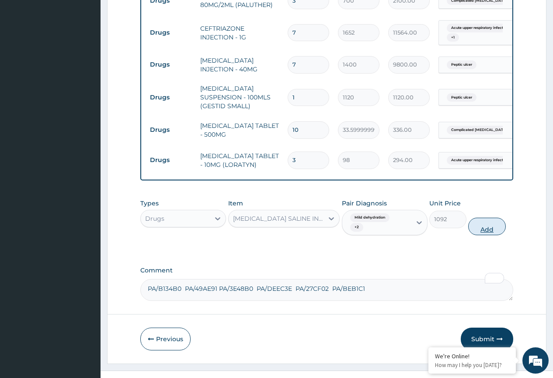
click at [326, 221] on button "Add" at bounding box center [487, 226] width 37 height 18
type input "0"
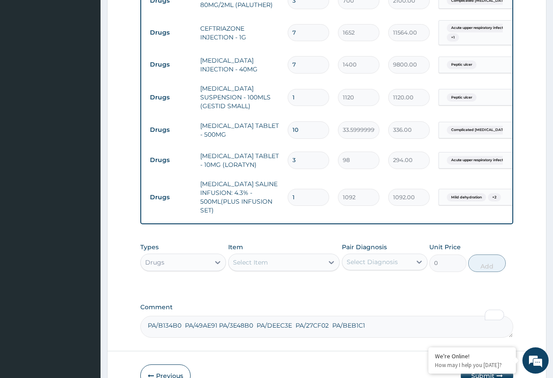
drag, startPoint x: 297, startPoint y: 182, endPoint x: 272, endPoint y: 207, distance: 35.0
type input "7"
type input "7644.00"
type input "7"
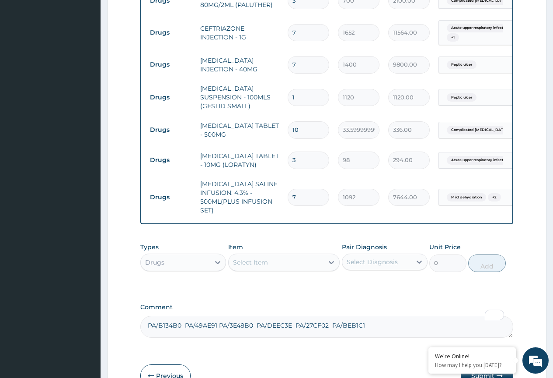
click at [270, 199] on td "[MEDICAL_DATA] SALINE INFUSION: 4.3% - 500ML(PLUS INFUSION SET)" at bounding box center [240, 197] width 88 height 44
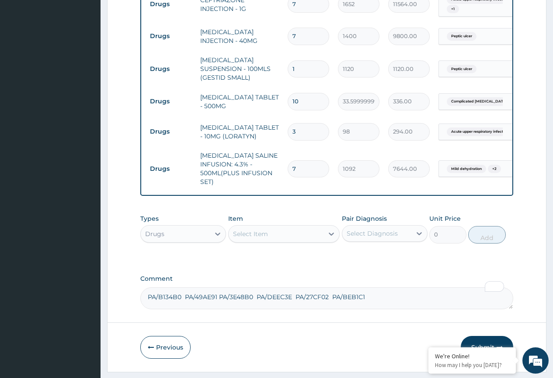
scroll to position [715, 0]
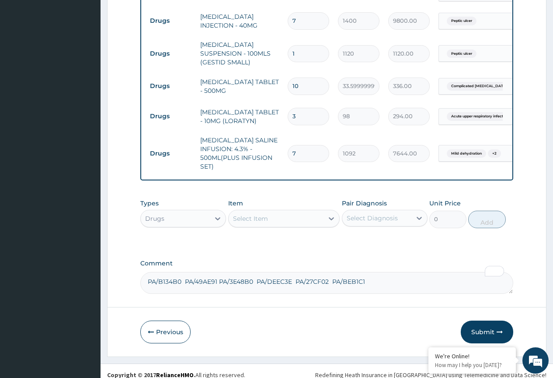
click at [326, 214] on div "Select Diagnosis" at bounding box center [372, 218] width 51 height 9
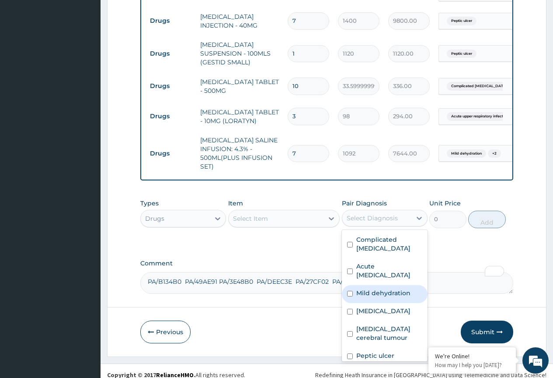
click at [326, 296] on label "Mild dehydration" at bounding box center [384, 292] width 54 height 9
checkbox input "true"
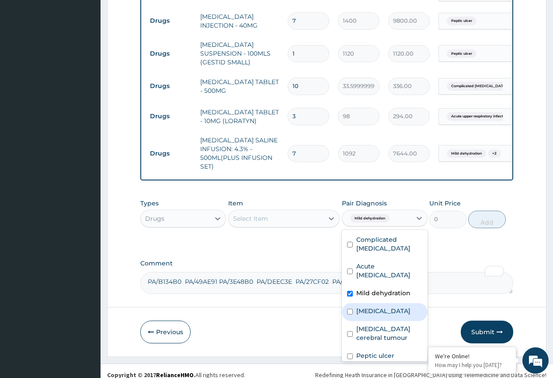
scroll to position [24, 0]
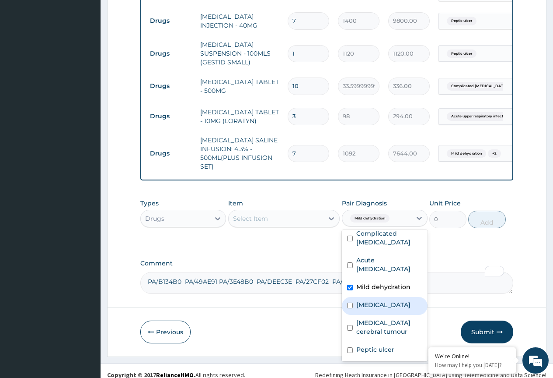
click at [326, 300] on label "Nausea and vomiting" at bounding box center [384, 304] width 54 height 9
checkbox input "true"
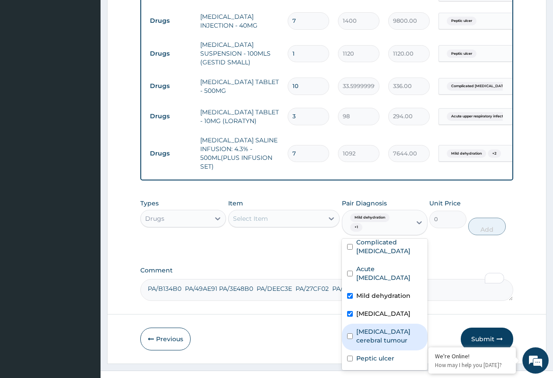
click at [326, 327] on label "Benign cerebral tumour" at bounding box center [390, 336] width 66 height 18
checkbox input "true"
click at [288, 211] on div "Select Item" at bounding box center [276, 218] width 95 height 14
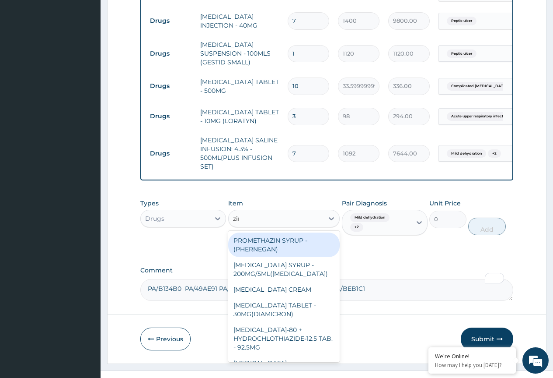
type input "zinc"
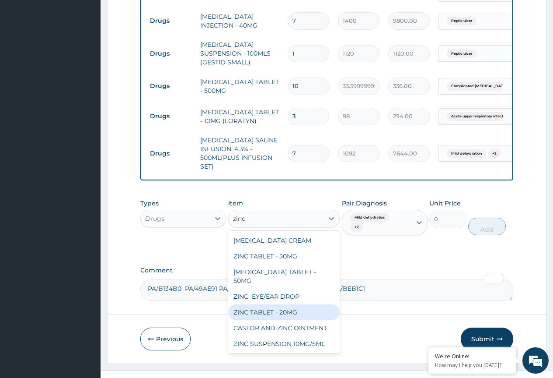
click at [284, 304] on div "ZINC TABLET - 20MG" at bounding box center [284, 312] width 112 height 16
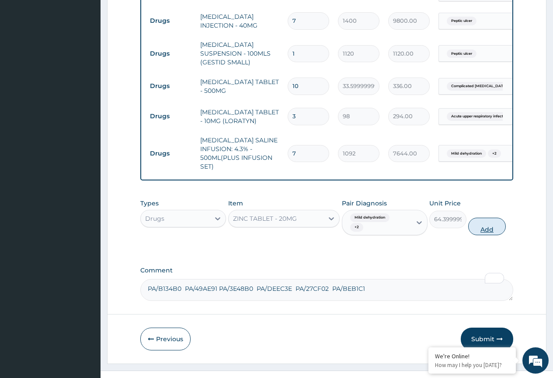
click at [326, 225] on button "Add" at bounding box center [487, 226] width 37 height 18
type input "0"
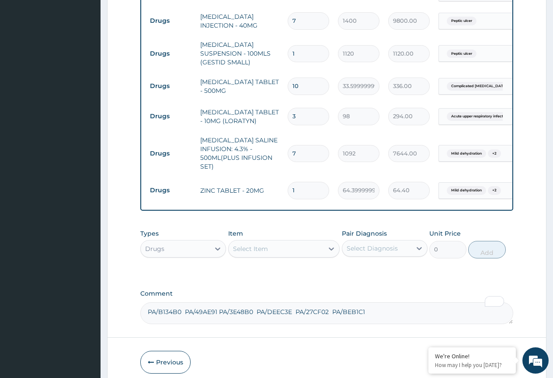
click at [326, 267] on div "Types Drugs Item Select Item Pair Diagnosis Select Diagnosis Unit Price 0 Add" at bounding box center [326, 249] width 373 height 51
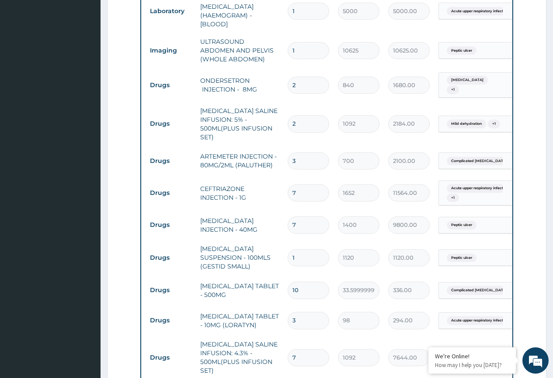
scroll to position [483, 0]
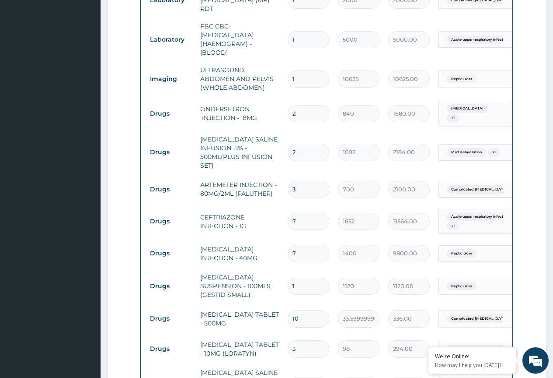
drag, startPoint x: 298, startPoint y: 210, endPoint x: 277, endPoint y: 223, distance: 24.9
click at [277, 223] on tr "Drugs CEFTRIAZONE INJECTION - 1G 7 1652 11564.00 Acute upper respiratory infect…" at bounding box center [360, 221] width 429 height 34
type input "9"
type input "14868.00"
type input "9"
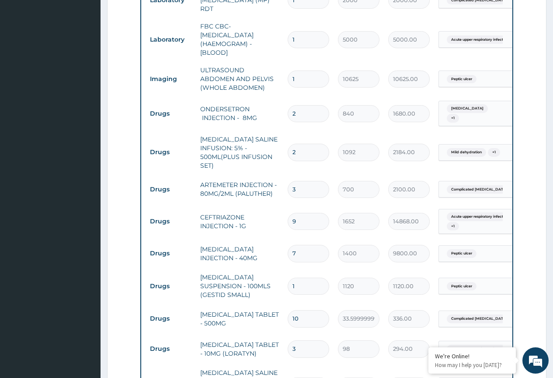
click at [276, 217] on td "CEFTRIAZONE INJECTION - 1G" at bounding box center [240, 221] width 88 height 26
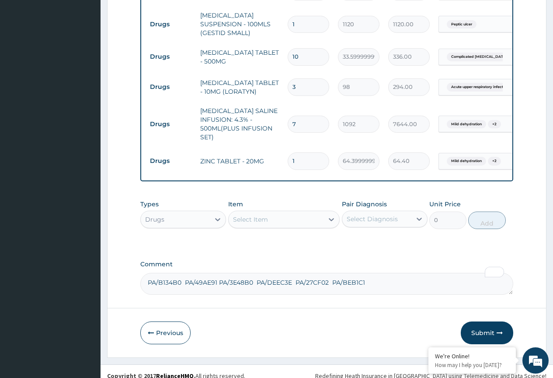
scroll to position [746, 0]
drag, startPoint x: 298, startPoint y: 149, endPoint x: 284, endPoint y: 157, distance: 15.9
click at [284, 157] on td "1" at bounding box center [309, 160] width 50 height 26
type input "2"
type input "128.80"
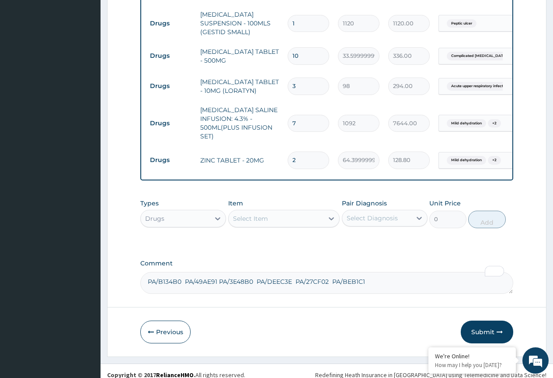
type input "2"
click at [271, 152] on td "ZINC TABLET - 20MG" at bounding box center [240, 160] width 88 height 18
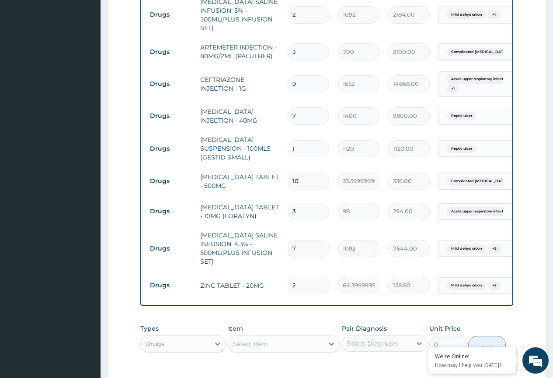
scroll to position [614, 0]
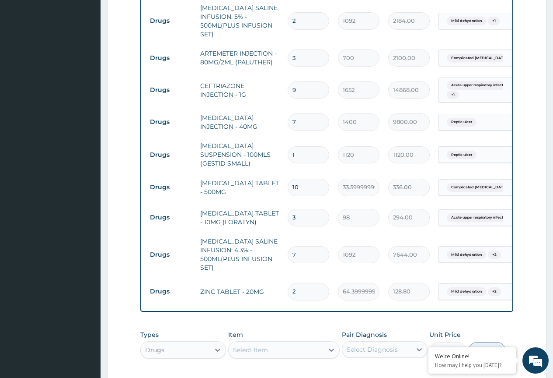
drag, startPoint x: 298, startPoint y: 110, endPoint x: 281, endPoint y: 127, distance: 24.1
click at [281, 127] on tr "Drugs OMEPRAZOLE INJECTION - 40MG 7 1400 9800.00 Peptic ulcer Delete" at bounding box center [360, 122] width 429 height 30
type input "8"
type input "11200.00"
type input "8"
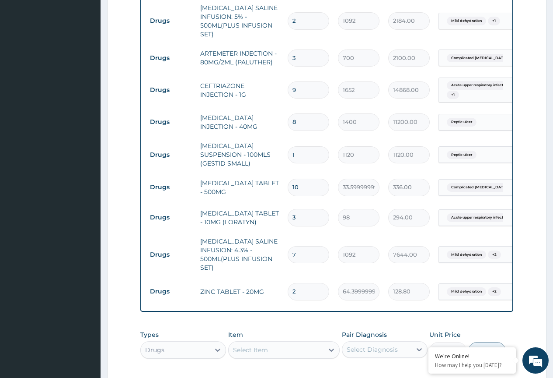
click at [281, 127] on tr "Drugs OMEPRAZOLE INJECTION - 40MG 8 1400 11200.00 Peptic ulcer Delete" at bounding box center [360, 122] width 429 height 30
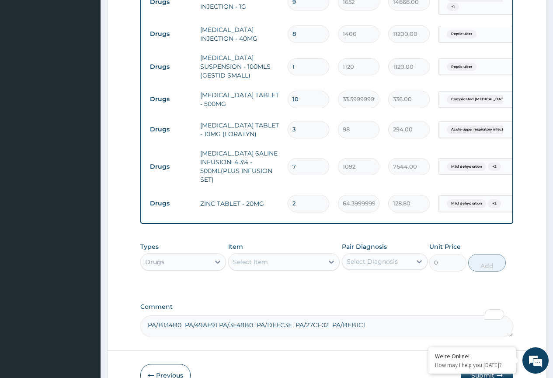
scroll to position [746, 0]
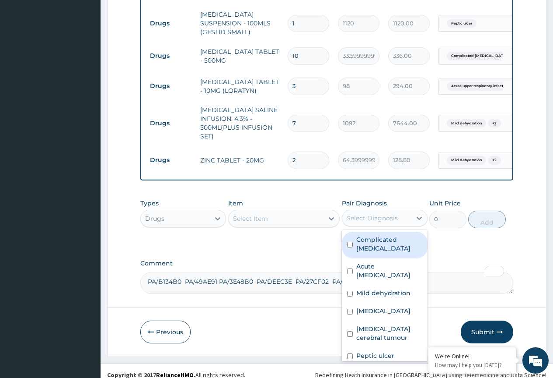
click at [326, 214] on div "Select Diagnosis" at bounding box center [372, 218] width 51 height 9
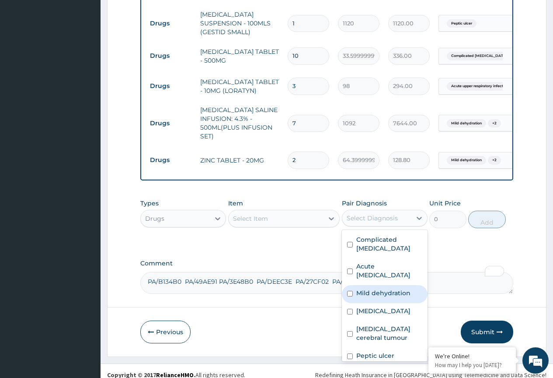
scroll to position [24, 0]
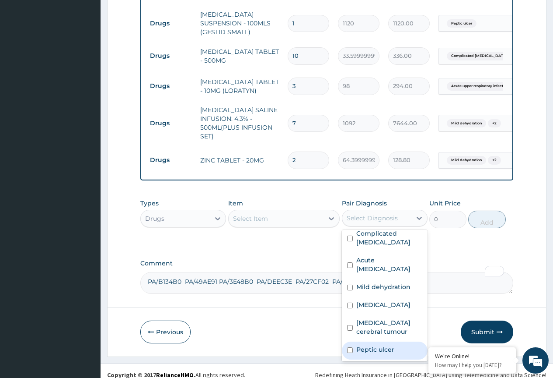
click at [326, 345] on label "Peptic ulcer" at bounding box center [376, 349] width 38 height 9
checkbox input "true"
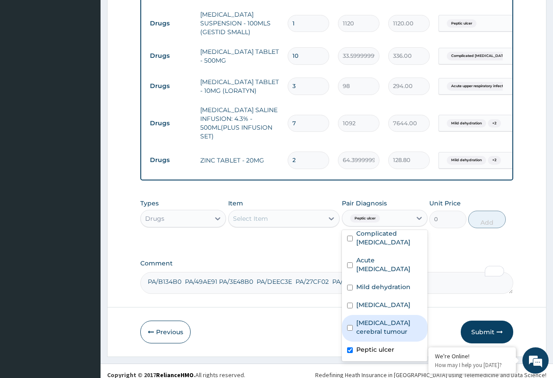
click at [288, 211] on div "Select Item" at bounding box center [276, 218] width 95 height 14
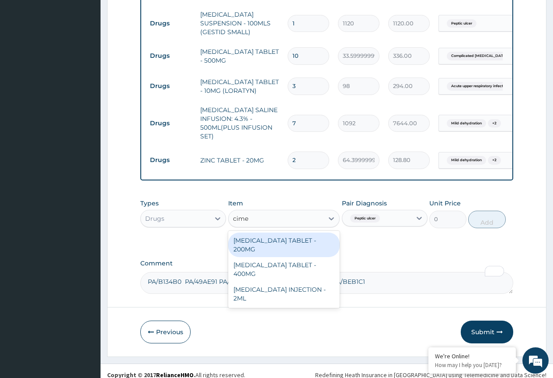
type input "cimet"
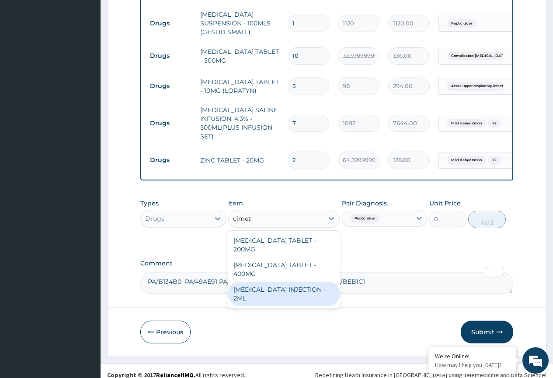
click at [295, 281] on div "[MEDICAL_DATA] INJECTION - 2ML" at bounding box center [284, 293] width 112 height 25
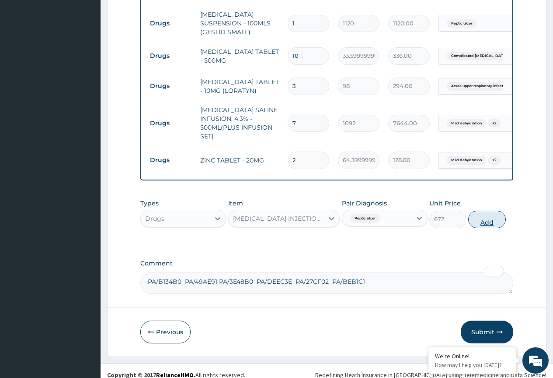
click at [326, 211] on button "Add" at bounding box center [487, 219] width 37 height 18
type input "0"
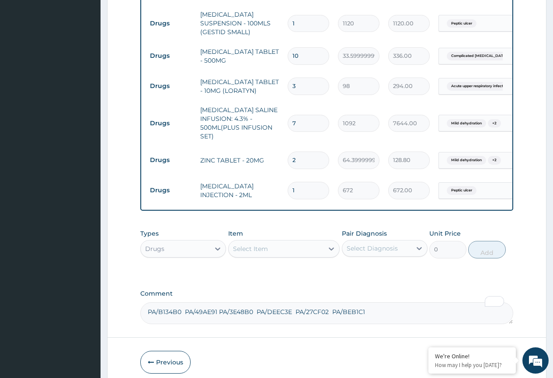
click at [273, 191] on tr "Drugs CIMETIDINE INJECTION - 2ML 1 672 672.00 Peptic ulcer Delete" at bounding box center [360, 190] width 429 height 30
type input "2"
type input "1344.00"
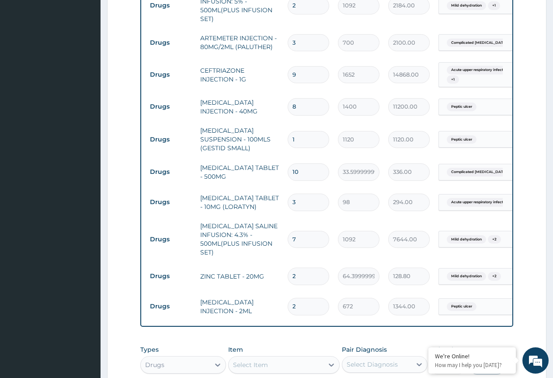
scroll to position [614, 0]
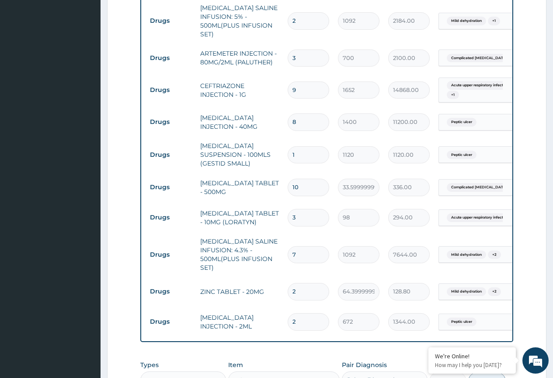
type input "2"
drag, startPoint x: 300, startPoint y: 80, endPoint x: 266, endPoint y: 98, distance: 37.6
click at [266, 98] on tbody "Procedures GENERAL PRACTITIONER FIRST OUTPATIENT CONSULTATION 1 3750 3750.00 Co…" at bounding box center [360, 44] width 429 height 586
type input "1"
type input "1652.00"
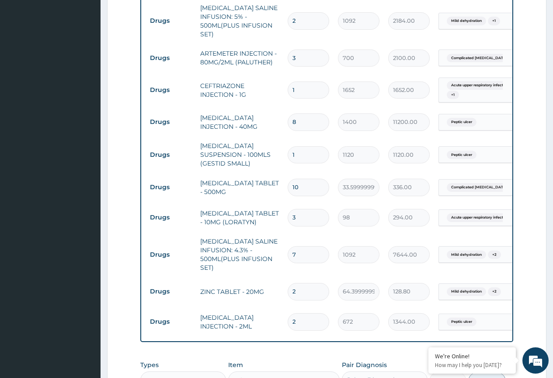
type input "18"
type input "29736.00"
type input "18"
click at [266, 107] on tr "Drugs OMEPRAZOLE INJECTION - 40MG 8 1400 11200.00 Peptic ulcer Delete" at bounding box center [360, 122] width 429 height 30
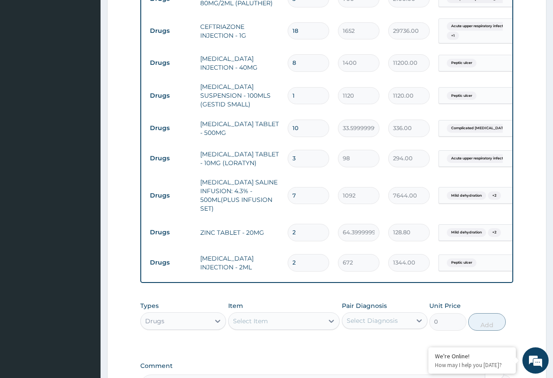
scroll to position [658, 0]
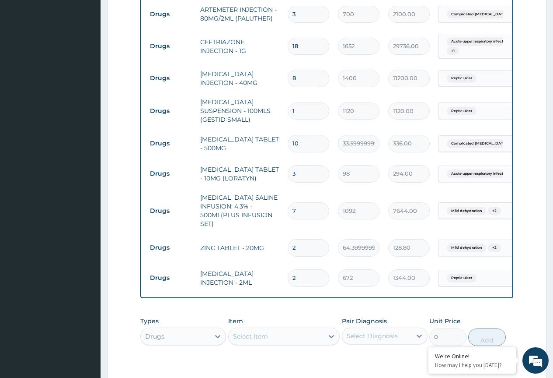
drag, startPoint x: 304, startPoint y: 67, endPoint x: 273, endPoint y: 79, distance: 33.5
click at [273, 79] on tr "Drugs OMEPRAZOLE INJECTION - 40MG 8 1400 11200.00 Peptic ulcer Delete" at bounding box center [360, 78] width 429 height 30
type input "1"
type input "1400.00"
type input "15"
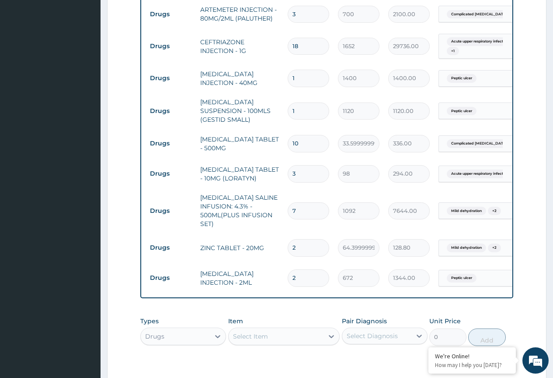
type input "21000.00"
type input "15"
click at [273, 79] on td "[MEDICAL_DATA] INJECTION - 40MG" at bounding box center [240, 78] width 88 height 26
drag, startPoint x: 302, startPoint y: 129, endPoint x: 283, endPoint y: 139, distance: 21.5
click at [283, 139] on tr "Drugs PARACETAMOL TABLET - 500MG 10 33.599999999999994 336.00 Complicated malar…" at bounding box center [360, 143] width 429 height 30
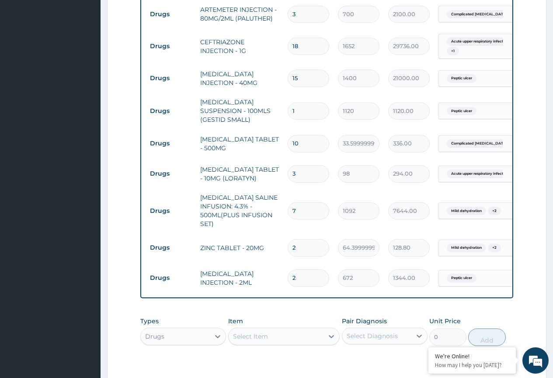
type input "2"
type input "67.20"
type input "21"
type input "705.60"
type input "21"
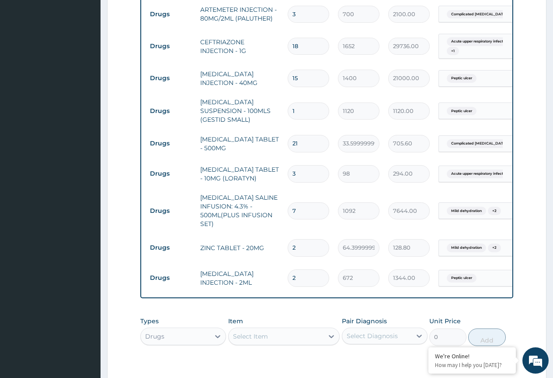
click at [283, 136] on td "[MEDICAL_DATA] TABLET - 500MG" at bounding box center [240, 143] width 88 height 26
drag, startPoint x: 301, startPoint y: 233, endPoint x: 296, endPoint y: 239, distance: 8.1
click at [296, 239] on input "2" at bounding box center [309, 247] width 42 height 17
drag, startPoint x: 297, startPoint y: 237, endPoint x: 287, endPoint y: 242, distance: 10.6
click at [287, 242] on td "2" at bounding box center [309, 248] width 50 height 26
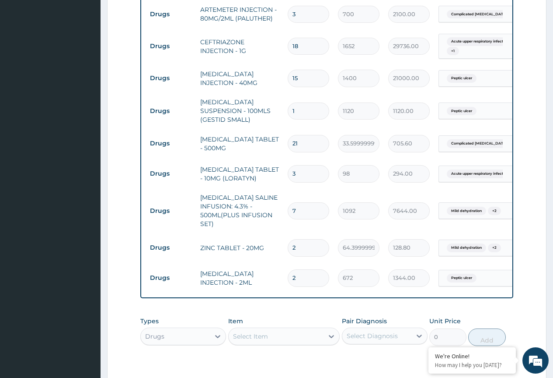
type input "7"
type input "450.80"
type input "7"
click at [286, 240] on td "7" at bounding box center [309, 248] width 50 height 26
drag, startPoint x: 300, startPoint y: 263, endPoint x: 248, endPoint y: 285, distance: 56.6
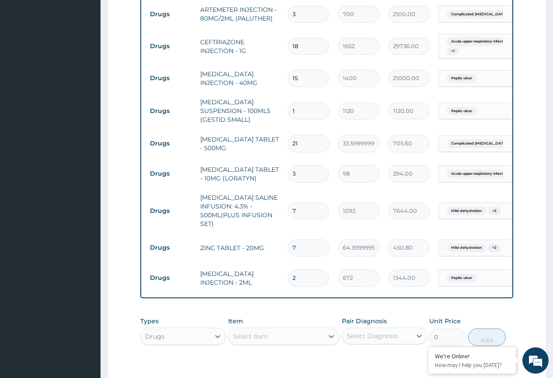
type input "9"
type input "6048.00"
type input "9"
click at [266, 273] on td "[MEDICAL_DATA] INJECTION - 2ML" at bounding box center [240, 278] width 88 height 26
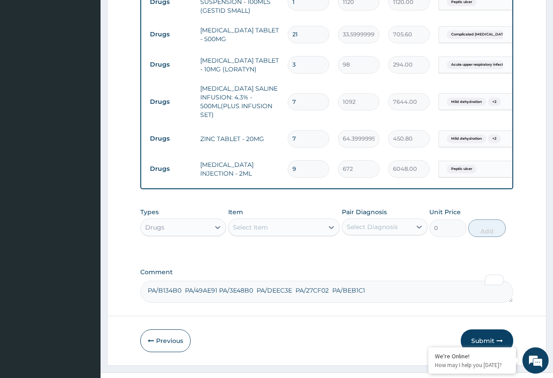
scroll to position [776, 0]
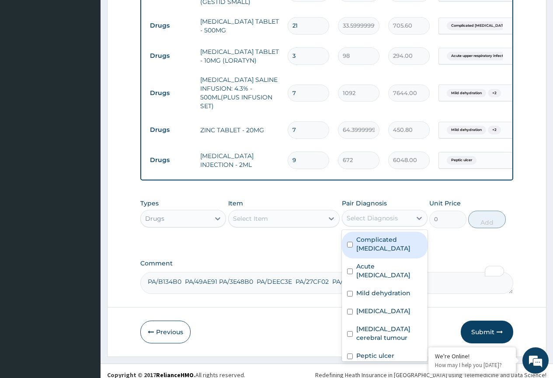
click at [326, 214] on div "Select Diagnosis" at bounding box center [372, 218] width 51 height 9
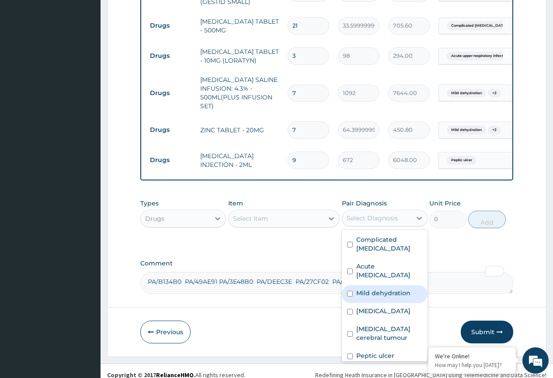
click at [326, 297] on label "Mild dehydration" at bounding box center [384, 292] width 54 height 9
checkbox input "true"
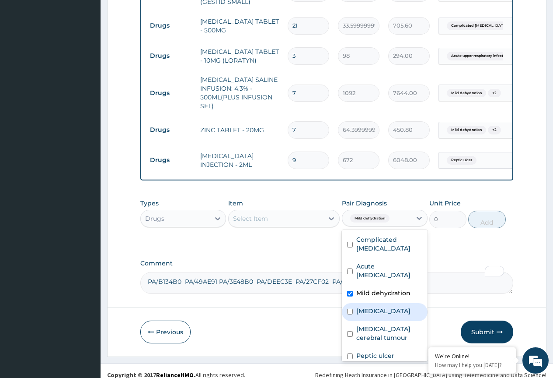
click at [326, 314] on label "Nausea and vomiting" at bounding box center [384, 310] width 54 height 9
checkbox input "true"
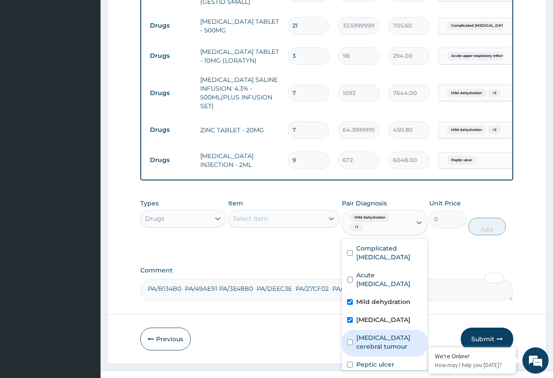
scroll to position [24, 0]
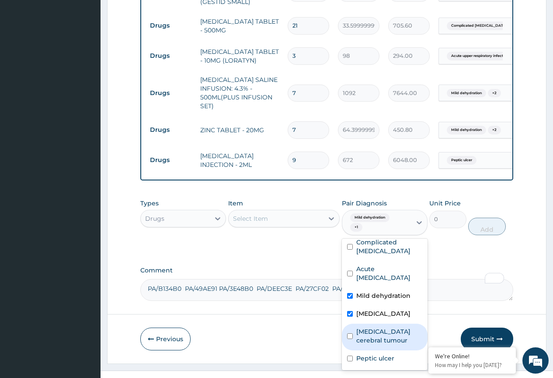
click at [266, 214] on div "Select Item" at bounding box center [250, 218] width 35 height 9
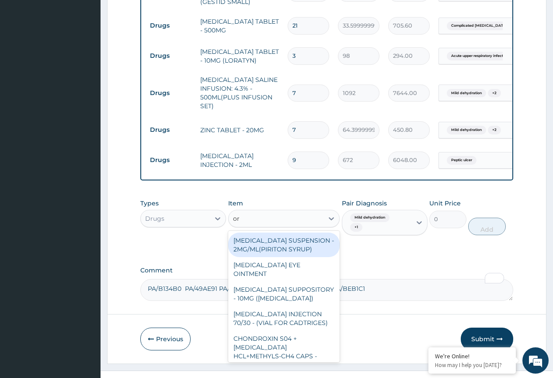
type input "ors"
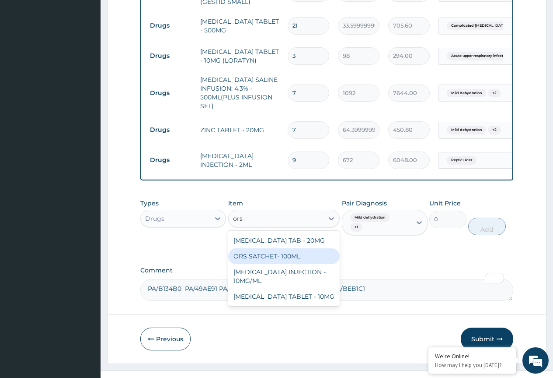
click at [272, 248] on div "ORS SATCHET- 100ML" at bounding box center [284, 256] width 112 height 16
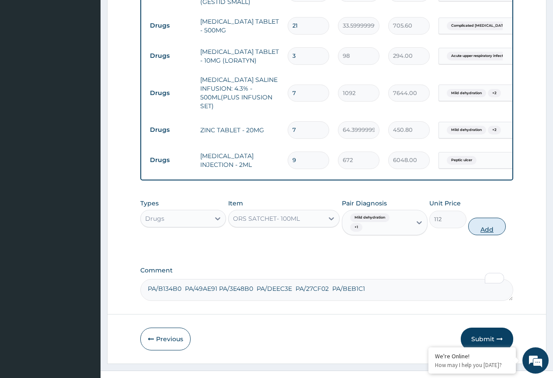
click at [326, 221] on button "Add" at bounding box center [487, 226] width 37 height 18
type input "0"
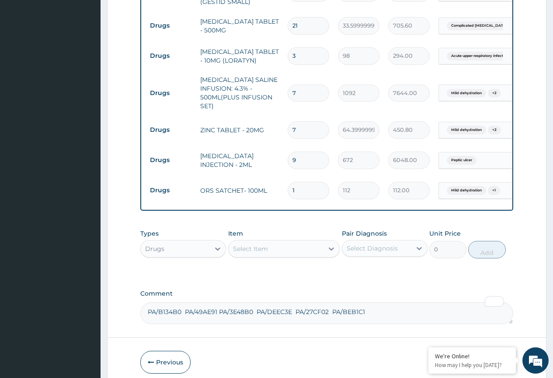
click at [321, 262] on div "Types Drugs Item Select Item Pair Diagnosis Select Diagnosis Unit Price 0 Add" at bounding box center [326, 249] width 373 height 51
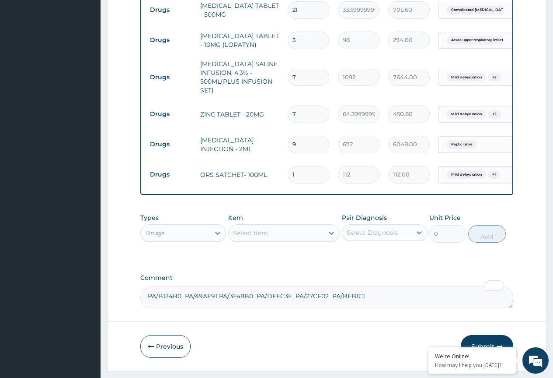
scroll to position [806, 0]
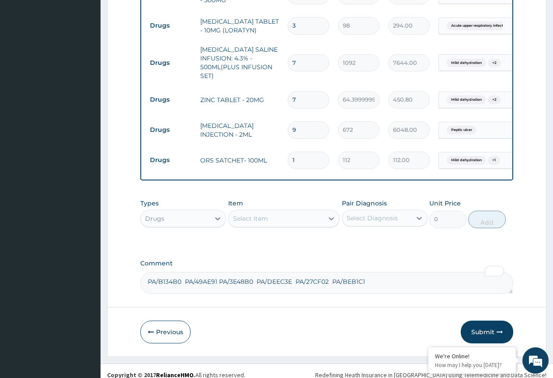
click at [326, 214] on div "Select Diagnosis" at bounding box center [372, 218] width 51 height 9
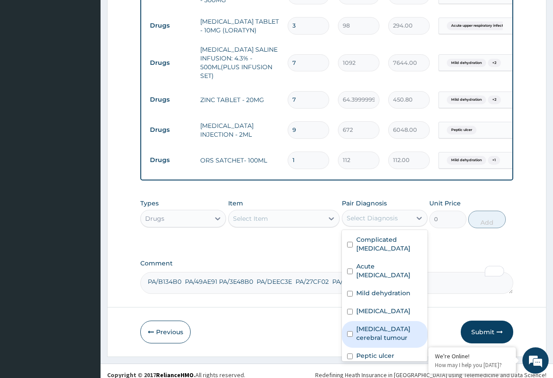
scroll to position [24, 0]
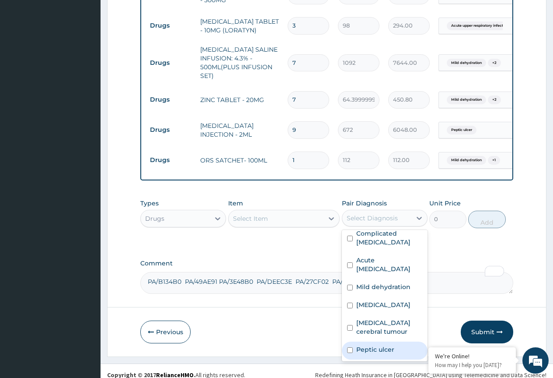
click at [326, 345] on label "Peptic ulcer" at bounding box center [376, 349] width 38 height 9
checkbox input "true"
click at [278, 212] on div "Select Item" at bounding box center [276, 218] width 95 height 14
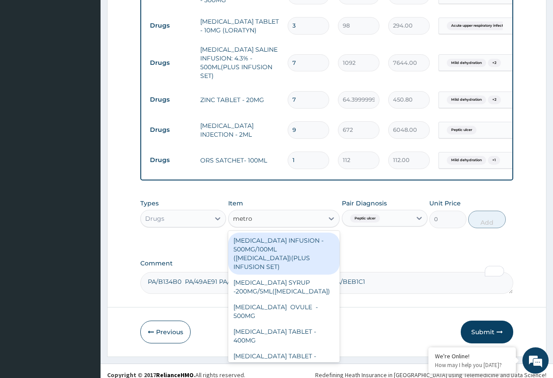
type input "metron"
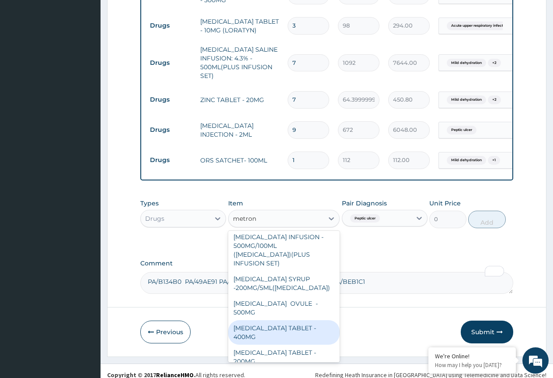
scroll to position [0, 0]
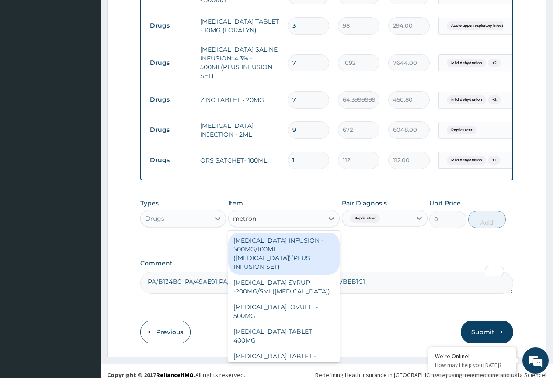
click at [290, 247] on div "[MEDICAL_DATA] INFUSION - 500MG/100ML ([MEDICAL_DATA])(PLUS INFUSION SET)" at bounding box center [284, 253] width 112 height 42
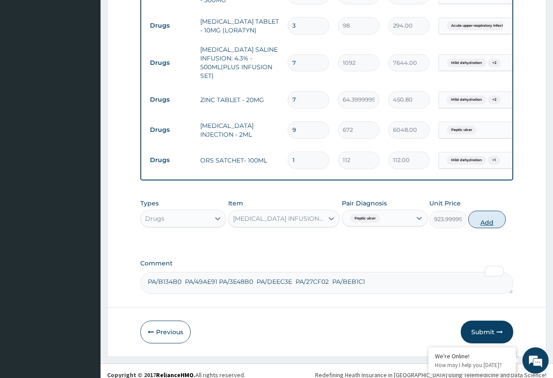
click at [326, 213] on button "Add" at bounding box center [487, 219] width 37 height 18
type input "0"
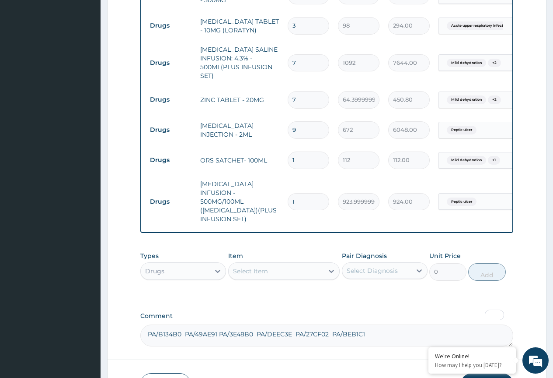
drag, startPoint x: 300, startPoint y: 181, endPoint x: 232, endPoint y: 211, distance: 73.7
type input "9"
type input "8316.00"
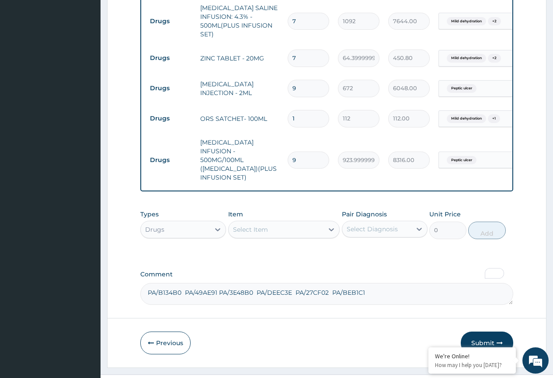
scroll to position [850, 0]
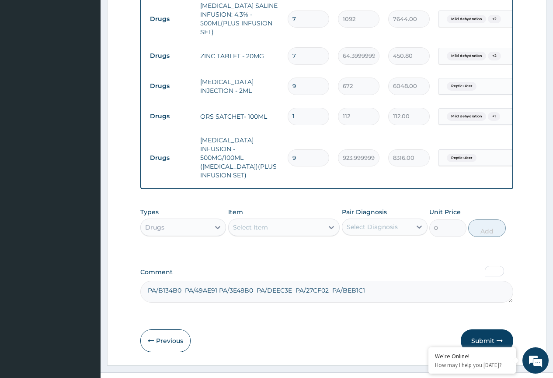
type input "9"
click at [326, 222] on div "Select Diagnosis" at bounding box center [372, 226] width 51 height 9
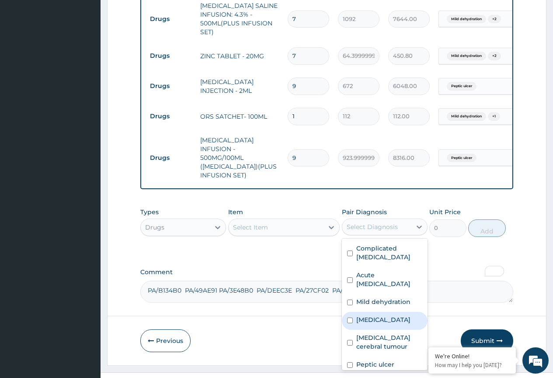
scroll to position [24, 0]
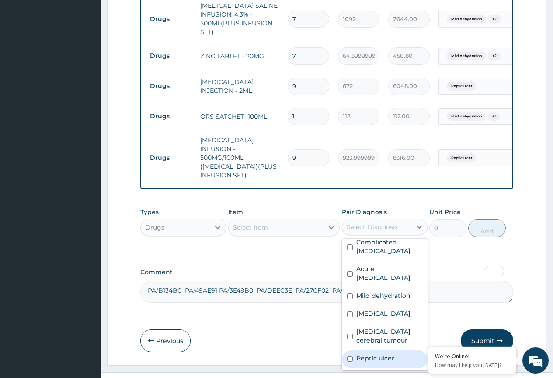
click at [326, 354] on label "Peptic ulcer" at bounding box center [376, 358] width 38 height 9
checkbox input "true"
click at [271, 220] on div "Select Item" at bounding box center [276, 227] width 95 height 14
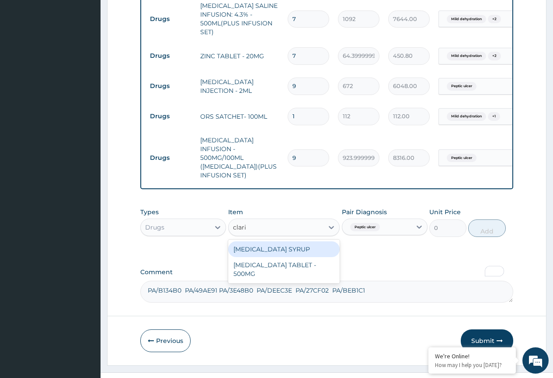
type input "clarit"
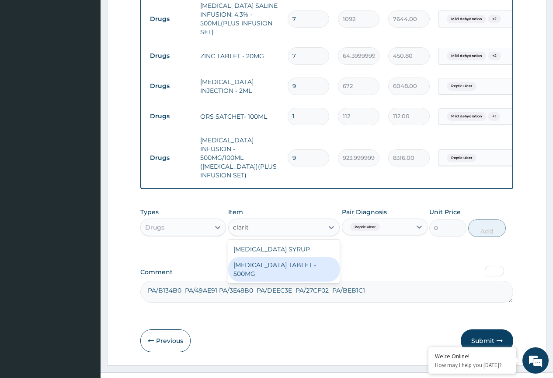
click at [278, 257] on div "[MEDICAL_DATA] TABLET - 500MG" at bounding box center [284, 269] width 112 height 25
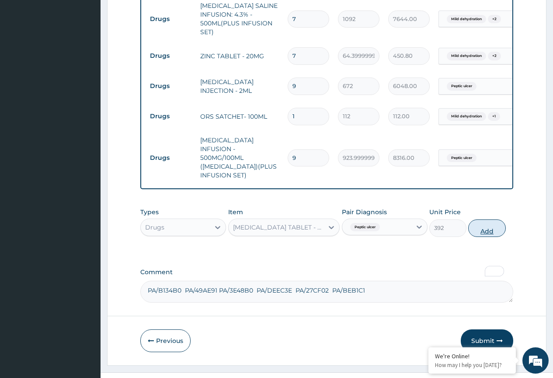
click at [326, 219] on button "Add" at bounding box center [487, 228] width 37 height 18
type input "0"
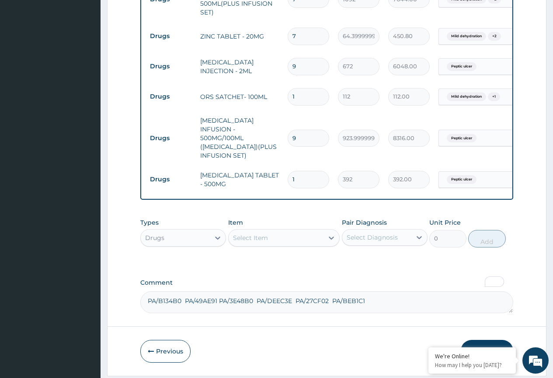
scroll to position [880, 0]
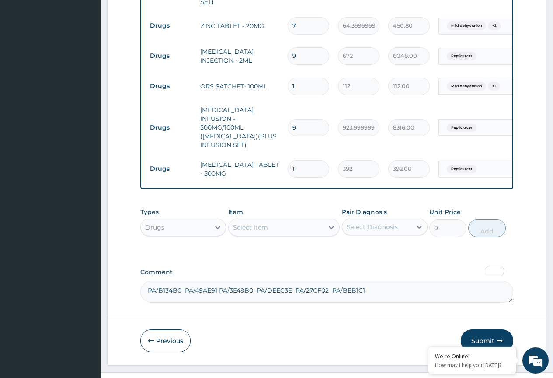
click at [326, 220] on div "Select Diagnosis" at bounding box center [377, 227] width 69 height 14
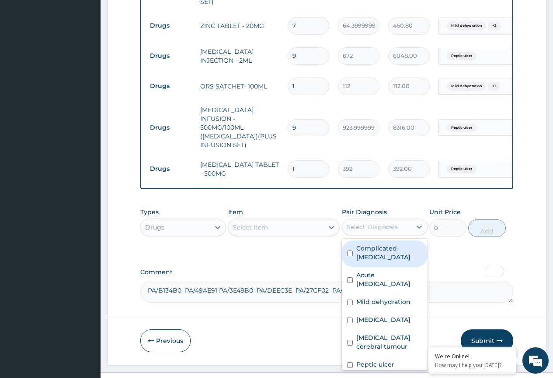
drag, startPoint x: 379, startPoint y: 235, endPoint x: 357, endPoint y: 241, distance: 23.5
click at [326, 244] on label "Complicated malaria" at bounding box center [390, 253] width 66 height 18
checkbox input "true"
click at [261, 223] on div "Select Item" at bounding box center [250, 227] width 35 height 9
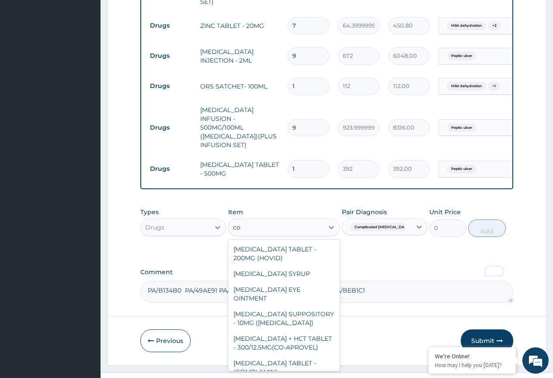
type input "c"
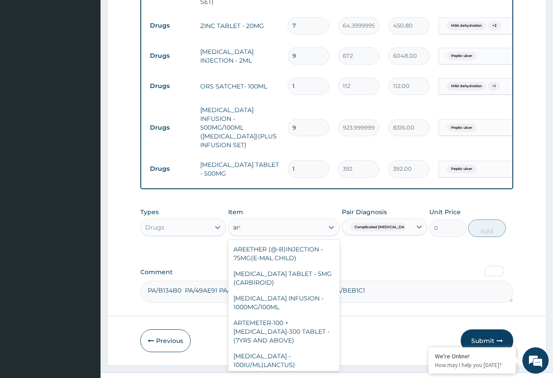
type input "arte"
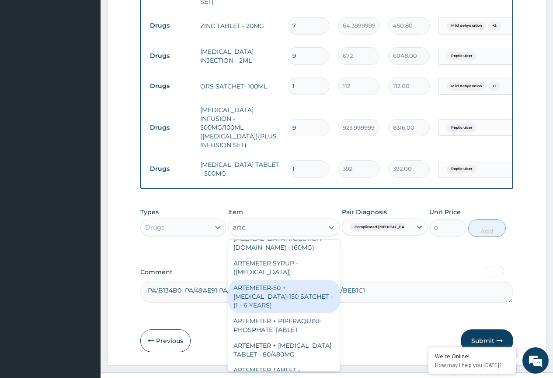
scroll to position [88, 0]
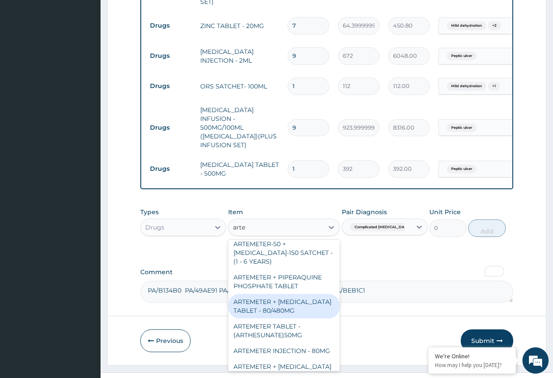
click at [280, 294] on div "ARTEMETER + [MEDICAL_DATA] TABLET - 80/480MG" at bounding box center [284, 306] width 112 height 25
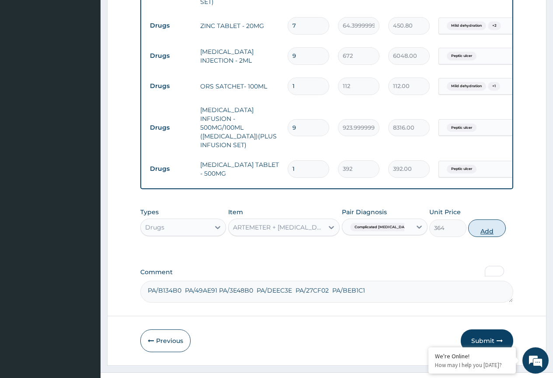
click at [326, 219] on button "Add" at bounding box center [487, 228] width 37 height 18
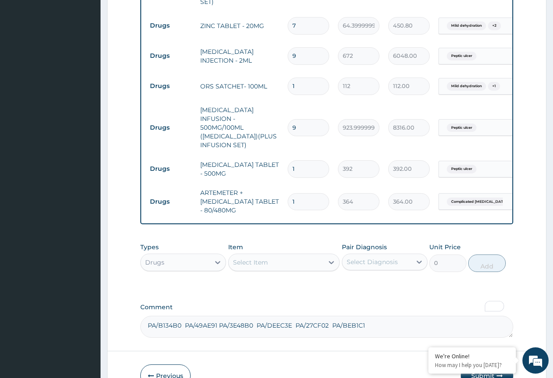
drag, startPoint x: 300, startPoint y: 176, endPoint x: 283, endPoint y: 185, distance: 19.2
click at [283, 185] on tr "Drugs ARTEMETER + LUMEFANTRINE TABLET - 80/480MG 1 364 364.00 Complicated malar…" at bounding box center [360, 201] width 429 height 35
click at [283, 185] on td "ARTEMETER + [MEDICAL_DATA] TABLET - 80/480MG" at bounding box center [240, 201] width 88 height 35
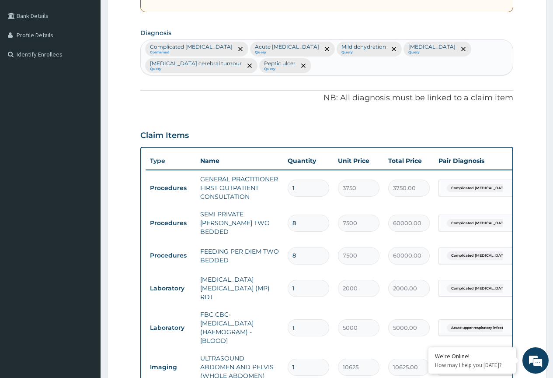
scroll to position [180, 0]
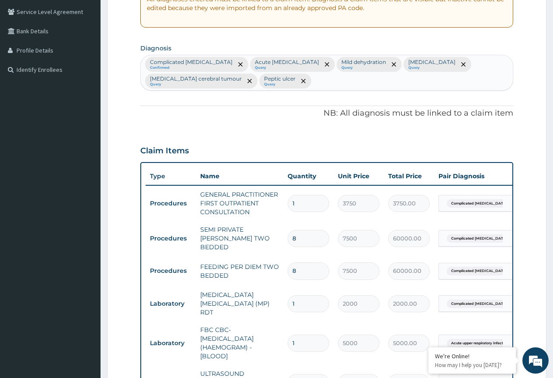
click at [303, 80] on div "Complicated malaria Confirmed Acute upper respiratory infection Query Mild dehy…" at bounding box center [327, 72] width 372 height 35
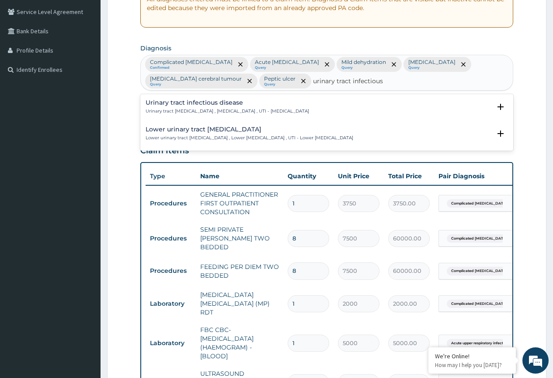
click at [200, 109] on p "Urinary tract infectious disease , Urinary tract infection , UTI - Urinary trac…" at bounding box center [228, 111] width 164 height 6
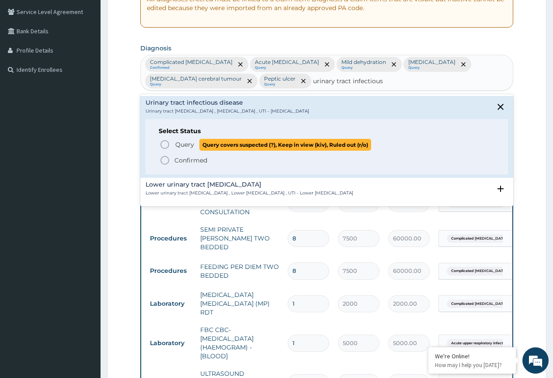
click at [171, 142] on span "Query Query covers suspected (?), Keep in view (kiv), Ruled out (r/o)" at bounding box center [328, 145] width 336 height 12
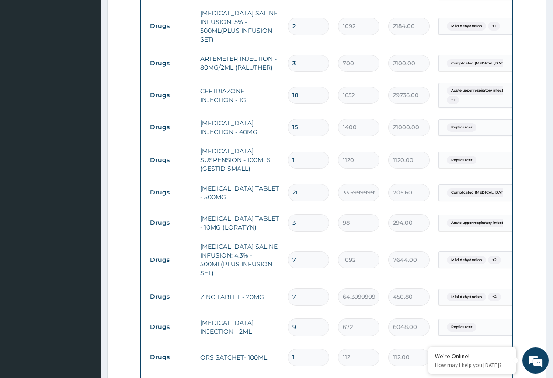
scroll to position [609, 0]
drag, startPoint x: 303, startPoint y: 84, endPoint x: 272, endPoint y: 106, distance: 37.4
click at [272, 106] on tbody "Procedures GENERAL PRACTITIONER FIRST OUTPATIENT CONSULTATION 1 3750 3750.00 Co…" at bounding box center [360, 123] width 429 height 734
click at [272, 115] on td "[MEDICAL_DATA] INJECTION - 40MG" at bounding box center [240, 128] width 88 height 26
drag, startPoint x: 301, startPoint y: 116, endPoint x: 256, endPoint y: 139, distance: 51.1
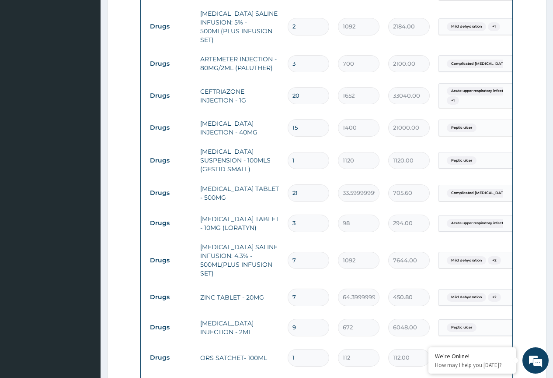
click at [256, 139] on tbody "Procedures GENERAL PRACTITIONER FIRST OUTPATIENT CONSULTATION 1 3750 3750.00 Co…" at bounding box center [360, 123] width 429 height 734
click at [256, 143] on td "ANTACID SUSPENSION - 100MLS (GESTID SMALL)" at bounding box center [240, 160] width 88 height 35
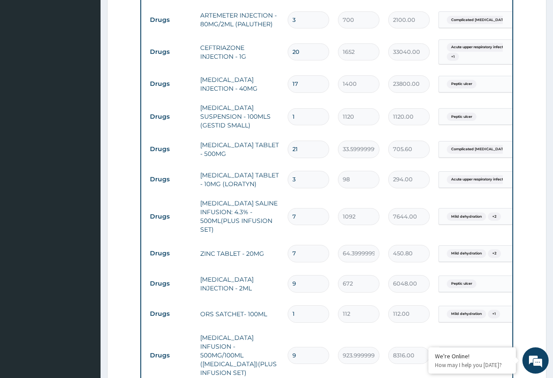
scroll to position [696, 0]
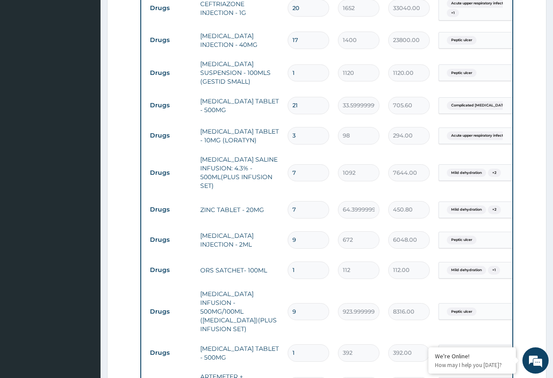
drag, startPoint x: 297, startPoint y: 197, endPoint x: 272, endPoint y: 210, distance: 28.8
click at [272, 210] on tbody "Procedures GENERAL PRACTITIONER FIRST OUTPATIENT CONSULTATION 1 3750 3750.00 Co…" at bounding box center [360, 36] width 429 height 734
click at [272, 209] on tr "Drugs ZINC TABLET - 20MG 8 64.39999999999999 515.20 Mild dehydration + 2 Delete" at bounding box center [360, 209] width 429 height 30
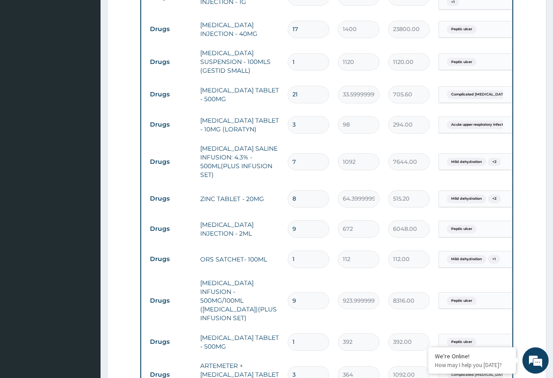
scroll to position [740, 0]
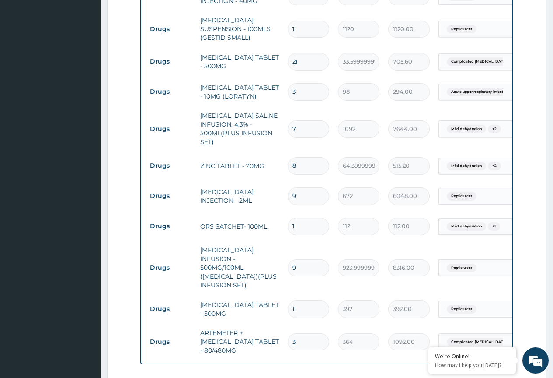
click at [285, 189] on td "9" at bounding box center [309, 196] width 50 height 26
click at [285, 189] on td "11" at bounding box center [309, 196] width 50 height 26
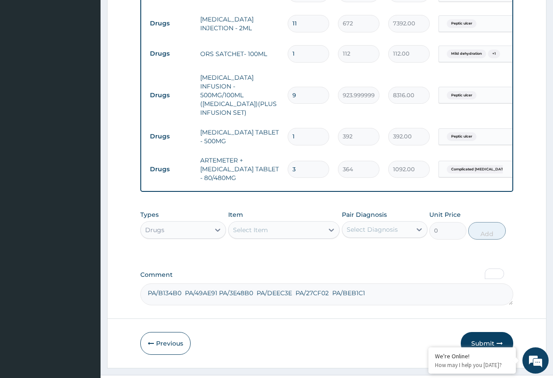
scroll to position [915, 0]
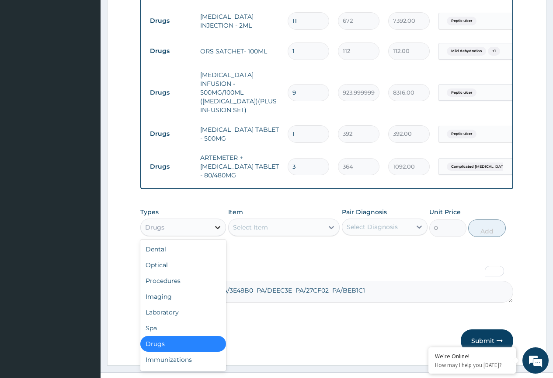
click at [212, 219] on div at bounding box center [218, 227] width 16 height 16
click at [178, 304] on div "Laboratory" at bounding box center [183, 312] width 86 height 16
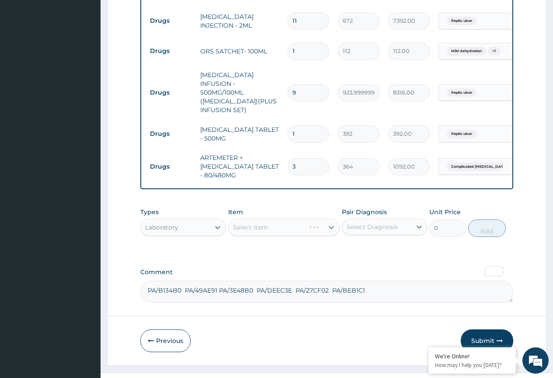
drag, startPoint x: 367, startPoint y: 207, endPoint x: 369, endPoint y: 217, distance: 9.4
click at [326, 222] on div "Select Diagnosis" at bounding box center [372, 226] width 51 height 9
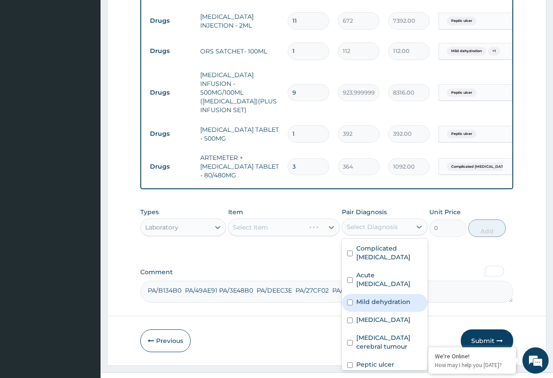
scroll to position [50, 0]
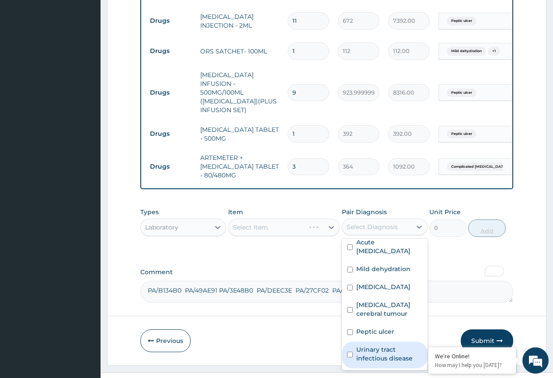
click at [326, 345] on label "Urinary tract infectious disease" at bounding box center [390, 354] width 66 height 18
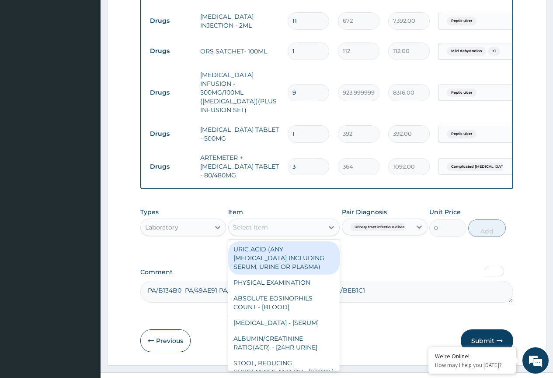
click at [292, 220] on div "Select Item" at bounding box center [276, 227] width 95 height 14
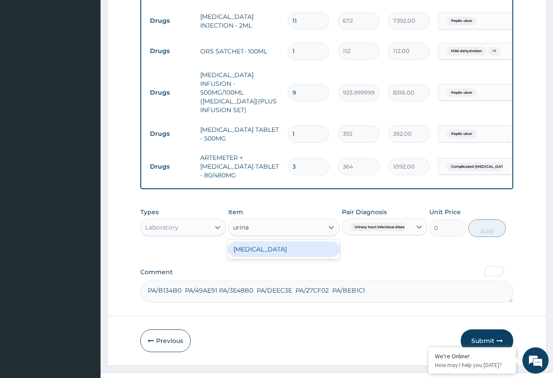
click at [294, 241] on div "URINALYSIS" at bounding box center [284, 249] width 112 height 16
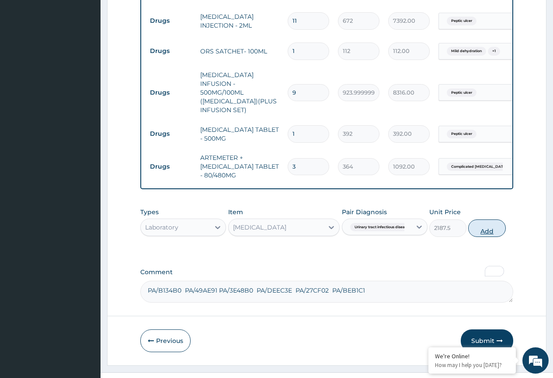
click at [326, 219] on button "Add" at bounding box center [487, 228] width 37 height 18
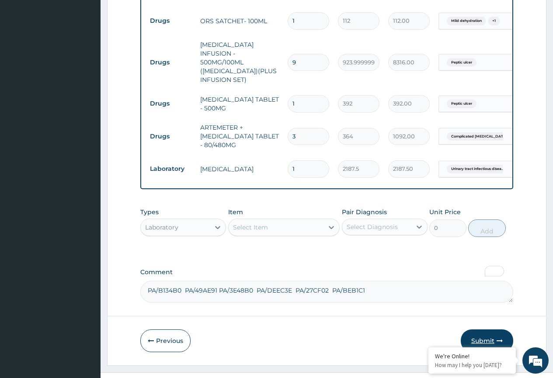
click at [326, 329] on button "Submit" at bounding box center [487, 340] width 53 height 23
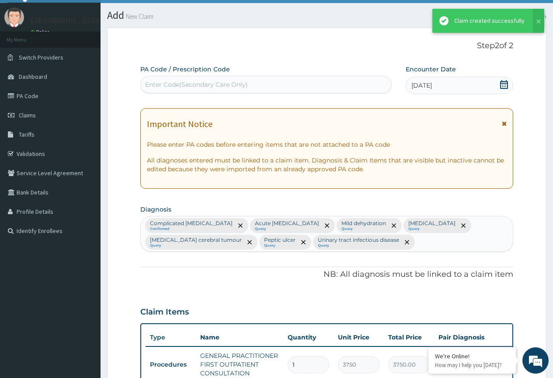
scroll to position [945, 0]
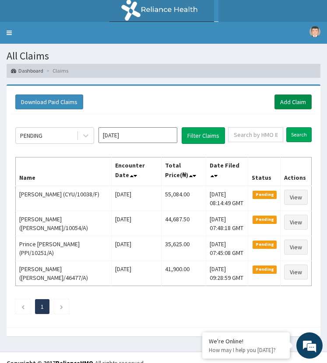
click at [287, 105] on link "Add Claim" at bounding box center [292, 102] width 37 height 15
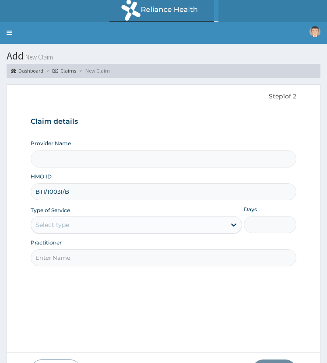
type input "BTI/10031/B"
click at [55, 226] on div "Select type" at bounding box center [52, 225] width 34 height 9
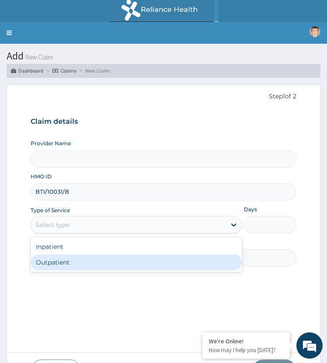
click at [55, 256] on div "Outpatient" at bounding box center [136, 263] width 211 height 16
type input "1"
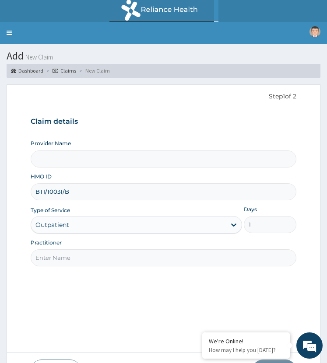
type input "ST. [GEOGRAPHIC_DATA]"
drag, startPoint x: 77, startPoint y: 257, endPoint x: 86, endPoint y: 253, distance: 9.2
click at [77, 257] on input "Practitioner" at bounding box center [164, 257] width 266 height 17
type input "[PERSON_NAME]"
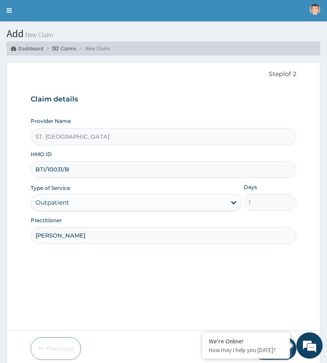
scroll to position [55, 0]
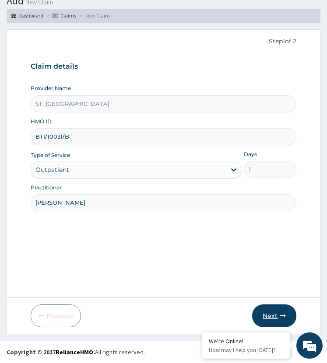
click at [279, 312] on button "Next" at bounding box center [274, 316] width 44 height 23
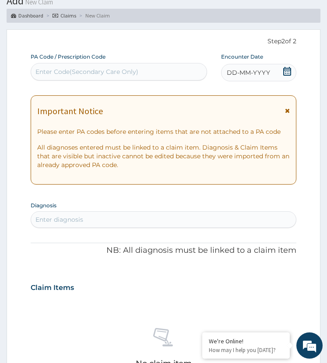
click at [270, 73] on div "DD-MM-YYYY" at bounding box center [259, 73] width 76 height 18
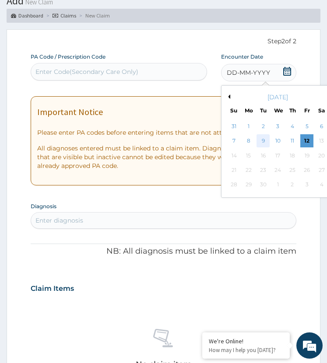
click at [267, 141] on div "9" at bounding box center [262, 141] width 13 height 13
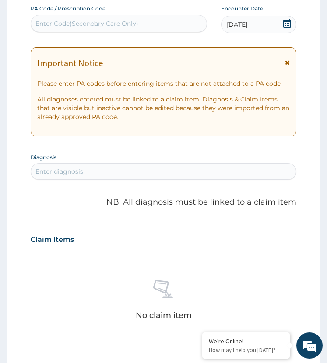
scroll to position [143, 0]
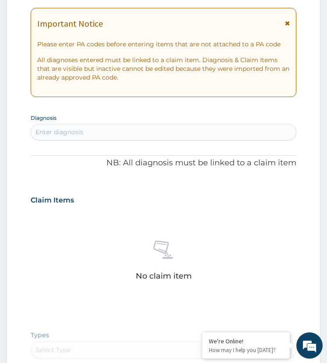
click at [128, 133] on div "Enter diagnosis" at bounding box center [163, 132] width 265 height 14
type input "malar"
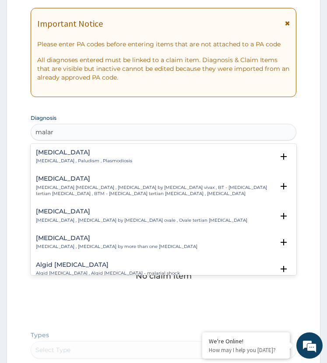
click at [58, 158] on p "[MEDICAL_DATA] , Paludism , Plasmodiosis" at bounding box center [84, 161] width 96 height 6
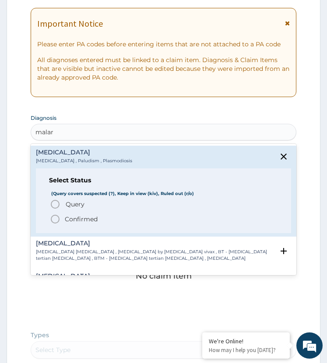
click at [62, 203] on span "Query Query covers suspected (?), Keep in view (kiv), Ruled out (r/o)" at bounding box center [164, 204] width 228 height 11
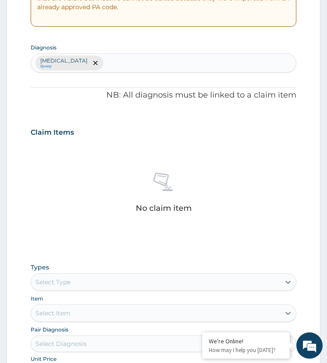
scroll to position [361, 0]
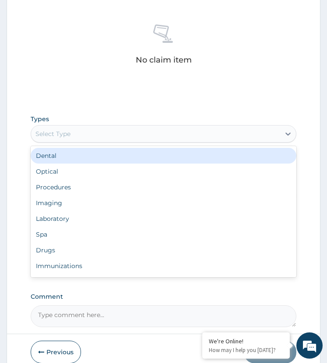
drag, startPoint x: 98, startPoint y: 131, endPoint x: 99, endPoint y: 139, distance: 7.9
click at [98, 132] on div "Select Type" at bounding box center [155, 134] width 249 height 14
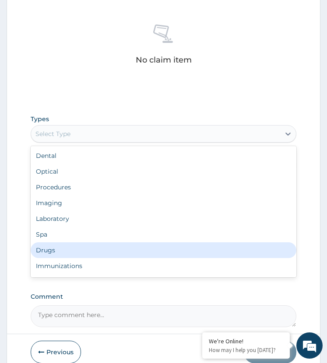
click at [62, 247] on div "Drugs" at bounding box center [164, 250] width 266 height 16
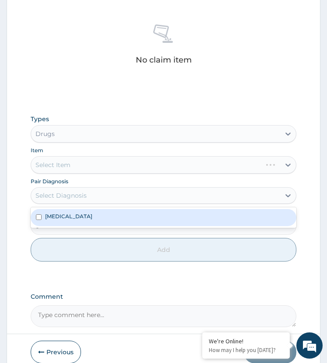
drag, startPoint x: 88, startPoint y: 194, endPoint x: 88, endPoint y: 203, distance: 8.8
click at [88, 197] on div "Select Diagnosis" at bounding box center [155, 196] width 249 height 14
click at [103, 220] on div "[MEDICAL_DATA]" at bounding box center [164, 217] width 266 height 17
checkbox input "true"
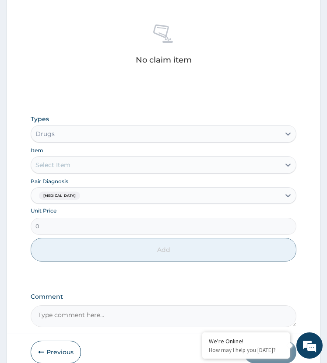
click at [113, 164] on div "Select Item" at bounding box center [155, 165] width 249 height 14
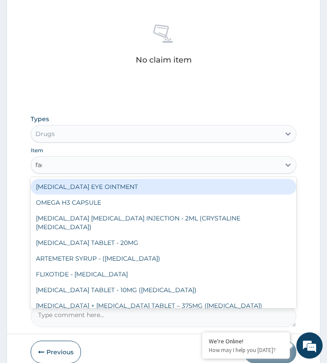
type input "fans"
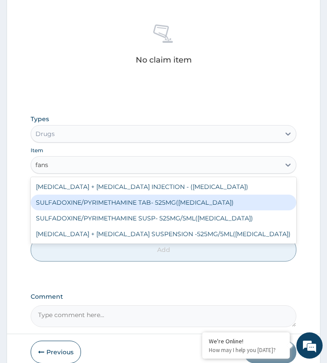
click at [153, 203] on div "SULFADOXINE/PYRIMETHAMINE TAB- 525MG([MEDICAL_DATA])" at bounding box center [164, 203] width 266 height 16
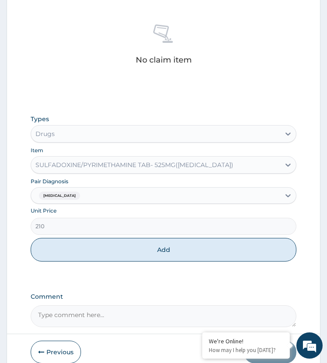
click at [149, 252] on button "Add" at bounding box center [164, 250] width 266 height 24
type input "0"
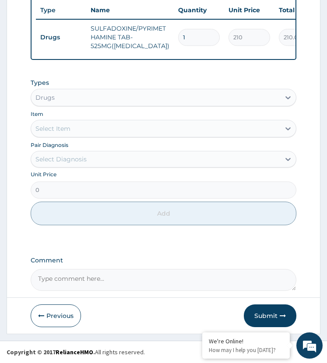
drag, startPoint x: 193, startPoint y: 36, endPoint x: 168, endPoint y: 49, distance: 28.4
click at [168, 49] on tr "Drugs SULFADOXINE/PYRIMETHAMINE TAB- 525MG([MEDICAL_DATA]) 1 210 210.00 [MEDICA…" at bounding box center [250, 37] width 429 height 35
type input "3"
type input "630.00"
type input "3"
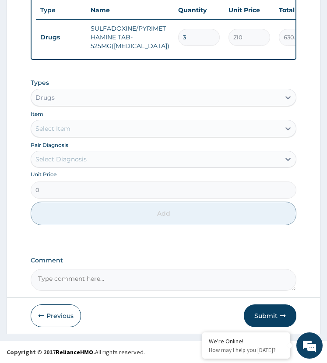
click at [182, 79] on div "PA Code / Prescription Code Enter Code(Secondary Care Only) Encounter Date [DAT…" at bounding box center [164, 18] width 266 height 543
click at [269, 313] on button "Submit" at bounding box center [270, 316] width 53 height 23
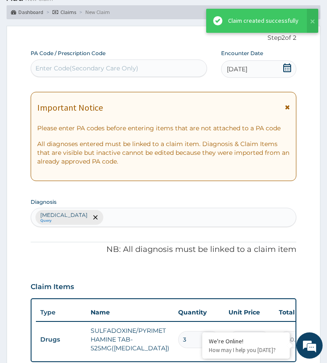
scroll to position [368, 0]
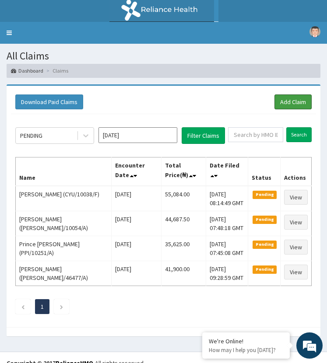
drag, startPoint x: 290, startPoint y: 102, endPoint x: 242, endPoint y: 83, distance: 52.4
click at [290, 102] on link "Add Claim" at bounding box center [292, 102] width 37 height 15
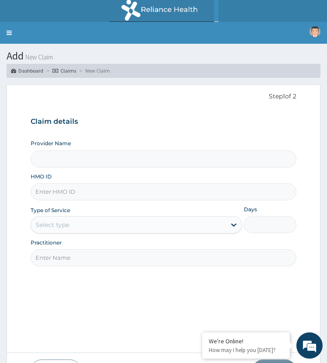
type input "ST. [GEOGRAPHIC_DATA]"
paste input "VAG/10054/B"
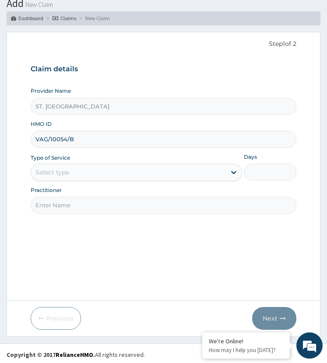
scroll to position [55, 0]
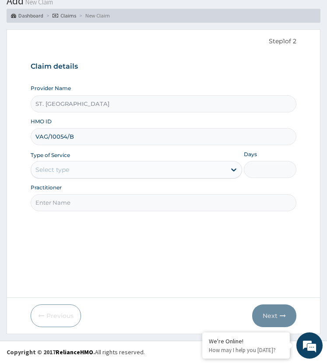
type input "VAG/10054/B"
drag, startPoint x: 70, startPoint y: 171, endPoint x: 85, endPoint y: 180, distance: 18.5
click at [72, 173] on div "Select type" at bounding box center [128, 170] width 195 height 14
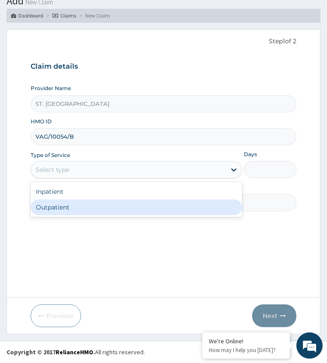
click at [79, 209] on div "Outpatient" at bounding box center [136, 208] width 211 height 16
type input "1"
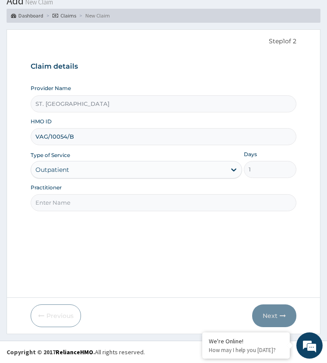
click at [74, 202] on input "Practitioner" at bounding box center [164, 202] width 266 height 17
type input "dr [PERSON_NAME]"
click at [280, 313] on icon "button" at bounding box center [283, 316] width 6 height 6
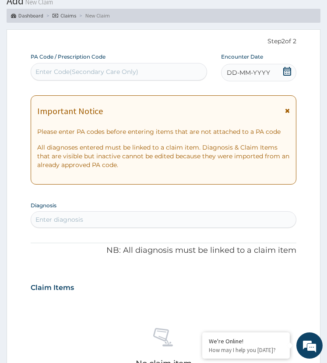
click at [275, 74] on div "DD-MM-YYYY" at bounding box center [259, 73] width 76 height 18
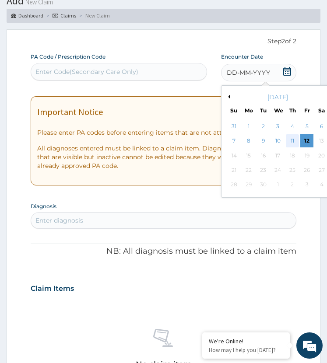
click at [295, 140] on div "11" at bounding box center [292, 141] width 13 height 13
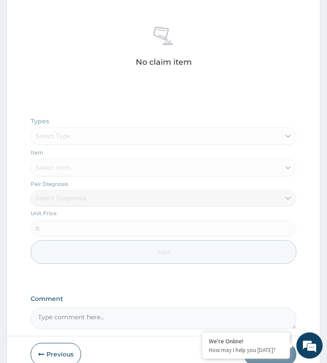
scroll to position [395, 0]
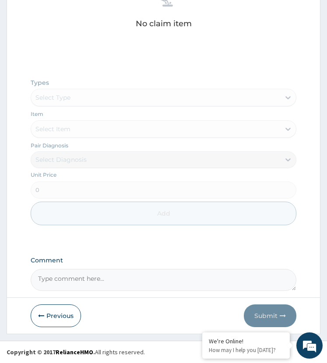
drag, startPoint x: 79, startPoint y: 276, endPoint x: 124, endPoint y: 208, distance: 81.4
paste textarea "PA/FBE457"
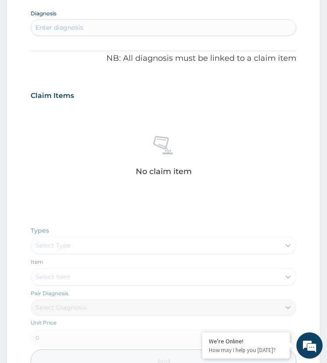
scroll to position [220, 0]
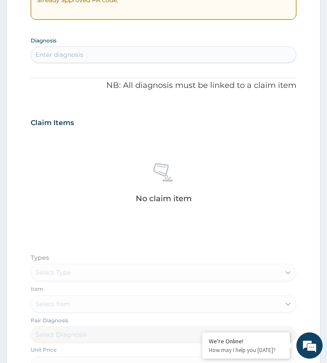
type textarea "PA/FBE457"
click at [89, 49] on div "Enter diagnosis" at bounding box center [163, 55] width 265 height 14
type input "essential hyperte"
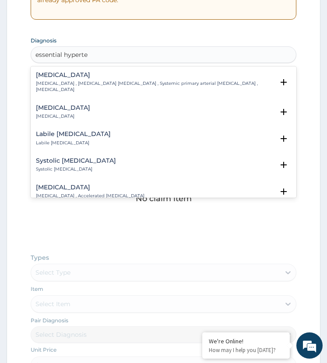
drag, startPoint x: 57, startPoint y: 78, endPoint x: 60, endPoint y: 85, distance: 7.1
click at [60, 85] on div "[MEDICAL_DATA] [MEDICAL_DATA] , [MEDICAL_DATA] [MEDICAL_DATA] , Systemic primar…" at bounding box center [155, 82] width 238 height 21
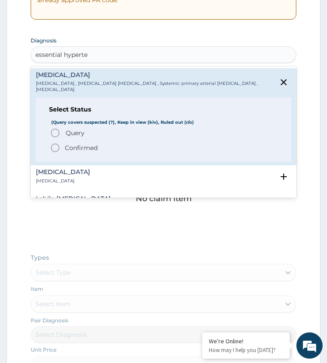
drag, startPoint x: 56, startPoint y: 147, endPoint x: 67, endPoint y: 147, distance: 10.1
click at [56, 147] on icon "status option filled" at bounding box center [55, 148] width 11 height 11
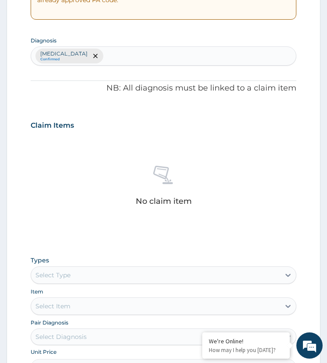
scroll to position [398, 0]
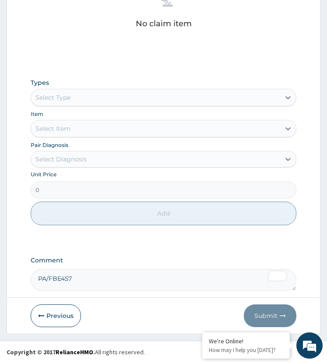
drag, startPoint x: 77, startPoint y: 95, endPoint x: 78, endPoint y: 106, distance: 10.9
click at [77, 102] on div "Select Type" at bounding box center [155, 98] width 249 height 14
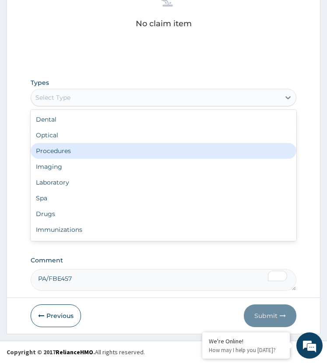
drag, startPoint x: 91, startPoint y: 149, endPoint x: 77, endPoint y: 164, distance: 20.1
click at [91, 150] on div "Procedures" at bounding box center [164, 151] width 266 height 16
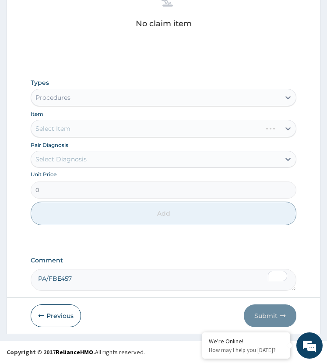
click at [84, 166] on div "Select Diagnosis" at bounding box center [155, 159] width 249 height 14
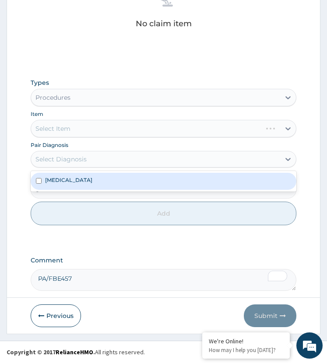
click at [95, 185] on div "[MEDICAL_DATA]" at bounding box center [164, 181] width 266 height 17
checkbox input "true"
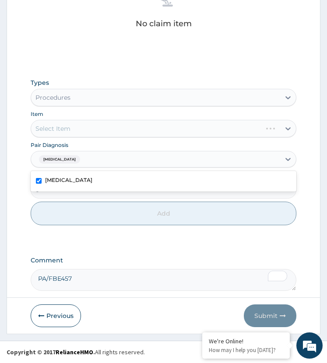
click at [105, 133] on div "Select Item" at bounding box center [164, 129] width 266 height 18
click at [107, 131] on div "Select Item" at bounding box center [155, 129] width 249 height 14
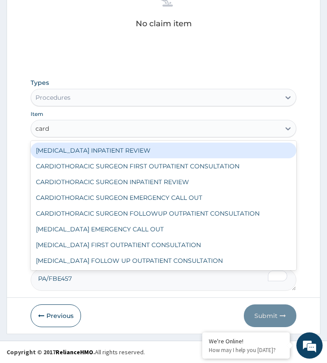
type input "cardi"
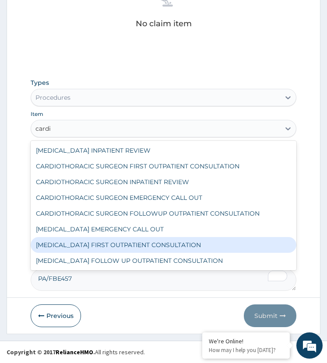
click at [90, 245] on div "[MEDICAL_DATA] FIRST OUTPATIENT CONSULTATION" at bounding box center [164, 245] width 266 height 16
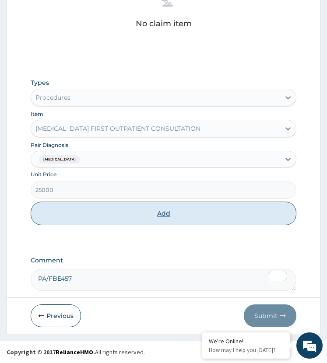
click at [146, 217] on button "Add" at bounding box center [164, 214] width 266 height 24
type input "0"
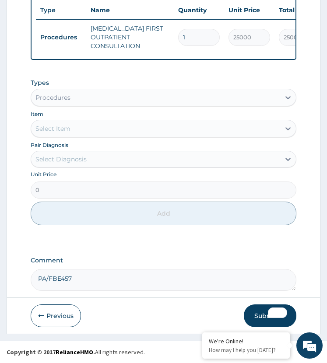
click at [158, 247] on div "PA Code / Prescription Code Enter Code(Secondary Care Only) Encounter Date [DAT…" at bounding box center [164, 18] width 266 height 543
click at [98, 285] on textarea "PA/FBE457" at bounding box center [164, 280] width 266 height 22
paste textarea "PA/A1F24E"
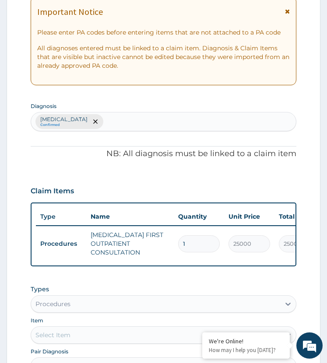
scroll to position [149, 0]
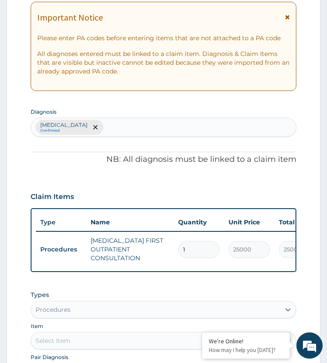
type textarea "PA/FBE457 PA/A1F24E"
click at [134, 123] on div "[MEDICAL_DATA] Confirmed" at bounding box center [163, 127] width 265 height 18
type input "[MEDICAL_DATA]"
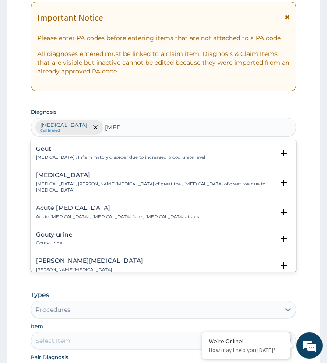
click at [59, 152] on div "[MEDICAL_DATA] [MEDICAL_DATA] , Inflammatory disorder due to increased blood ur…" at bounding box center [120, 153] width 169 height 15
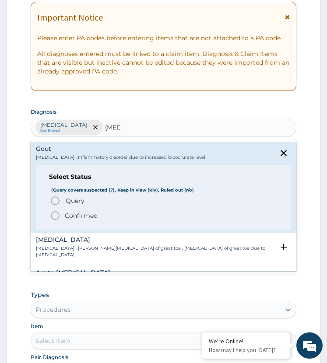
click at [56, 201] on icon "status option query" at bounding box center [55, 201] width 11 height 11
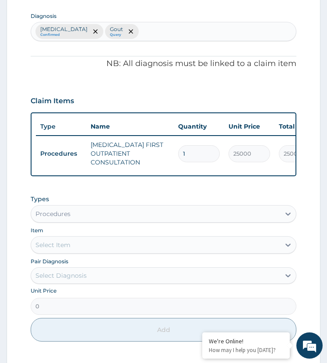
scroll to position [368, 0]
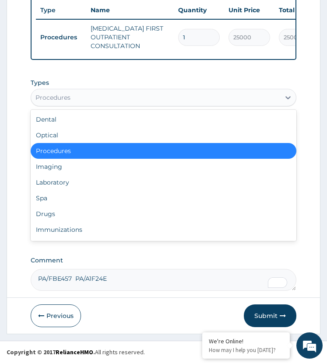
drag, startPoint x: 85, startPoint y: 98, endPoint x: 80, endPoint y: 174, distance: 76.3
click at [85, 98] on div "Procedures" at bounding box center [155, 98] width 249 height 14
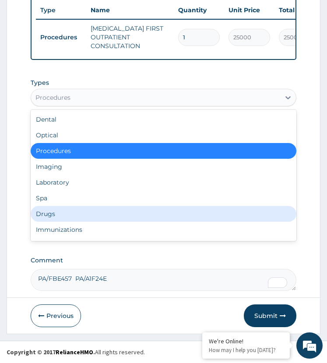
click at [61, 209] on div "Drugs" at bounding box center [164, 214] width 266 height 16
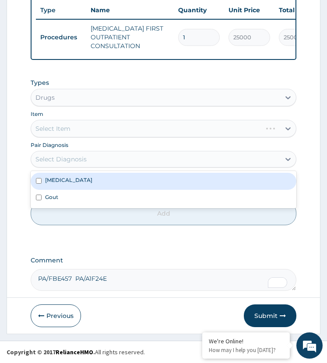
click at [92, 157] on div "Select Diagnosis" at bounding box center [155, 159] width 249 height 14
click at [92, 180] on label "[MEDICAL_DATA]" at bounding box center [68, 179] width 47 height 7
checkbox input "true"
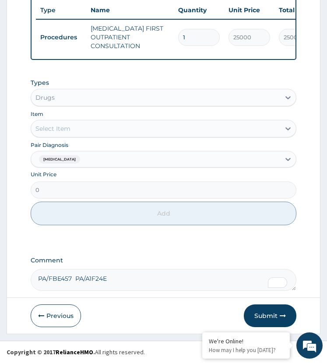
click at [119, 129] on div "Select Item" at bounding box center [155, 129] width 249 height 14
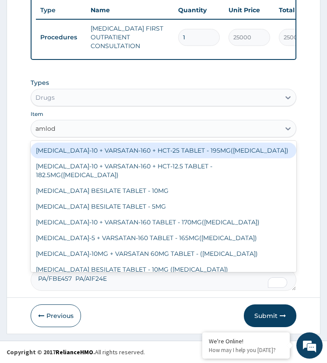
type input "amlodi"
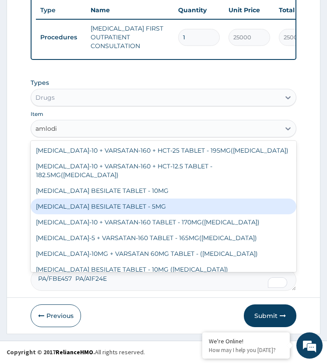
click at [123, 199] on div "[MEDICAL_DATA] BESILATE TABLET - 5MG" at bounding box center [164, 207] width 266 height 16
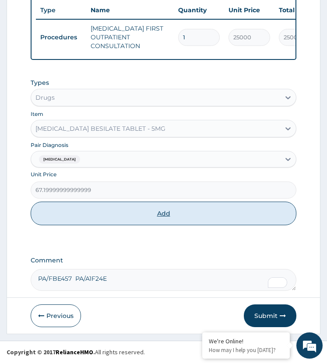
click at [143, 213] on button "Add" at bounding box center [164, 214] width 266 height 24
type input "0"
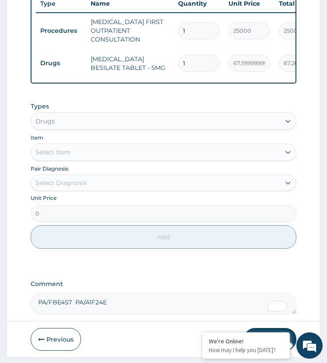
type input "14"
type input "940.80"
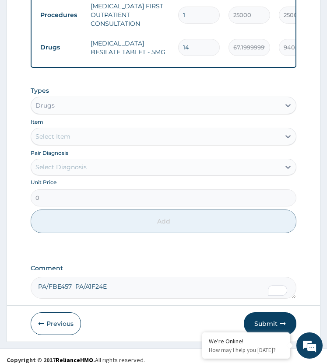
scroll to position [398, 0]
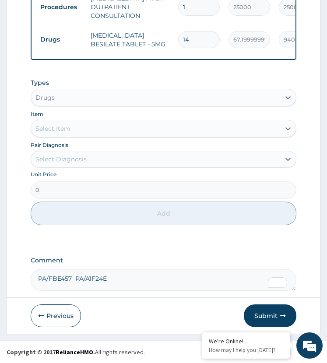
type input "14"
click at [87, 158] on div "Select Diagnosis" at bounding box center [155, 159] width 249 height 14
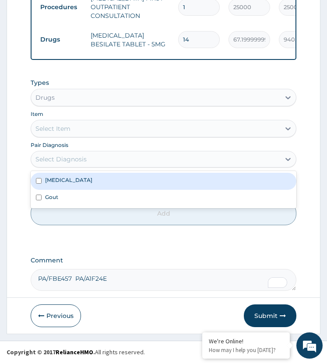
click at [77, 98] on div "Drugs" at bounding box center [155, 98] width 249 height 14
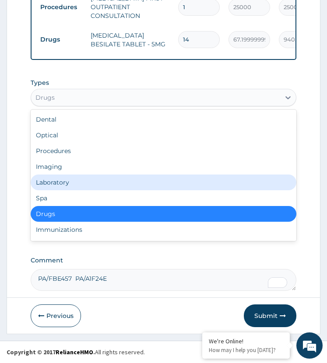
click at [80, 183] on div "Laboratory" at bounding box center [164, 183] width 266 height 16
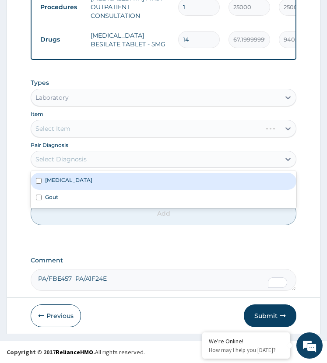
click at [93, 158] on div "Select Diagnosis" at bounding box center [155, 159] width 249 height 14
click at [92, 183] on label "[MEDICAL_DATA]" at bounding box center [68, 179] width 47 height 7
checkbox input "true"
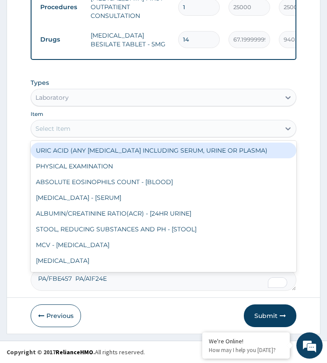
click at [97, 130] on div "Select Item" at bounding box center [155, 129] width 249 height 14
type input "eu"
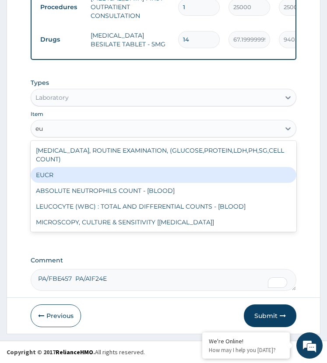
click at [87, 178] on div "EUCR" at bounding box center [164, 175] width 266 height 16
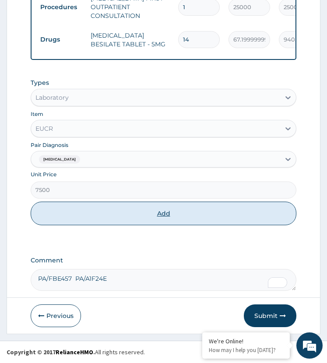
click at [116, 219] on button "Add" at bounding box center [164, 214] width 266 height 24
type input "0"
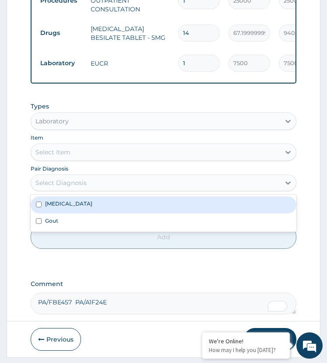
click at [76, 187] on div "Select Diagnosis" at bounding box center [60, 183] width 51 height 9
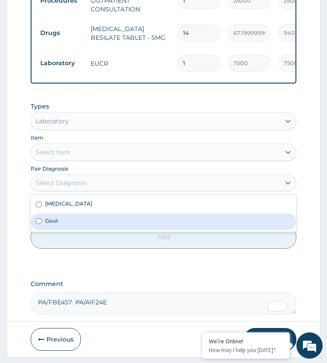
click at [78, 230] on div "Gout" at bounding box center [164, 222] width 266 height 17
checkbox input "true"
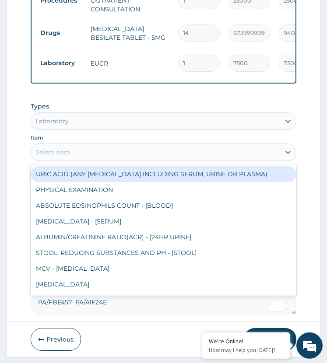
click at [104, 159] on div "Select Item" at bounding box center [155, 152] width 249 height 14
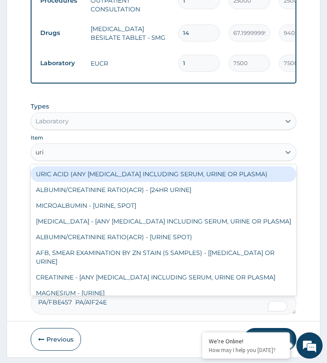
type input "uric"
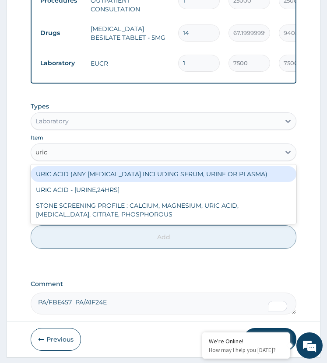
click at [117, 176] on div "URIC ACID (ANY [MEDICAL_DATA] INCLUDING SERUM, URINE OR PLASMA)" at bounding box center [164, 174] width 266 height 16
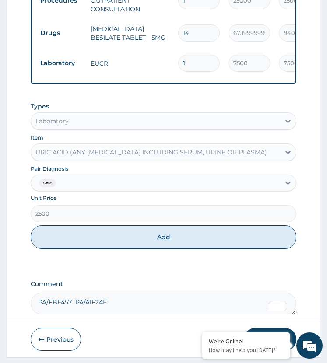
click at [127, 247] on button "Add" at bounding box center [164, 237] width 266 height 24
type input "0"
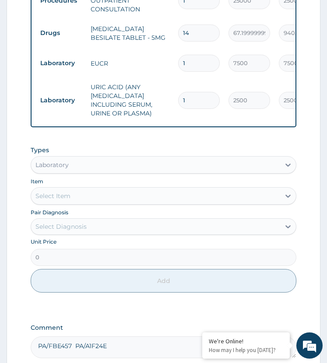
click at [145, 307] on div "Types Laboratory Item Select Item Pair Diagnosis Select Diagnosis Unit Price 0 …" at bounding box center [164, 225] width 266 height 169
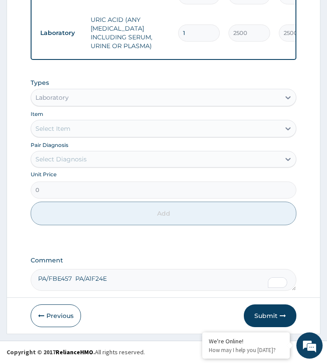
click at [266, 314] on button "Submit" at bounding box center [270, 316] width 53 height 23
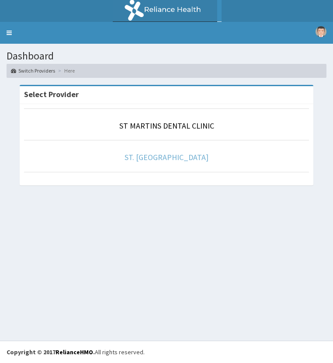
click at [173, 158] on link "ST. MARTINS HOSPITAL" at bounding box center [167, 157] width 84 height 10
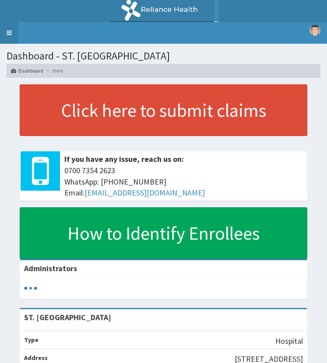
click at [7, 33] on link "Toggle navigation" at bounding box center [9, 33] width 18 height 22
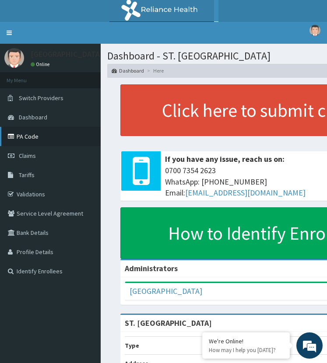
click at [38, 136] on link "PA Code" at bounding box center [50, 136] width 101 height 19
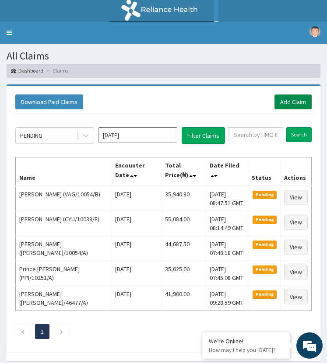
click at [294, 105] on link "Add Claim" at bounding box center [292, 102] width 37 height 15
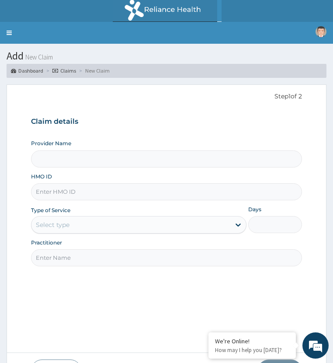
type input "ST. [GEOGRAPHIC_DATA]"
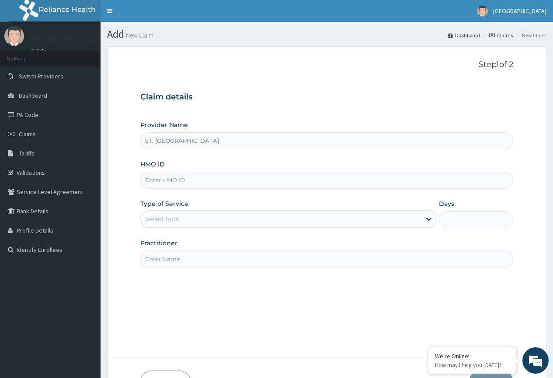
paste input "CCE/10049/B"
type input "CCE/10049/B"
click at [188, 220] on div "Select type" at bounding box center [281, 219] width 280 height 14
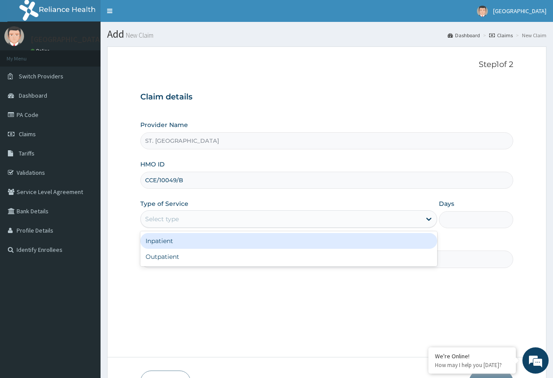
click at [185, 242] on div "Inpatient" at bounding box center [288, 241] width 297 height 16
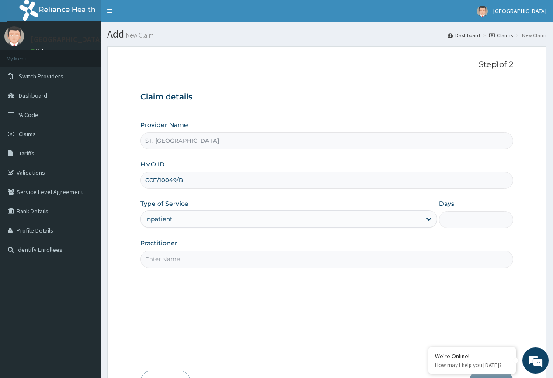
click at [333, 220] on input "Days" at bounding box center [476, 219] width 74 height 17
type input "3"
click at [195, 263] on input "Practitioner" at bounding box center [326, 258] width 373 height 17
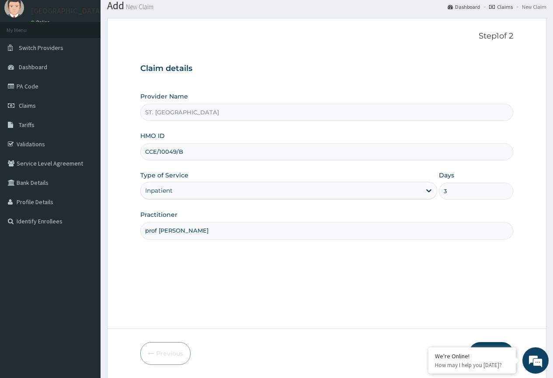
scroll to position [58, 0]
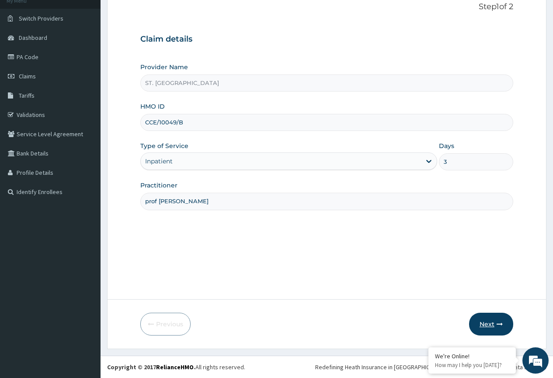
type input "prof [PERSON_NAME]"
click at [333, 320] on button "Next" at bounding box center [491, 323] width 44 height 23
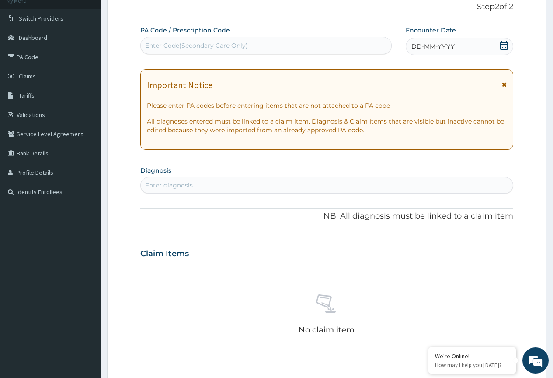
click at [333, 49] on div "DD-MM-YYYY" at bounding box center [460, 47] width 108 height 18
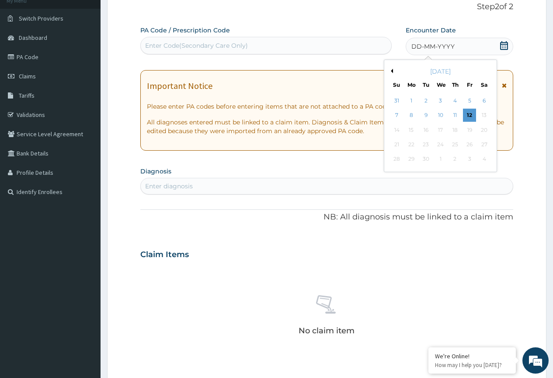
click at [333, 72] on button "Previous Month" at bounding box center [391, 71] width 4 height 4
click at [333, 144] on div "23" at bounding box center [484, 144] width 13 height 13
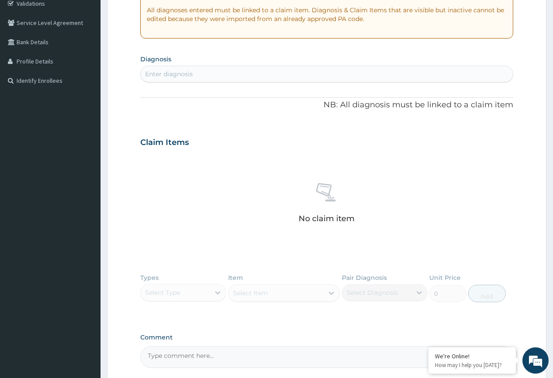
scroll to position [251, 0]
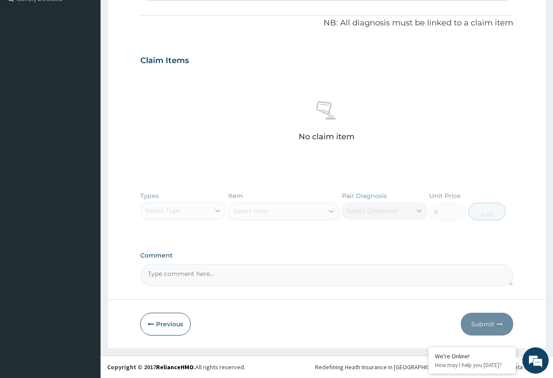
paste textarea "PA/EEB55E"
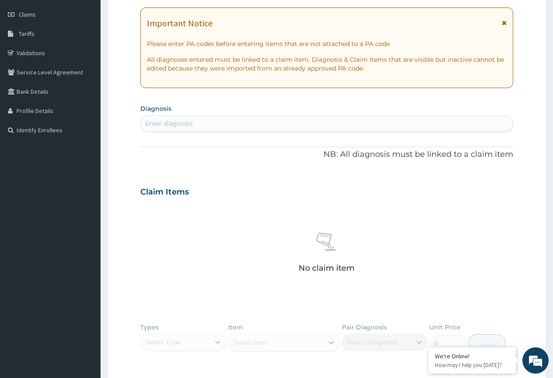
type textarea "PA/EEB55E"
click at [181, 122] on div "Enter diagnosis" at bounding box center [169, 123] width 48 height 9
type input "lymphag"
type input "lymphang"
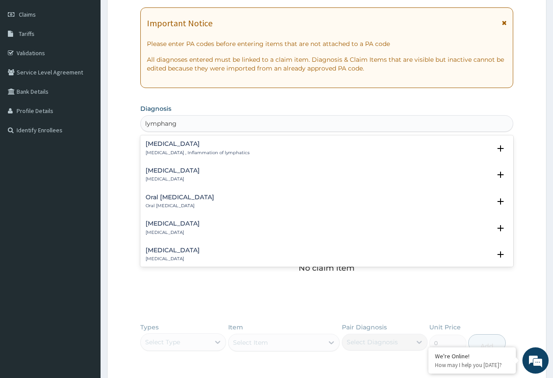
click at [160, 147] on div "Lymphangitis Lymphangitis , Inflammation of lymphatics" at bounding box center [198, 147] width 104 height 15
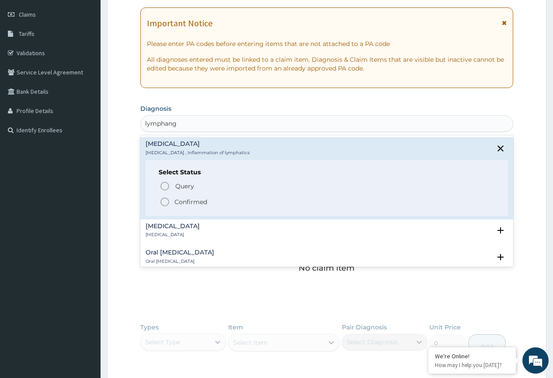
click at [165, 204] on icon "status option filled" at bounding box center [165, 201] width 11 height 11
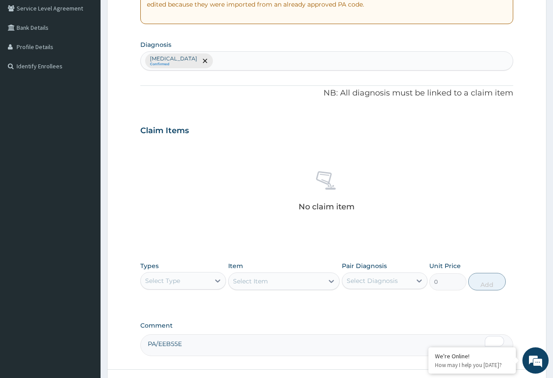
scroll to position [253, 0]
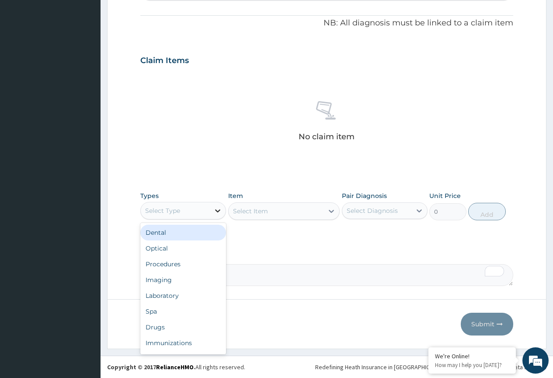
click at [216, 210] on icon at bounding box center [217, 210] width 5 height 3
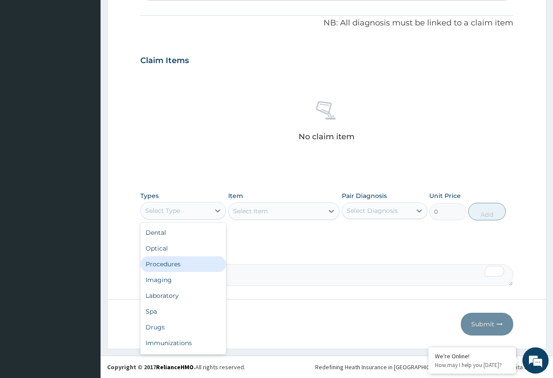
click at [194, 263] on div "Procedures" at bounding box center [183, 264] width 86 height 16
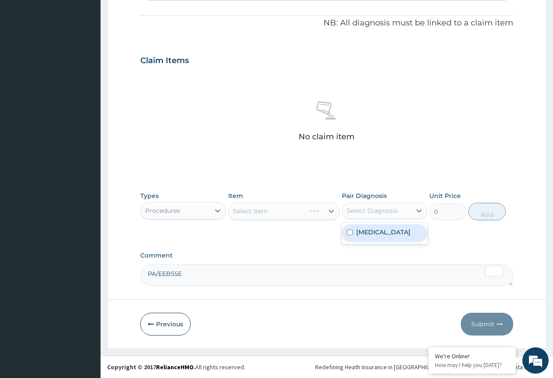
drag, startPoint x: 375, startPoint y: 211, endPoint x: 371, endPoint y: 235, distance: 24.5
click at [333, 212] on div "Select Diagnosis" at bounding box center [372, 210] width 51 height 9
click at [333, 236] on label "Lymphangitis" at bounding box center [384, 232] width 54 height 9
checkbox input "true"
click at [261, 212] on div "Select Item" at bounding box center [250, 211] width 35 height 9
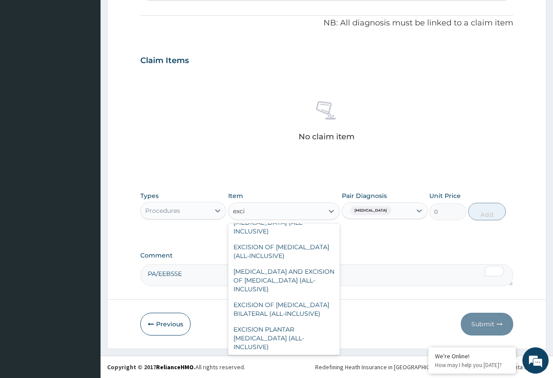
scroll to position [588, 0]
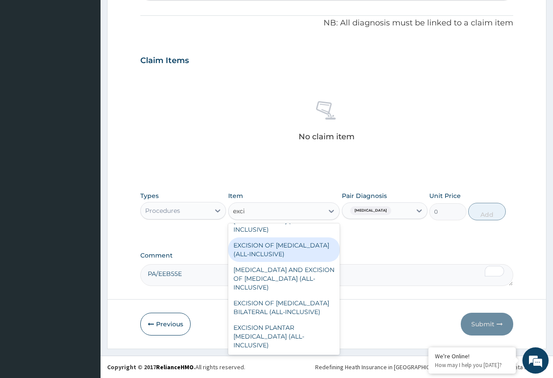
type input "exci"
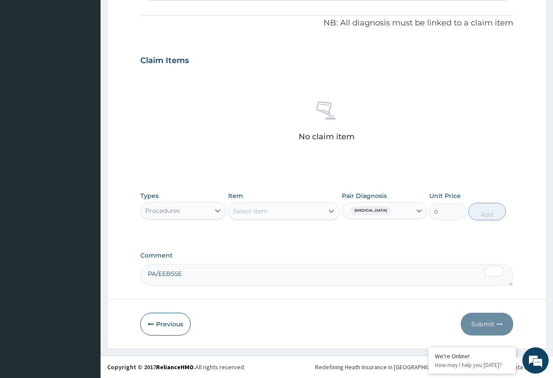
click at [257, 214] on div "Select Item" at bounding box center [250, 211] width 35 height 9
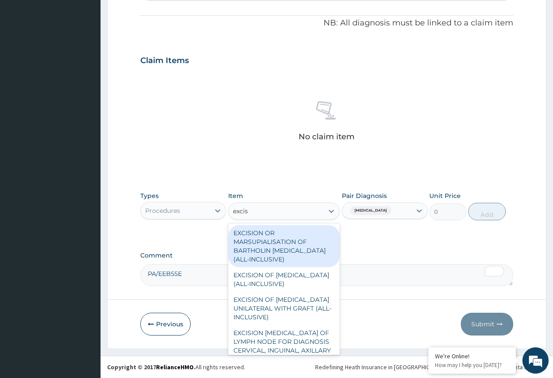
type input "excisi"
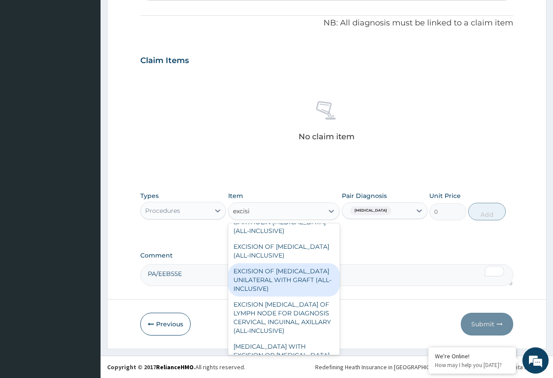
scroll to position [44, 0]
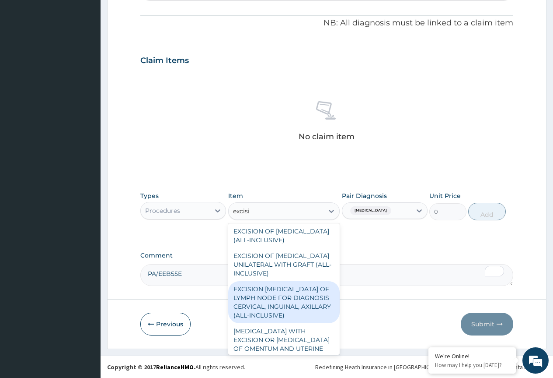
click at [269, 306] on div "EXCISION BIOPSY OF LYMPH NODE FOR DIAGNOSIS CERVICAL, INGUINAL, AXILLARY (ALL-I…" at bounding box center [284, 302] width 112 height 42
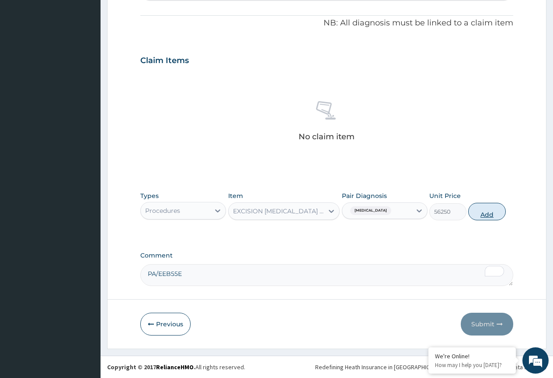
click at [333, 217] on button "Add" at bounding box center [487, 212] width 37 height 18
type input "0"
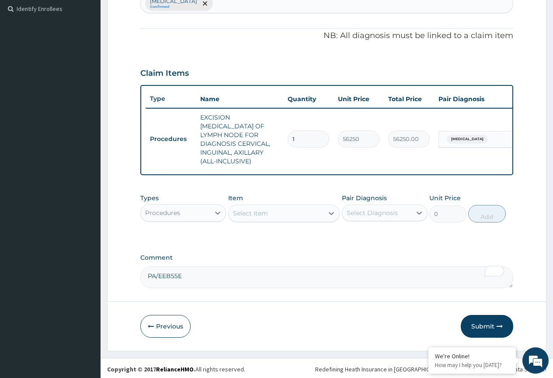
click at [304, 213] on div "Select Item" at bounding box center [276, 213] width 95 height 14
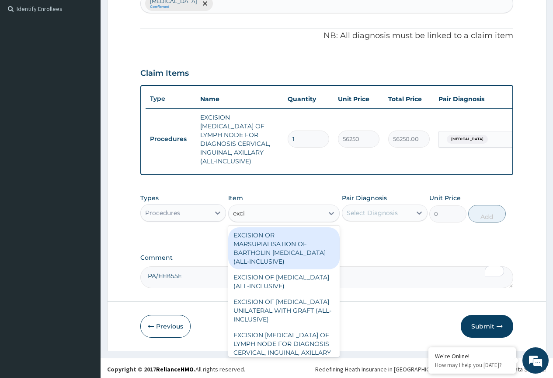
type input "excis"
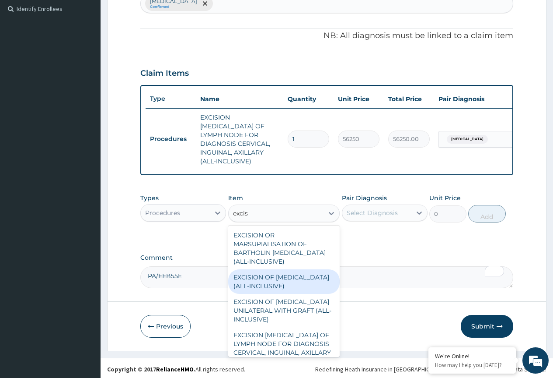
click at [287, 280] on div "EXCISION OF LIPOMA (ALL-INCLUSIVE)" at bounding box center [284, 281] width 112 height 25
type input "62500"
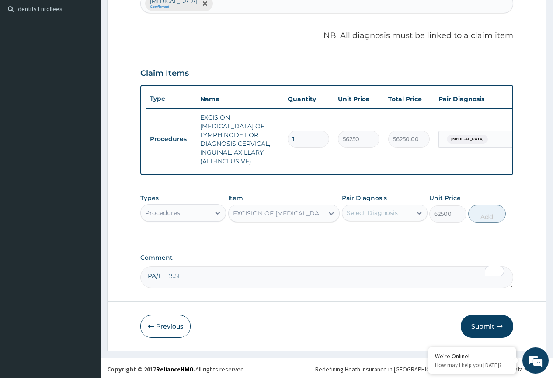
click at [284, 215] on div "EXCISION OF LIPOMA (ALL-INCLUSIVE)" at bounding box center [279, 213] width 92 height 9
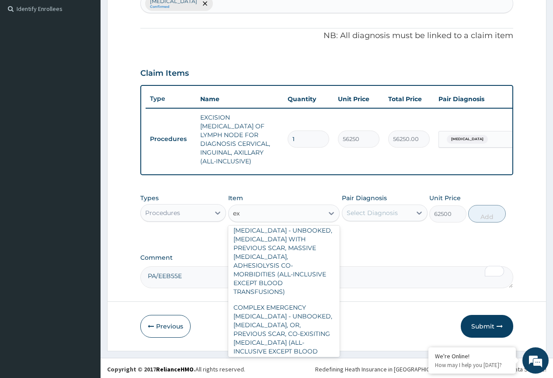
scroll to position [19, 0]
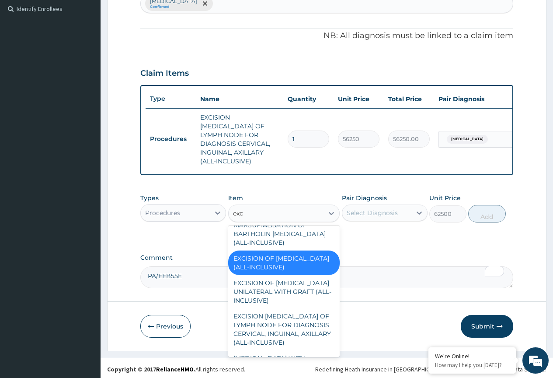
type input "exci"
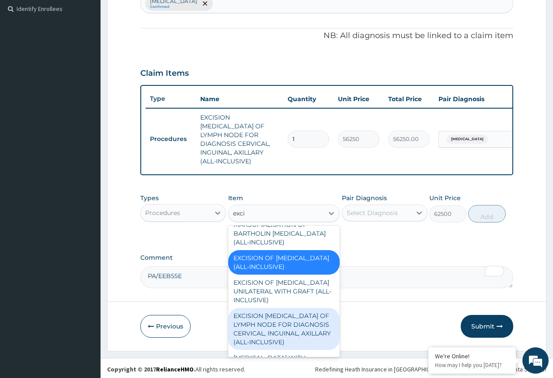
scroll to position [0, 0]
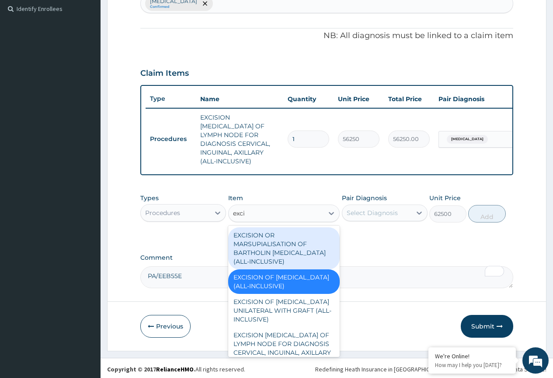
click at [259, 244] on div "EXCISION OR MARSUPIALISATION OF BARTHOLIN CYST (ALL-INCLUSIVE)" at bounding box center [284, 248] width 112 height 42
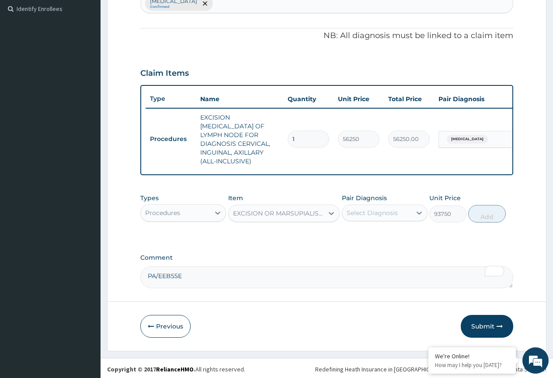
click at [267, 247] on div "PA Code / Prescription Code Enter Code(Secondary Care Only) Encounter Date 23-0…" at bounding box center [326, 65] width 373 height 445
click at [214, 208] on icon at bounding box center [218, 212] width 9 height 9
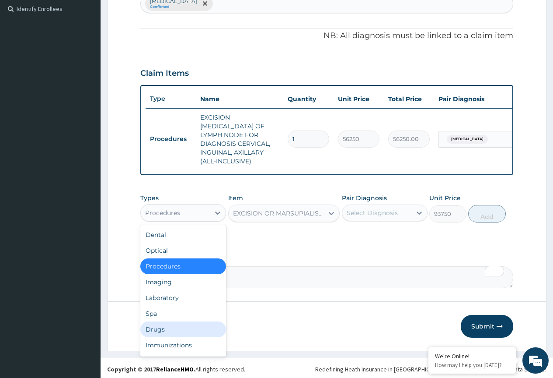
click at [167, 328] on div "Drugs" at bounding box center [183, 329] width 86 height 16
type input "0"
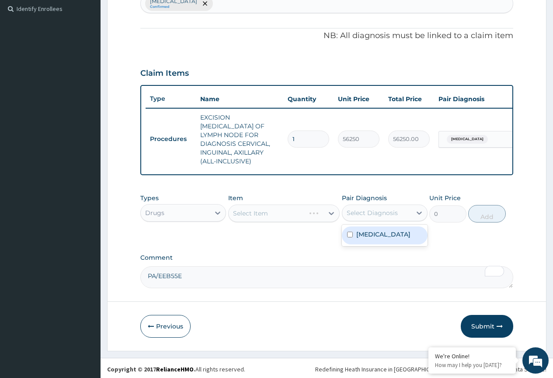
click at [333, 211] on div "Select Diagnosis" at bounding box center [372, 212] width 51 height 9
click at [333, 232] on label "Lymphangitis" at bounding box center [384, 234] width 54 height 9
checkbox input "true"
click at [275, 212] on div "Select Item" at bounding box center [276, 213] width 95 height 14
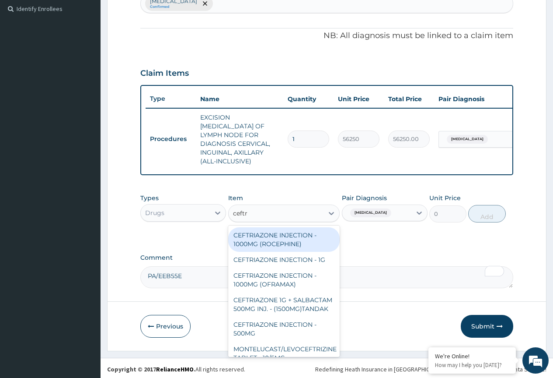
type input "ceftri"
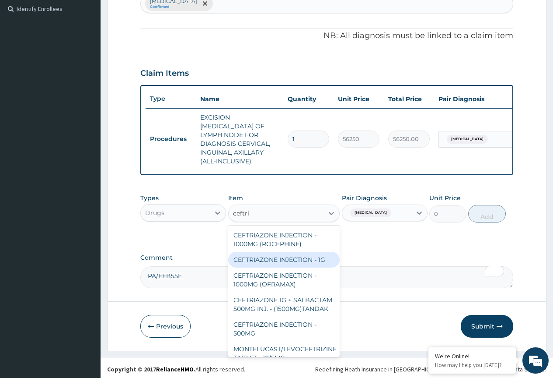
click at [293, 255] on div "CEFTRIAZONE INJECTION - 1G" at bounding box center [284, 260] width 112 height 16
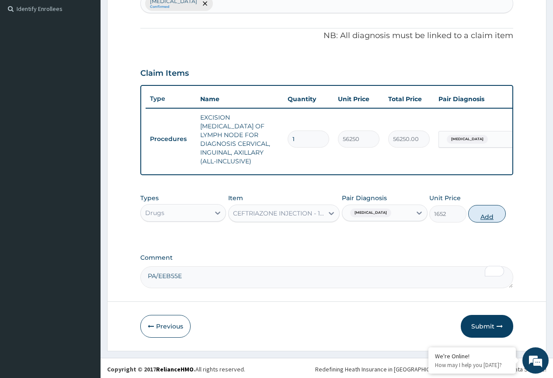
click at [333, 211] on button "Add" at bounding box center [487, 214] width 37 height 18
type input "0"
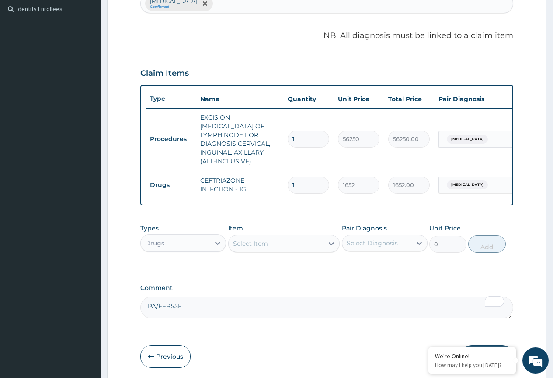
drag, startPoint x: 303, startPoint y: 175, endPoint x: 270, endPoint y: 197, distance: 39.1
click at [270, 197] on div "Type Name Quantity Unit Price Total Price Pair Diagnosis Actions Procedures EXC…" at bounding box center [326, 145] width 373 height 120
type input "3"
type input "4956.00"
type input "3"
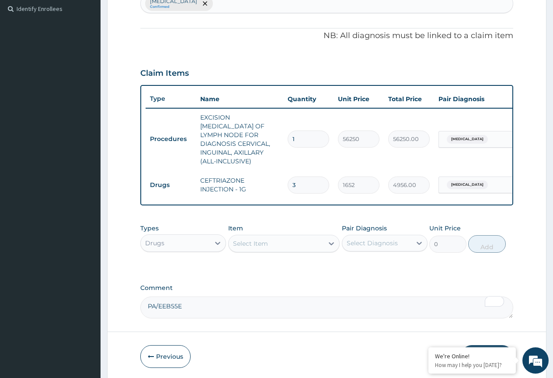
click at [267, 192] on div "Type Name Quantity Unit Price Total Price Pair Diagnosis Actions Procedures EXC…" at bounding box center [326, 145] width 373 height 120
click at [333, 241] on div "Select Diagnosis" at bounding box center [372, 242] width 51 height 9
click at [333, 267] on div "Lymphangitis" at bounding box center [385, 265] width 86 height 18
checkbox input "true"
click at [263, 241] on div "Select Item" at bounding box center [250, 243] width 35 height 9
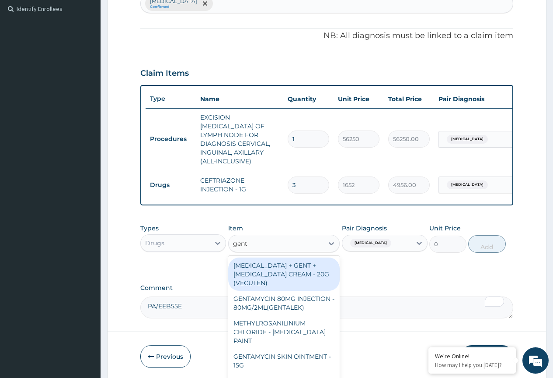
type input "genta"
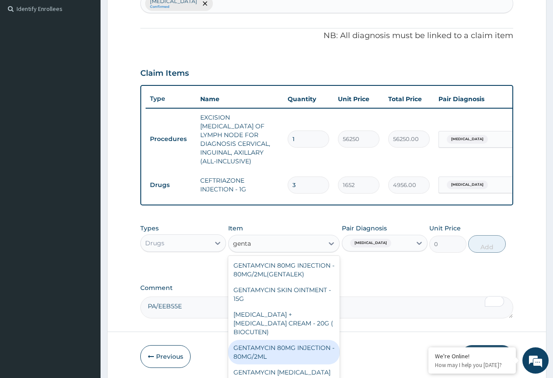
click at [268, 355] on div "GENTAMYCIN 80MG INJECTION - 80MG/2ML" at bounding box center [284, 352] width 112 height 25
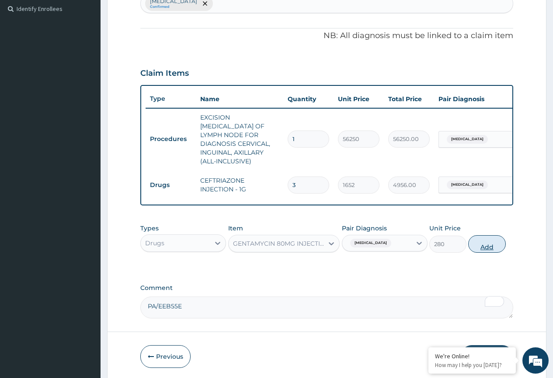
click at [333, 242] on button "Add" at bounding box center [487, 244] width 37 height 18
type input "0"
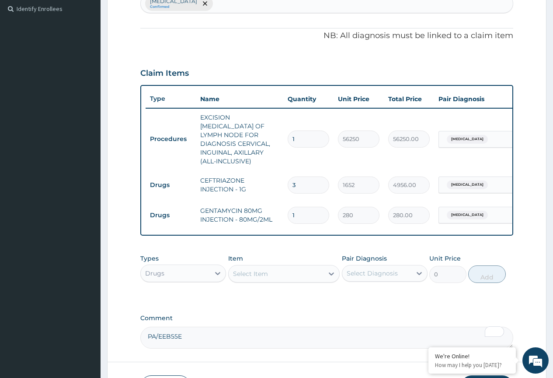
drag, startPoint x: 304, startPoint y: 205, endPoint x: 242, endPoint y: 224, distance: 65.2
click at [242, 224] on div "Type Name Quantity Unit Price Total Price Pair Diagnosis Actions Procedures EXC…" at bounding box center [326, 160] width 373 height 151
type input "9"
type input "2520.00"
type input "9"
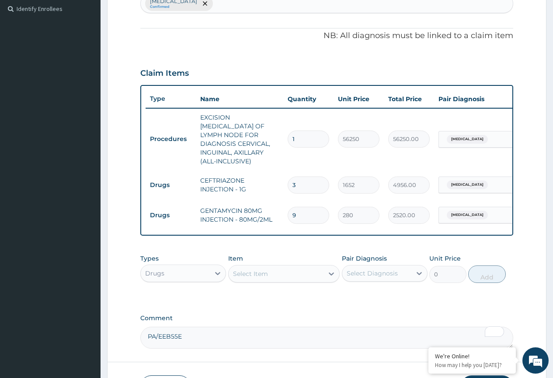
click at [249, 218] on td "GENTAMYCIN 80MG INJECTION - 80MG/2ML" at bounding box center [240, 215] width 88 height 26
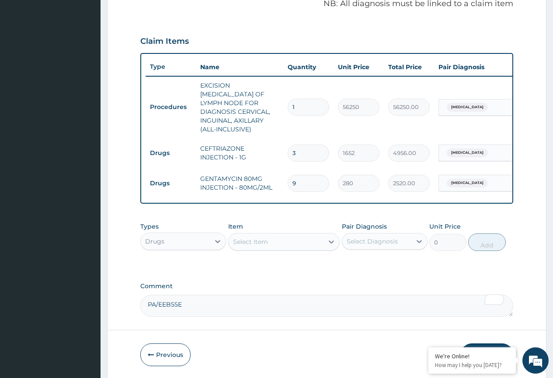
scroll to position [301, 0]
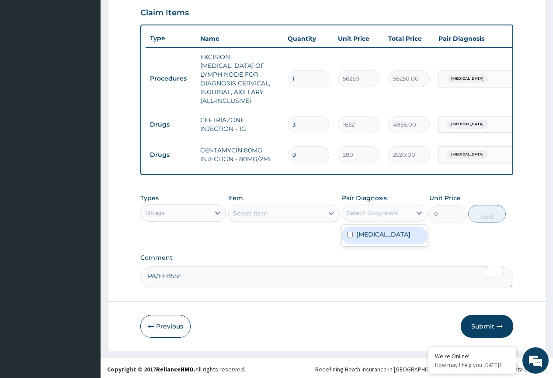
drag, startPoint x: 364, startPoint y: 210, endPoint x: 363, endPoint y: 243, distance: 33.3
click at [333, 211] on div "Select Diagnosis" at bounding box center [372, 212] width 51 height 9
click at [333, 233] on label "Lymphangitis" at bounding box center [384, 234] width 54 height 9
checkbox input "true"
click at [280, 214] on div "Select Item" at bounding box center [276, 213] width 95 height 14
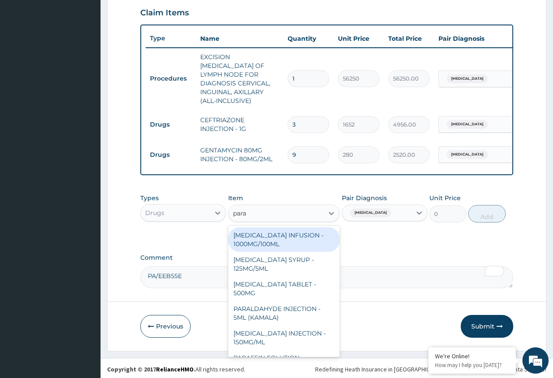
type input "parac"
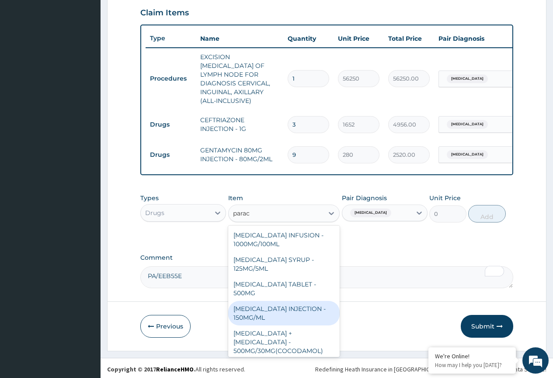
click at [273, 303] on div "PARACETAMOL INJECTION - 150MG/ML" at bounding box center [284, 313] width 112 height 25
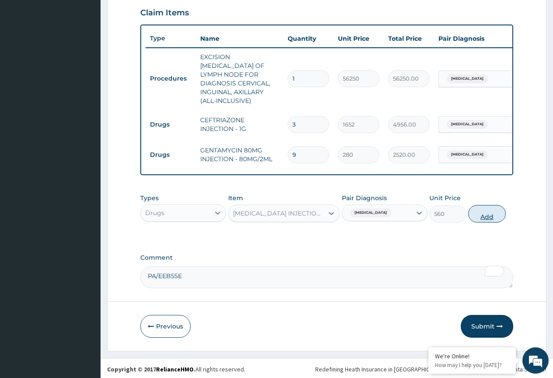
click at [333, 212] on button "Add" at bounding box center [487, 214] width 37 height 18
type input "0"
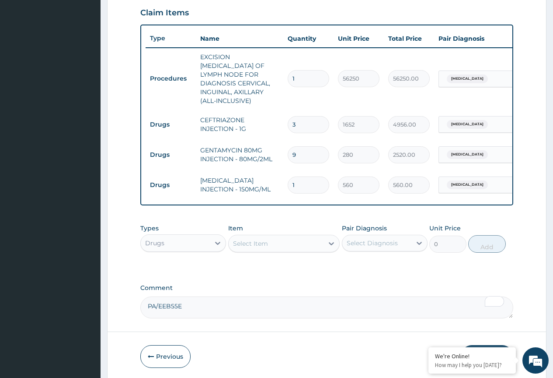
drag, startPoint x: 297, startPoint y: 178, endPoint x: 286, endPoint y: 183, distance: 12.0
click at [286, 183] on td "1" at bounding box center [309, 185] width 50 height 26
type input "2"
type input "1120.00"
type input "24"
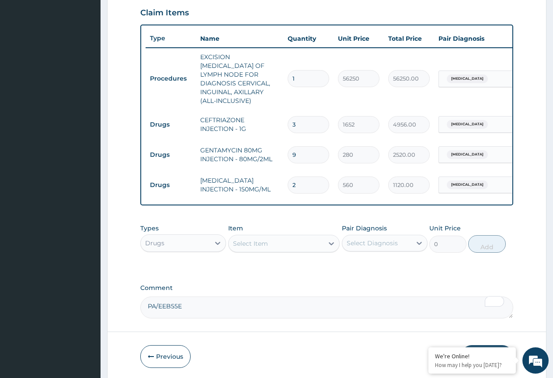
type input "13440.00"
type input "24"
click at [284, 214] on div "PA Code / Prescription Code Enter Code(Secondary Care Only) Encounter Date 23-0…" at bounding box center [326, 51] width 373 height 536
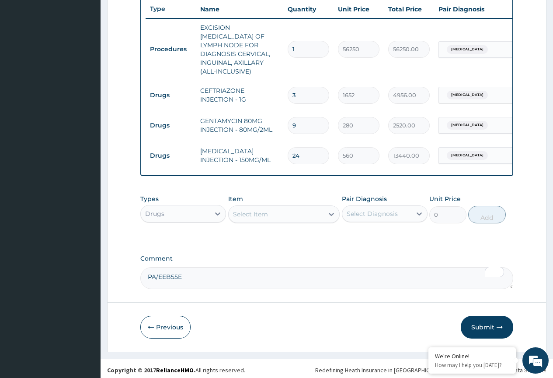
scroll to position [331, 0]
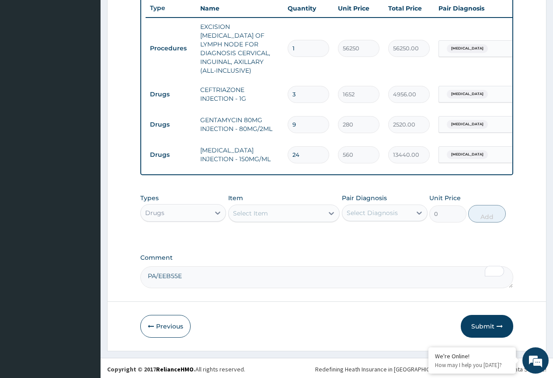
click at [221, 279] on textarea "PA/EEB55E" at bounding box center [326, 277] width 373 height 22
click at [333, 208] on div "Select Diagnosis" at bounding box center [372, 212] width 51 height 9
click at [333, 230] on label "Lymphangitis" at bounding box center [384, 234] width 54 height 9
checkbox input "true"
click at [281, 212] on div "Select Item" at bounding box center [276, 213] width 95 height 14
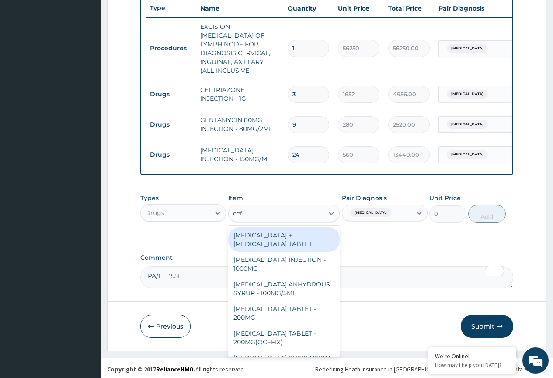
type input "cefur"
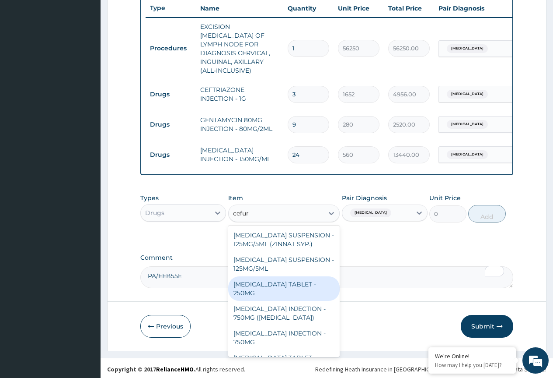
click at [303, 281] on div "CEFUROXIME TABLET - 250MG" at bounding box center [284, 288] width 112 height 25
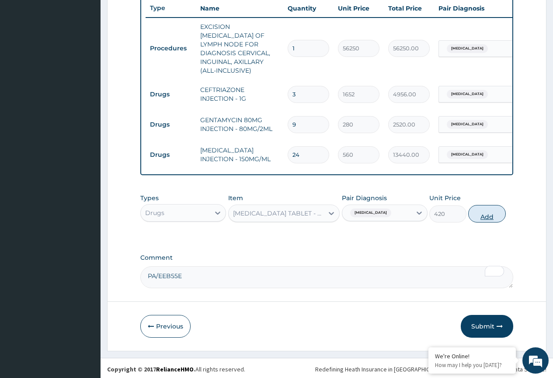
click at [333, 212] on button "Add" at bounding box center [487, 214] width 37 height 18
type input "0"
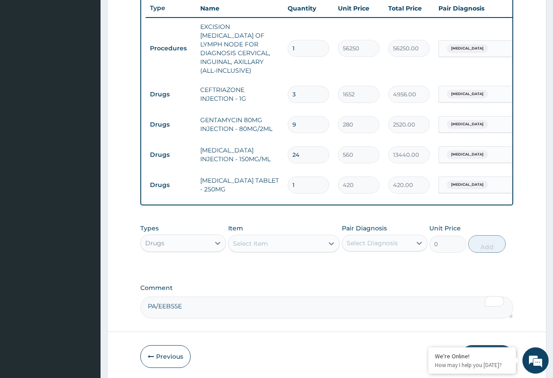
drag, startPoint x: 302, startPoint y: 175, endPoint x: 273, endPoint y: 180, distance: 29.4
click at [273, 180] on tr "Drugs CEFUROXIME TABLET - 250MG 1 420 420.00 Lymphangitis Delete" at bounding box center [360, 185] width 429 height 30
type input "6"
type input "2520.00"
drag, startPoint x: 298, startPoint y: 176, endPoint x: 274, endPoint y: 179, distance: 24.2
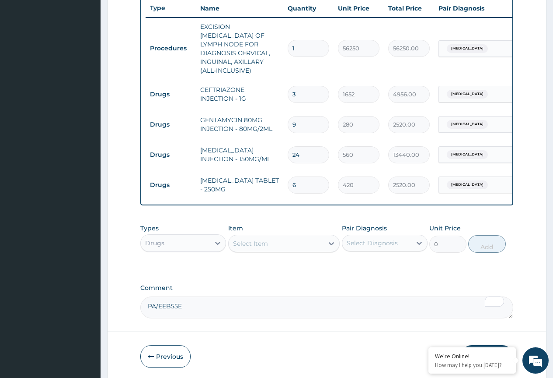
click at [275, 181] on tr "Drugs CEFUROXIME TABLET - 250MG 6 420 2520.00 Lymphangitis Delete" at bounding box center [360, 185] width 429 height 30
type input "1"
type input "420.00"
type input "12"
type input "5040.00"
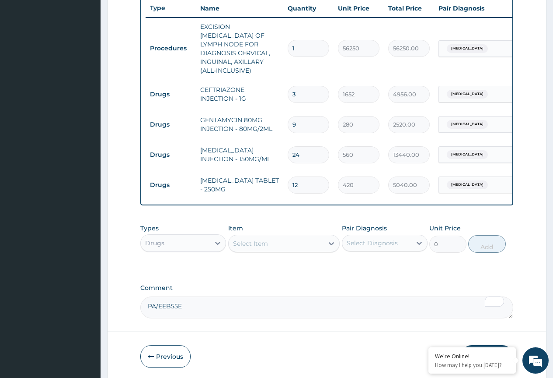
type input "12"
click at [269, 181] on td "CEFUROXIME TABLET - 250MG" at bounding box center [240, 185] width 88 height 26
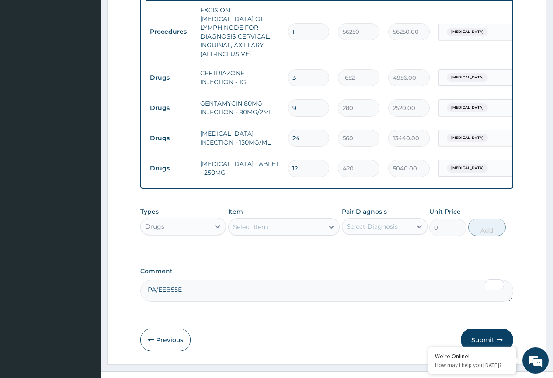
scroll to position [361, 0]
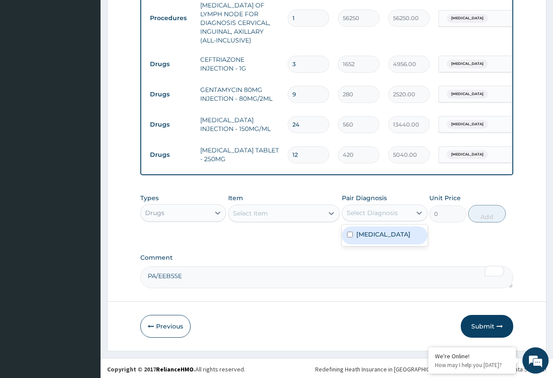
drag, startPoint x: 371, startPoint y: 205, endPoint x: 368, endPoint y: 235, distance: 29.9
click at [333, 206] on div "Select Diagnosis" at bounding box center [377, 213] width 69 height 14
click at [333, 234] on label "Lymphangitis" at bounding box center [384, 234] width 54 height 9
checkbox input "true"
click at [282, 208] on div "Select Item" at bounding box center [276, 213] width 95 height 14
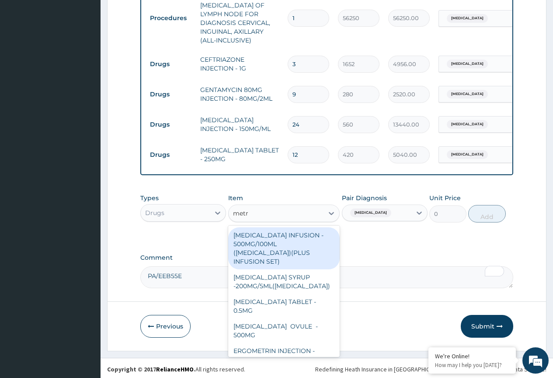
type input "metro"
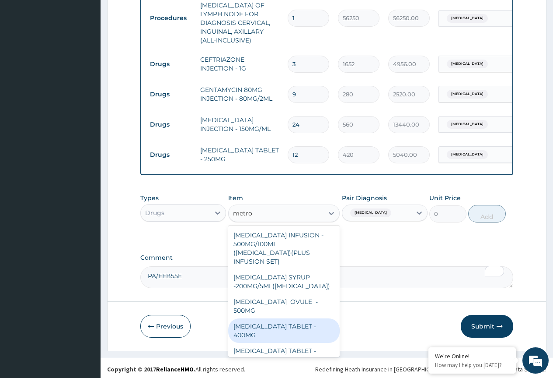
click at [276, 321] on div "METRONIDAZOLE TABLET - 400MG" at bounding box center [284, 330] width 112 height 25
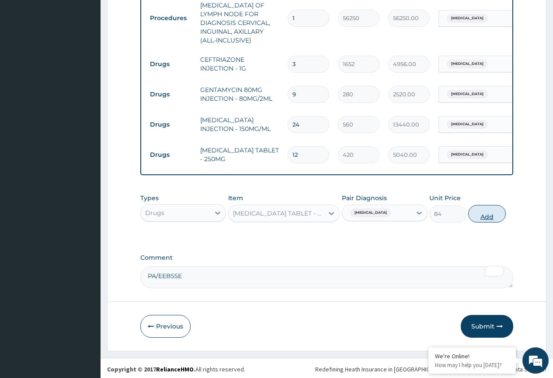
click at [333, 212] on button "Add" at bounding box center [487, 214] width 37 height 18
type input "0"
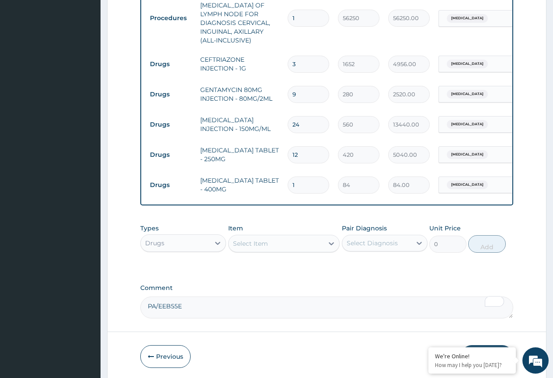
drag, startPoint x: 301, startPoint y: 173, endPoint x: 276, endPoint y: 192, distance: 31.2
click at [276, 192] on div "Type Name Quantity Unit Price Total Price Pair Diagnosis Actions Procedures EXC…" at bounding box center [326, 84] width 373 height 241
type input "9"
type input "756.00"
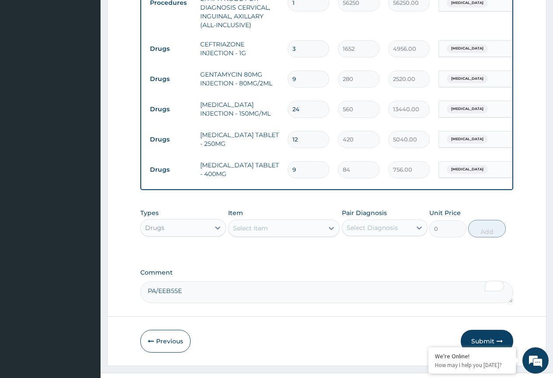
scroll to position [392, 0]
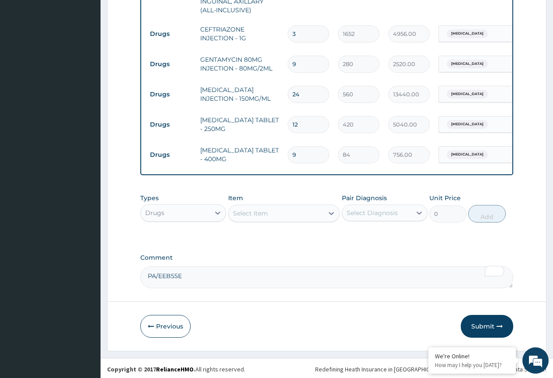
type input "9"
click at [333, 214] on div "Select Diagnosis" at bounding box center [372, 212] width 51 height 9
click at [333, 234] on label "Lymphangitis" at bounding box center [384, 234] width 54 height 9
checkbox input "true"
click at [285, 213] on div "Select Item" at bounding box center [276, 213] width 95 height 14
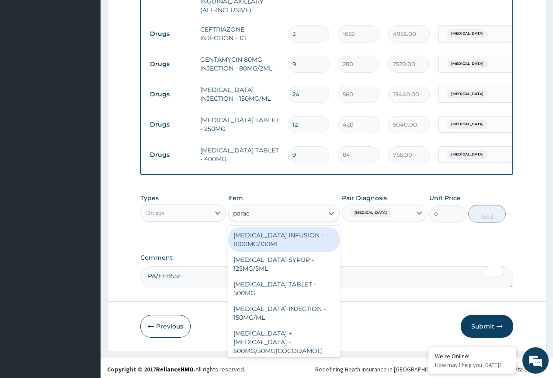
type input "parace"
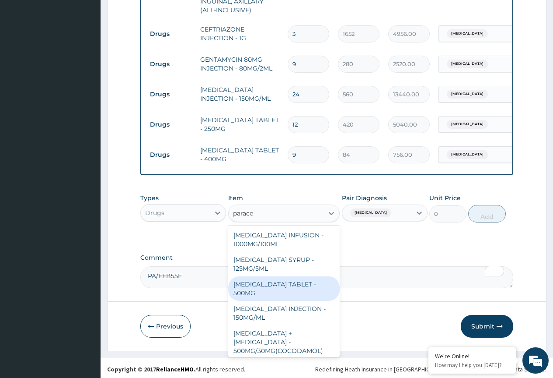
click at [287, 281] on div "PARACETAMOL TABLET - 500MG" at bounding box center [284, 288] width 112 height 25
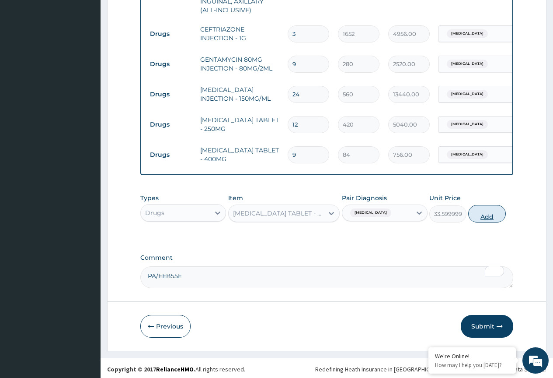
click at [333, 210] on button "Add" at bounding box center [487, 214] width 37 height 18
type input "0"
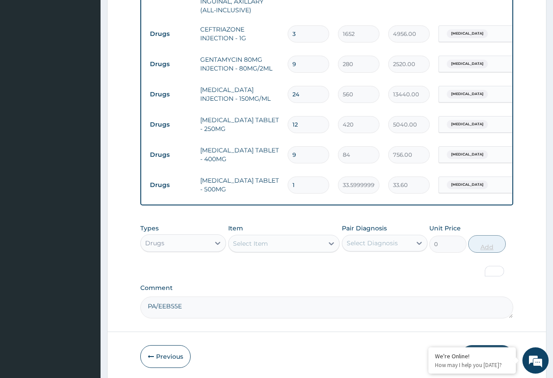
type input "18"
type input "604.80"
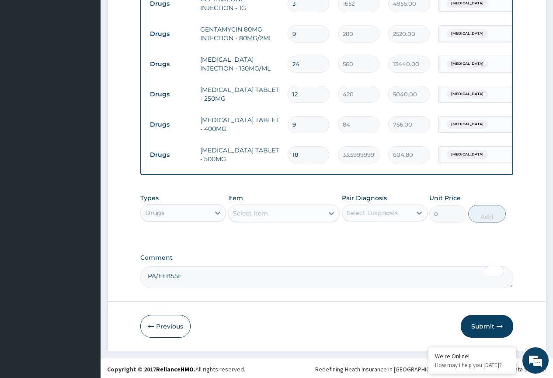
type input "18"
click at [333, 214] on div "Select Diagnosis" at bounding box center [372, 212] width 51 height 9
click at [333, 233] on label "Lymphangitis" at bounding box center [384, 234] width 54 height 9
checkbox input "true"
click at [260, 212] on div "Select Item" at bounding box center [250, 213] width 35 height 9
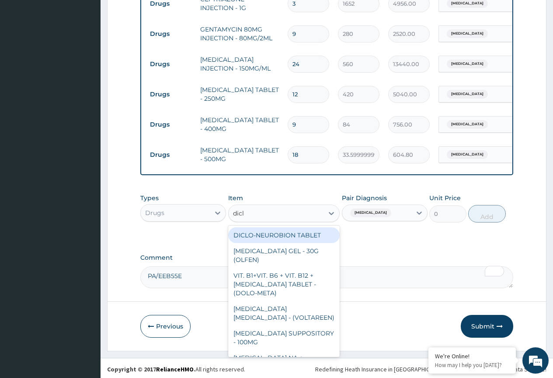
type input "diclo"
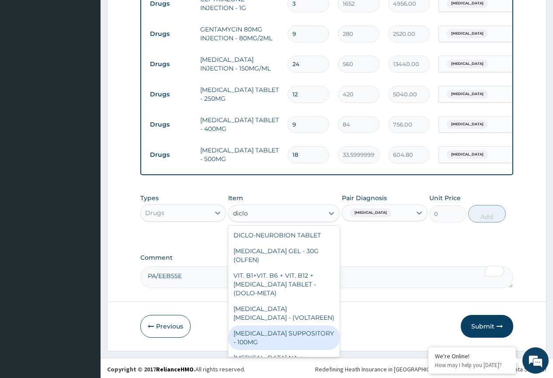
scroll to position [44, 0]
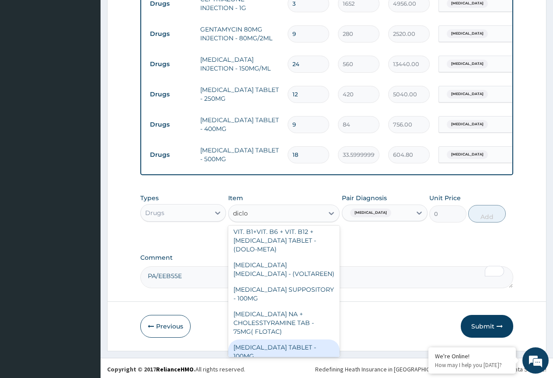
click at [291, 342] on div "[MEDICAL_DATA] TABLET - 100MG" at bounding box center [284, 351] width 112 height 25
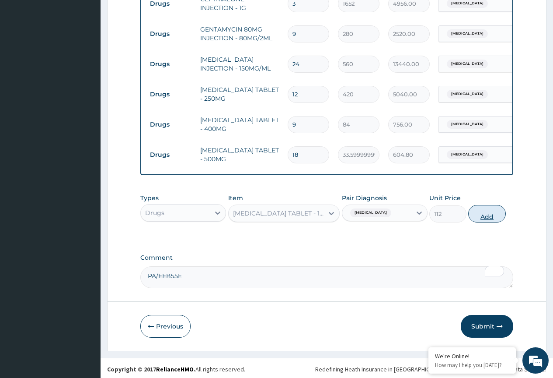
click at [333, 212] on button "Add" at bounding box center [487, 214] width 37 height 18
type input "0"
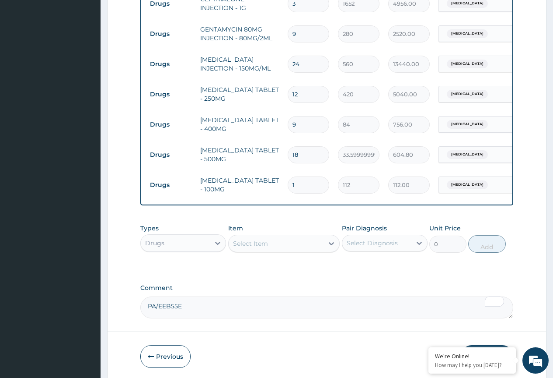
drag, startPoint x: 298, startPoint y: 176, endPoint x: 287, endPoint y: 179, distance: 11.6
click at [287, 179] on td "1" at bounding box center [309, 185] width 50 height 26
type input "6"
type input "672.00"
type input "6"
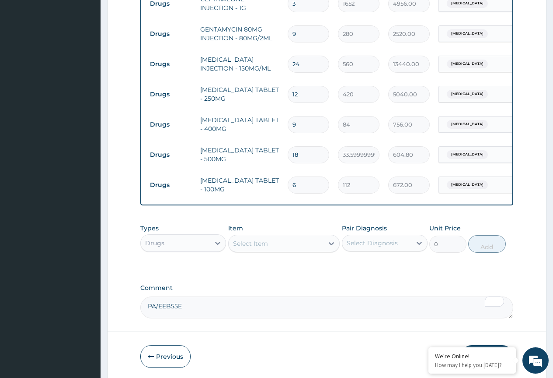
click at [255, 182] on td "[MEDICAL_DATA] TABLET - 100MG" at bounding box center [240, 185] width 88 height 26
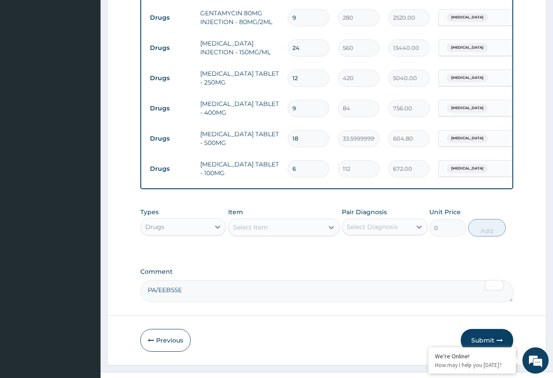
scroll to position [452, 0]
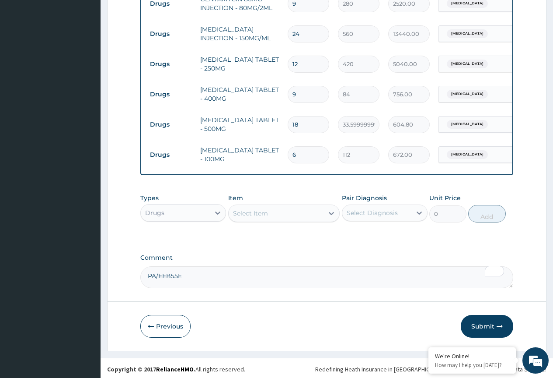
click at [333, 208] on div "Select Diagnosis" at bounding box center [372, 212] width 51 height 9
click at [333, 234] on label "Lymphangitis" at bounding box center [384, 234] width 54 height 9
checkbox input "true"
click at [265, 209] on div "Select Item" at bounding box center [250, 213] width 35 height 9
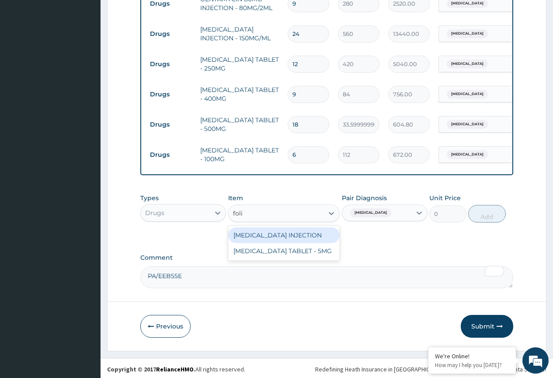
type input "folic"
click at [275, 232] on div "FOLIC ACID TABLET - 5MG" at bounding box center [284, 235] width 112 height 16
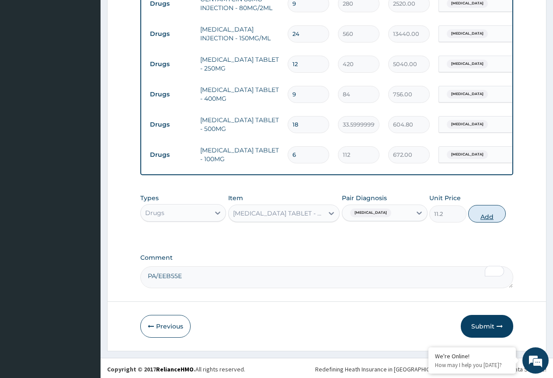
click at [333, 213] on button "Add" at bounding box center [487, 214] width 37 height 18
type input "0"
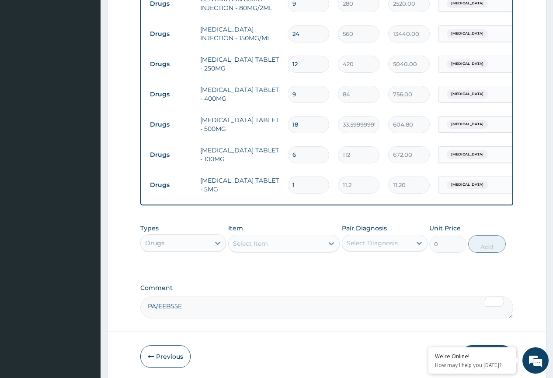
type input "14"
type input "156.80"
type input "14"
drag, startPoint x: 364, startPoint y: 239, endPoint x: 371, endPoint y: 244, distance: 7.8
click at [333, 242] on div "Select Diagnosis" at bounding box center [372, 242] width 51 height 9
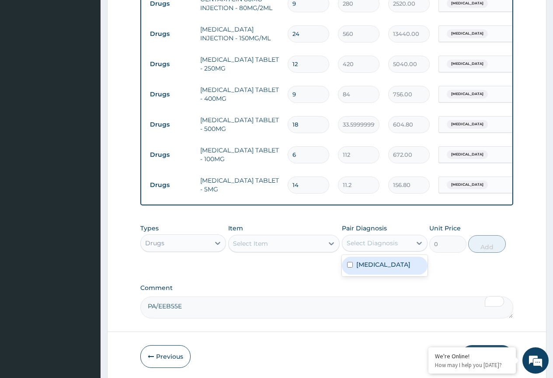
click at [333, 268] on div "Lymphangitis" at bounding box center [385, 265] width 86 height 18
checkbox input "true"
click at [287, 244] on div "Select Item" at bounding box center [276, 243] width 95 height 14
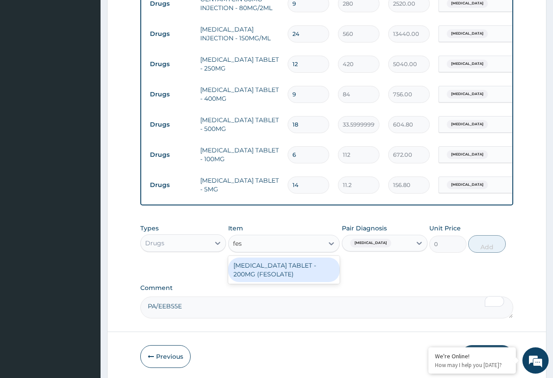
type input "feso"
click at [309, 276] on div "FERROUS SULPHATE TABLET - 200MG (FESOLATE)" at bounding box center [284, 269] width 112 height 25
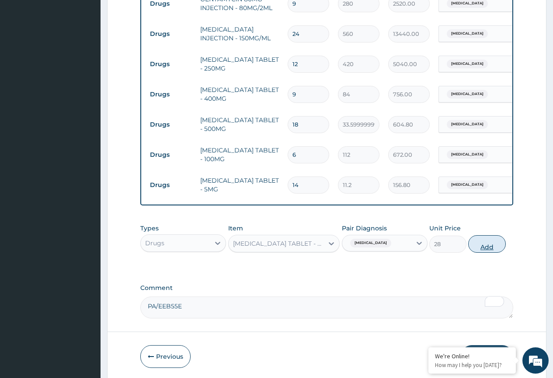
click at [333, 240] on button "Add" at bounding box center [487, 244] width 37 height 18
type input "0"
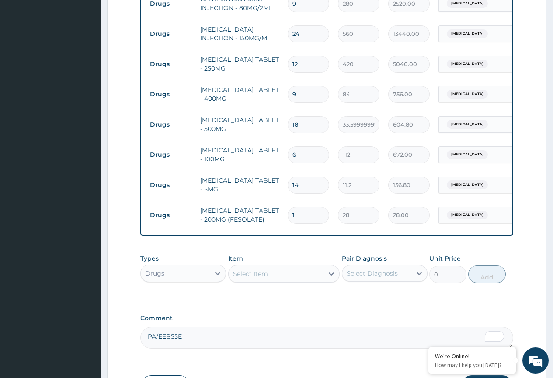
type input "14"
type input "392.00"
type input "14"
click at [255, 211] on td "FERROUS SULPHATE TABLET - 200MG (FESOLATE)" at bounding box center [240, 215] width 88 height 26
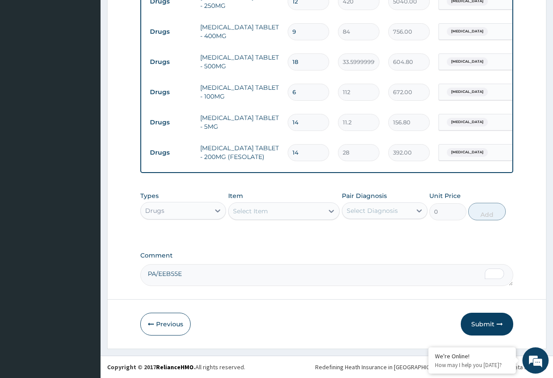
scroll to position [517, 0]
click at [238, 281] on textarea "PA/EEB55E" at bounding box center [326, 275] width 373 height 22
type textarea "PA/EEB55E Excision Biopsy of left Axillary Node"
click at [333, 320] on button "Submit" at bounding box center [487, 323] width 53 height 23
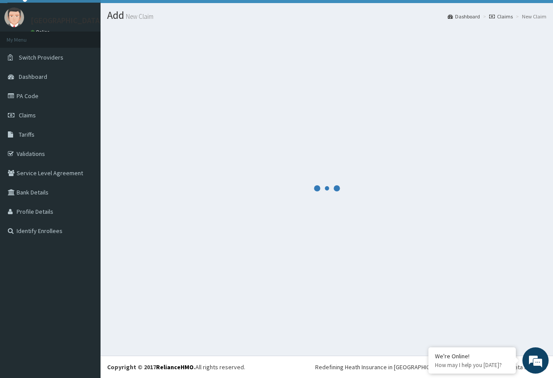
scroll to position [19, 0]
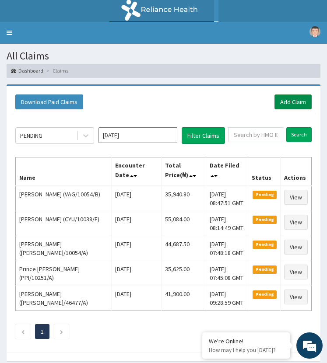
click at [293, 98] on link "Add Claim" at bounding box center [292, 102] width 37 height 15
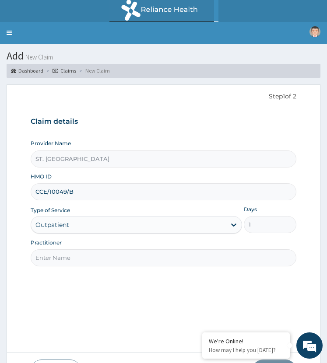
click at [96, 258] on input "Practitioner" at bounding box center [164, 257] width 266 height 17
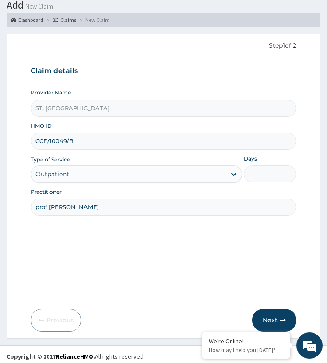
scroll to position [55, 0]
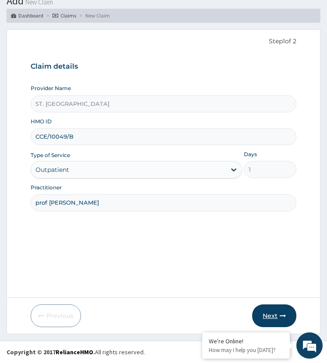
type input "prof [PERSON_NAME]"
click at [270, 309] on button "Next" at bounding box center [274, 316] width 44 height 23
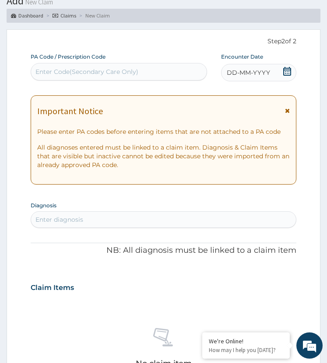
scroll to position [0, 0]
click at [287, 72] on icon at bounding box center [287, 71] width 9 height 9
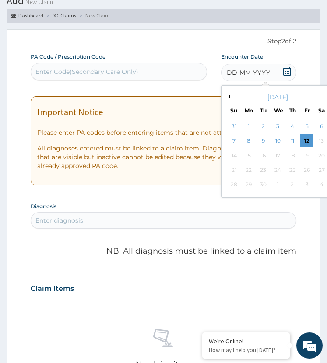
click at [231, 96] on div "[DATE]" at bounding box center [277, 97] width 105 height 9
click at [228, 97] on button "Previous Month" at bounding box center [228, 97] width 4 height 4
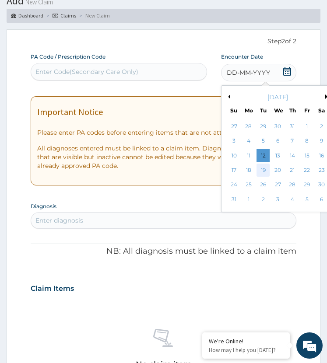
click at [263, 167] on div "19" at bounding box center [262, 170] width 13 height 13
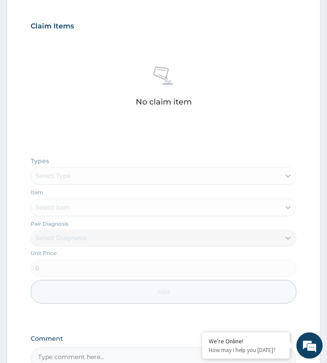
scroll to position [361, 0]
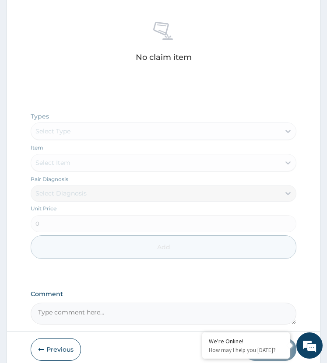
drag, startPoint x: 78, startPoint y: 313, endPoint x: 127, endPoint y: 238, distance: 89.6
paste textarea "PA/49B851"
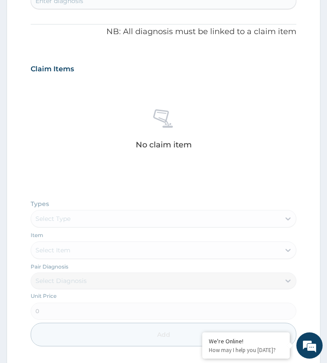
type textarea "PA/49B851"
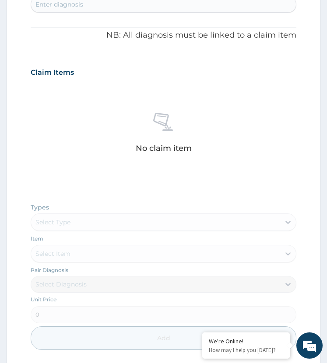
click at [96, 7] on div "Enter diagnosis" at bounding box center [163, 4] width 265 height 14
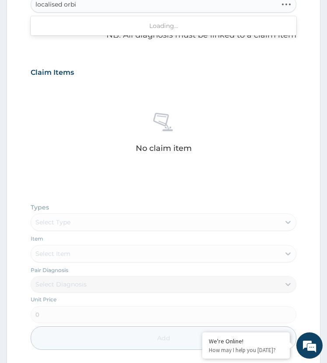
type input "localised orbit"
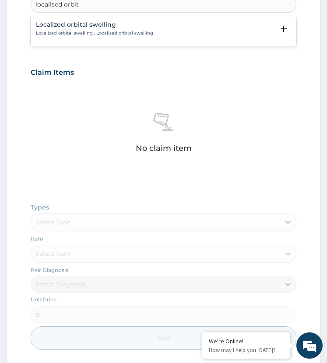
click at [79, 27] on h4 "Localized orbital swelling" at bounding box center [94, 24] width 117 height 7
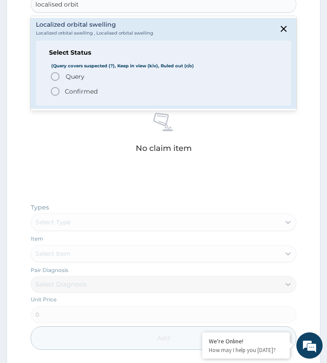
click at [56, 74] on icon "status option query" at bounding box center [55, 76] width 11 height 11
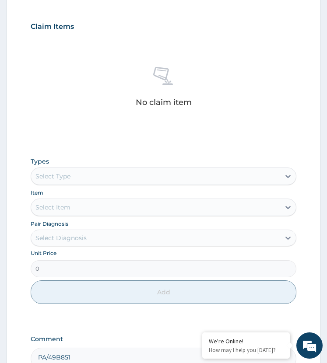
scroll to position [398, 0]
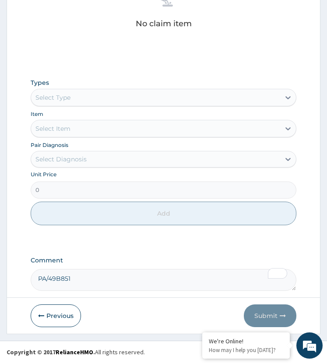
drag, startPoint x: 74, startPoint y: 94, endPoint x: 75, endPoint y: 99, distance: 5.4
click at [75, 98] on div "Select Type" at bounding box center [155, 98] width 249 height 14
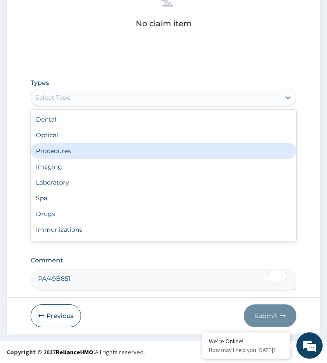
click at [81, 152] on div "Procedures" at bounding box center [164, 151] width 266 height 16
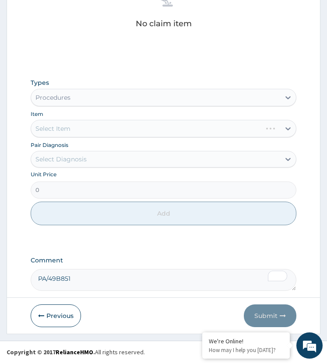
click at [77, 161] on div "Select Diagnosis" at bounding box center [60, 159] width 51 height 9
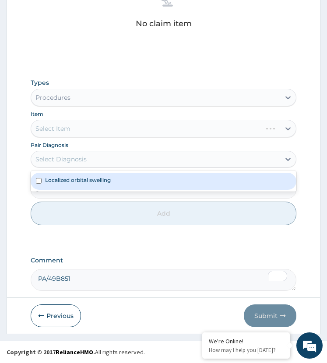
click at [88, 184] on div "Localized orbital swelling" at bounding box center [164, 181] width 266 height 17
checkbox input "true"
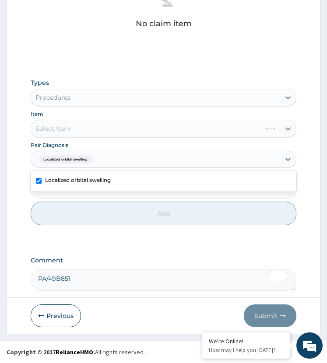
click at [87, 128] on div "Select Item" at bounding box center [164, 129] width 266 height 18
click at [88, 129] on div "Select Item" at bounding box center [164, 129] width 266 height 18
click at [121, 132] on div "Select Item" at bounding box center [155, 129] width 249 height 14
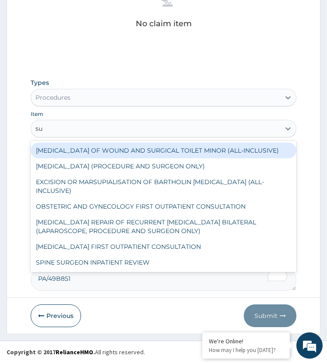
type input "s"
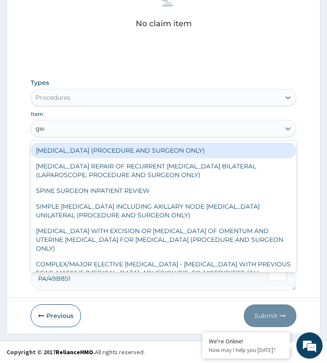
type input "gene"
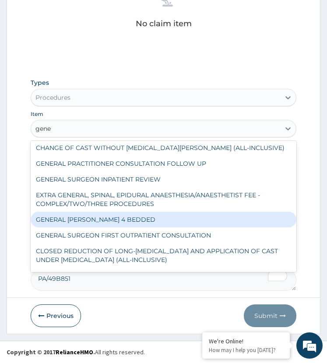
scroll to position [88, 0]
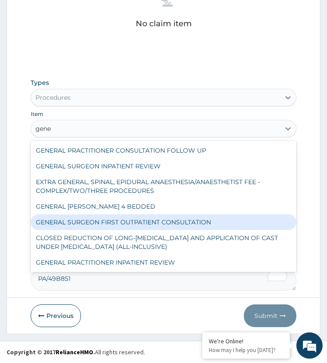
click at [120, 223] on div "GENERAL SURGEON FIRST OUTPATIENT CONSULTATION" at bounding box center [164, 222] width 266 height 16
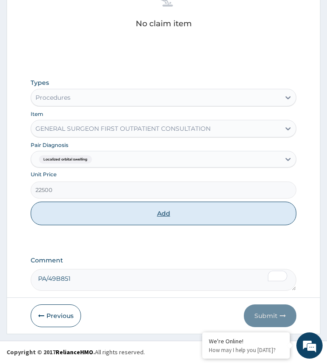
click at [147, 212] on button "Add" at bounding box center [164, 214] width 266 height 24
type input "0"
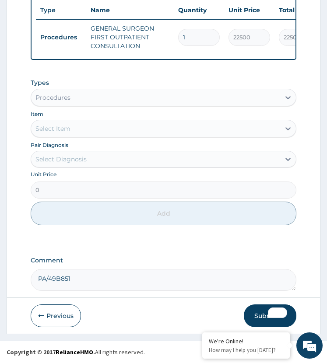
scroll to position [368, 0]
click at [151, 249] on div "PA Code / Prescription Code Enter Code(Secondary Care Only) Encounter Date 19-0…" at bounding box center [164, 18] width 266 height 543
drag, startPoint x: 263, startPoint y: 315, endPoint x: 228, endPoint y: 319, distance: 34.9
click at [263, 315] on button "Submit" at bounding box center [270, 316] width 53 height 23
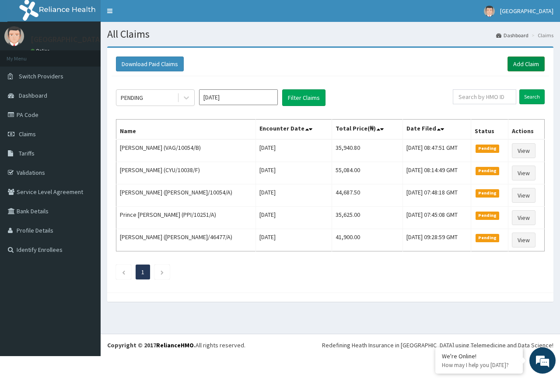
click at [333, 66] on link "Add Claim" at bounding box center [526, 63] width 37 height 15
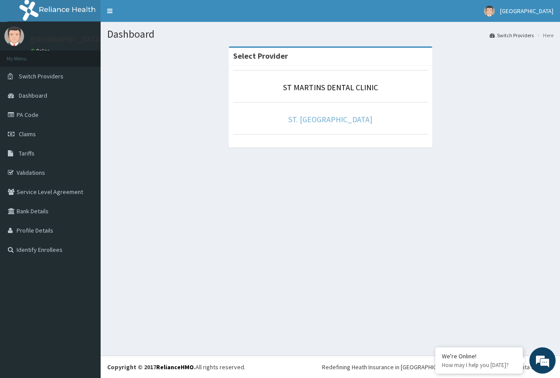
click at [338, 120] on link "ST. [GEOGRAPHIC_DATA]" at bounding box center [330, 119] width 84 height 10
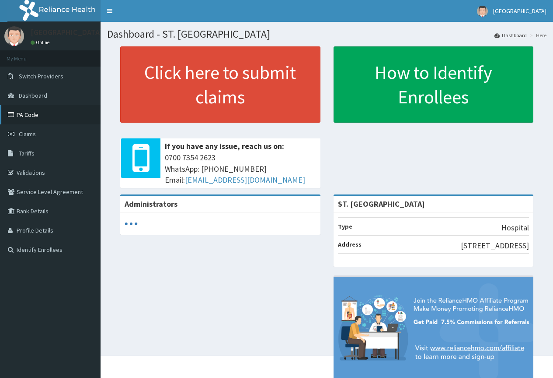
click at [34, 116] on link "PA Code" at bounding box center [50, 114] width 101 height 19
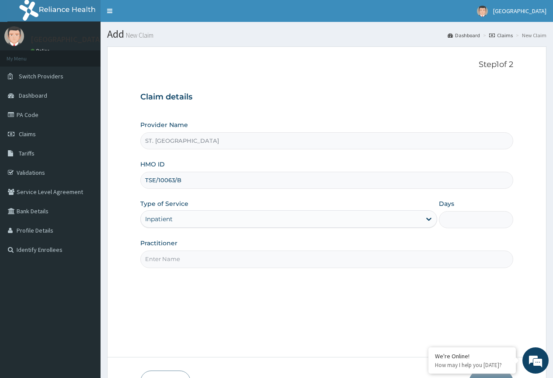
click at [177, 259] on input "Practitioner" at bounding box center [326, 258] width 373 height 17
type input "[PERSON_NAME]"
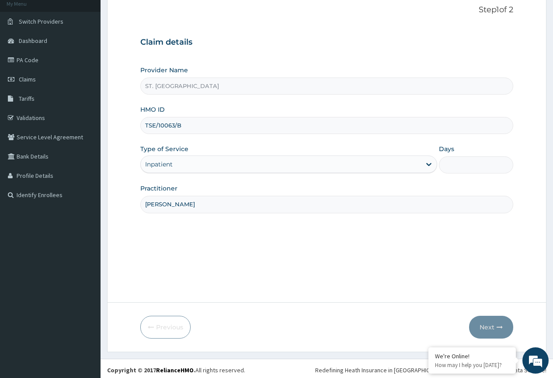
scroll to position [58, 0]
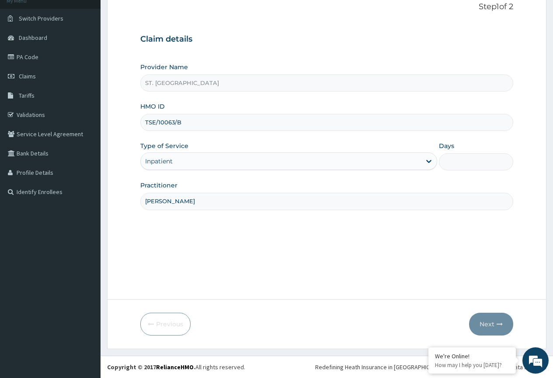
click at [471, 164] on input "Days" at bounding box center [476, 161] width 74 height 17
type input "2"
click at [482, 327] on button "Next" at bounding box center [491, 323] width 44 height 23
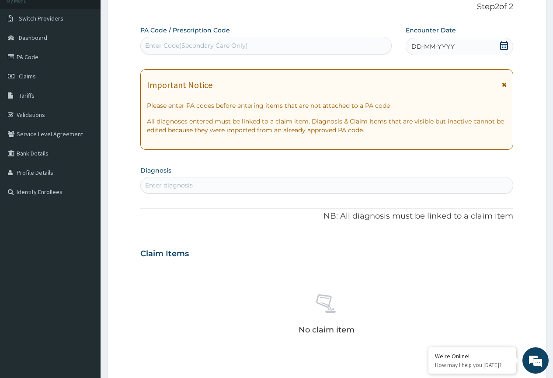
click at [445, 49] on span "DD-MM-YYYY" at bounding box center [433, 46] width 43 height 9
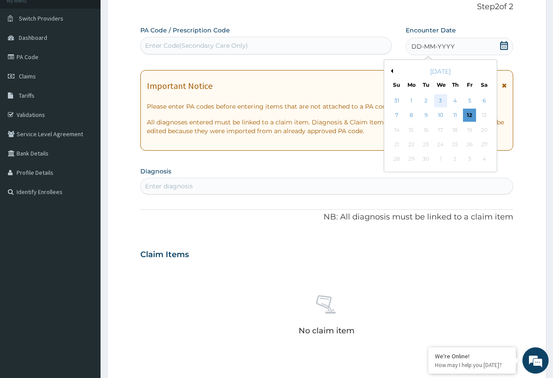
click at [442, 102] on div "3" at bounding box center [440, 100] width 13 height 13
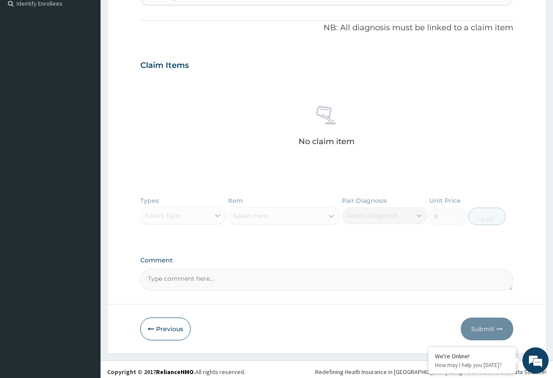
scroll to position [251, 0]
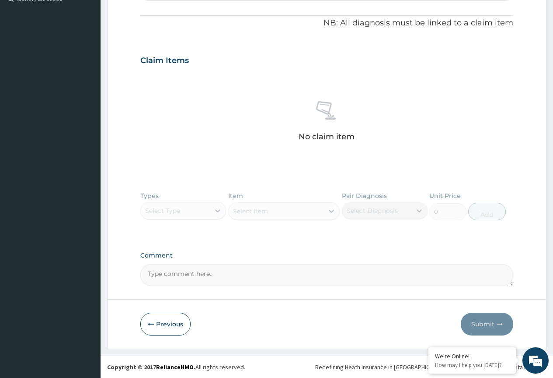
drag, startPoint x: 215, startPoint y: 280, endPoint x: 259, endPoint y: 202, distance: 89.5
paste textarea "PA/2361AB"
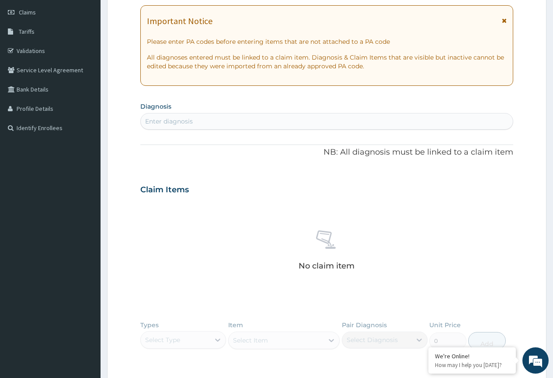
scroll to position [119, 0]
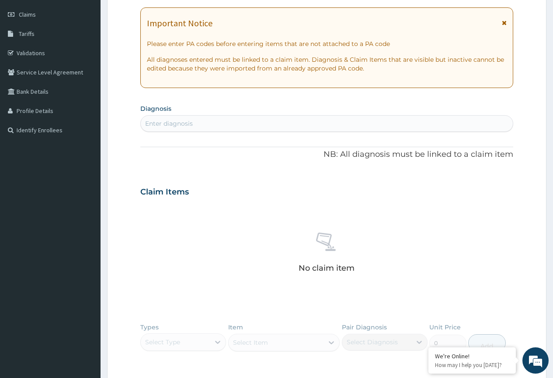
type textarea "PA/2361AB"
click at [175, 120] on div "Enter diagnosis" at bounding box center [169, 123] width 48 height 9
type input "essential hyp"
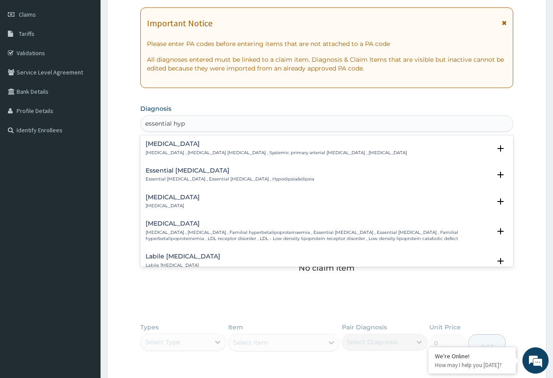
click at [181, 150] on p "Essential hypertension , Idiopathic hypertension , Systemic primary arterial hy…" at bounding box center [277, 153] width 262 height 6
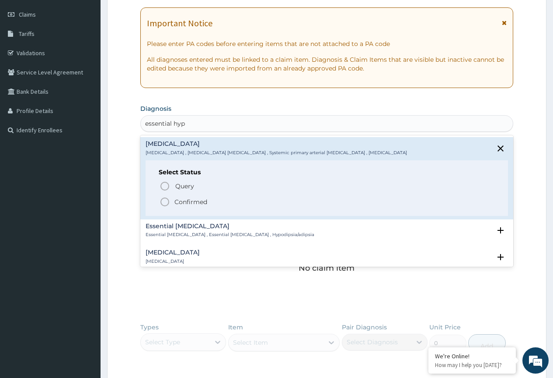
click at [166, 185] on icon "status option query" at bounding box center [165, 186] width 11 height 11
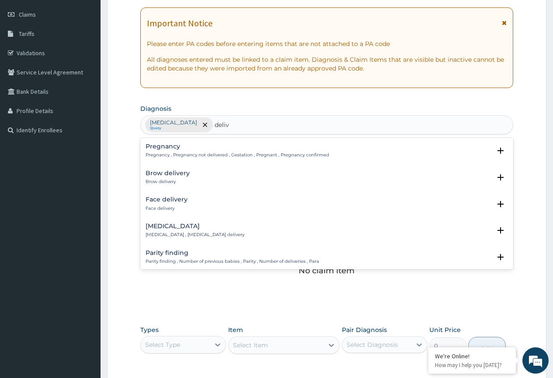
type input "deliv"
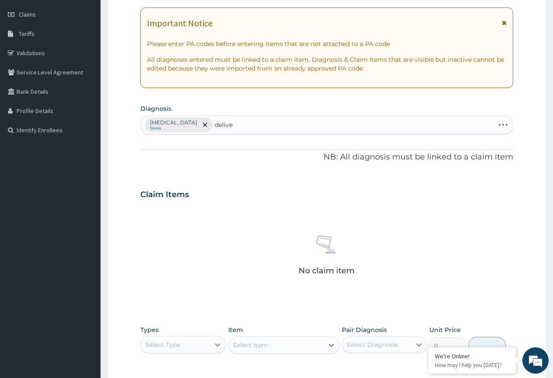
type input "deliver"
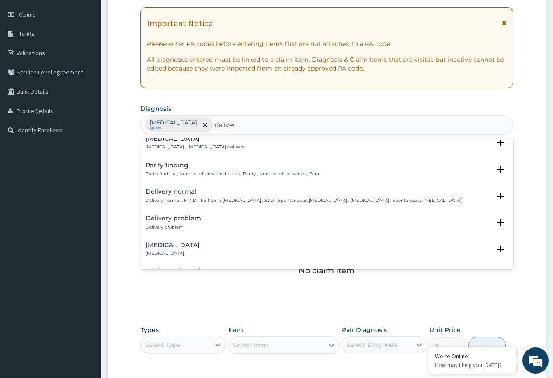
scroll to position [131, 0]
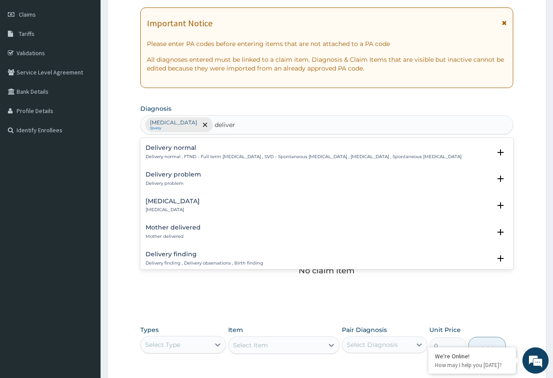
click at [171, 155] on p "Delivery normal , FTND - Full term normal delivery , SVD - Spontaneous vaginal …" at bounding box center [304, 157] width 316 height 6
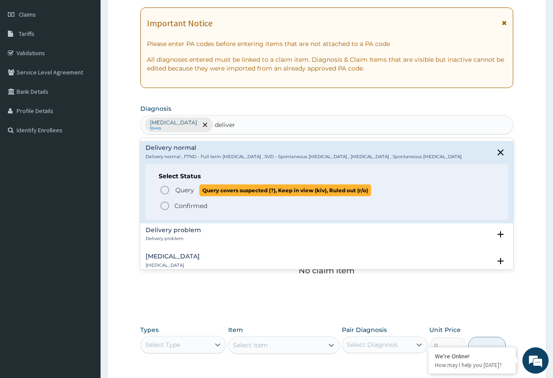
click at [170, 192] on icon "status option query" at bounding box center [165, 190] width 11 height 11
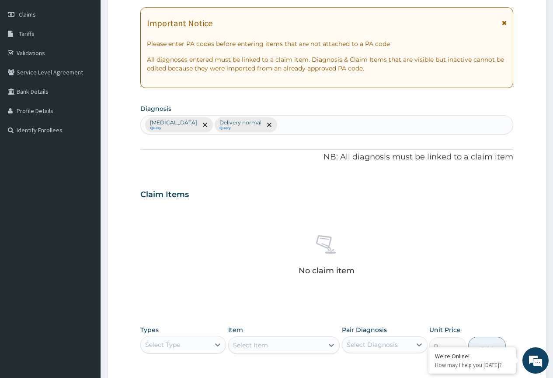
scroll to position [253, 0]
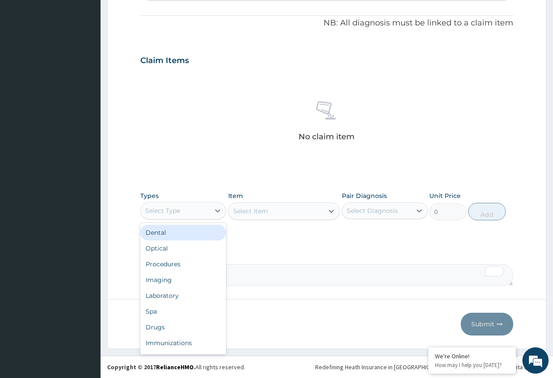
drag, startPoint x: 212, startPoint y: 214, endPoint x: 193, endPoint y: 267, distance: 56.0
click at [212, 215] on div at bounding box center [218, 211] width 16 height 16
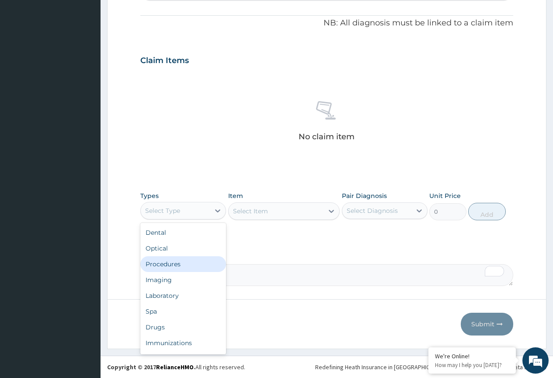
click at [186, 270] on div "Procedures" at bounding box center [183, 264] width 86 height 16
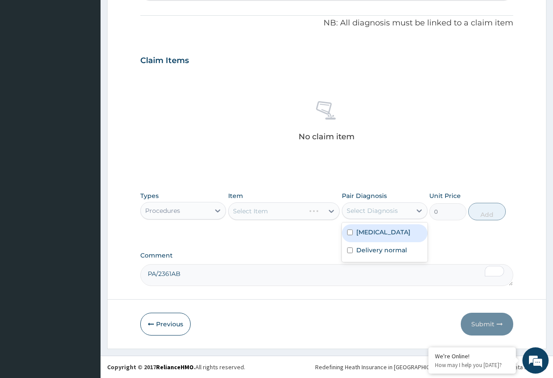
click at [381, 212] on div "Select Diagnosis" at bounding box center [372, 210] width 51 height 9
click at [376, 236] on label "Essential hypertension" at bounding box center [384, 232] width 54 height 9
checkbox input "true"
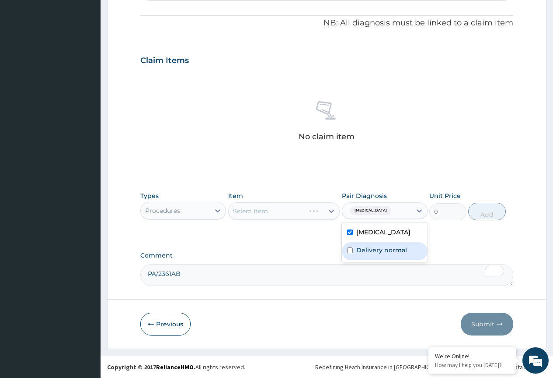
click at [376, 254] on label "Delivery normal" at bounding box center [382, 249] width 51 height 9
checkbox input "true"
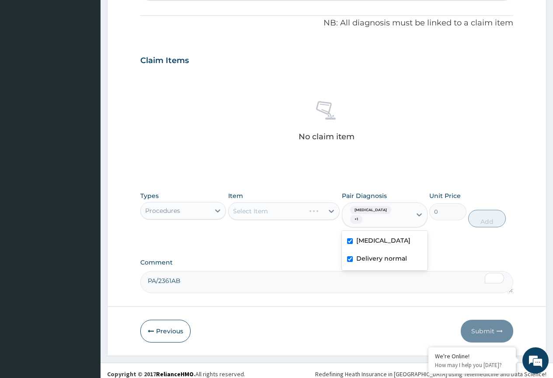
drag, startPoint x: 367, startPoint y: 241, endPoint x: 385, endPoint y: 250, distance: 20.5
click at [367, 241] on label "Essential hypertension" at bounding box center [384, 240] width 54 height 9
checkbox input "false"
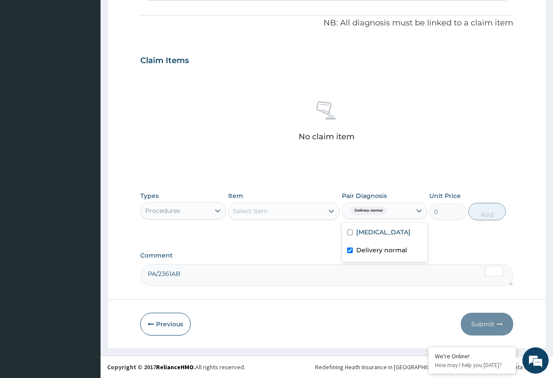
click at [263, 207] on div "Select Item" at bounding box center [250, 211] width 35 height 9
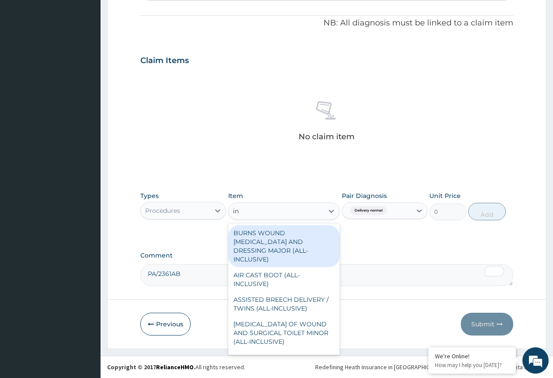
type input "ind"
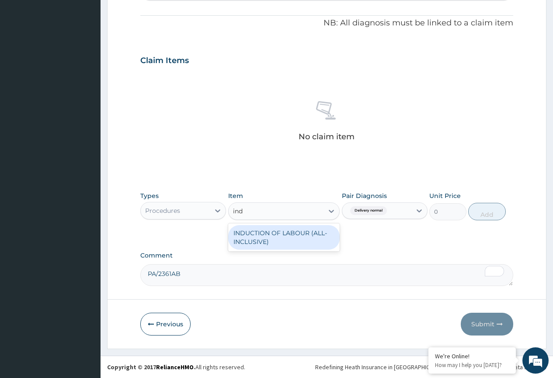
click at [277, 231] on div "INDUCTION OF LABOUR (ALL-INCLUSIVE)" at bounding box center [284, 237] width 112 height 25
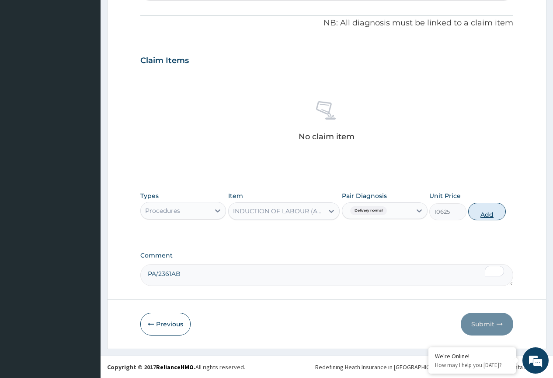
click at [479, 214] on button "Add" at bounding box center [487, 212] width 37 height 18
type input "0"
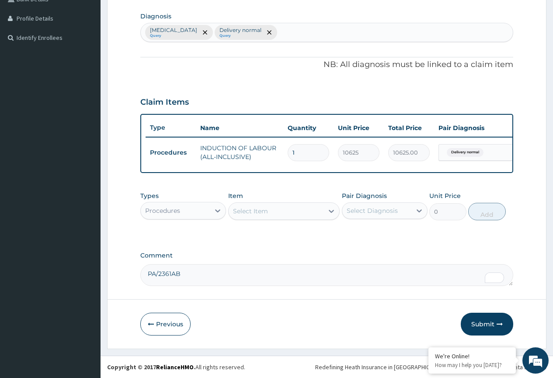
scroll to position [218, 0]
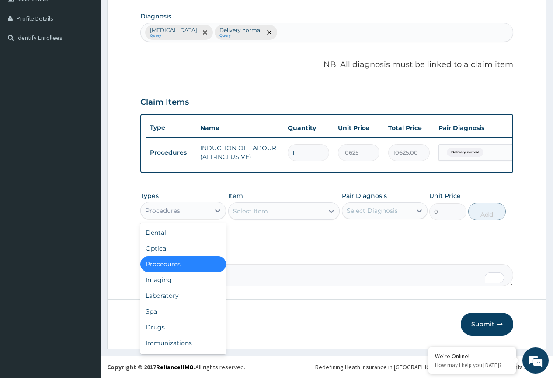
drag, startPoint x: 194, startPoint y: 208, endPoint x: 172, endPoint y: 269, distance: 64.1
click at [195, 215] on div "Procedures" at bounding box center [175, 210] width 69 height 14
drag, startPoint x: 161, startPoint y: 322, endPoint x: 211, endPoint y: 311, distance: 51.5
click at [161, 322] on div "Drugs" at bounding box center [183, 327] width 86 height 16
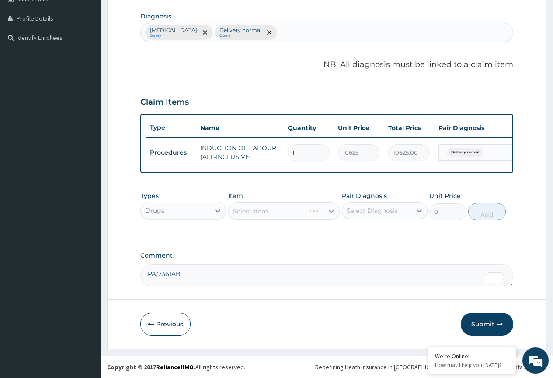
drag, startPoint x: 371, startPoint y: 209, endPoint x: 371, endPoint y: 214, distance: 4.4
click at [371, 213] on div "Select Diagnosis" at bounding box center [372, 210] width 51 height 9
click at [364, 236] on label "Essential hypertension" at bounding box center [384, 232] width 54 height 9
checkbox input "true"
click at [268, 207] on div "Select Item" at bounding box center [276, 211] width 95 height 14
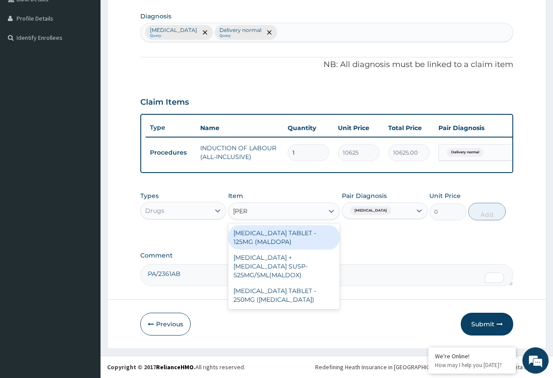
type input "aldom"
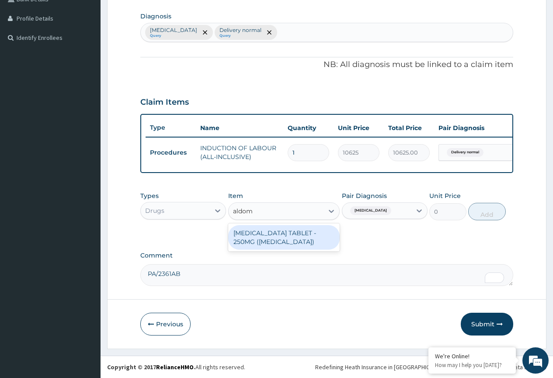
click at [287, 242] on div "METHYLDOPA TABLET - 250MG (ALDOMET)" at bounding box center [284, 237] width 112 height 25
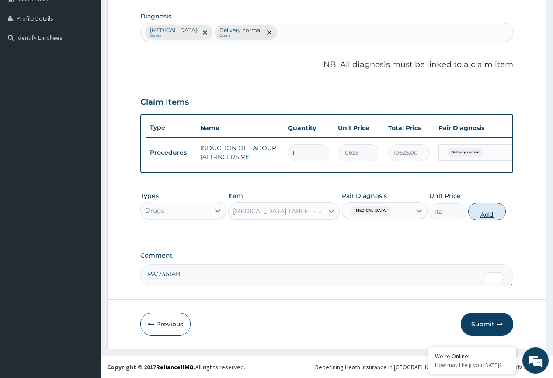
click at [483, 214] on button "Add" at bounding box center [487, 212] width 37 height 18
type input "0"
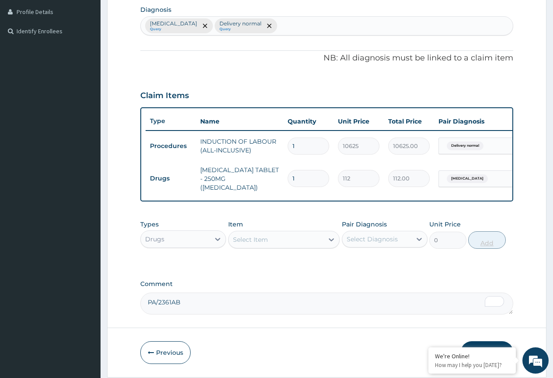
type input "14"
type input "1568.00"
type input "14"
click at [300, 263] on div "Types Drugs Item Select Item Pair Diagnosis Select Diagnosis Unit Price 0 Add" at bounding box center [326, 240] width 373 height 51
click at [383, 239] on div "Select Diagnosis" at bounding box center [372, 239] width 51 height 9
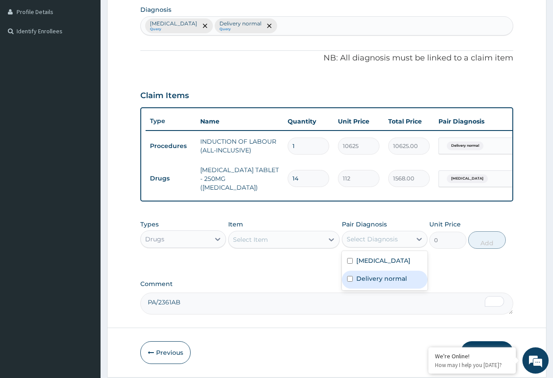
drag, startPoint x: 382, startPoint y: 289, endPoint x: 244, endPoint y: 254, distance: 142.1
click at [381, 283] on label "Delivery normal" at bounding box center [382, 278] width 51 height 9
checkbox input "true"
click at [267, 243] on div "Select Item" at bounding box center [250, 239] width 35 height 9
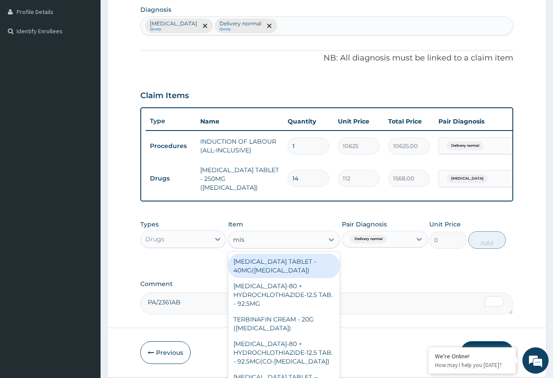
type input "miso"
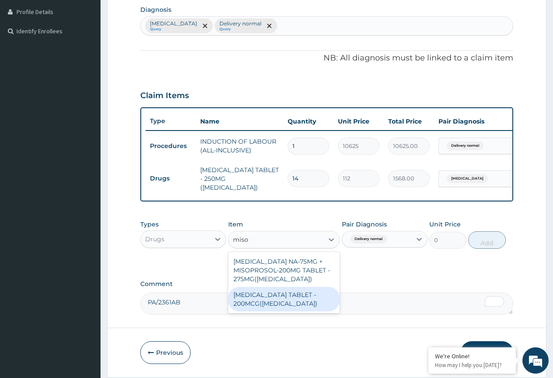
click at [274, 299] on div "MISOPROSTOL TABLET - 200MCG(CYTOTEC)" at bounding box center [284, 299] width 112 height 25
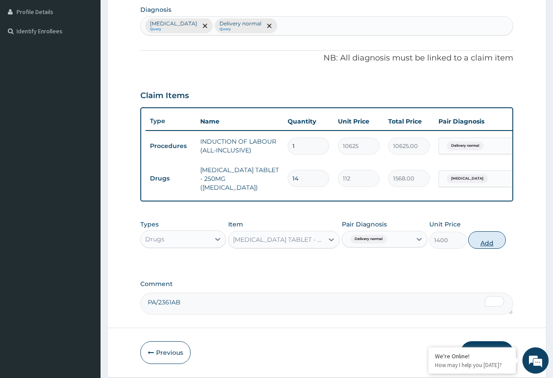
click at [488, 244] on button "Add" at bounding box center [487, 240] width 37 height 18
type input "0"
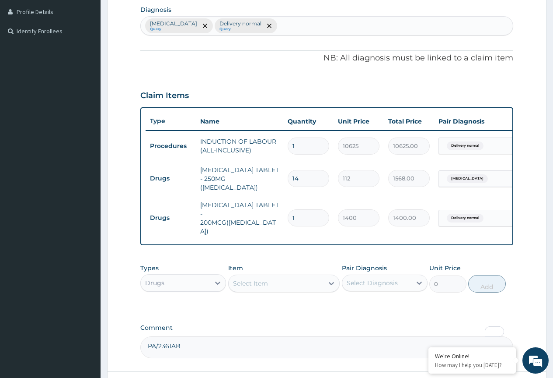
click at [313, 311] on div "PA Code / Prescription Code Enter Code(Secondary Care Only) Encounter Date 03-0…" at bounding box center [326, 111] width 373 height 493
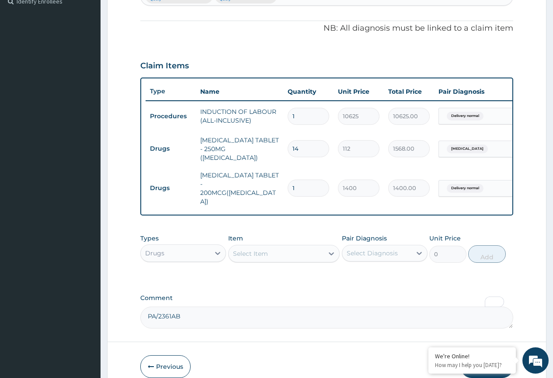
scroll to position [279, 0]
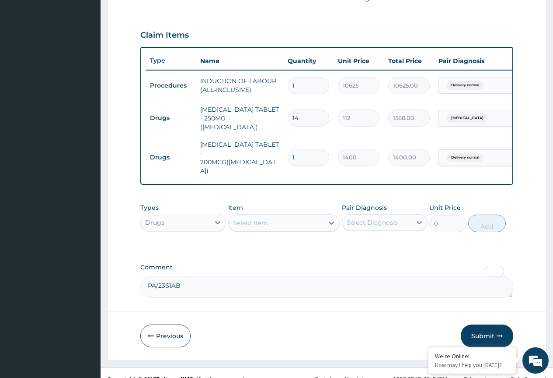
click at [229, 276] on textarea "PA/2361AB" at bounding box center [326, 287] width 373 height 22
paste textarea "PA/FF7FEB"
type textarea "PA/2361AB PA/FF7FEB"
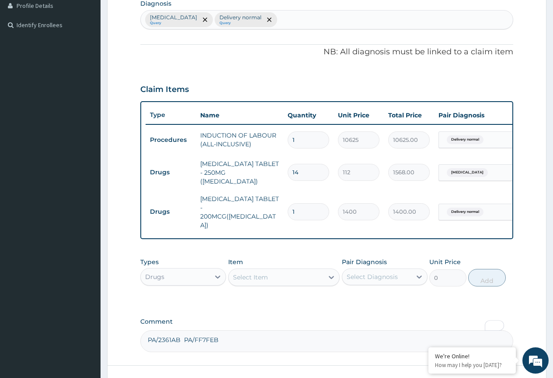
scroll to position [147, 0]
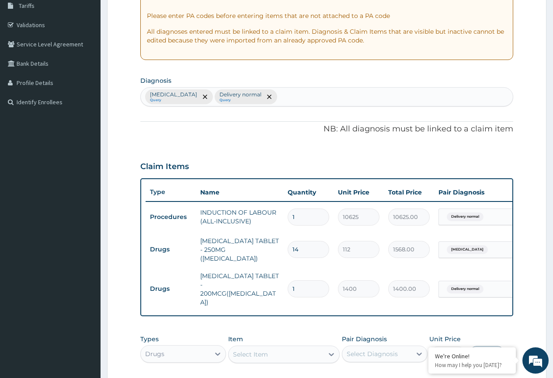
click at [312, 95] on div "Essential hypertension Query Delivery normal Query" at bounding box center [327, 97] width 372 height 18
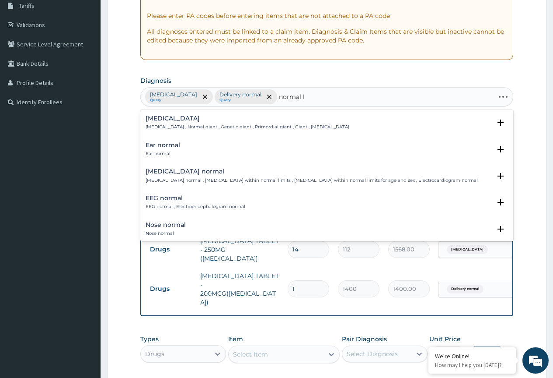
type input "normal la"
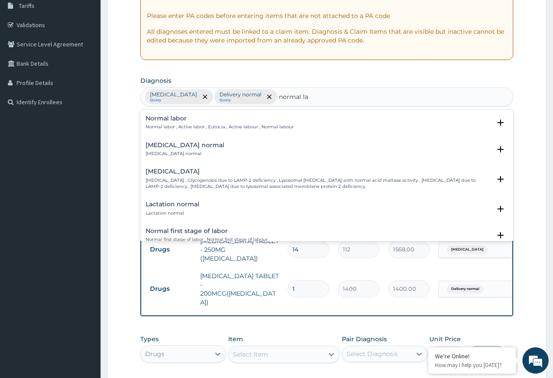
click at [171, 122] on h4 "Normal labor" at bounding box center [220, 118] width 148 height 7
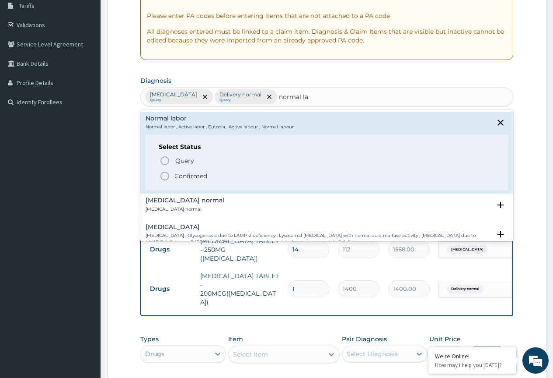
click at [165, 175] on icon "status option filled" at bounding box center [165, 176] width 11 height 11
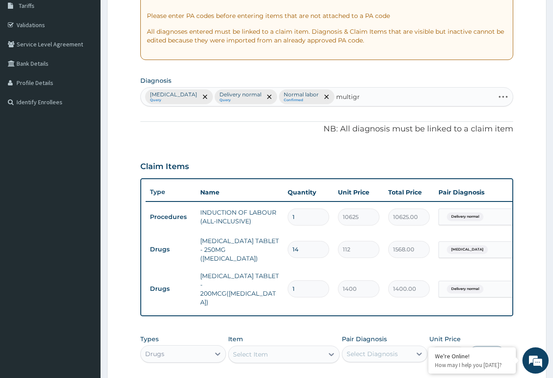
type input "multigra"
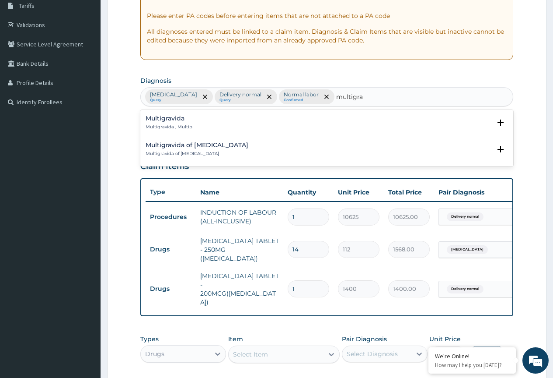
click at [164, 120] on h4 "Multigravida" at bounding box center [169, 118] width 47 height 7
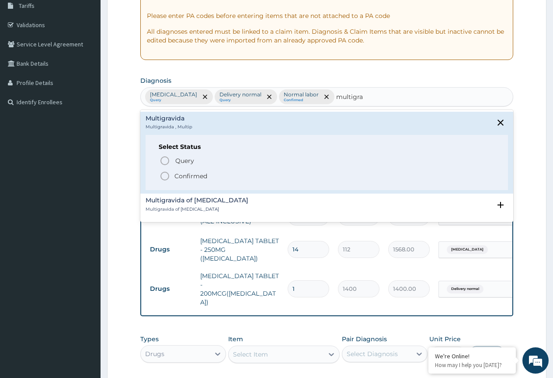
click at [162, 174] on circle "status option filled" at bounding box center [165, 176] width 8 height 8
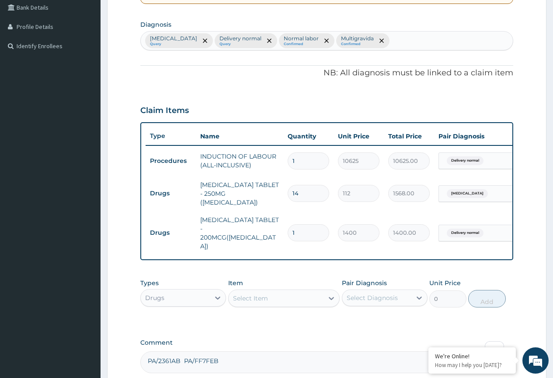
scroll to position [279, 0]
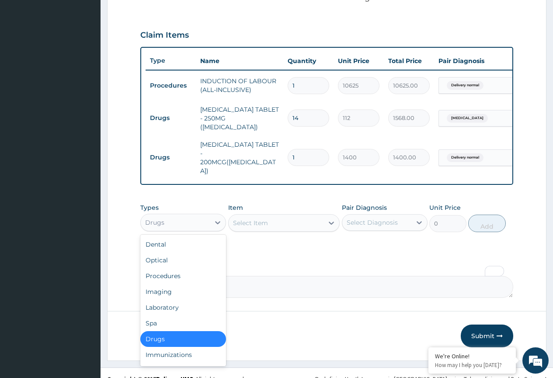
drag, startPoint x: 206, startPoint y: 211, endPoint x: 201, endPoint y: 252, distance: 41.0
click at [206, 215] on div "Drugs" at bounding box center [175, 222] width 69 height 14
click at [177, 268] on div "Procedures" at bounding box center [183, 276] width 86 height 16
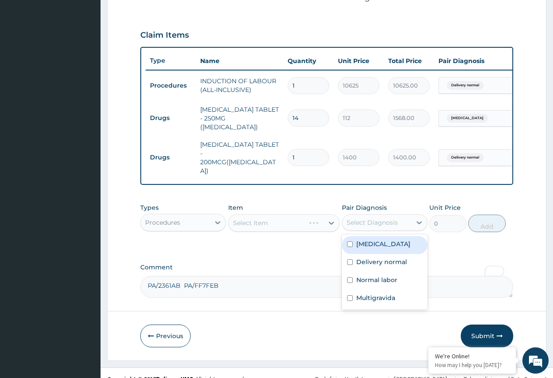
click at [364, 215] on div "Select Diagnosis" at bounding box center [377, 222] width 69 height 14
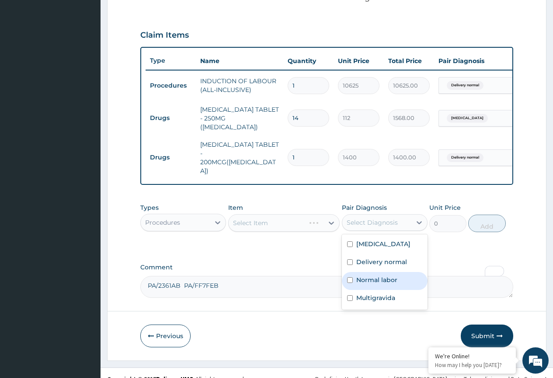
drag, startPoint x: 379, startPoint y: 277, endPoint x: 378, endPoint y: 290, distance: 12.7
click at [379, 278] on label "Normal labor" at bounding box center [377, 279] width 41 height 9
checkbox input "true"
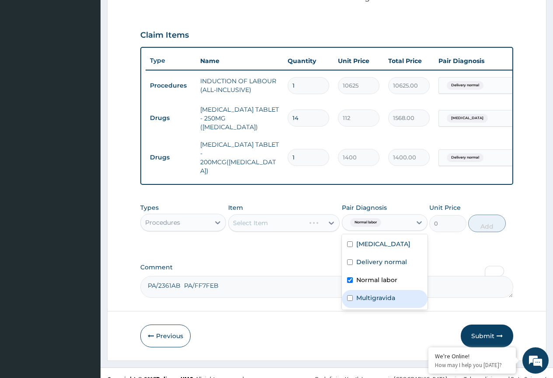
click at [385, 293] on label "Multigravida" at bounding box center [376, 297] width 39 height 9
checkbox input "true"
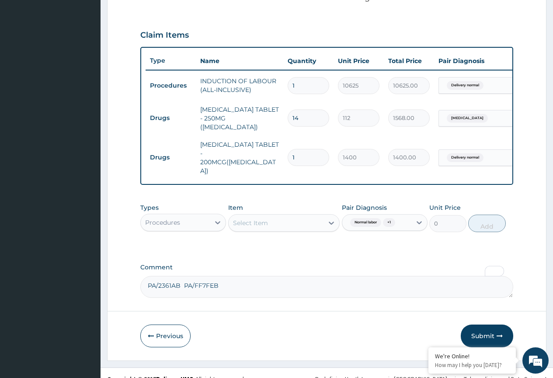
click at [263, 218] on div "Select Item" at bounding box center [250, 222] width 35 height 9
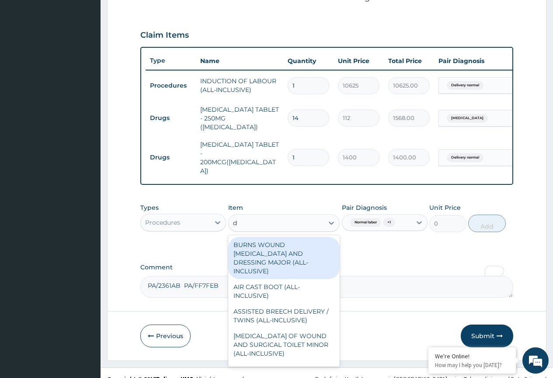
type input "d"
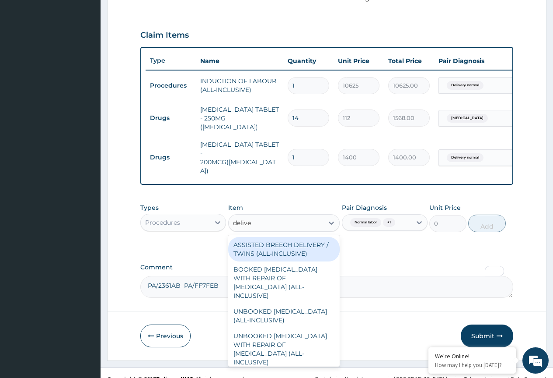
type input "deliver"
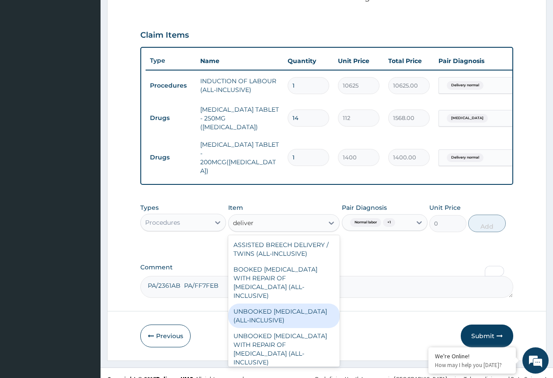
click at [262, 303] on div "UNBOOKED VAGINAL DELIVERY (ALL-INCLUSIVE)" at bounding box center [284, 315] width 112 height 25
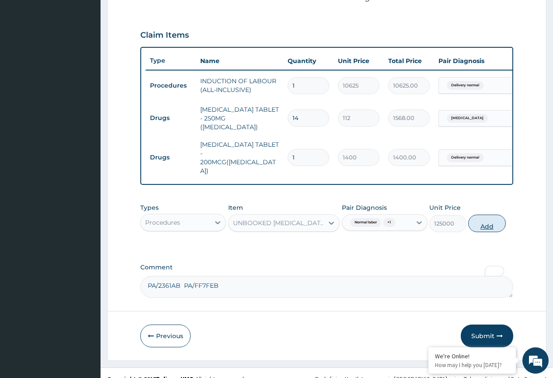
click at [484, 214] on button "Add" at bounding box center [487, 223] width 37 height 18
type input "0"
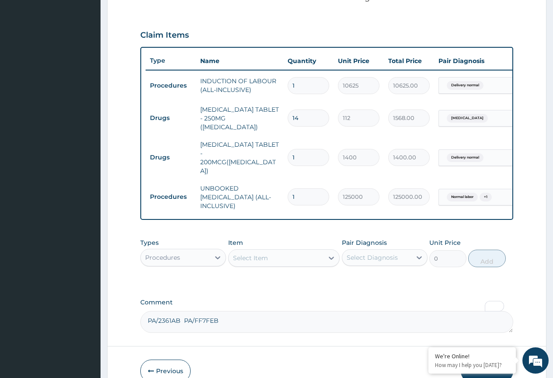
click at [304, 267] on div "Types Procedures Item Select Item Pair Diagnosis Select Diagnosis Unit Price 0 …" at bounding box center [326, 259] width 373 height 51
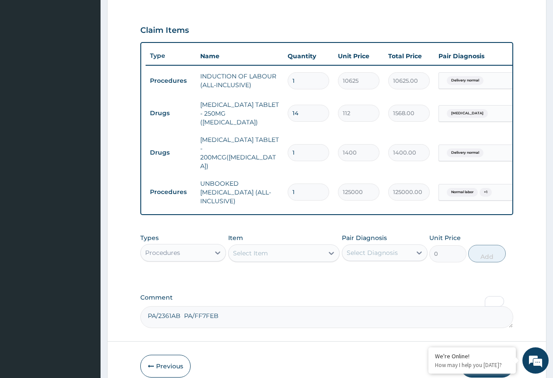
scroll to position [314, 0]
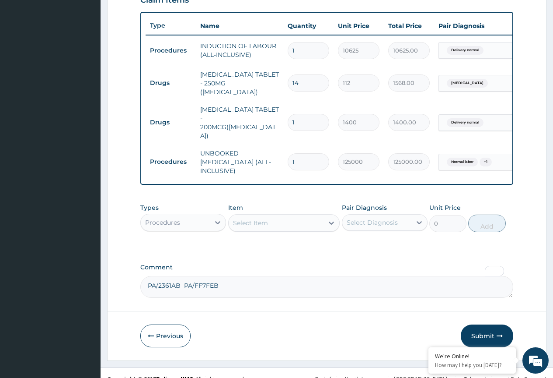
drag, startPoint x: 201, startPoint y: 206, endPoint x: 204, endPoint y: 215, distance: 9.3
click at [202, 215] on div "Procedures" at bounding box center [175, 222] width 69 height 14
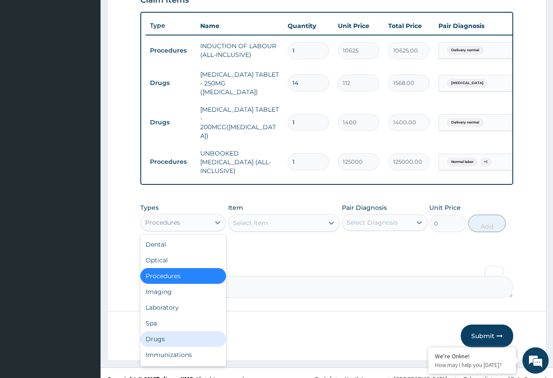
click at [166, 331] on div "Drugs" at bounding box center [183, 339] width 86 height 16
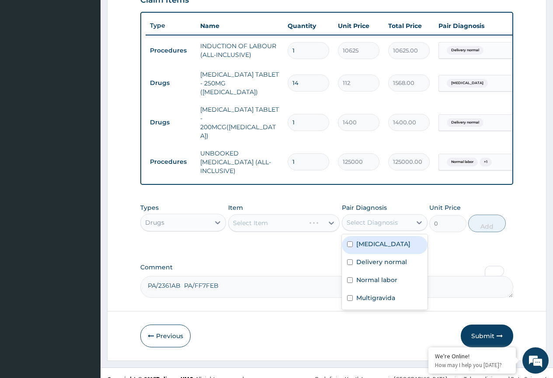
click at [376, 218] on div "Select Diagnosis" at bounding box center [372, 222] width 51 height 9
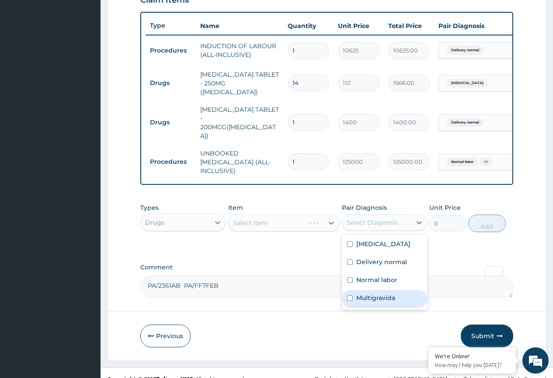
click at [373, 294] on label "Multigravida" at bounding box center [376, 297] width 39 height 9
checkbox input "true"
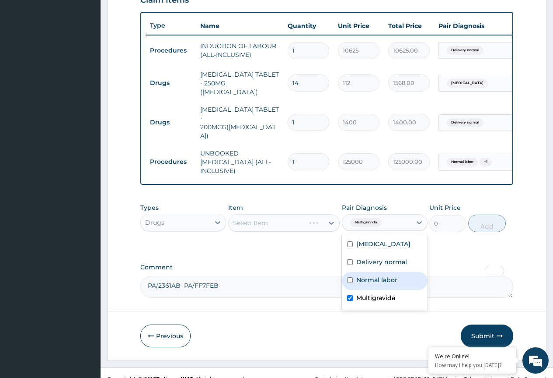
click at [378, 272] on div "Normal labor" at bounding box center [385, 281] width 86 height 18
checkbox input "true"
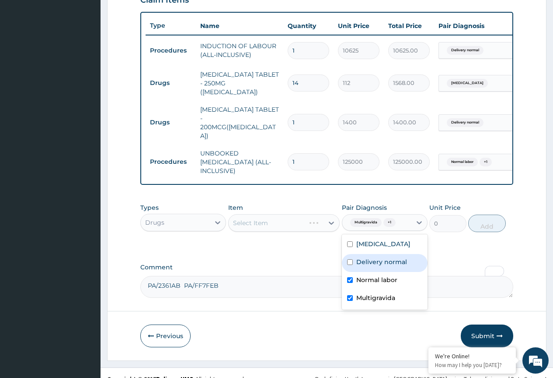
click at [382, 264] on div "Delivery normal" at bounding box center [385, 263] width 86 height 18
checkbox input "true"
click at [294, 216] on div "Select Item" at bounding box center [276, 223] width 95 height 14
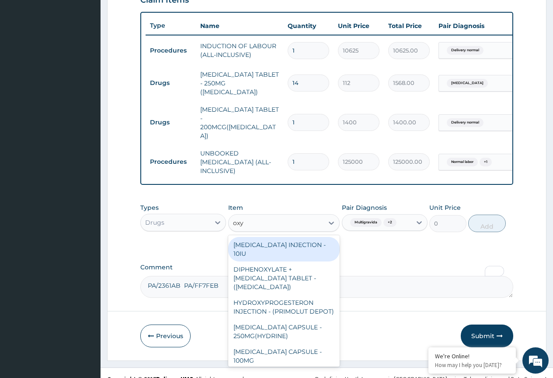
type input "oxyt"
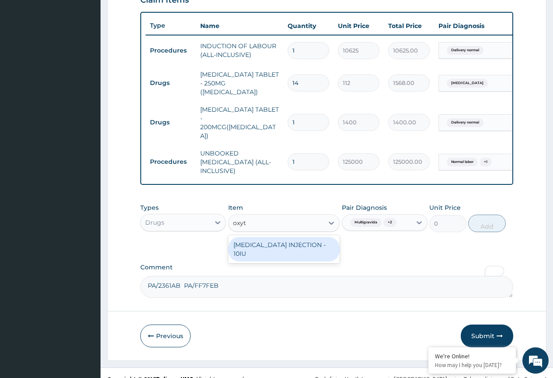
click at [305, 237] on div "OXYTOCIN INJECTION - 10IU" at bounding box center [284, 249] width 112 height 25
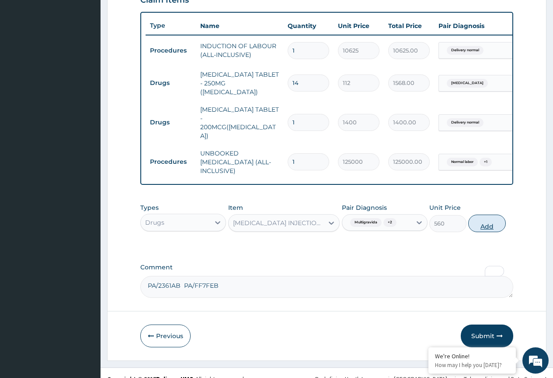
click at [490, 214] on button "Add" at bounding box center [487, 223] width 37 height 18
type input "0"
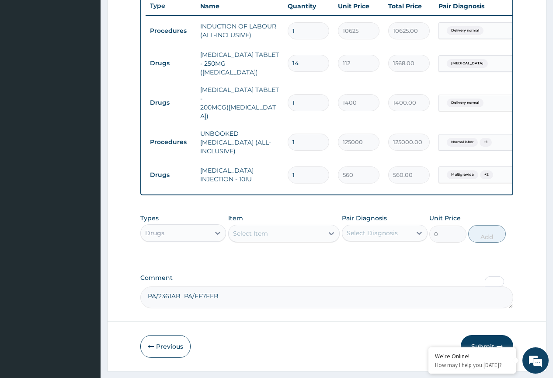
scroll to position [344, 0]
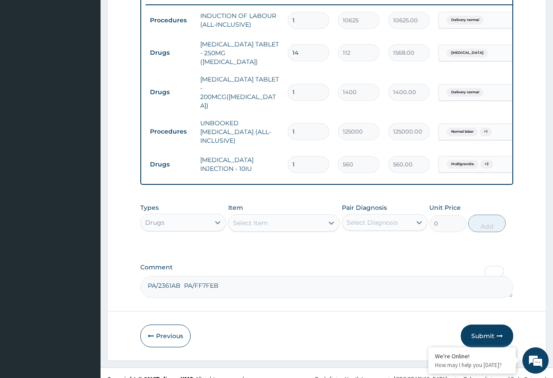
drag, startPoint x: 367, startPoint y: 208, endPoint x: 378, endPoint y: 219, distance: 15.8
click at [369, 218] on div "Select Diagnosis" at bounding box center [372, 222] width 51 height 9
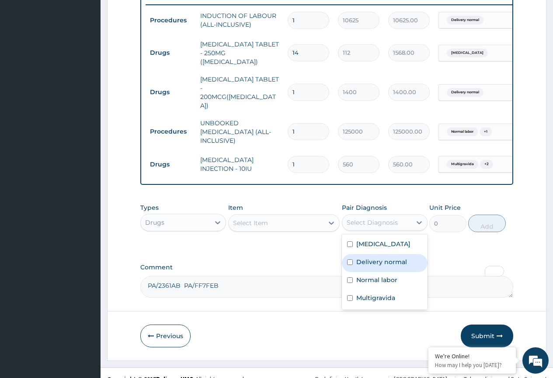
drag, startPoint x: 378, startPoint y: 259, endPoint x: 378, endPoint y: 277, distance: 17.5
click at [380, 261] on label "Delivery normal" at bounding box center [382, 261] width 51 height 9
checkbox input "true"
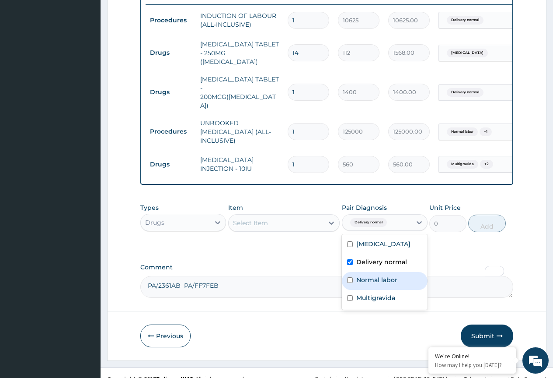
drag, startPoint x: 375, startPoint y: 277, endPoint x: 381, endPoint y: 291, distance: 15.1
click at [377, 282] on div "Normal labor" at bounding box center [385, 281] width 86 height 18
checkbox input "true"
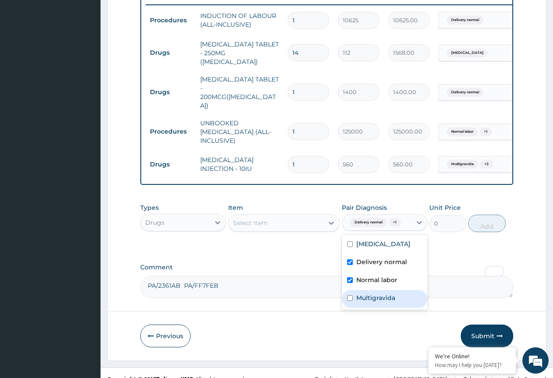
drag, startPoint x: 377, startPoint y: 297, endPoint x: 369, endPoint y: 293, distance: 8.2
click at [376, 297] on label "Multigravida" at bounding box center [376, 297] width 39 height 9
checkbox input "true"
click at [318, 216] on div "Select Item" at bounding box center [276, 223] width 95 height 14
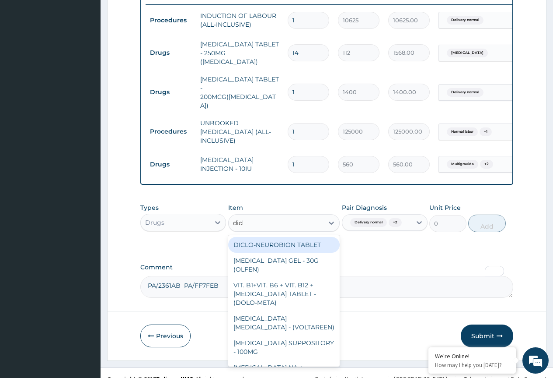
type input "diclo"
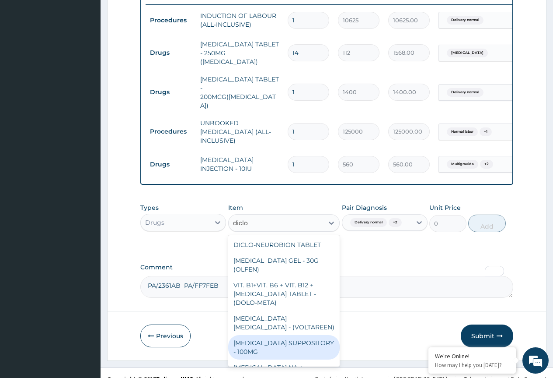
click at [280, 335] on div "DICLOFENAC SUPPOSITORY - 100MG" at bounding box center [284, 347] width 112 height 25
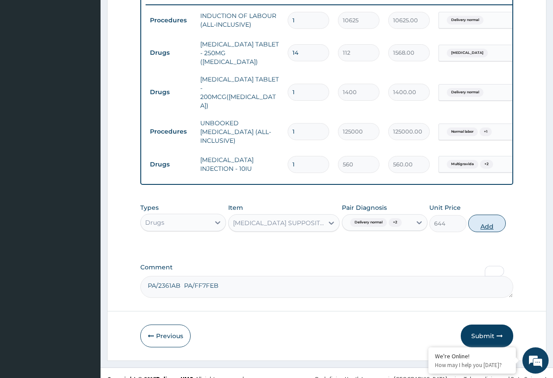
click at [479, 214] on button "Add" at bounding box center [487, 223] width 37 height 18
type input "0"
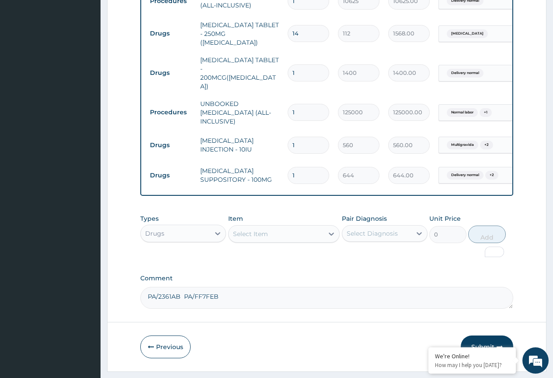
scroll to position [374, 0]
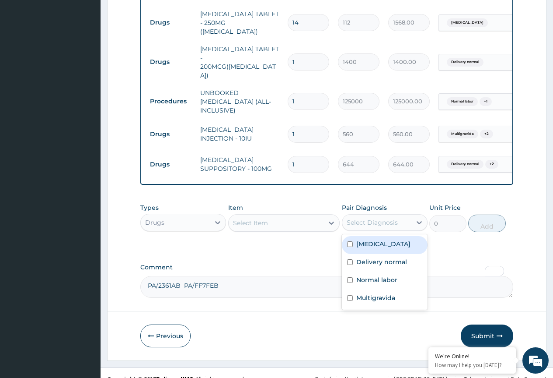
drag, startPoint x: 371, startPoint y: 206, endPoint x: 369, endPoint y: 241, distance: 35.5
click at [372, 218] on div "Select Diagnosis" at bounding box center [372, 222] width 51 height 9
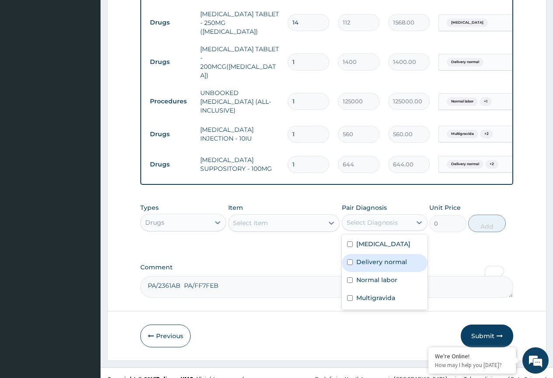
click at [380, 265] on div "Delivery normal" at bounding box center [385, 263] width 86 height 18
checkbox input "true"
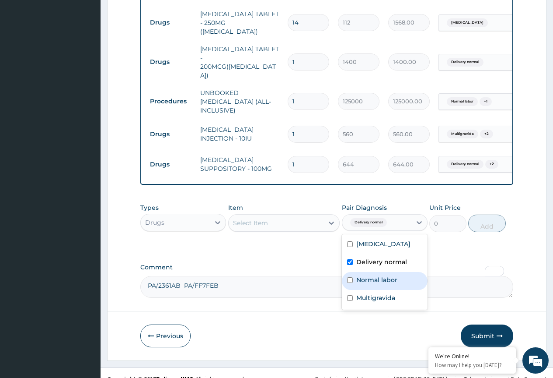
click at [387, 284] on div "Normal labor" at bounding box center [385, 281] width 86 height 18
checkbox input "true"
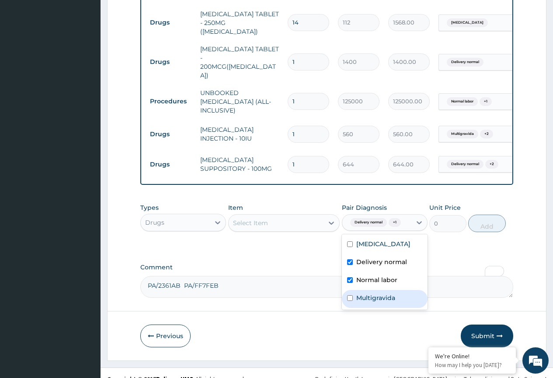
click at [378, 301] on div "Multigravida" at bounding box center [385, 299] width 86 height 18
checkbox input "true"
click at [280, 216] on div "Select Item" at bounding box center [276, 223] width 95 height 14
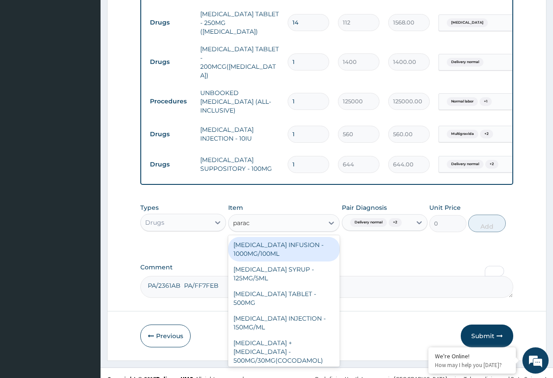
type input "parace"
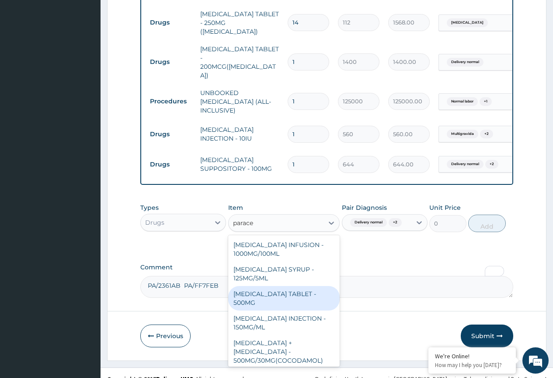
click at [292, 286] on div "PARACETAMOL TABLET - 500MG" at bounding box center [284, 298] width 112 height 25
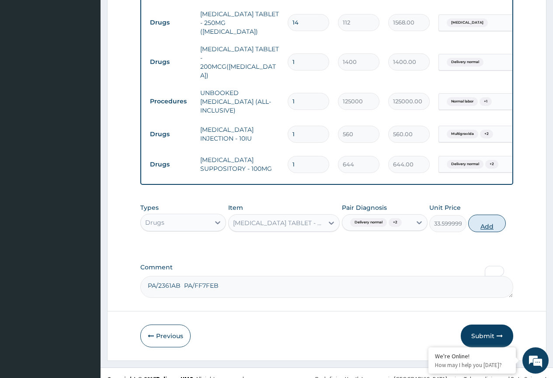
click at [478, 214] on button "Add" at bounding box center [487, 223] width 37 height 18
type input "0"
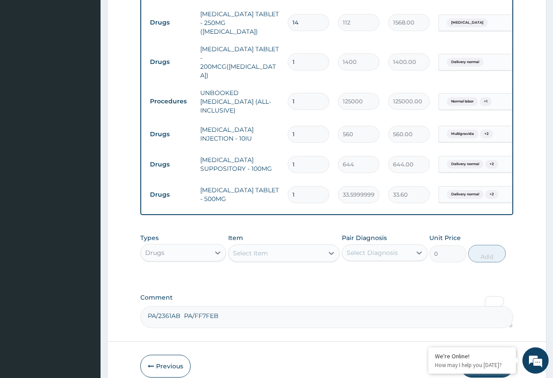
drag, startPoint x: 302, startPoint y: 178, endPoint x: 275, endPoint y: 189, distance: 29.2
click at [275, 189] on tr "Drugs PARACETAMOL TABLET - 500MG 1 33.599999999999994 33.60 Delivery normal + 2…" at bounding box center [360, 194] width 429 height 30
type input "2"
type input "67.20"
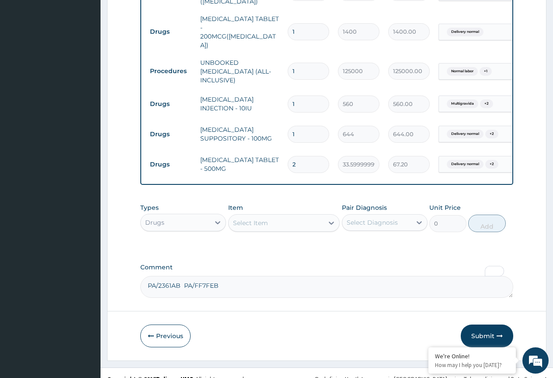
type input "2"
drag, startPoint x: 362, startPoint y: 207, endPoint x: 361, endPoint y: 219, distance: 12.3
click at [361, 215] on div "Select Diagnosis" at bounding box center [377, 222] width 69 height 14
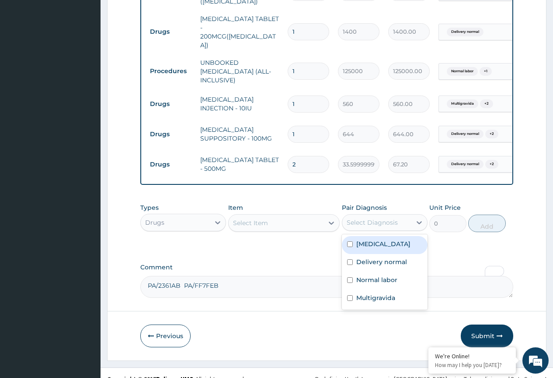
drag, startPoint x: 359, startPoint y: 235, endPoint x: 367, endPoint y: 245, distance: 12.2
click at [360, 239] on label "Essential hypertension" at bounding box center [384, 243] width 54 height 9
checkbox input "true"
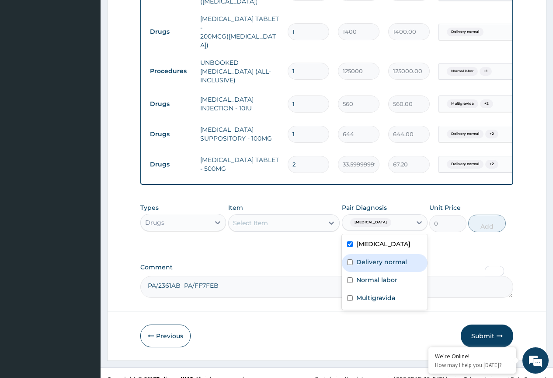
drag, startPoint x: 377, startPoint y: 260, endPoint x: 373, endPoint y: 275, distance: 15.7
click at [377, 266] on div "Delivery normal" at bounding box center [385, 263] width 86 height 18
checkbox input "true"
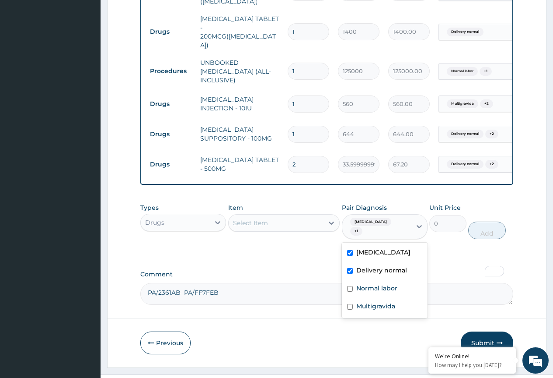
click at [371, 284] on label "Normal labor" at bounding box center [377, 288] width 41 height 9
checkbox input "true"
click at [369, 301] on label "Multigravida" at bounding box center [376, 305] width 39 height 9
checkbox input "true"
click at [370, 248] on label "Essential hypertension" at bounding box center [384, 252] width 54 height 9
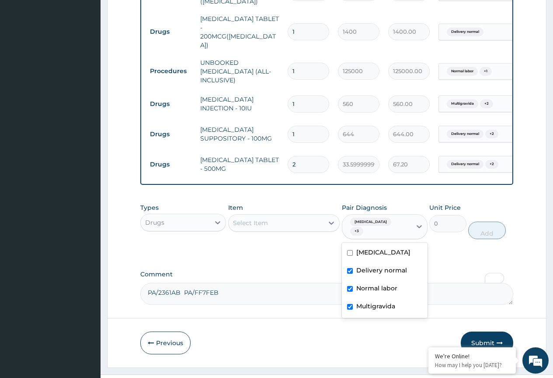
checkbox input "false"
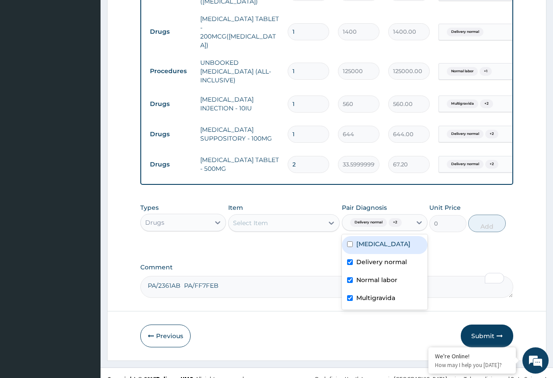
click at [285, 216] on div "Select Item" at bounding box center [276, 223] width 95 height 14
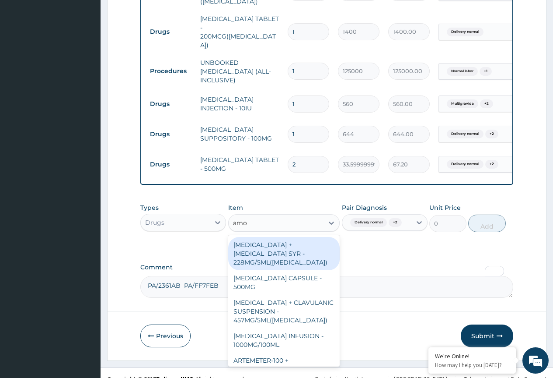
type input "amox"
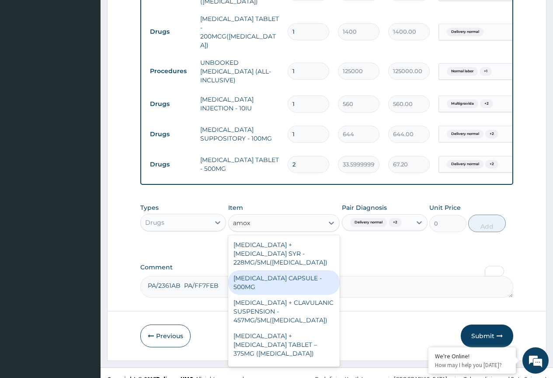
click at [290, 270] on div "AMOXICILLIN CAPSULE - 500MG" at bounding box center [284, 282] width 112 height 25
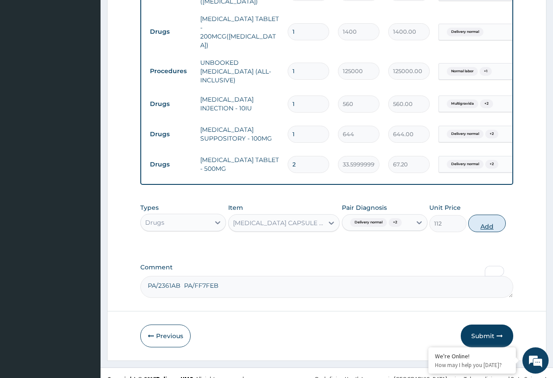
click at [487, 214] on button "Add" at bounding box center [487, 223] width 37 height 18
type input "0"
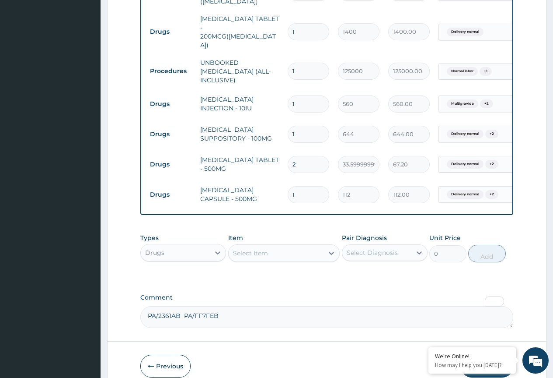
drag, startPoint x: 263, startPoint y: 183, endPoint x: 242, endPoint y: 194, distance: 24.3
click at [244, 193] on div "Type Name Quantity Unit Price Total Price Pair Diagnosis Actions Procedures IND…" at bounding box center [326, 68] width 373 height 294
type input "2"
type input "224.00"
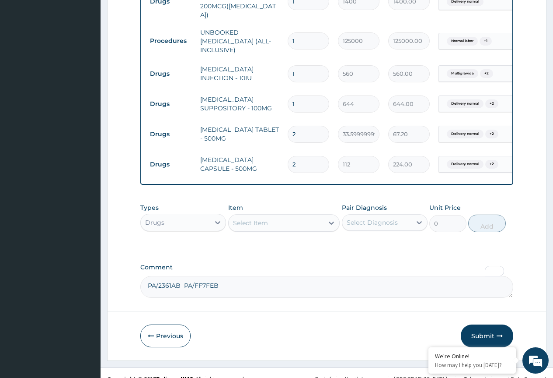
type input "2"
drag, startPoint x: 361, startPoint y: 208, endPoint x: 376, endPoint y: 221, distance: 20.1
click at [369, 215] on div "Select Diagnosis" at bounding box center [377, 222] width 69 height 14
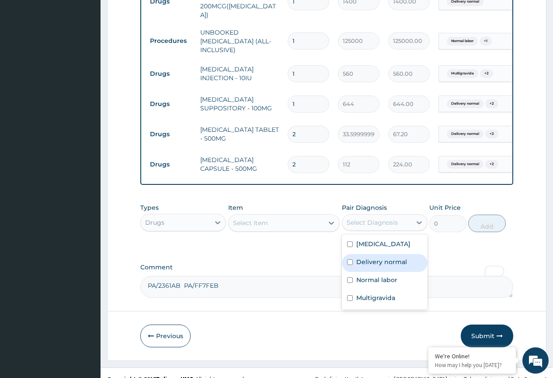
click at [380, 263] on label "Delivery normal" at bounding box center [382, 261] width 51 height 9
checkbox input "true"
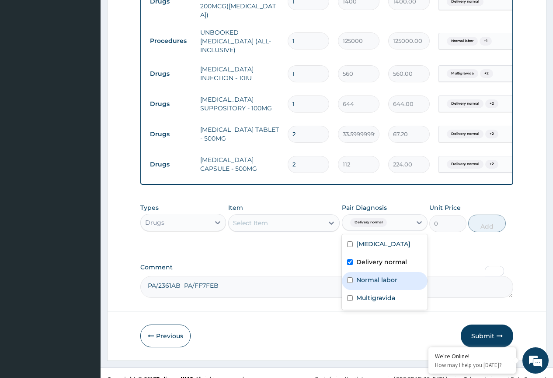
drag, startPoint x: 377, startPoint y: 276, endPoint x: 376, endPoint y: 293, distance: 17.1
click at [378, 277] on label "Normal labor" at bounding box center [377, 279] width 41 height 9
checkbox input "true"
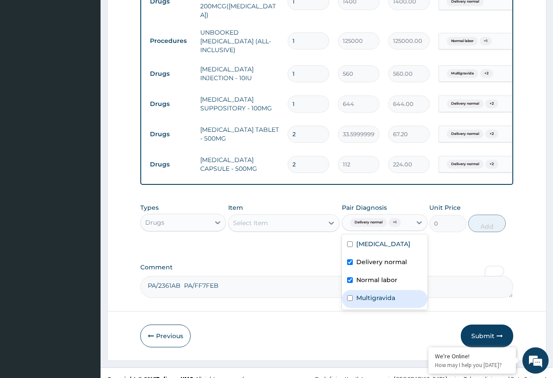
drag, startPoint x: 376, startPoint y: 293, endPoint x: 314, endPoint y: 221, distance: 95.2
click at [376, 293] on label "Multigravida" at bounding box center [376, 297] width 39 height 9
checkbox input "true"
click at [309, 216] on div "Select Item" at bounding box center [276, 223] width 95 height 14
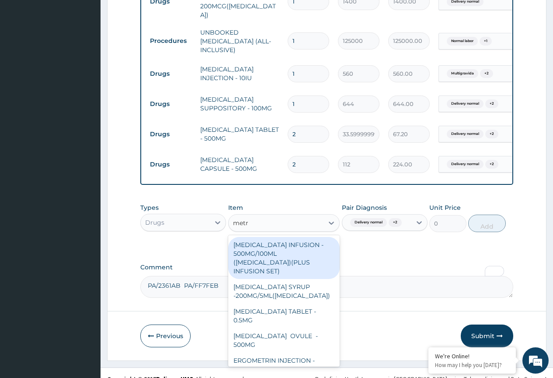
type input "metro"
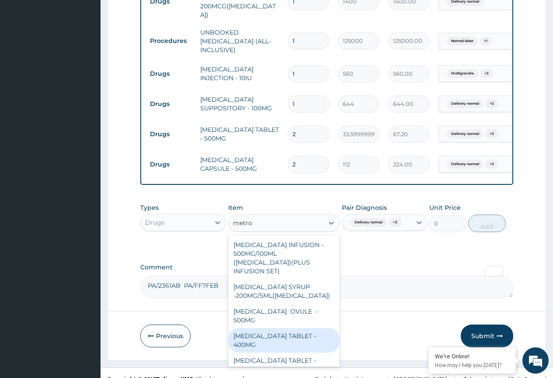
click at [293, 328] on div "METRONIDAZOLE TABLET - 400MG" at bounding box center [284, 340] width 112 height 25
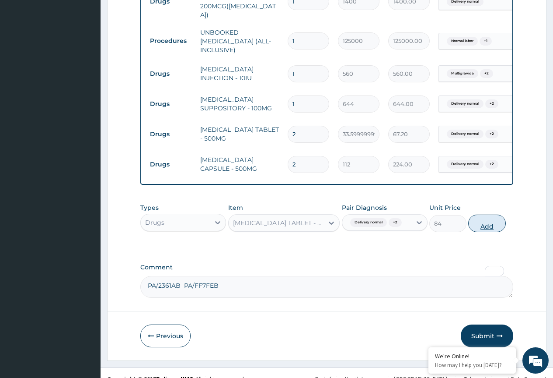
click at [488, 214] on button "Add" at bounding box center [487, 223] width 37 height 18
type input "0"
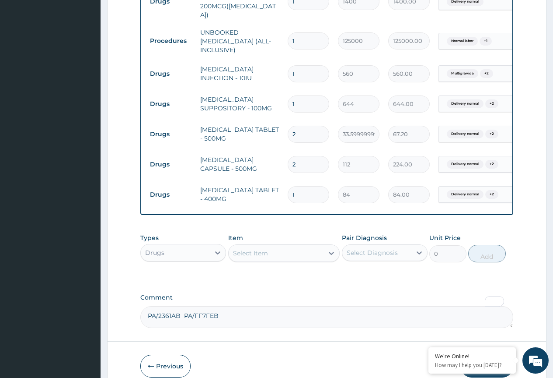
drag, startPoint x: 296, startPoint y: 173, endPoint x: 284, endPoint y: 193, distance: 23.1
click at [284, 193] on div "Type Name Quantity Unit Price Total Price Pair Diagnosis Actions Procedures IND…" at bounding box center [326, 53] width 373 height 324
type input "2"
type input "168.00"
type input "2"
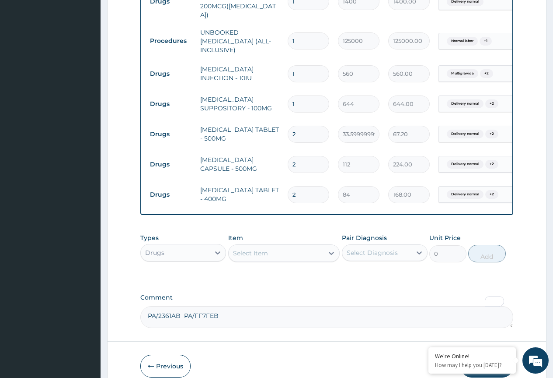
click at [274, 186] on td "METRONIDAZOLE TABLET - 400MG" at bounding box center [240, 194] width 88 height 26
click at [375, 245] on div "Select Diagnosis" at bounding box center [377, 252] width 69 height 14
click at [384, 294] on div "Delivery normal" at bounding box center [385, 293] width 86 height 18
checkbox input "true"
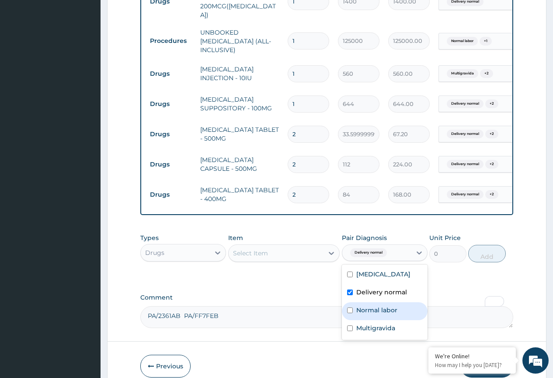
drag, startPoint x: 380, startPoint y: 308, endPoint x: 378, endPoint y: 322, distance: 14.5
click at [379, 309] on label "Normal labor" at bounding box center [377, 309] width 41 height 9
checkbox input "true"
click at [374, 324] on label "Multigravida" at bounding box center [376, 327] width 39 height 9
checkbox input "true"
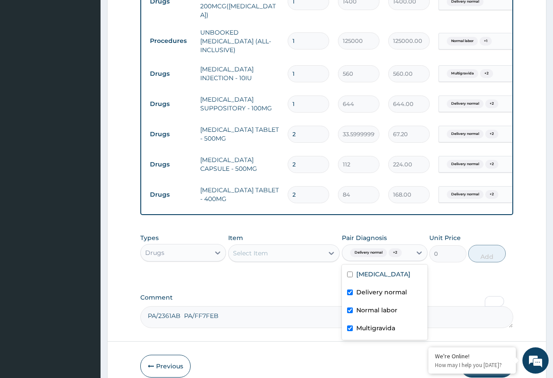
click at [294, 246] on div "Select Item" at bounding box center [276, 253] width 95 height 14
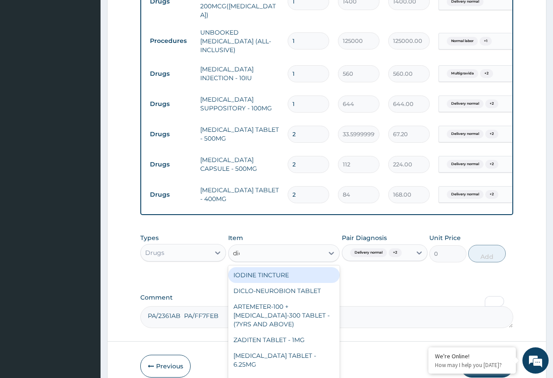
type input "dicl"
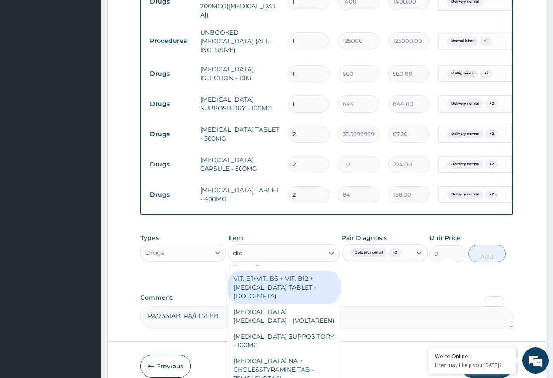
scroll to position [88, 0]
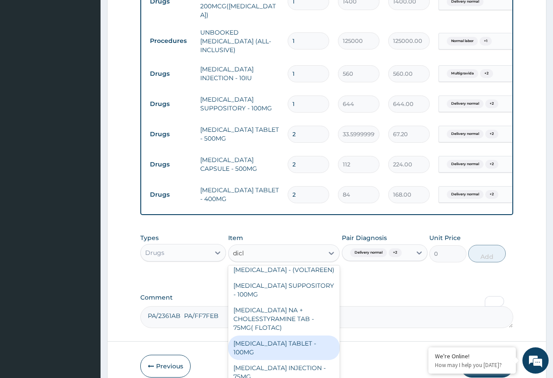
click at [286, 335] on div "DICLOFENAC TABLET - 100MG" at bounding box center [284, 347] width 112 height 25
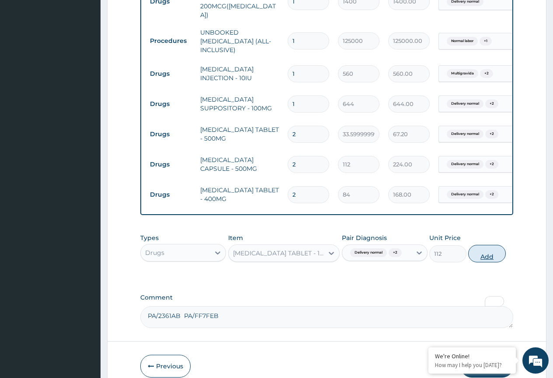
click at [481, 245] on button "Add" at bounding box center [487, 254] width 37 height 18
type input "0"
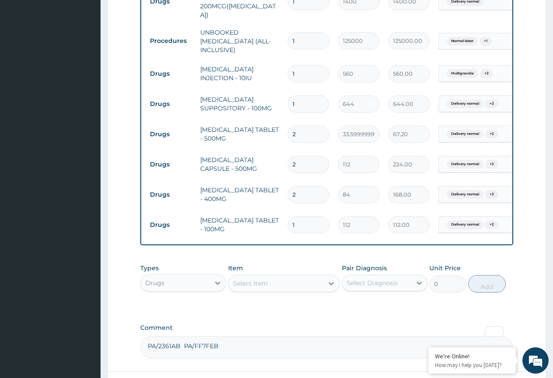
click at [389, 291] on div "Types Drugs Item Select Item Pair Diagnosis Select Diagnosis Unit Price 0 Add" at bounding box center [326, 284] width 373 height 51
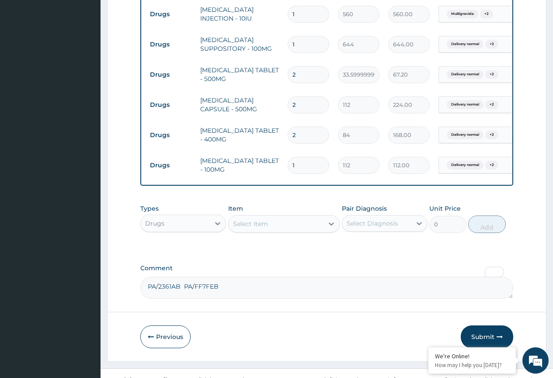
scroll to position [495, 0]
click at [478, 324] on button "Submit" at bounding box center [487, 335] width 53 height 23
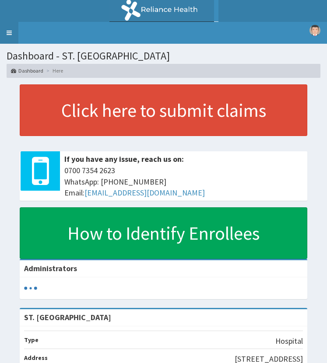
click at [12, 32] on link "Toggle navigation" at bounding box center [9, 33] width 18 height 22
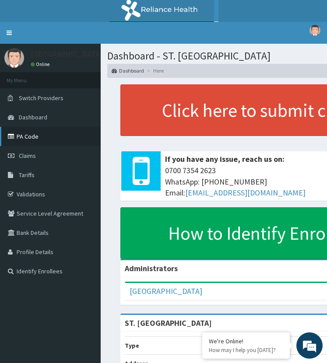
click at [31, 134] on link "PA Code" at bounding box center [50, 136] width 101 height 19
